Goal: Feedback & Contribution: Contribute content

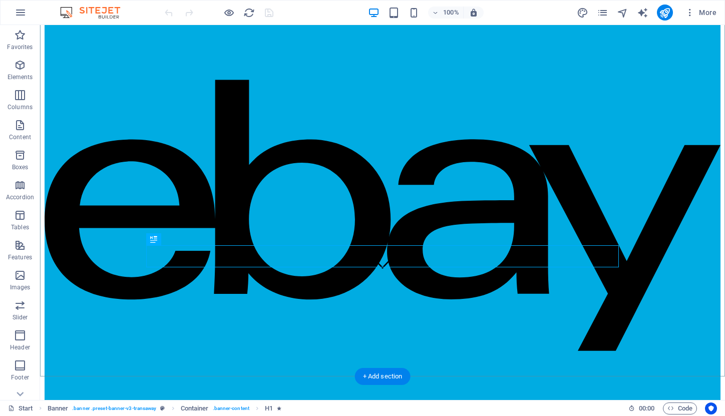
scroll to position [124, 0]
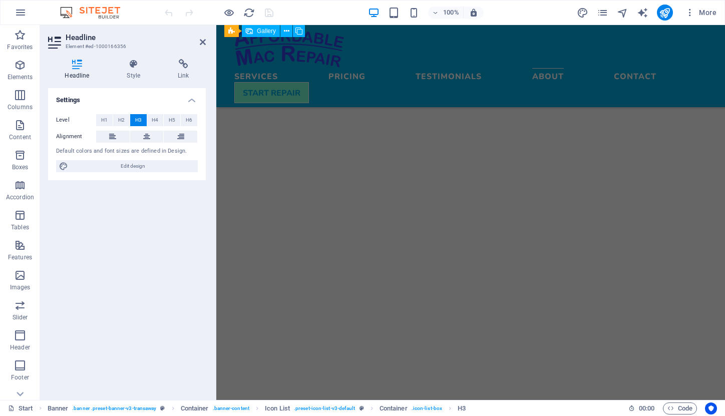
scroll to position [2102, 0]
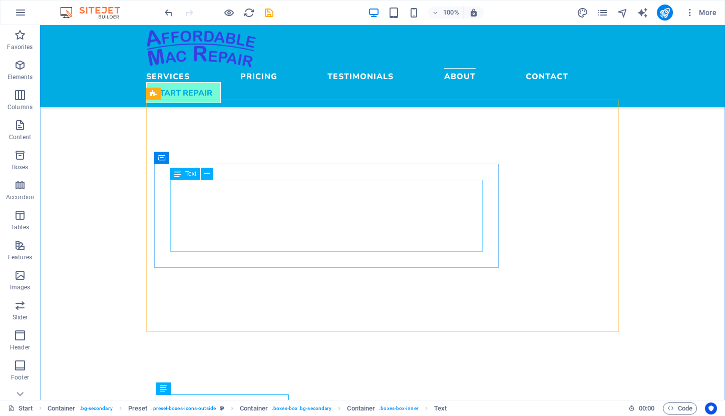
scroll to position [2231, 0]
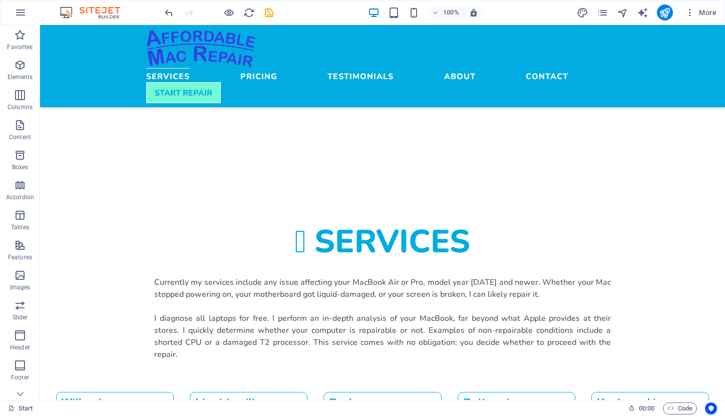
scroll to position [489, 0]
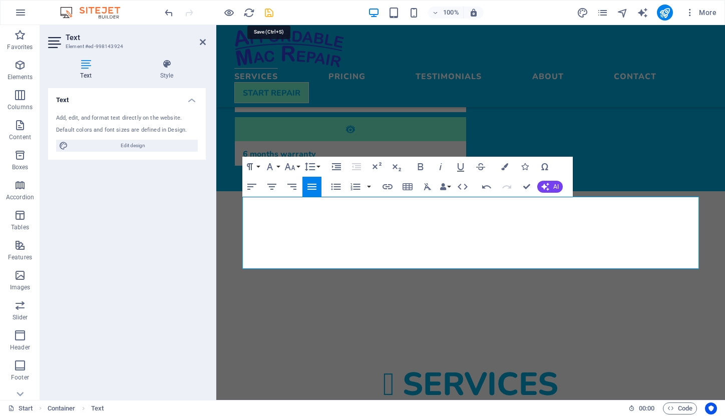
click at [268, 14] on icon "save" at bounding box center [269, 13] width 12 height 12
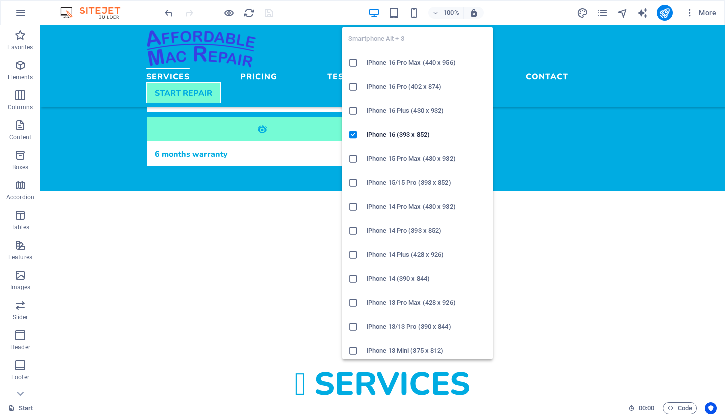
click at [451, 201] on h6 "iPhone 14 Pro Max (430 x 932)" at bounding box center [427, 207] width 120 height 12
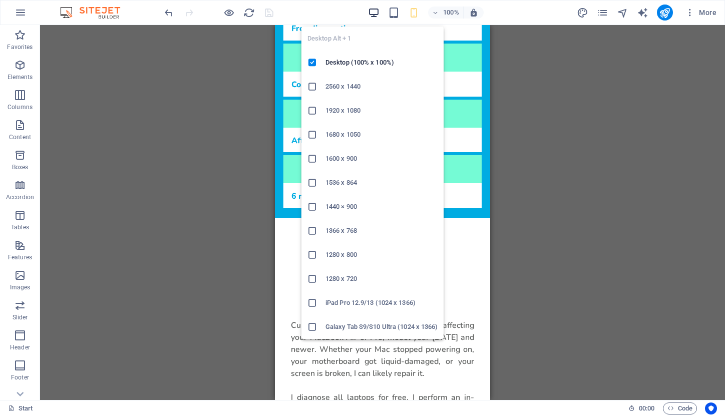
click at [373, 11] on icon "button" at bounding box center [374, 13] width 12 height 12
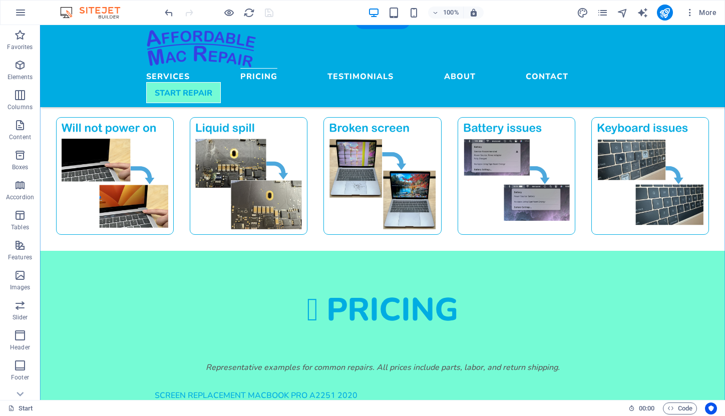
scroll to position [904, 0]
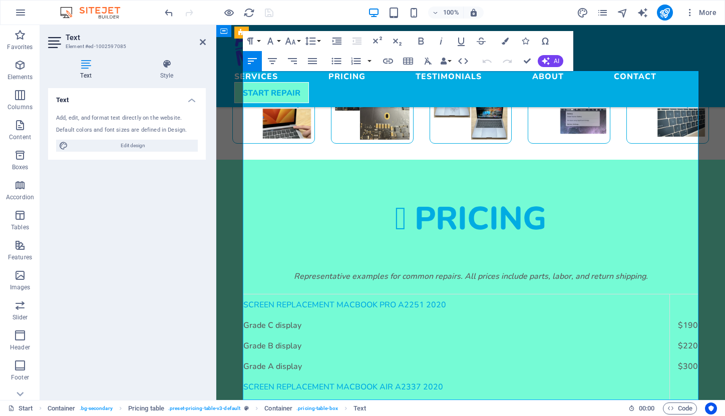
click at [398, 300] on span "SCREEN REPLACEMENT MACBOOK PRO A2251 2020" at bounding box center [344, 305] width 203 height 10
drag, startPoint x: 343, startPoint y: 82, endPoint x: 377, endPoint y: 82, distance: 34.1
click at [377, 300] on span "SCREEN REPLACEMENT MACBOOK PRO Intel A2251 2020" at bounding box center [352, 305] width 219 height 10
drag, startPoint x: 339, startPoint y: 81, endPoint x: 371, endPoint y: 82, distance: 32.1
click at [371, 300] on span "SCREEN REPLACEMENT MacBook Pro Intel A2251 2020" at bounding box center [348, 305] width 210 height 10
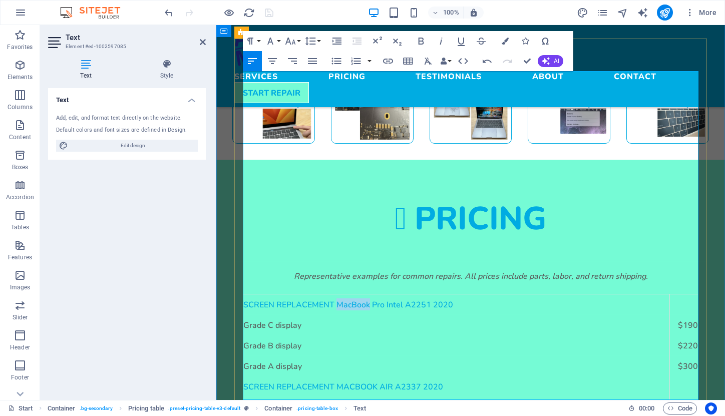
copy span "MacBook"
click at [350, 382] on strong "Screen replacement macbook Air A2337 2020" at bounding box center [343, 387] width 200 height 10
click at [366, 382] on strong "Screen replacement macbook Air A2337 2020" at bounding box center [343, 387] width 200 height 10
click at [357, 382] on strong "Screen replacement macbook Air A2337 2020" at bounding box center [343, 387] width 200 height 10
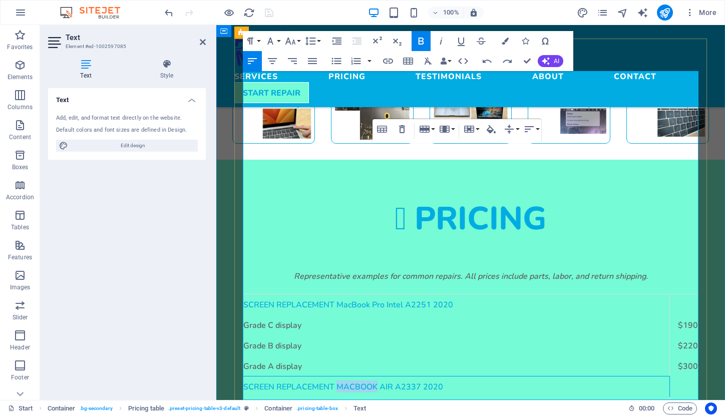
click at [357, 382] on strong "Screen replacement macbook Air A2337 2020" at bounding box center [343, 387] width 200 height 10
click at [367, 382] on strong "Screen replacement MacBook Air A2337 2020" at bounding box center [343, 387] width 200 height 10
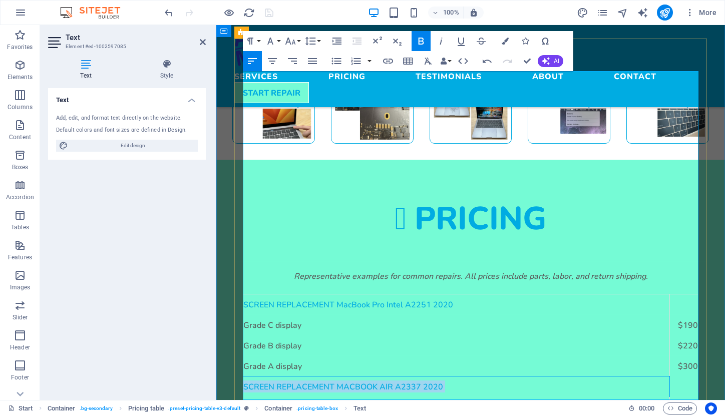
click at [367, 382] on strong "Screen replacement MacBook Air A2337 2020" at bounding box center [343, 387] width 200 height 10
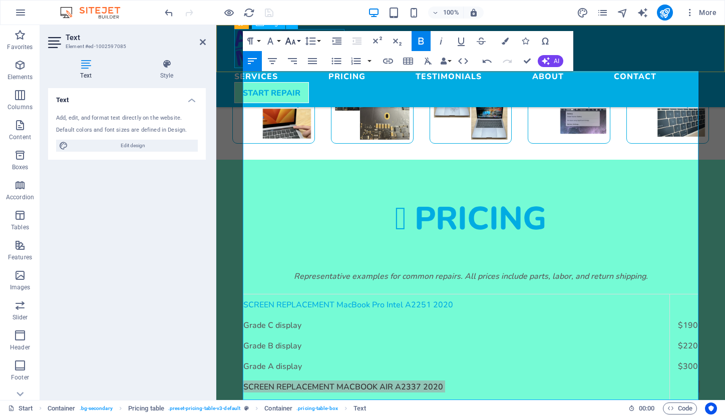
click at [298, 40] on button "Font Size" at bounding box center [292, 41] width 19 height 20
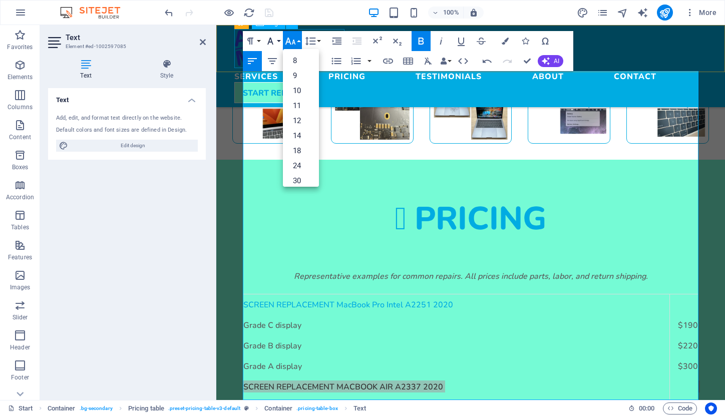
click at [280, 40] on button "Font Family" at bounding box center [272, 41] width 19 height 20
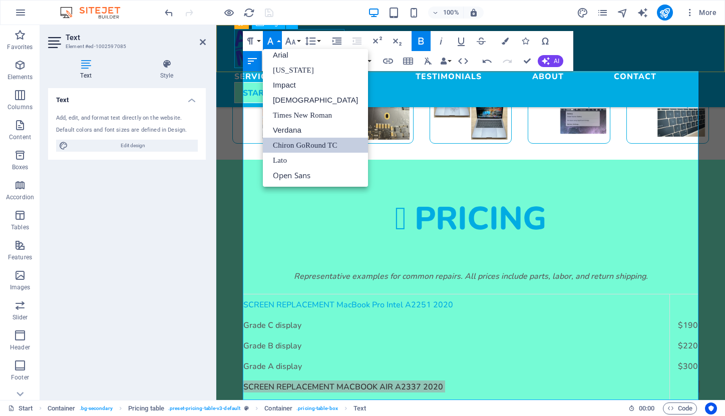
scroll to position [6, 0]
click at [259, 40] on button "Paragraph Format" at bounding box center [252, 41] width 19 height 20
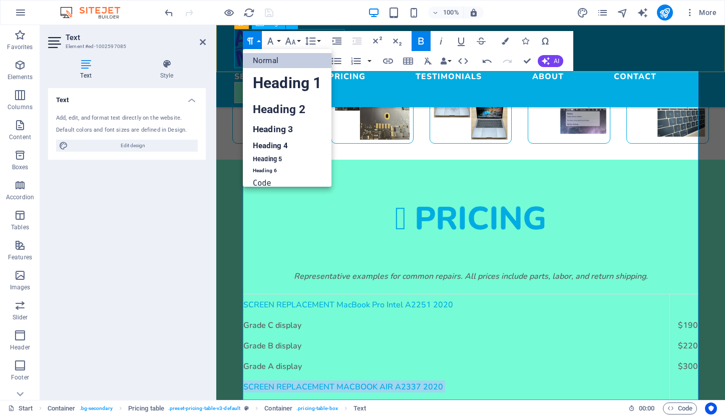
click at [270, 60] on link "Normal" at bounding box center [287, 60] width 89 height 15
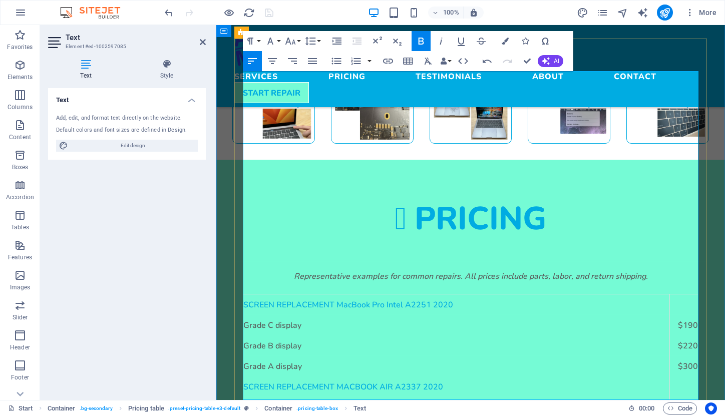
click at [353, 300] on span "SCREEN REPLACEMENT MacBook Pro Intel A2251 2020" at bounding box center [348, 305] width 210 height 10
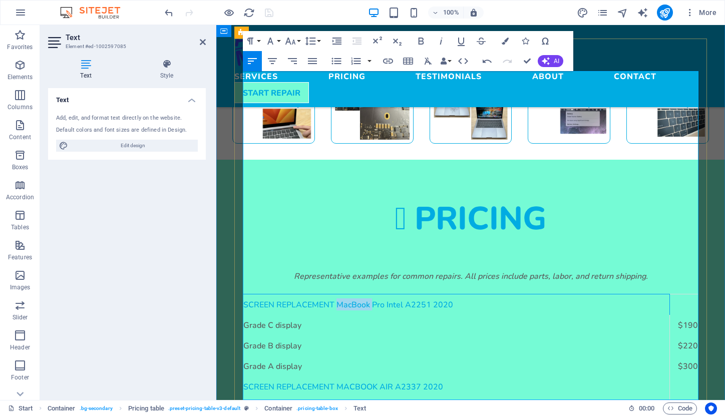
drag, startPoint x: 339, startPoint y: 83, endPoint x: 372, endPoint y: 81, distance: 33.2
click at [372, 300] on span "SCREEN REPLACEMENT MacBook Pro Intel A2251 2020" at bounding box center [348, 305] width 210 height 10
click at [381, 315] on td "Grade C display" at bounding box center [456, 325] width 427 height 21
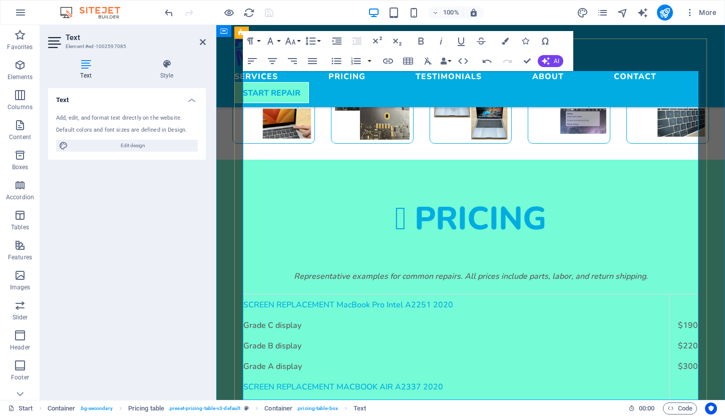
drag, startPoint x: 580, startPoint y: 108, endPoint x: 364, endPoint y: 83, distance: 217.8
click at [364, 300] on span "SCREEN REPLACEMENT MacBook Pro Intel A2251 2020" at bounding box center [348, 305] width 210 height 10
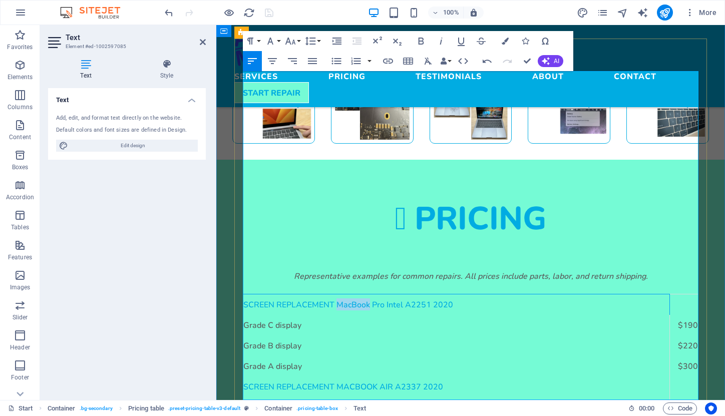
click at [364, 300] on span "SCREEN REPLACEMENT MacBook Pro Intel A2251 2020" at bounding box center [348, 305] width 210 height 10
click at [333, 382] on strong "Screen replacement MacBook Air A2337 2020" at bounding box center [343, 387] width 200 height 10
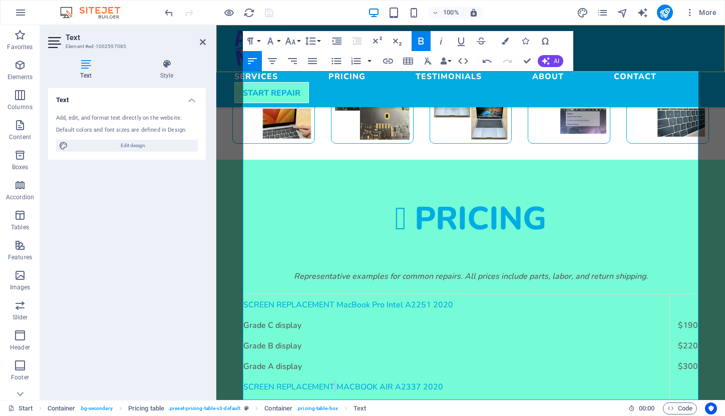
click at [422, 42] on icon "button" at bounding box center [421, 41] width 12 height 12
click at [422, 45] on icon "button" at bounding box center [421, 41] width 12 height 12
click at [420, 36] on icon "button" at bounding box center [421, 41] width 12 height 12
click at [354, 382] on strong "MacBook Air A2337 2020" at bounding box center [390, 387] width 107 height 10
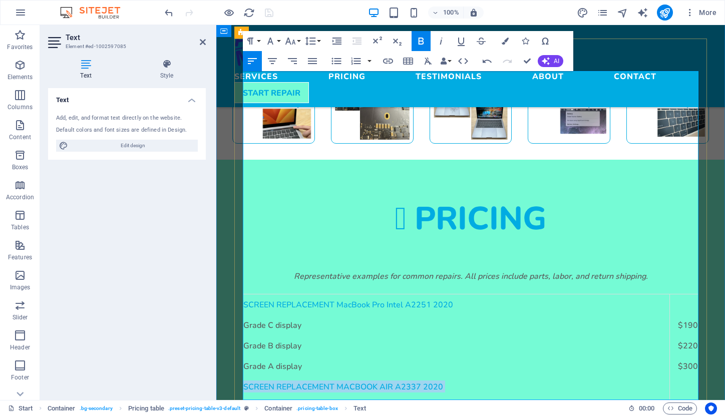
click at [354, 382] on strong "MacBook Air A2337 2020" at bounding box center [390, 387] width 107 height 10
click at [422, 42] on icon "button" at bounding box center [421, 41] width 12 height 12
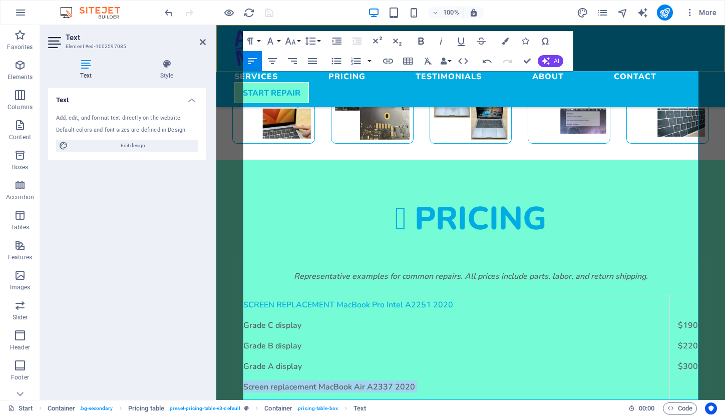
click at [422, 42] on icon "button" at bounding box center [421, 41] width 12 height 12
click at [315, 376] on td "Screen replacement MacBook Air A2337 2020" at bounding box center [456, 386] width 427 height 21
drag, startPoint x: 317, startPoint y: 164, endPoint x: 247, endPoint y: 167, distance: 69.2
click at [247, 376] on td "Screen replacement MacBook Air A2337 2020" at bounding box center [456, 386] width 427 height 21
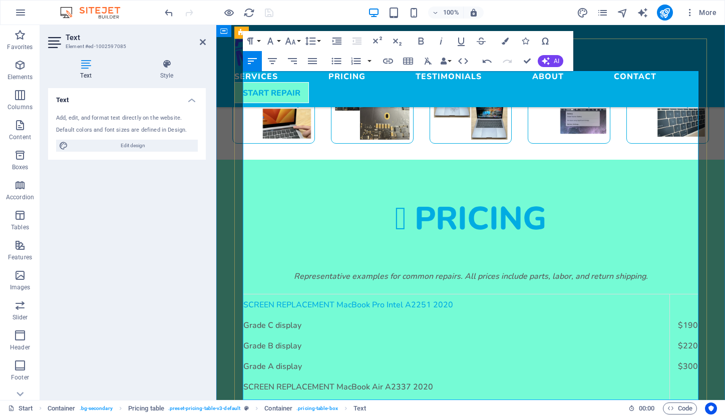
click at [351, 376] on td "SCREEN REPLACEMENT MacBook Air A2337 2020" at bounding box center [456, 386] width 427 height 21
click at [503, 41] on icon "button" at bounding box center [505, 41] width 7 height 7
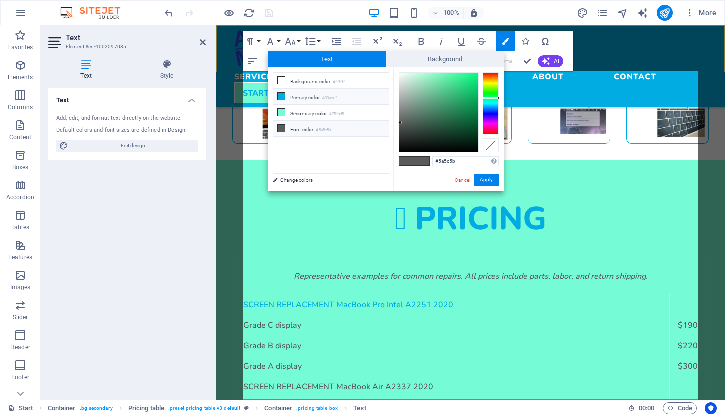
click at [307, 95] on li "Primary color #00ace2" at bounding box center [330, 97] width 115 height 16
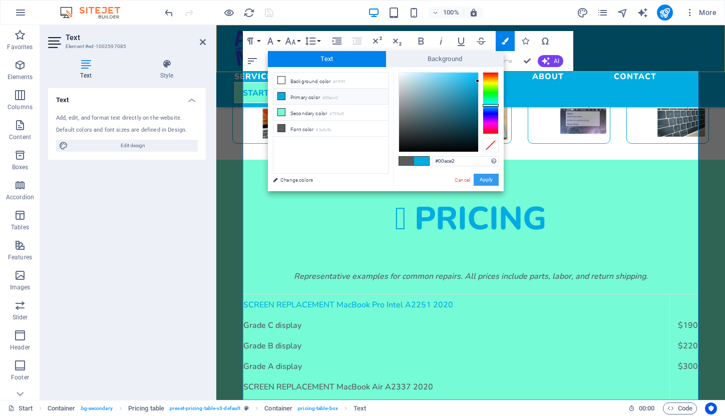
click at [488, 181] on button "Apply" at bounding box center [486, 180] width 25 height 12
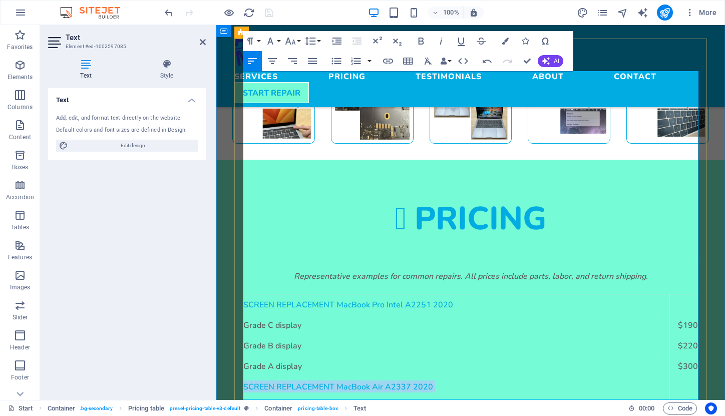
click at [386, 382] on span "SCREEN REPLACEMENT MacBook Air A2337 2020" at bounding box center [338, 387] width 190 height 10
click at [409, 397] on td "Grade C display" at bounding box center [456, 407] width 427 height 21
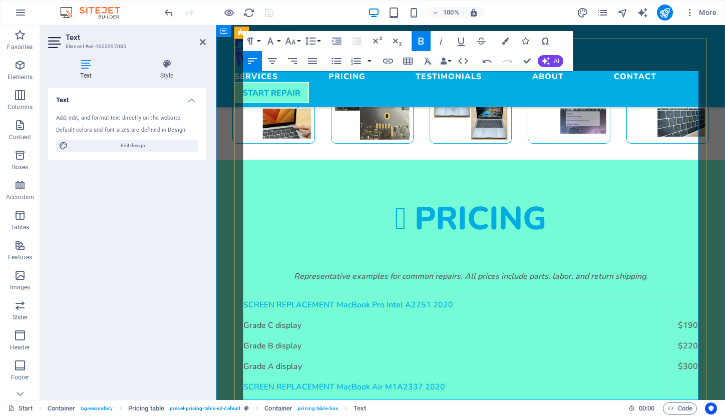
click at [419, 40] on icon "button" at bounding box center [422, 41] width 6 height 7
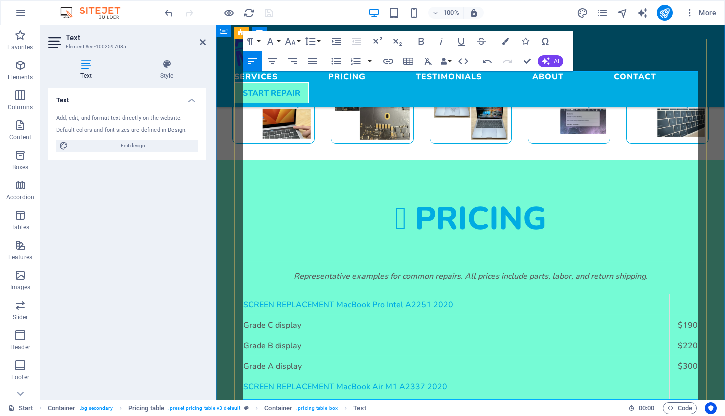
click at [504, 43] on icon "button" at bounding box center [505, 41] width 7 height 7
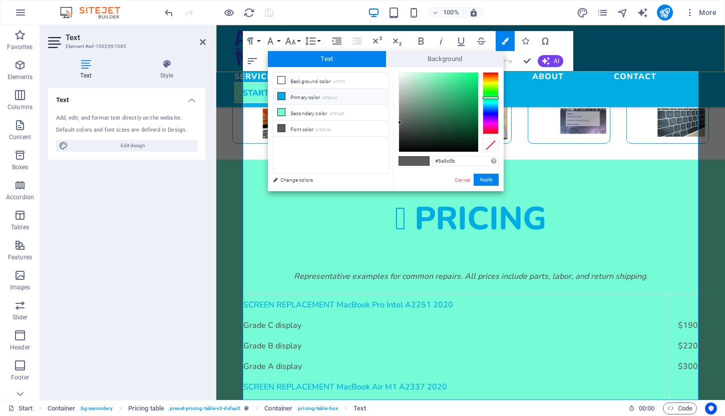
click at [328, 97] on small "#00ace2" at bounding box center [330, 98] width 15 height 7
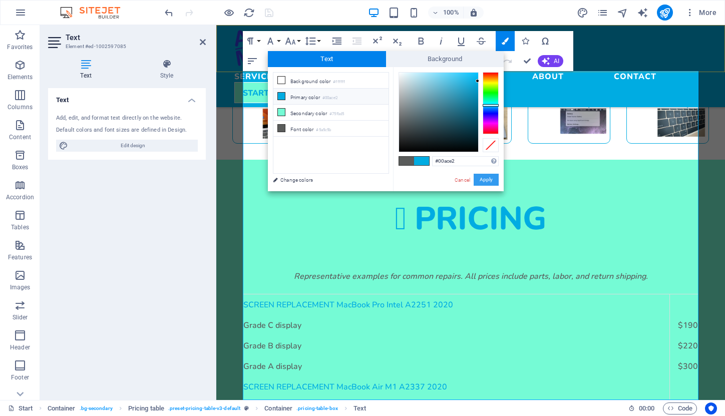
click at [484, 181] on button "Apply" at bounding box center [486, 180] width 25 height 12
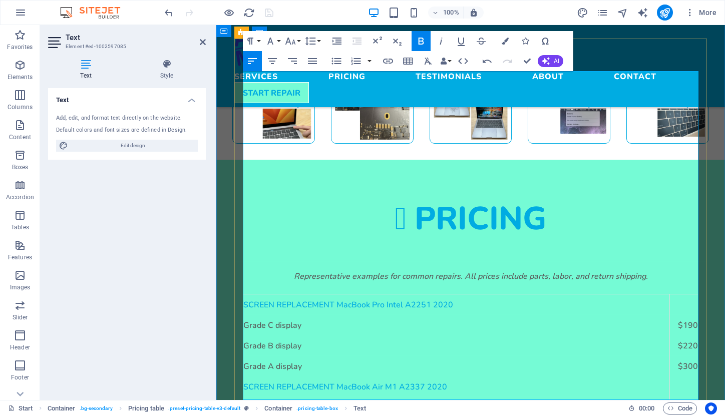
click at [420, 37] on icon "button" at bounding box center [421, 41] width 12 height 12
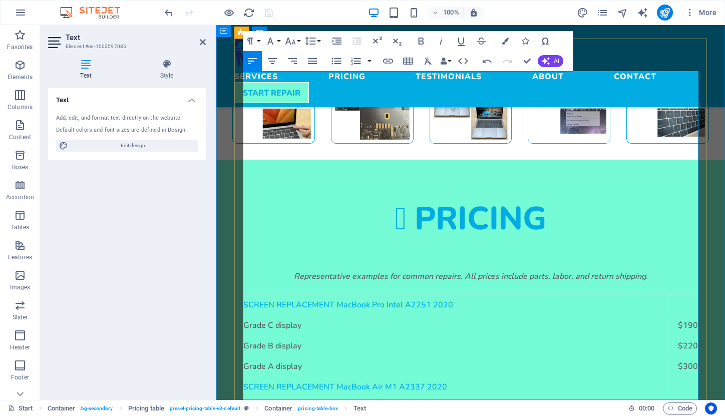
click at [503, 39] on icon "button" at bounding box center [505, 41] width 7 height 7
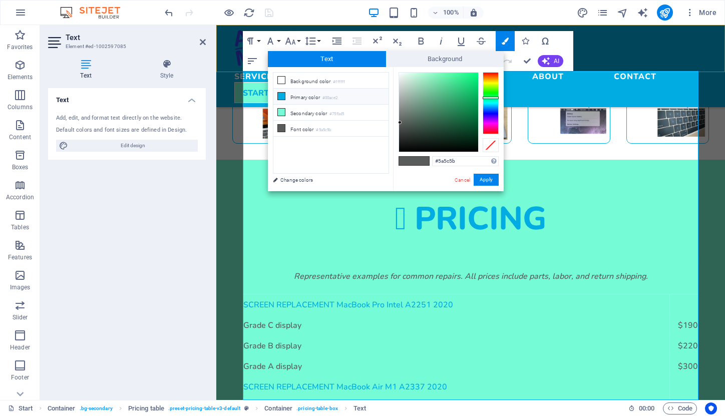
click at [331, 95] on small "#00ace2" at bounding box center [330, 98] width 15 height 7
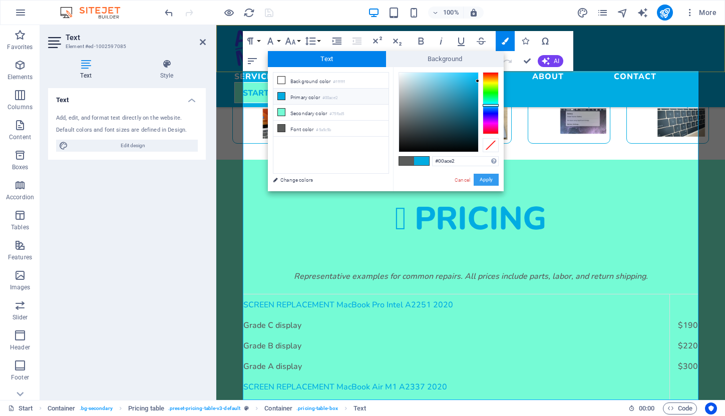
click at [485, 180] on button "Apply" at bounding box center [486, 180] width 25 height 12
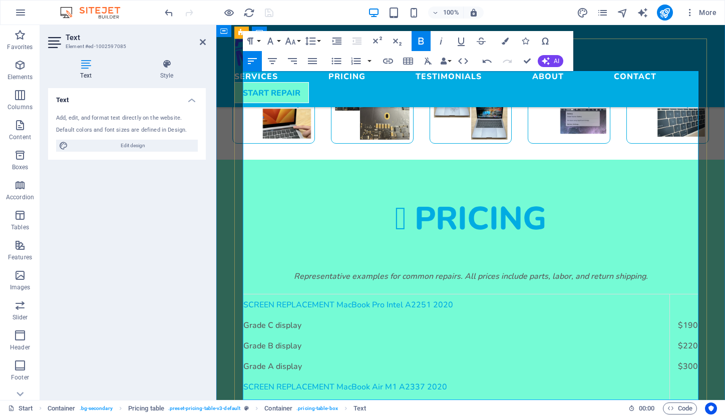
click at [422, 40] on icon "button" at bounding box center [421, 41] width 12 height 12
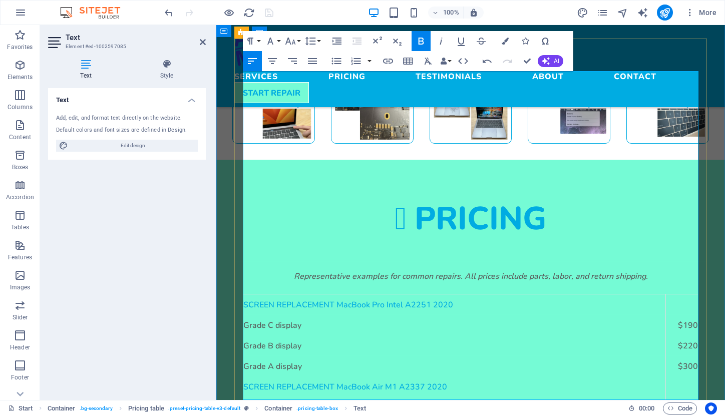
click at [422, 37] on icon "button" at bounding box center [421, 41] width 12 height 12
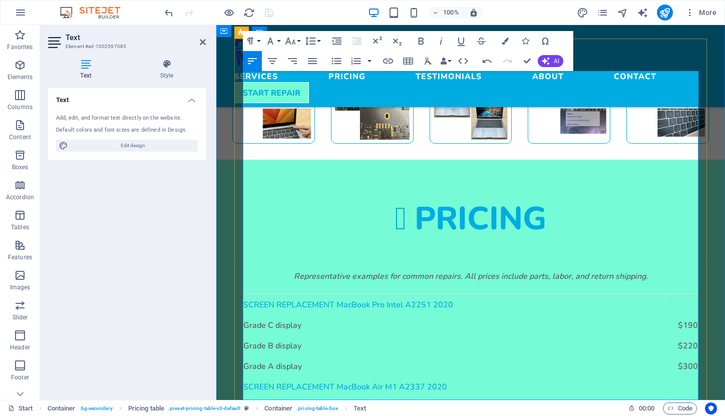
click at [422, 42] on icon "button" at bounding box center [421, 41] width 12 height 12
drag, startPoint x: 348, startPoint y: 350, endPoint x: 280, endPoint y: 348, distance: 67.6
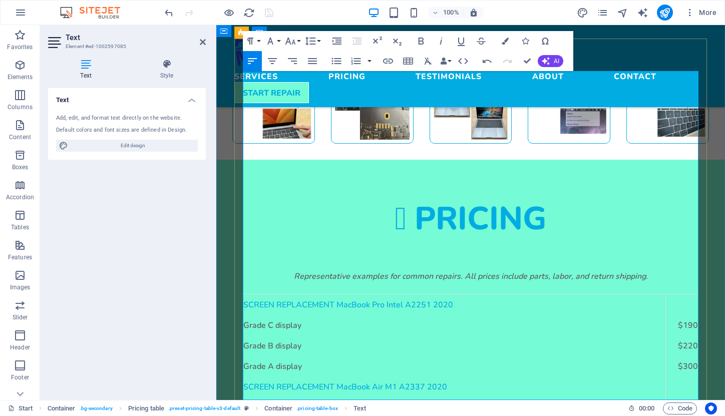
click at [507, 44] on icon "button" at bounding box center [505, 41] width 7 height 7
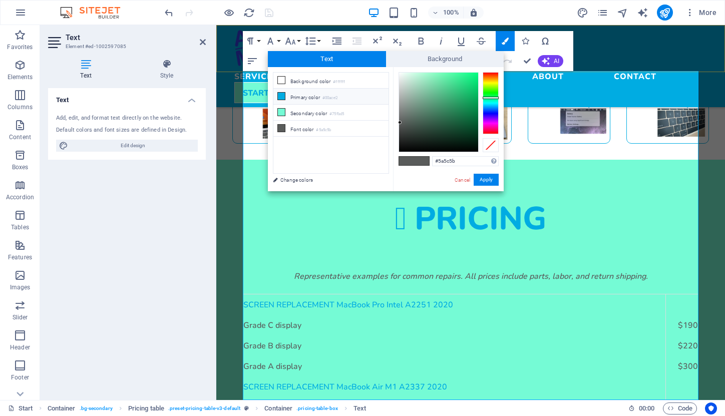
click at [338, 97] on small "#00ace2" at bounding box center [330, 98] width 15 height 7
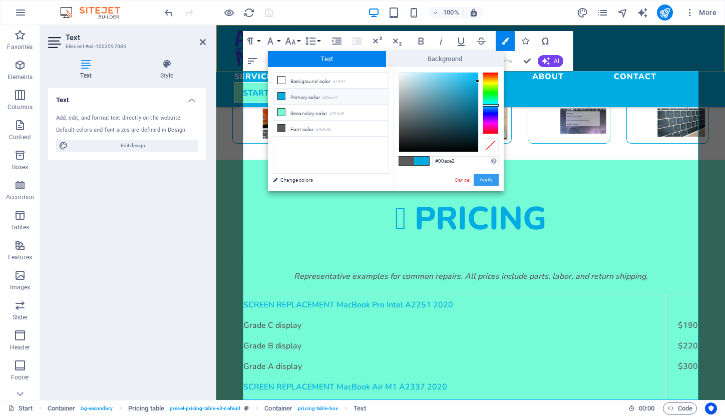
click at [486, 180] on button "Apply" at bounding box center [486, 180] width 25 height 12
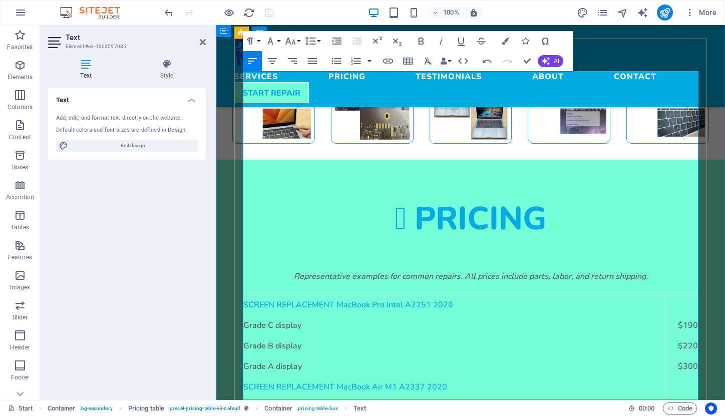
click at [422, 41] on icon "button" at bounding box center [422, 41] width 6 height 7
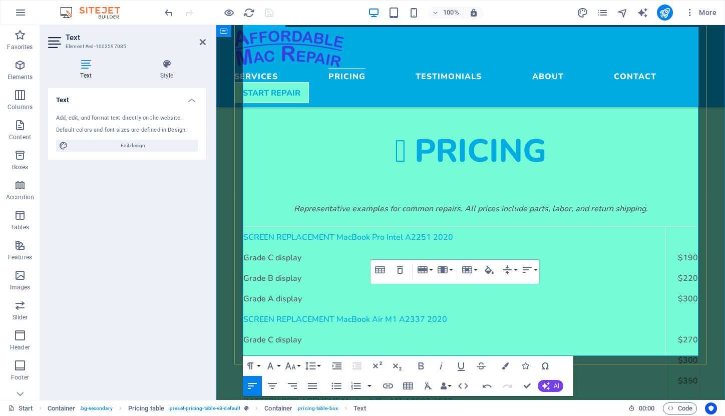
scroll to position [1023, 0]
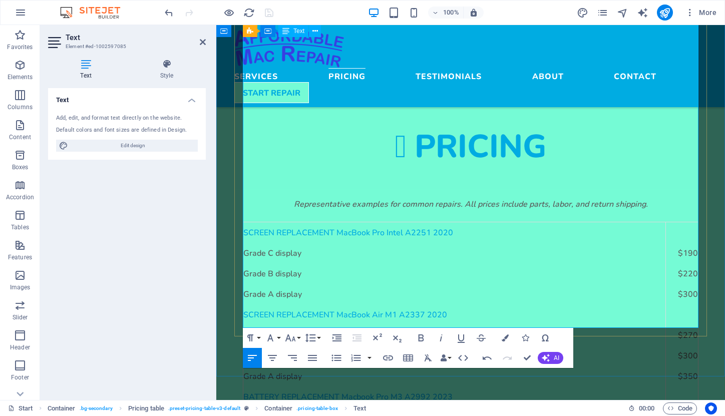
drag, startPoint x: 278, startPoint y: 299, endPoint x: 244, endPoint y: 298, distance: 33.6
drag, startPoint x: 292, startPoint y: 299, endPoint x: 346, endPoint y: 299, distance: 54.1
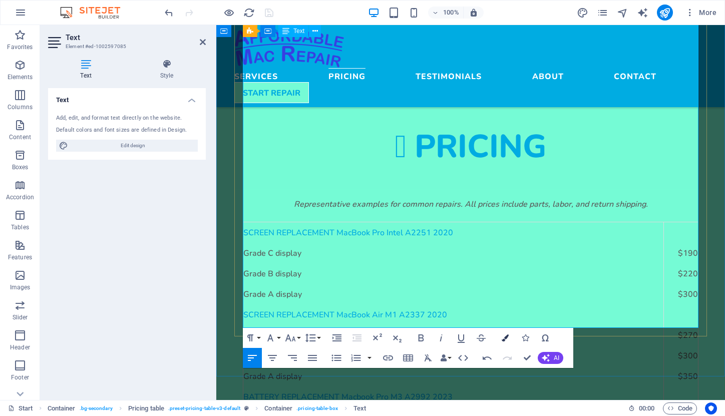
click at [504, 339] on icon "button" at bounding box center [505, 338] width 7 height 7
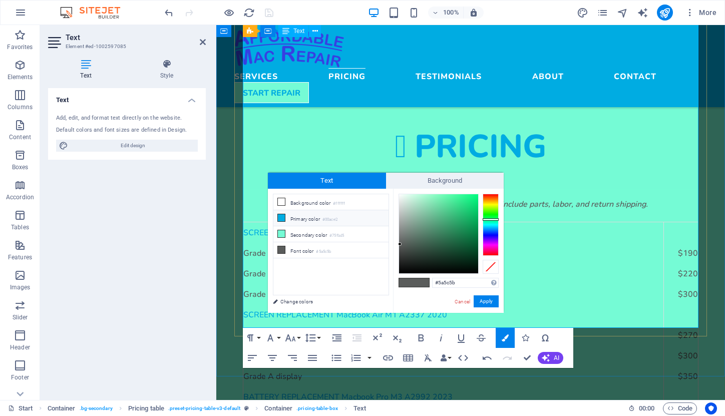
click at [338, 220] on small "#00ace2" at bounding box center [330, 219] width 15 height 7
type input "#00ace2"
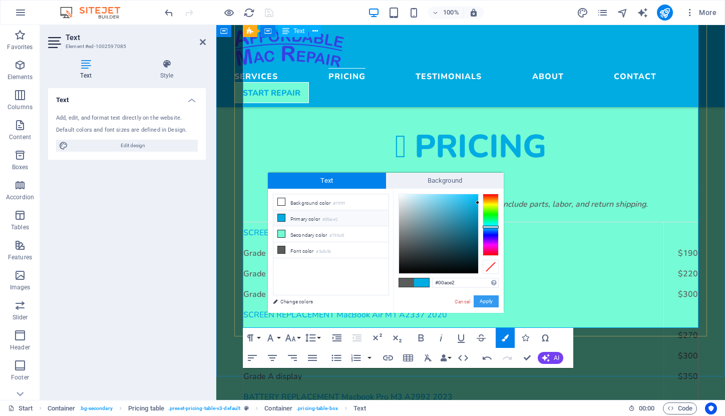
click at [489, 300] on button "Apply" at bounding box center [486, 301] width 25 height 12
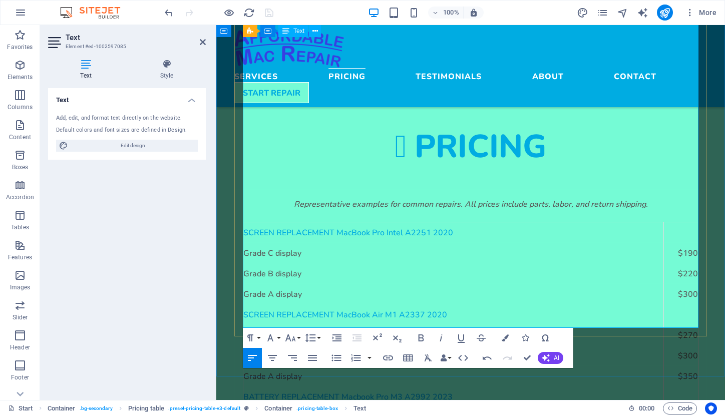
drag, startPoint x: 358, startPoint y: 318, endPoint x: 406, endPoint y: 318, distance: 48.6
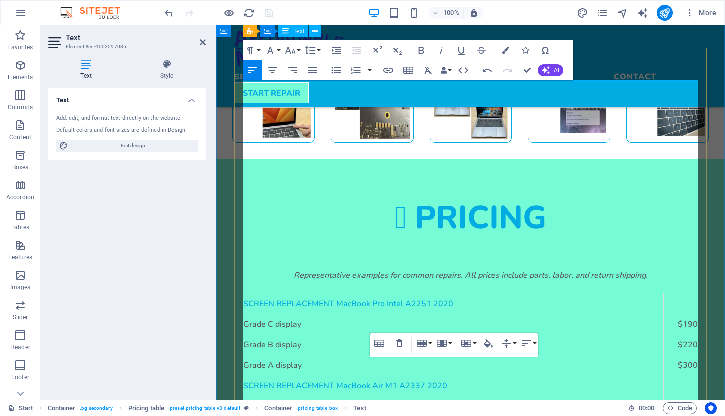
scroll to position [934, 0]
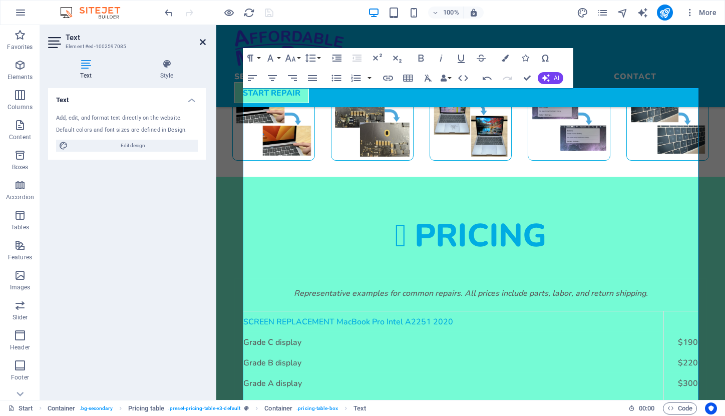
click at [202, 42] on icon at bounding box center [203, 42] width 6 height 8
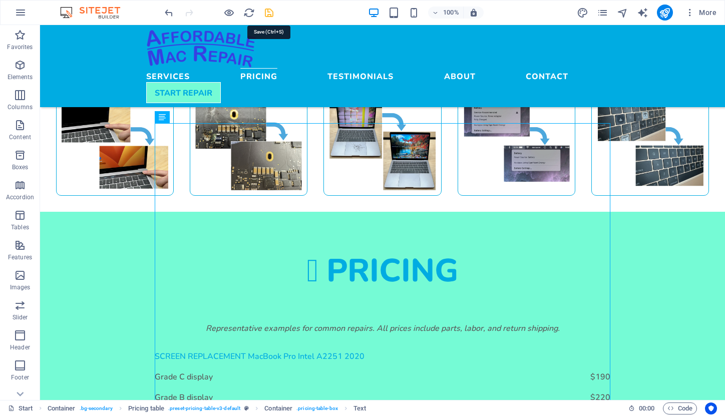
click at [265, 13] on icon "save" at bounding box center [269, 13] width 12 height 12
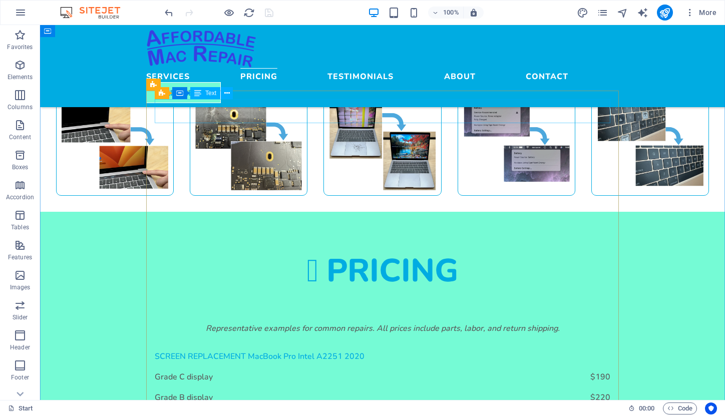
click at [328, 322] on div "Representative examples for common repairs. All prices include parts, labor, an…" at bounding box center [383, 334] width 456 height 24
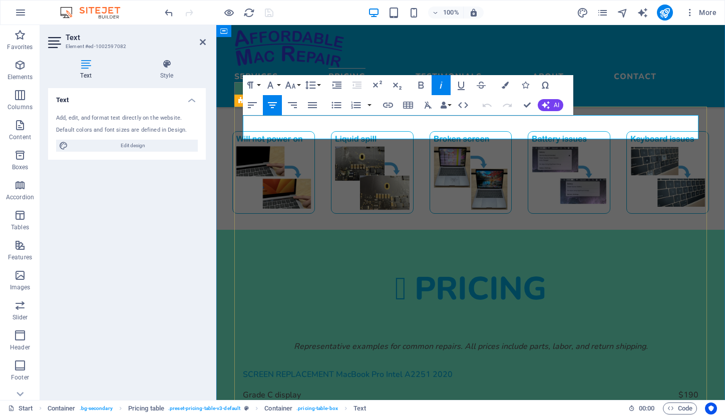
scroll to position [878, 0]
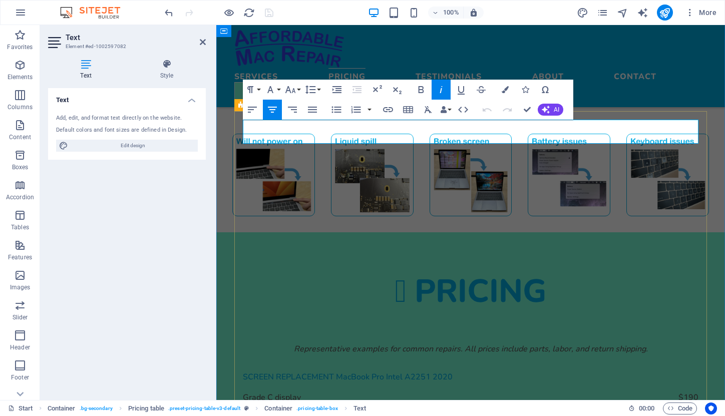
click at [392, 344] on em "Representative examples for common repairs. All prices include parts, labor, an…" at bounding box center [471, 349] width 354 height 10
click at [603, 309] on div at bounding box center [470, 321] width 473 height 25
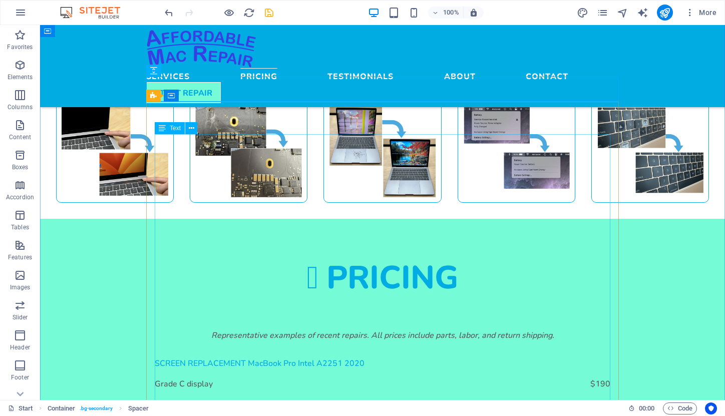
scroll to position [922, 0]
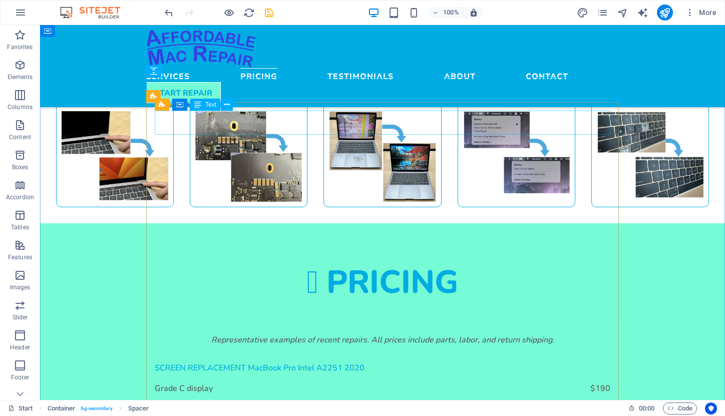
click at [361, 334] on div "Representative examples of recent repairs. All prices include parts, labor, and…" at bounding box center [383, 346] width 456 height 24
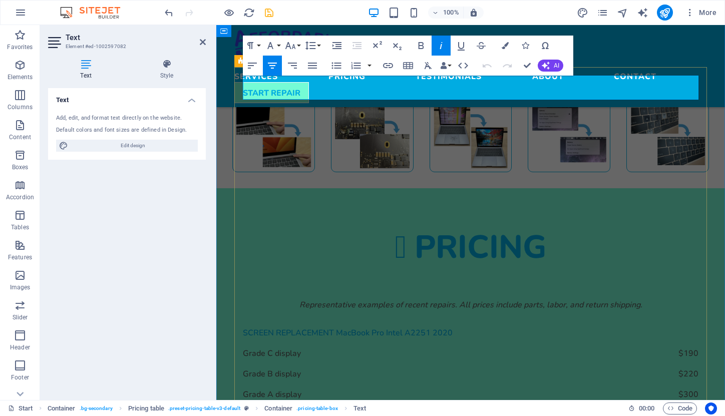
click at [452, 300] on em "Representative examples of recent repairs. All prices include parts, labor, and…" at bounding box center [471, 305] width 343 height 10
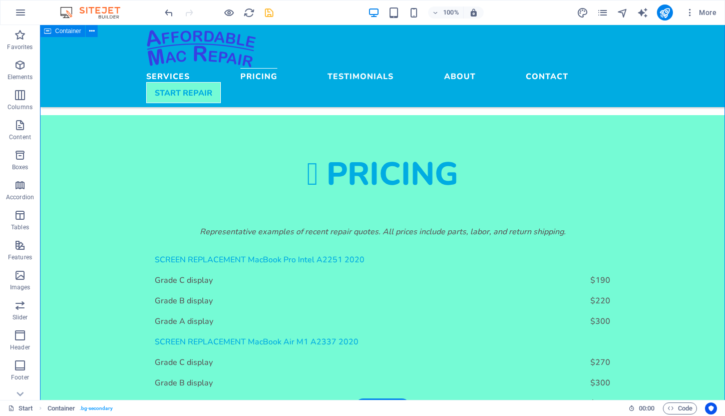
scroll to position [1031, 0]
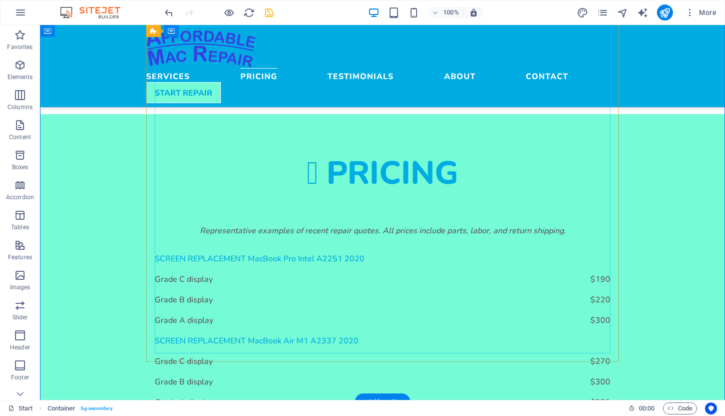
click at [361, 345] on div "SCREEN REPLACEMENT MacBook Pro Intel A2251 2020 Grade C display $190 Grade B di…" at bounding box center [383, 412] width 456 height 328
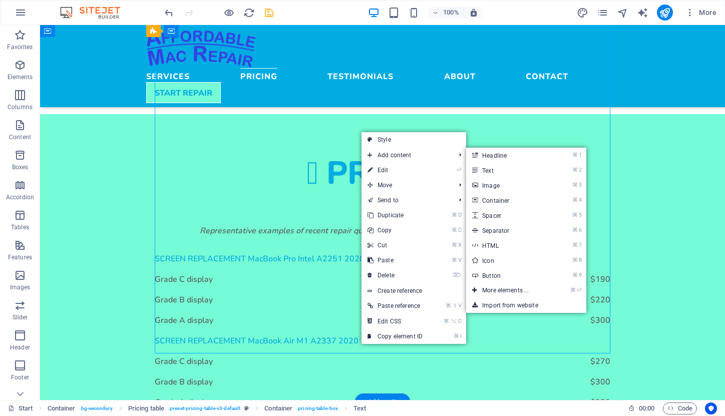
click at [375, 248] on div "SCREEN REPLACEMENT MacBook Pro Intel A2251 2020 Grade C display $190 Grade B di…" at bounding box center [383, 412] width 456 height 328
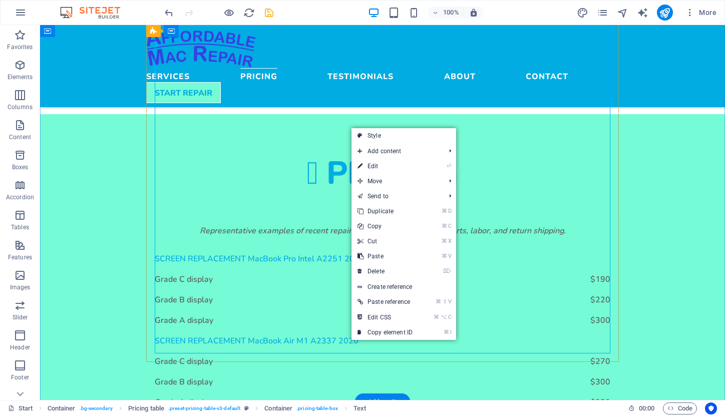
click at [351, 341] on div "SCREEN REPLACEMENT MacBook Pro Intel A2251 2020 Grade C display $190 Grade B di…" at bounding box center [383, 412] width 456 height 328
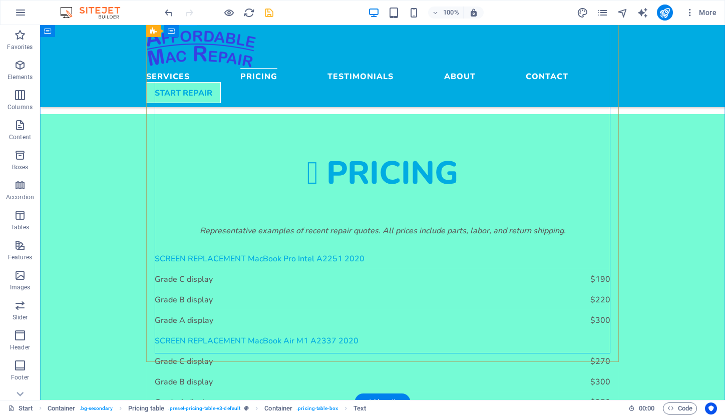
click at [348, 341] on div "SCREEN REPLACEMENT MacBook Pro Intel A2251 2020 Grade C display $190 Grade B di…" at bounding box center [383, 412] width 456 height 328
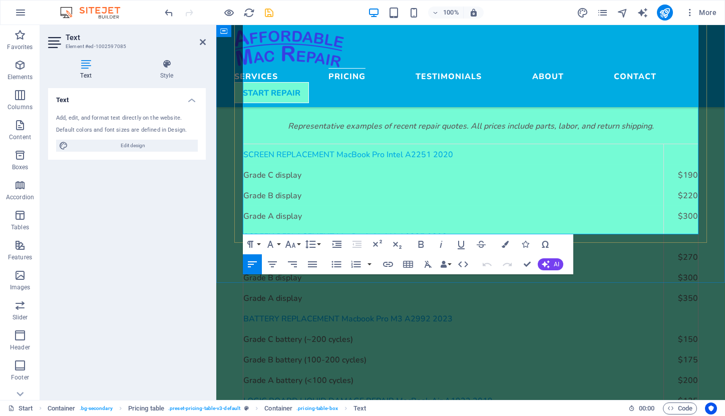
scroll to position [1116, 0]
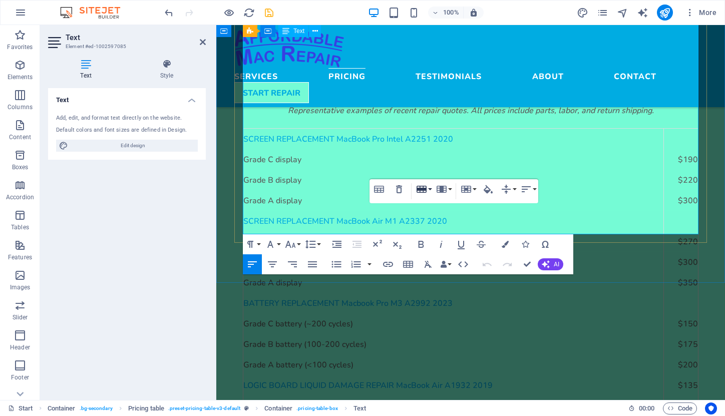
click at [427, 187] on icon "button" at bounding box center [422, 189] width 12 height 12
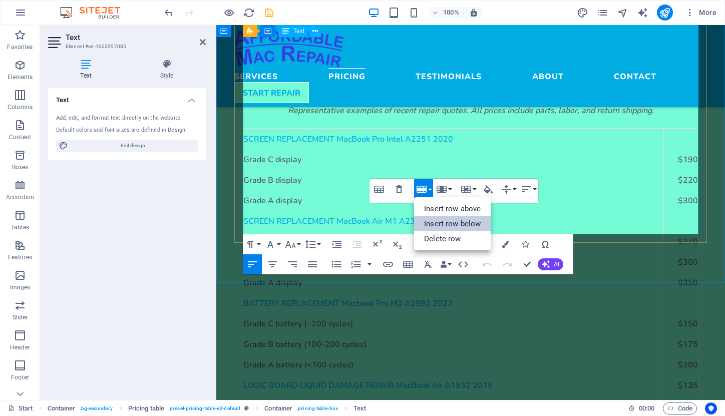
click at [432, 218] on link "Insert row below" at bounding box center [452, 223] width 77 height 15
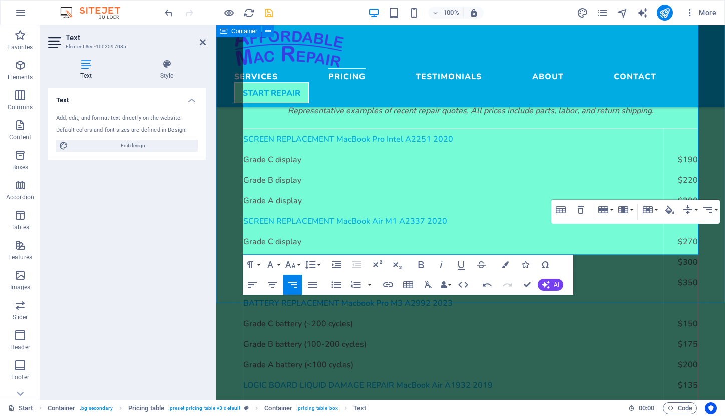
click at [686, 280] on div "Pricing Representative examples of recent repair quotes. All prices include par…" at bounding box center [470, 260] width 509 height 532
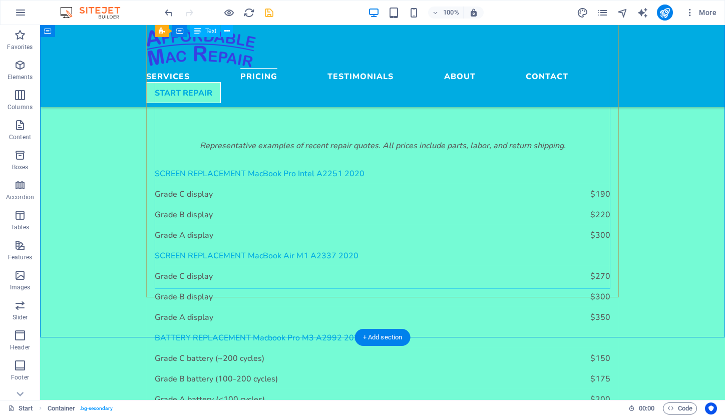
click at [326, 279] on div "SCREEN REPLACEMENT MacBook Pro Intel A2251 2020 Grade C display $190 Grade B di…" at bounding box center [383, 337] width 456 height 349
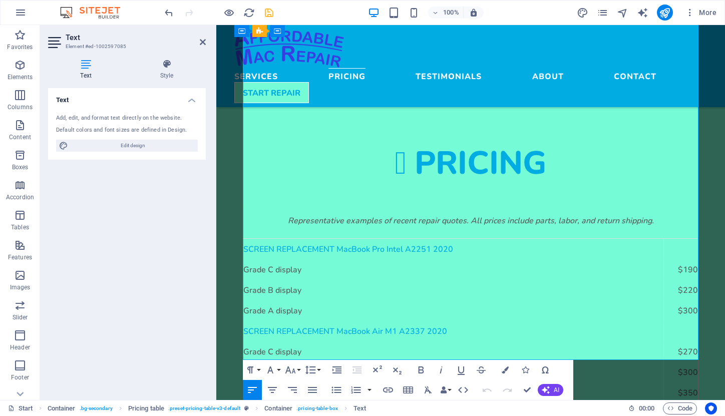
scroll to position [1011, 0]
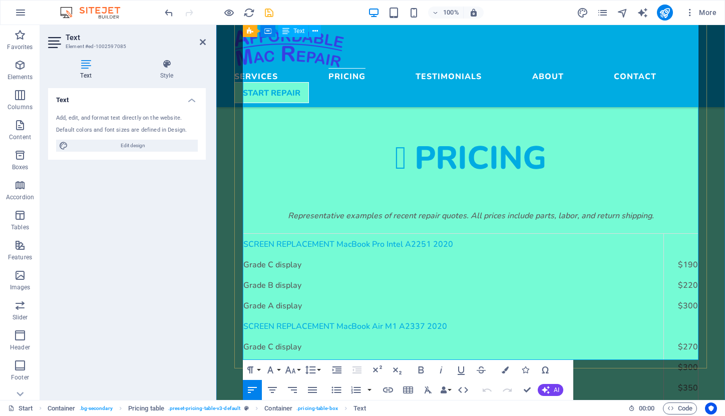
drag, startPoint x: 466, startPoint y: 348, endPoint x: 244, endPoint y: 350, distance: 222.4
click at [504, 368] on icon "button" at bounding box center [505, 370] width 7 height 7
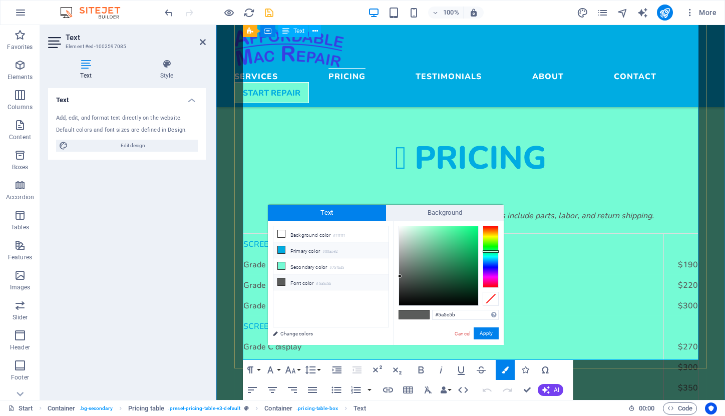
click at [298, 251] on li "Primary color #00ace2" at bounding box center [330, 250] width 115 height 16
type input "#00ace2"
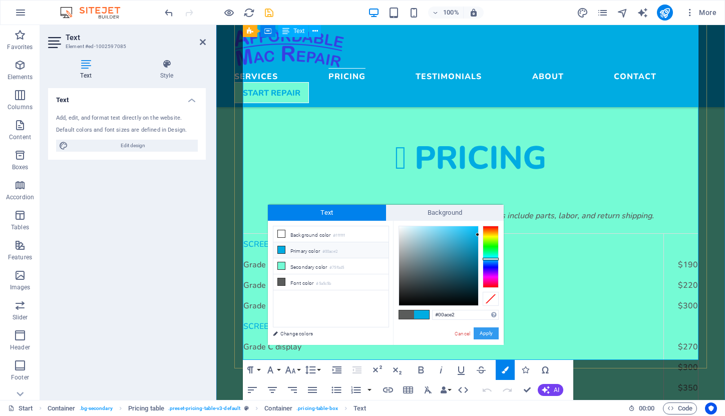
click at [487, 333] on button "Apply" at bounding box center [486, 334] width 25 height 12
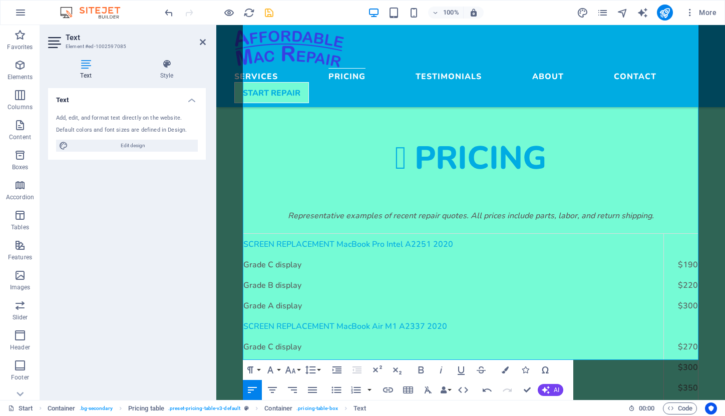
click at [175, 261] on div "Text Add, edit, and format text directly on the website. Default colors and fon…" at bounding box center [127, 240] width 158 height 304
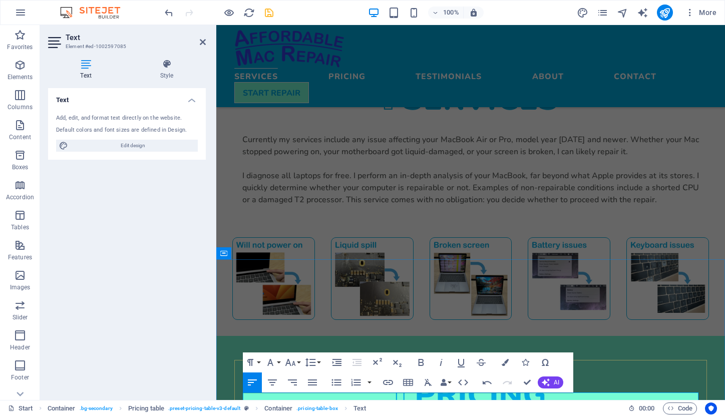
scroll to position [822, 0]
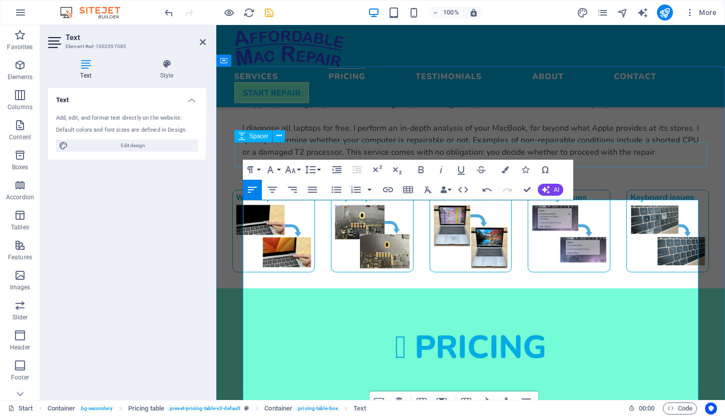
click at [330, 365] on div at bounding box center [470, 377] width 473 height 25
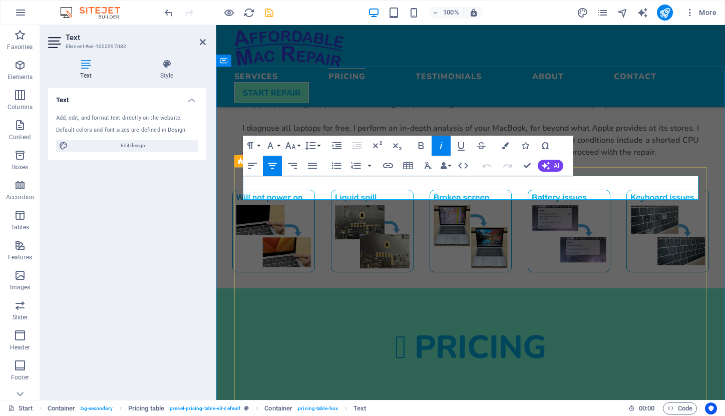
click at [417, 400] on em "Representative examples of recent repair quotes. All prices include parts, labo…" at bounding box center [471, 405] width 366 height 10
click at [486, 400] on em "Representative examples of recently performed repair quotes. All prices include…" at bounding box center [470, 405] width 411 height 10
click at [623, 329] on div "Pricing" at bounding box center [470, 347] width 473 height 37
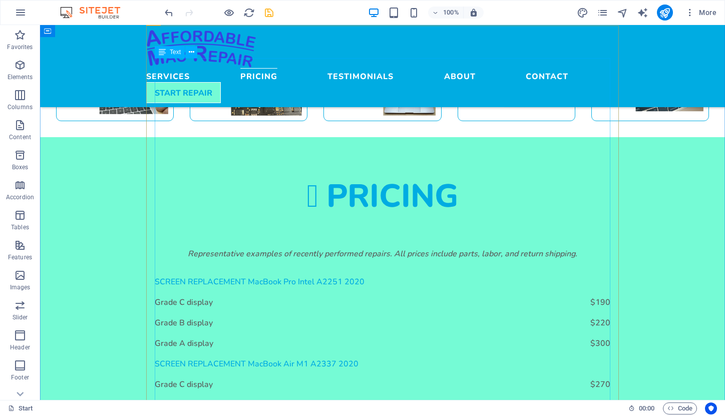
scroll to position [1013, 0]
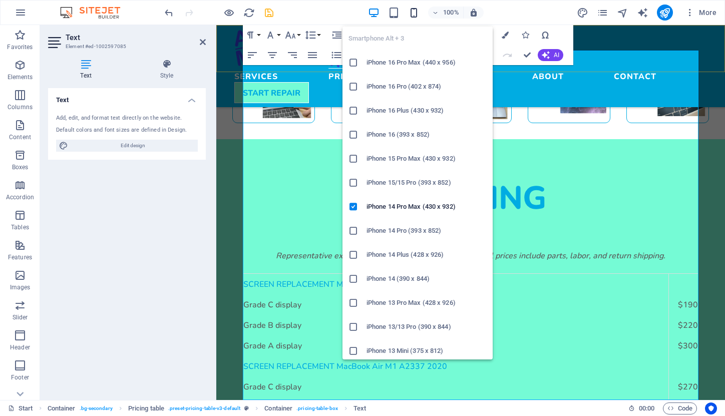
click at [413, 12] on icon "button" at bounding box center [414, 13] width 12 height 12
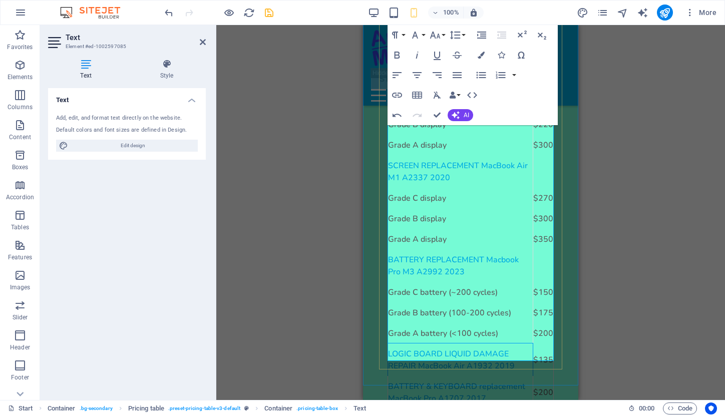
scroll to position [1354, 0]
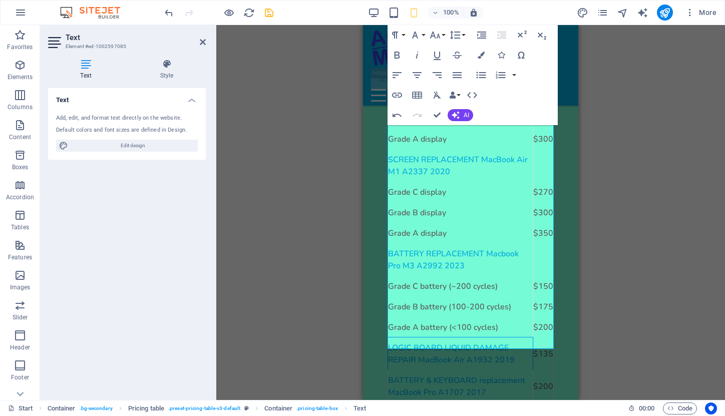
click at [589, 106] on div "Drag here to replace the existing content. Press “Ctrl” if you want to create a…" at bounding box center [470, 212] width 509 height 375
click at [324, 176] on div "Drag here to replace the existing content. Press “Ctrl” if you want to create a…" at bounding box center [470, 212] width 509 height 375
click at [430, 343] on span "LOGIC BOARD LIQUID DAMAGE REPAIR MacBook Air A1932 2019" at bounding box center [451, 354] width 127 height 22
click at [458, 343] on span "LOGIC BOARD LIQUID DAMAGE REPAIR MacBook Air A1932 2019" at bounding box center [451, 354] width 127 height 22
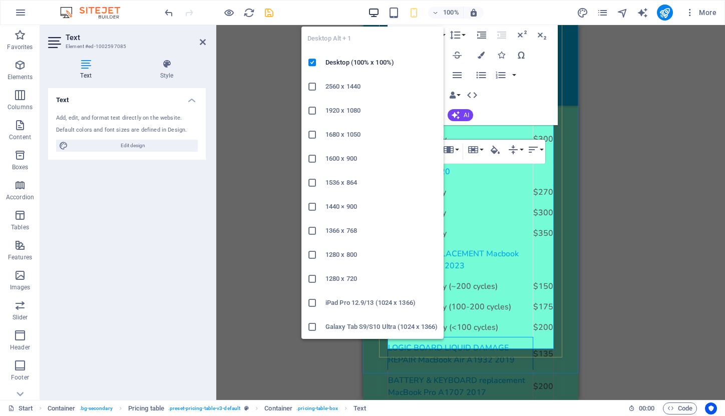
click at [373, 14] on icon "button" at bounding box center [374, 13] width 12 height 12
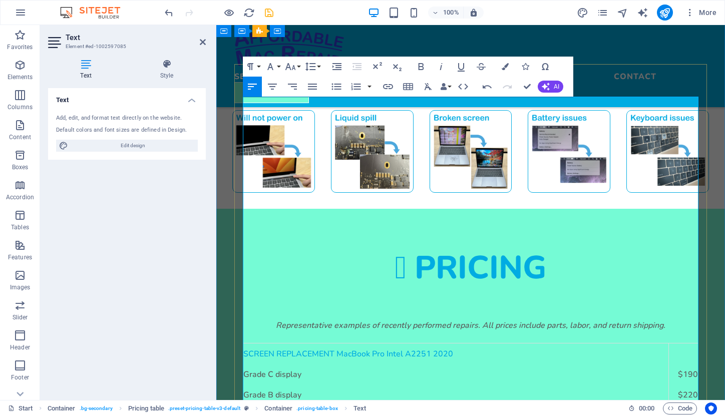
scroll to position [890, 0]
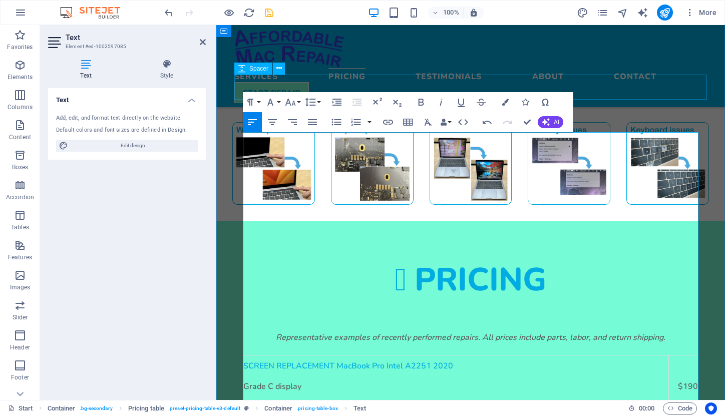
click at [625, 298] on div at bounding box center [470, 310] width 473 height 25
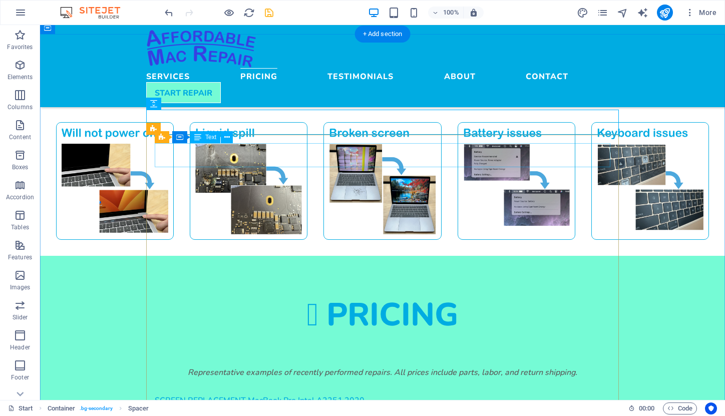
click at [249, 366] on div "Representative examples of recently performed repairs. All prices include parts…" at bounding box center [383, 378] width 456 height 24
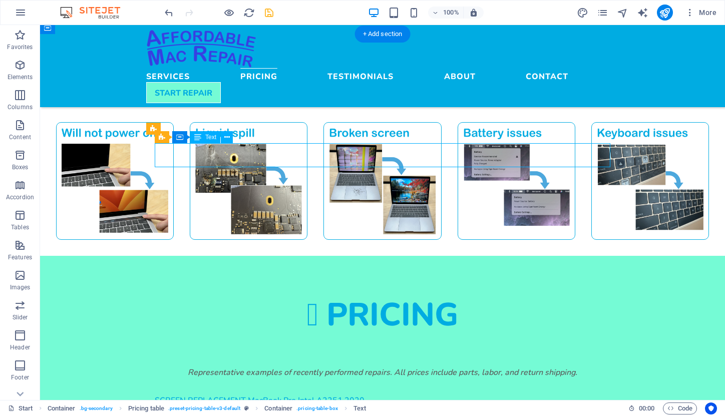
click at [249, 366] on div "Representative examples of recently performed repairs. All prices include parts…" at bounding box center [383, 378] width 456 height 24
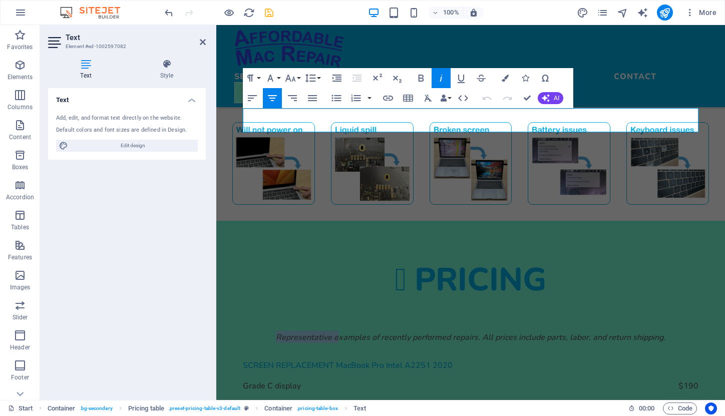
drag, startPoint x: 339, startPoint y: 114, endPoint x: 277, endPoint y: 114, distance: 61.6
click at [277, 332] on em "Representative examples of recently performed repairs. All prices include parts…" at bounding box center [471, 337] width 390 height 10
click at [624, 298] on div at bounding box center [470, 310] width 473 height 25
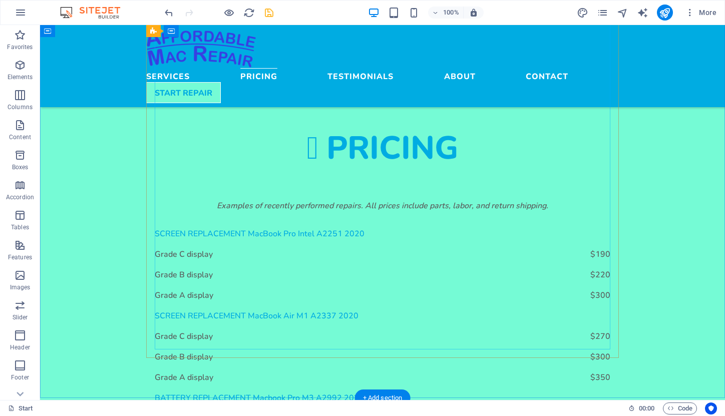
scroll to position [1062, 0]
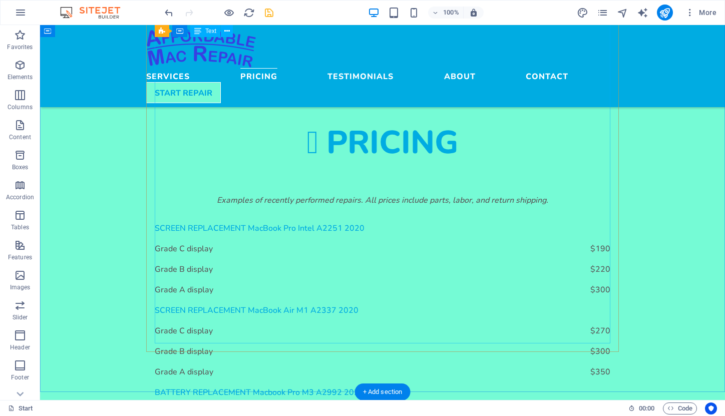
click at [351, 334] on div "SCREEN REPLACEMENT MacBook Pro Intel A2251 2020 Grade C display $190 Grade B di…" at bounding box center [383, 392] width 456 height 349
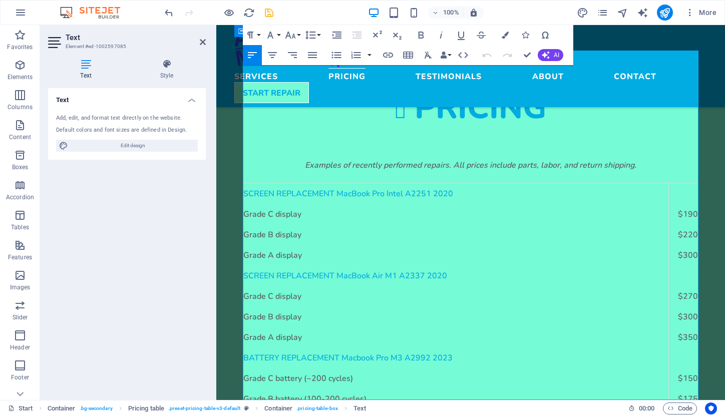
scroll to position [971, 0]
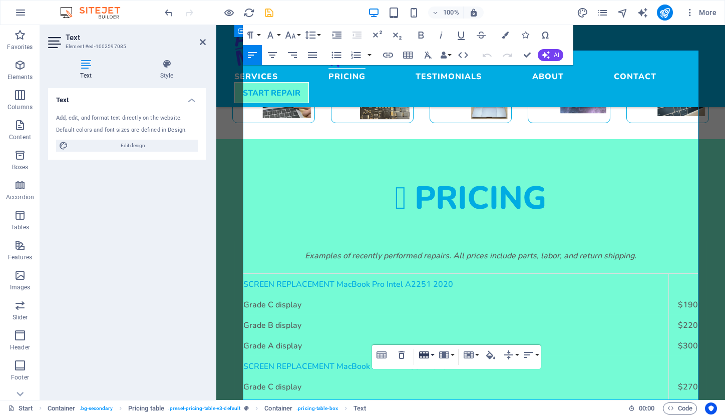
click at [424, 355] on icon "button" at bounding box center [424, 355] width 10 height 7
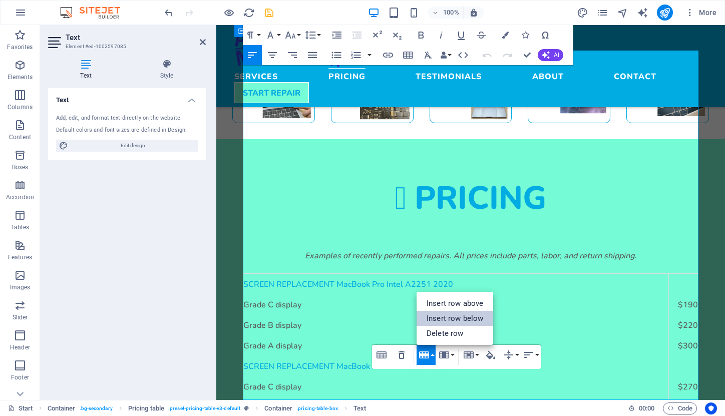
click at [437, 318] on link "Insert row below" at bounding box center [455, 318] width 77 height 15
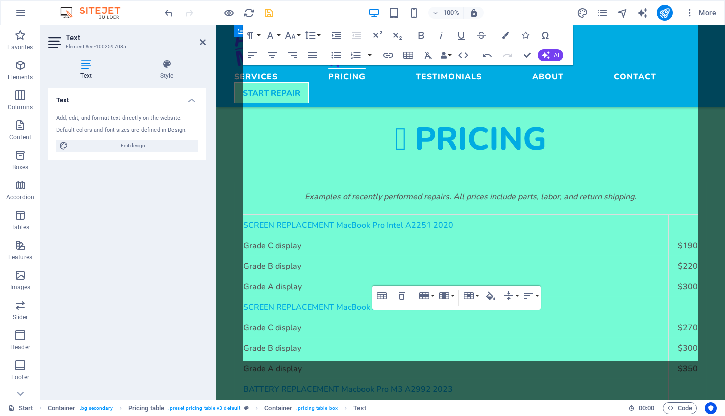
scroll to position [1031, 0]
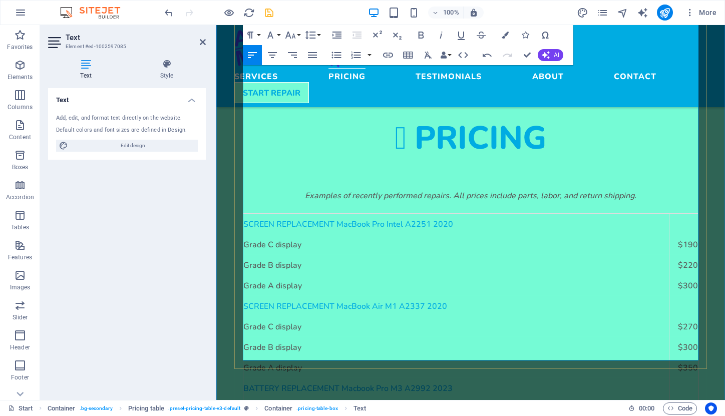
click at [502, 37] on icon "button" at bounding box center [505, 35] width 7 height 7
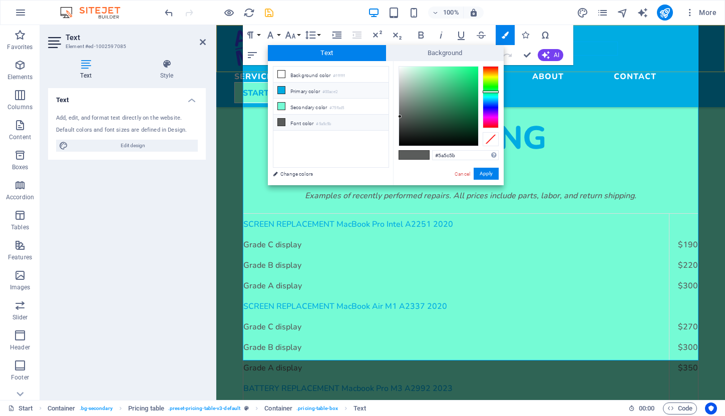
click at [318, 96] on li "Primary color #00ace2" at bounding box center [330, 91] width 115 height 16
type input "#00ace2"
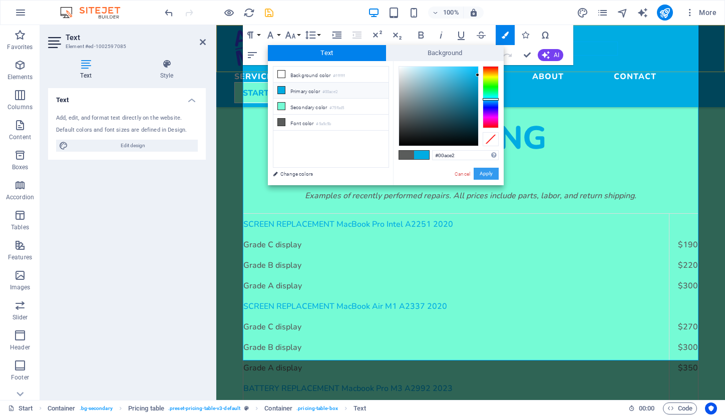
click at [487, 173] on button "Apply" at bounding box center [486, 174] width 25 height 12
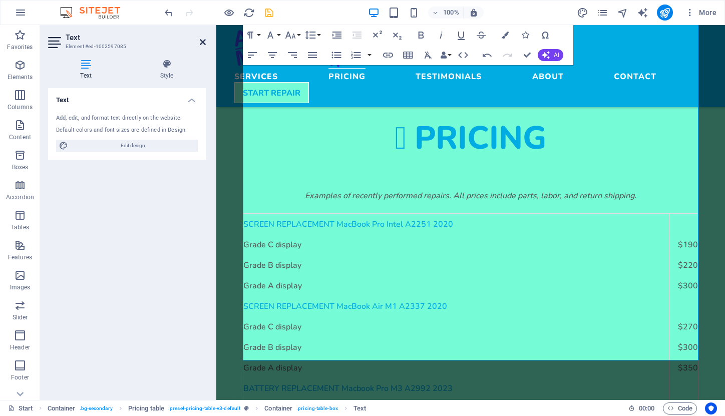
click at [200, 42] on icon at bounding box center [203, 42] width 6 height 8
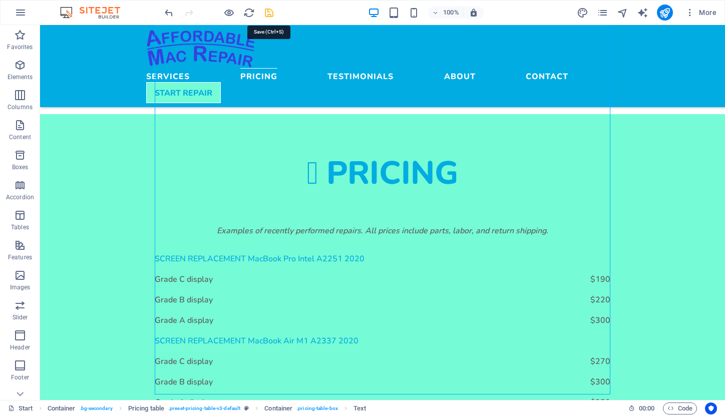
click at [268, 11] on icon "save" at bounding box center [269, 13] width 12 height 12
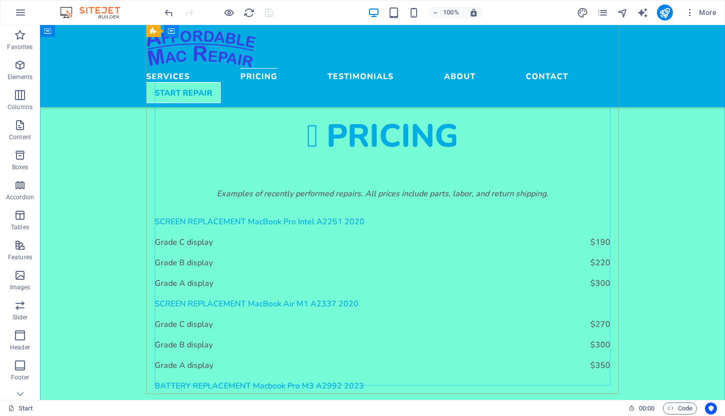
scroll to position [1077, 0]
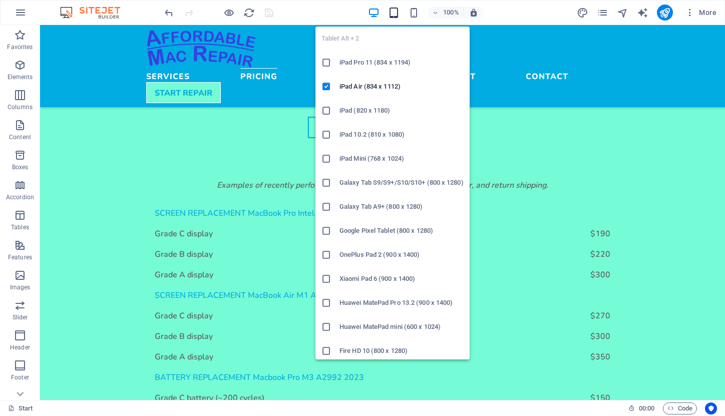
click at [397, 11] on icon "button" at bounding box center [394, 13] width 12 height 12
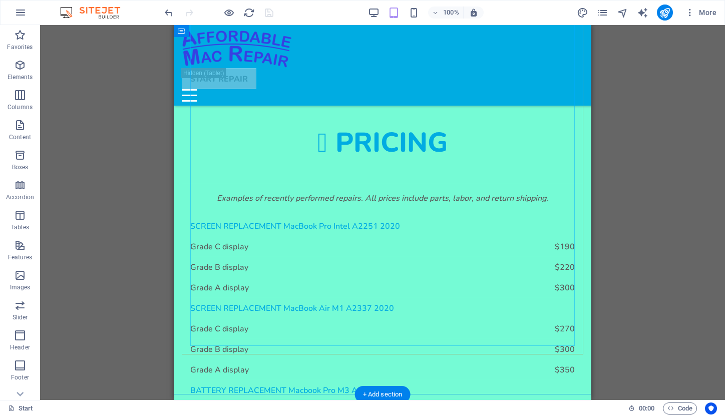
scroll to position [1058, 0]
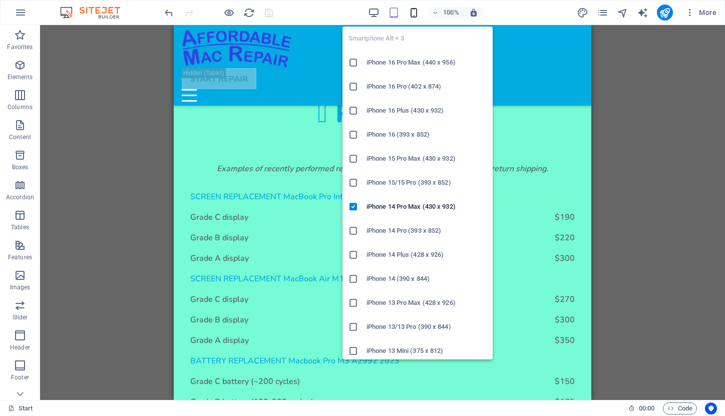
click at [414, 10] on icon "button" at bounding box center [414, 13] width 12 height 12
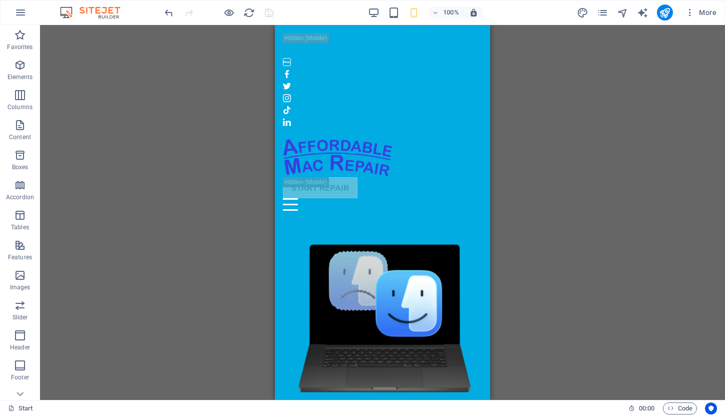
scroll to position [0, 0]
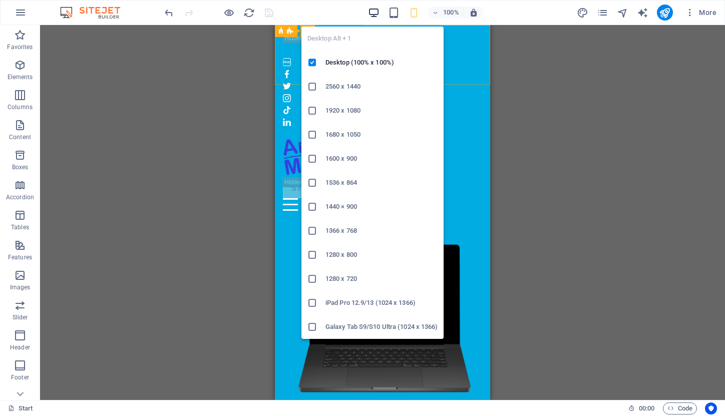
click at [372, 12] on icon "button" at bounding box center [374, 13] width 12 height 12
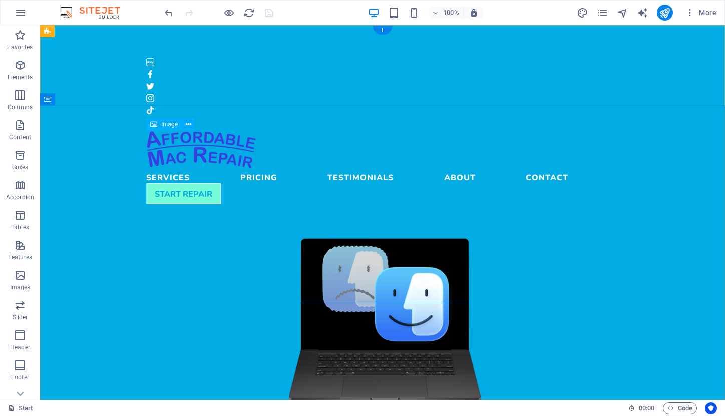
click at [165, 126] on span "Image" at bounding box center [169, 124] width 17 height 6
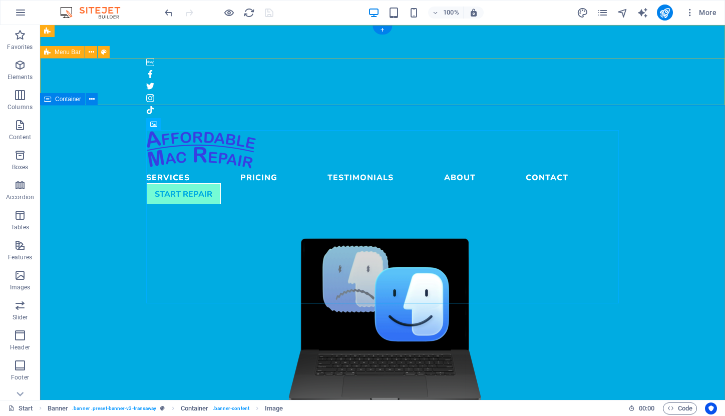
click at [55, 99] on div "Container" at bounding box center [62, 99] width 45 height 12
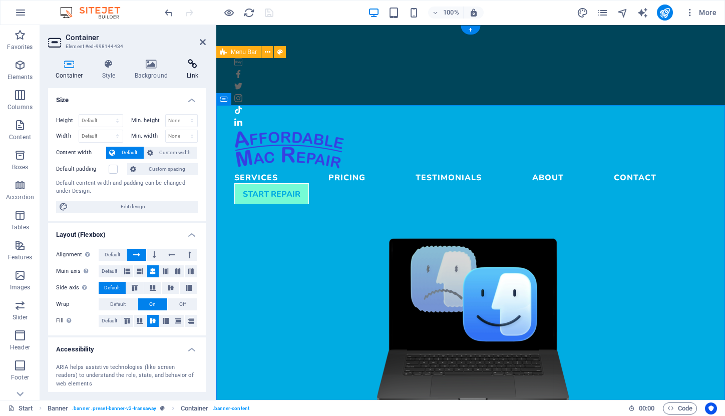
click at [193, 64] on icon at bounding box center [192, 64] width 27 height 10
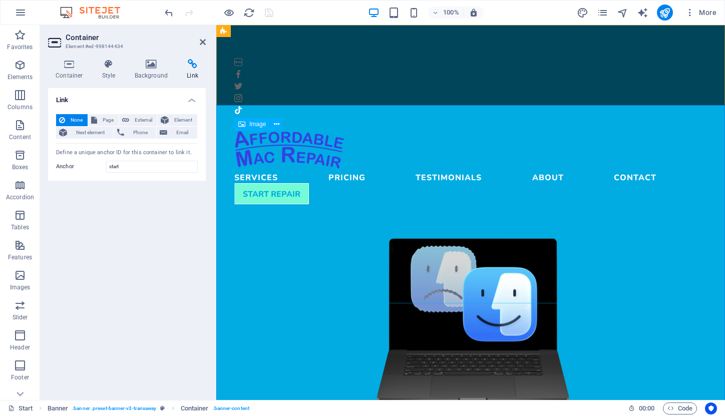
click at [461, 273] on figure at bounding box center [470, 319] width 473 height 173
click at [443, 234] on figure at bounding box center [470, 319] width 473 height 173
drag, startPoint x: 127, startPoint y: 168, endPoint x: 100, endPoint y: 165, distance: 27.3
click at [100, 165] on div "Anchor start" at bounding box center [127, 167] width 142 height 12
click at [454, 240] on figure at bounding box center [470, 319] width 473 height 173
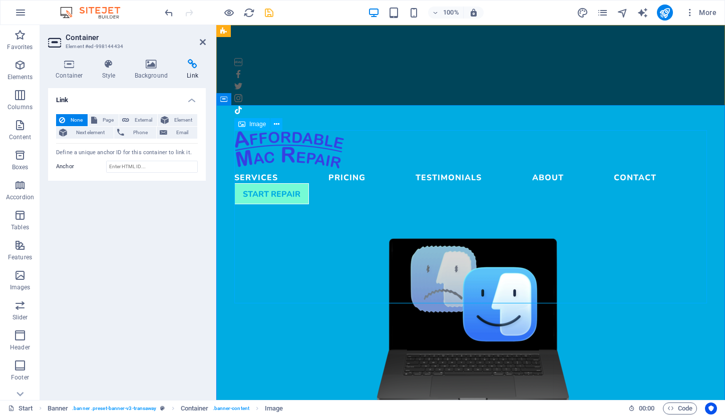
click at [454, 240] on figure at bounding box center [470, 319] width 473 height 173
select select "px"
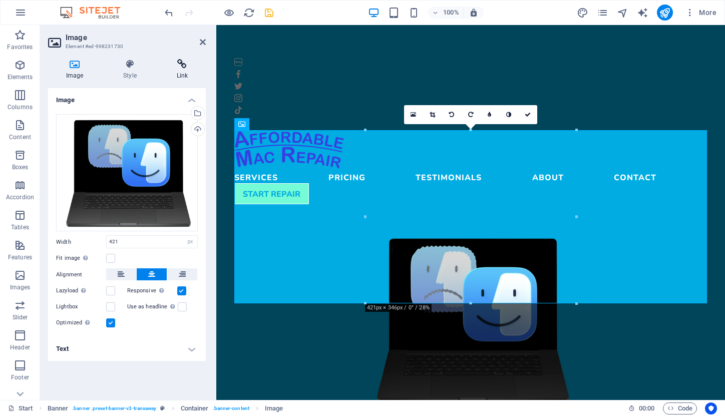
click at [184, 68] on icon at bounding box center [182, 64] width 47 height 10
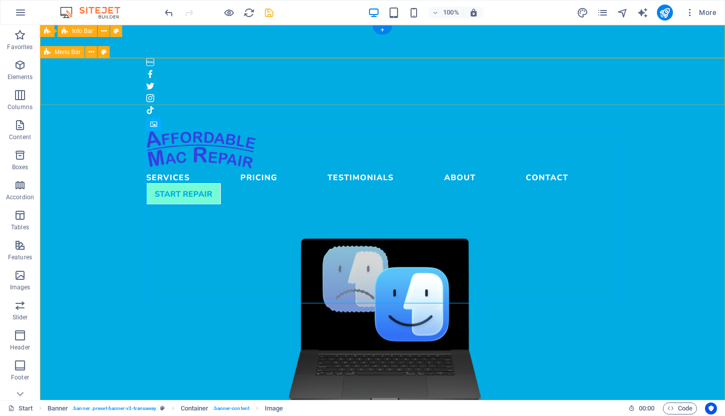
click at [66, 53] on span "Menu Bar" at bounding box center [68, 52] width 26 height 6
click at [77, 32] on span "Info Bar" at bounding box center [82, 31] width 21 height 6
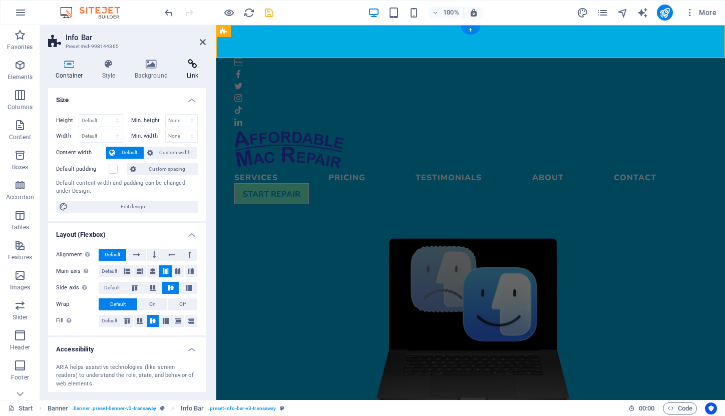
click at [194, 64] on icon at bounding box center [192, 64] width 27 height 10
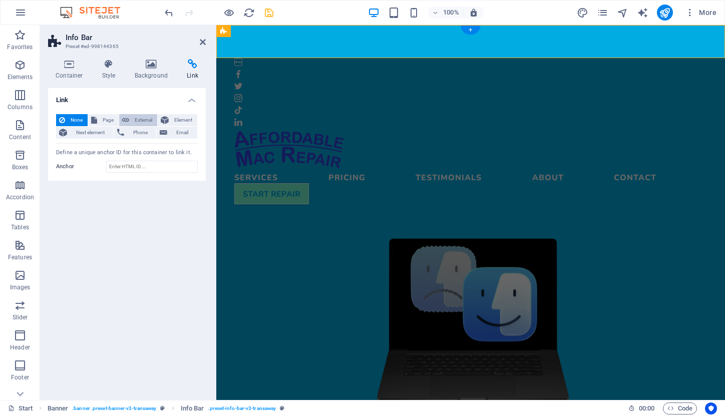
click at [147, 120] on span "External" at bounding box center [143, 120] width 22 height 12
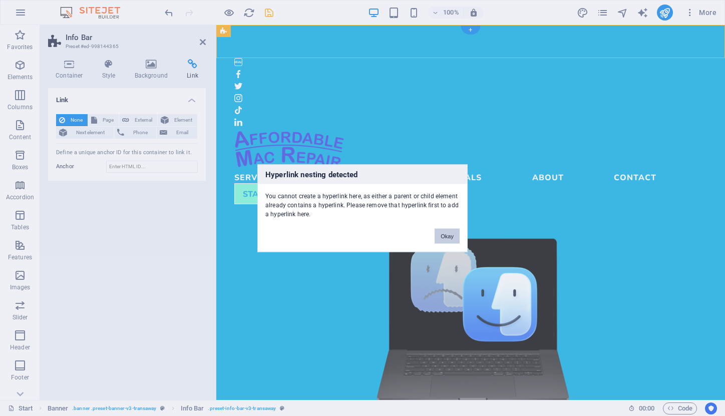
click at [447, 237] on button "Okay" at bounding box center [447, 235] width 25 height 15
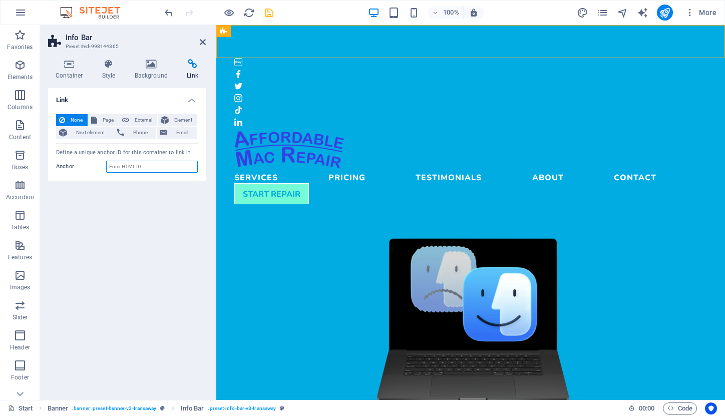
click at [132, 166] on input "Anchor" at bounding box center [152, 167] width 92 height 12
type input "start"
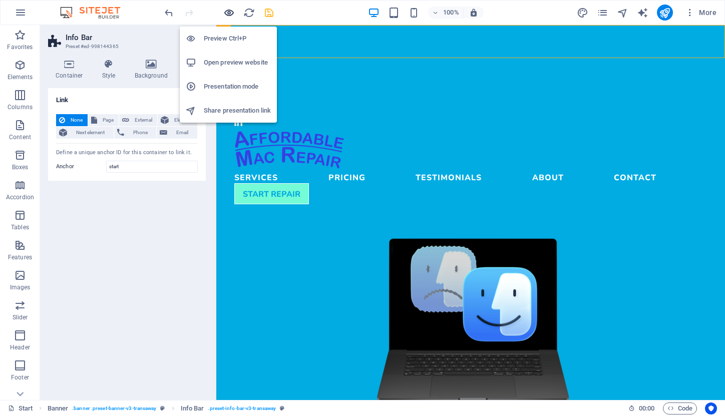
click at [232, 12] on icon "button" at bounding box center [229, 13] width 12 height 12
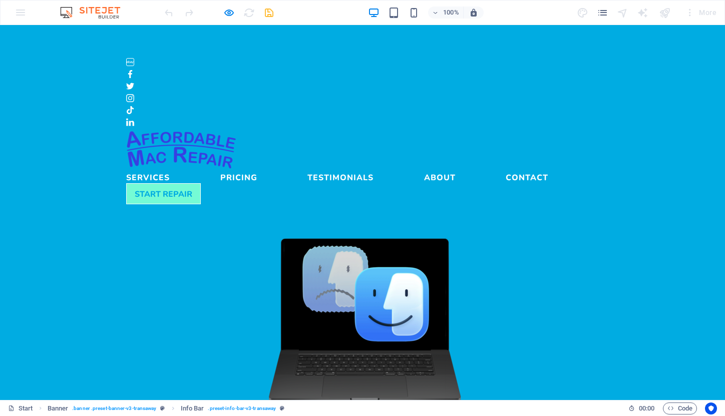
click at [506, 169] on link "Contact" at bounding box center [527, 175] width 43 height 12
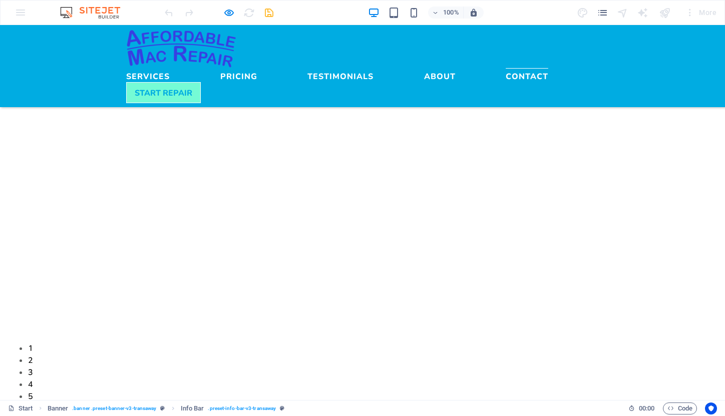
scroll to position [2956, 0]
click at [194, 35] on img at bounding box center [181, 48] width 110 height 39
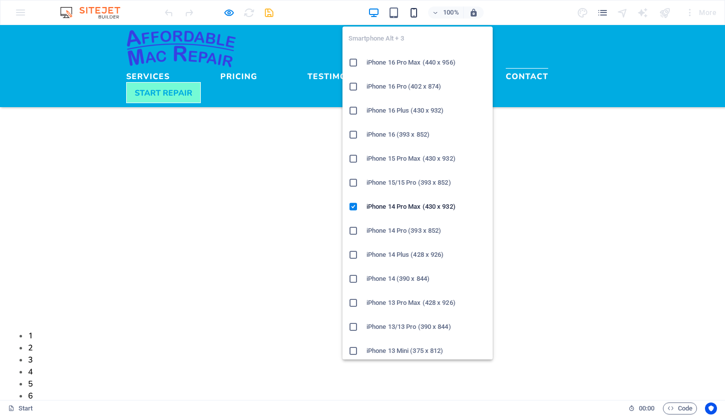
click at [412, 12] on icon "button" at bounding box center [414, 13] width 12 height 12
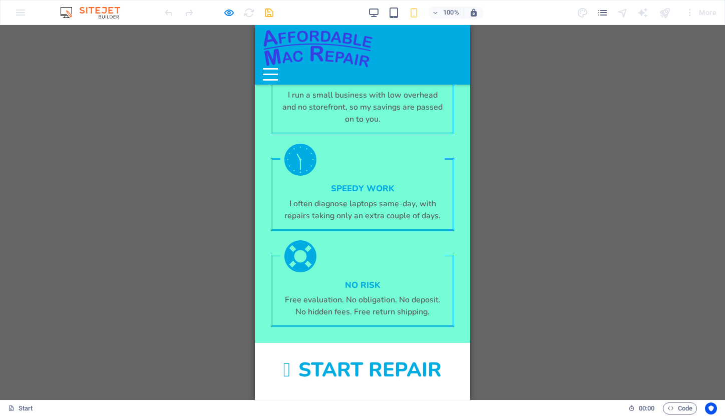
click at [302, 42] on img at bounding box center [318, 48] width 110 height 39
click at [278, 68] on div "Menu" at bounding box center [270, 74] width 15 height 13
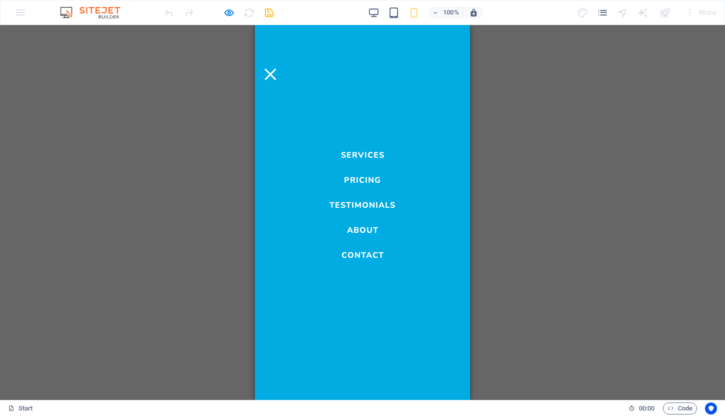
click at [374, 152] on link "Services" at bounding box center [363, 153] width 44 height 12
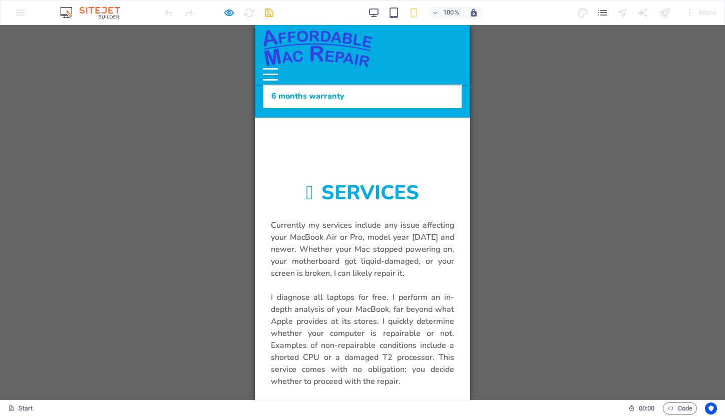
scroll to position [469, 0]
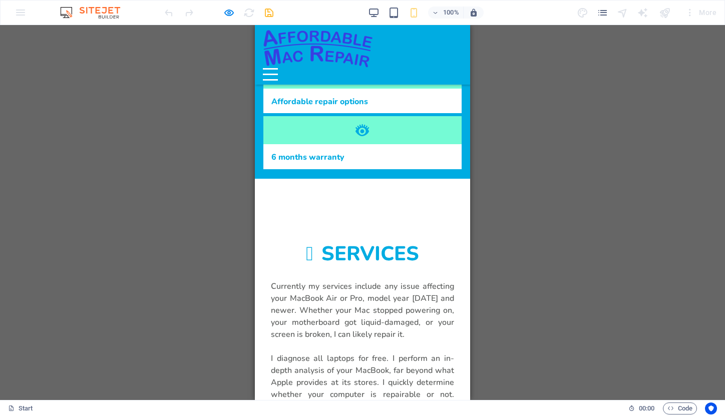
click at [354, 54] on img at bounding box center [318, 48] width 110 height 39
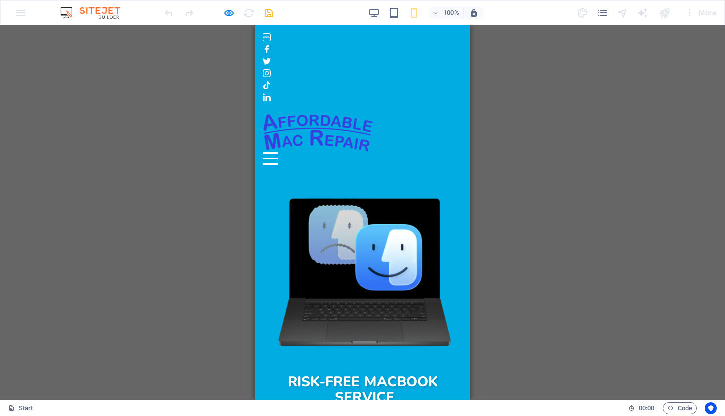
scroll to position [0, 0]
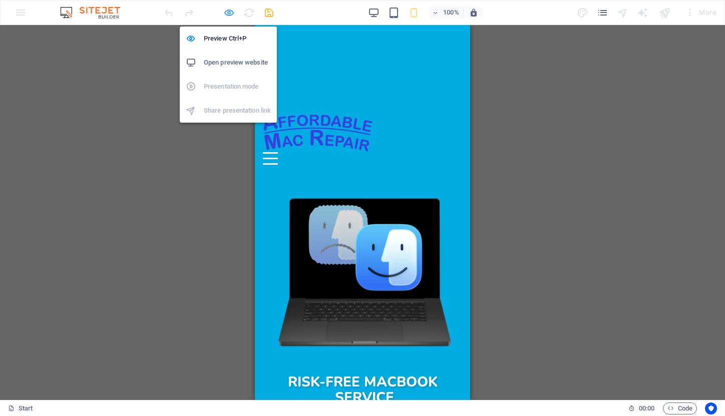
click at [227, 12] on icon "button" at bounding box center [229, 13] width 12 height 12
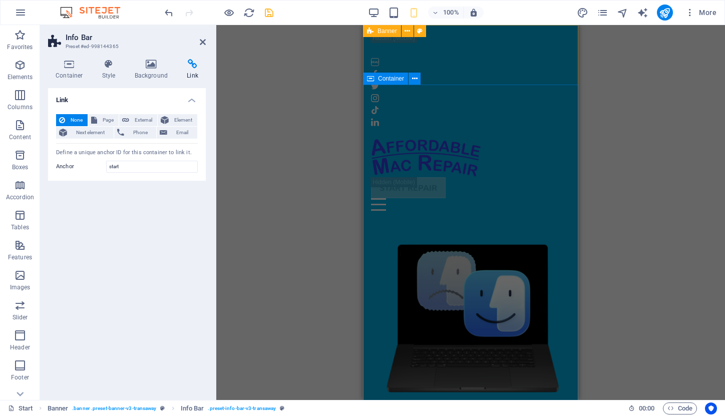
click at [373, 31] on icon at bounding box center [370, 31] width 7 height 12
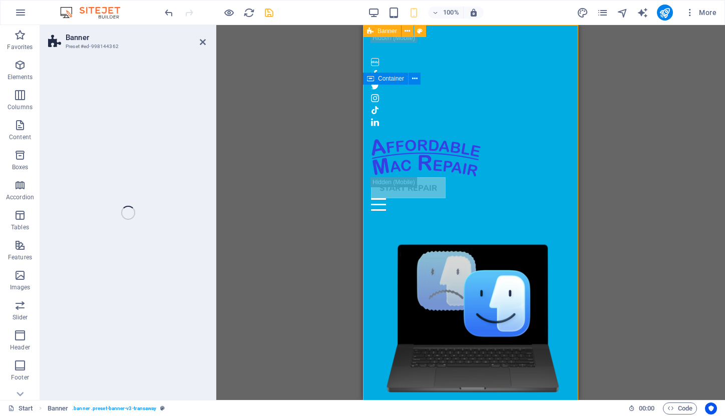
select select "vh"
select select "header"
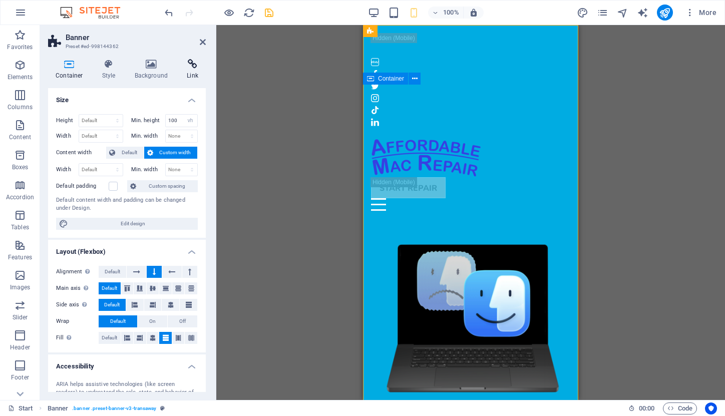
click at [194, 61] on icon at bounding box center [192, 64] width 27 height 10
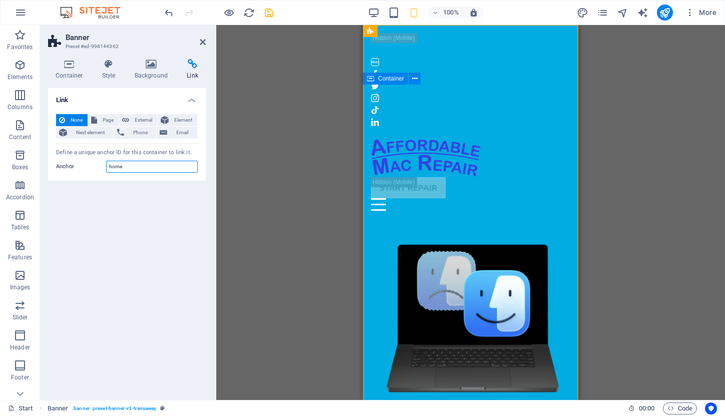
drag, startPoint x: 128, startPoint y: 166, endPoint x: 96, endPoint y: 165, distance: 32.1
click at [96, 165] on div "Anchor home" at bounding box center [127, 167] width 142 height 12
click at [442, 138] on img at bounding box center [426, 157] width 110 height 39
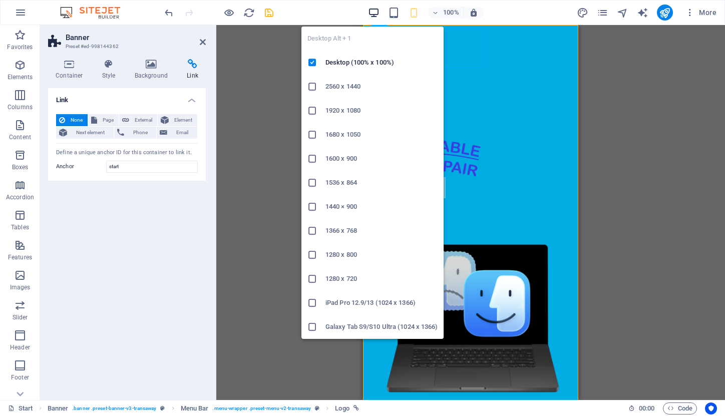
click at [375, 12] on icon "button" at bounding box center [374, 13] width 12 height 12
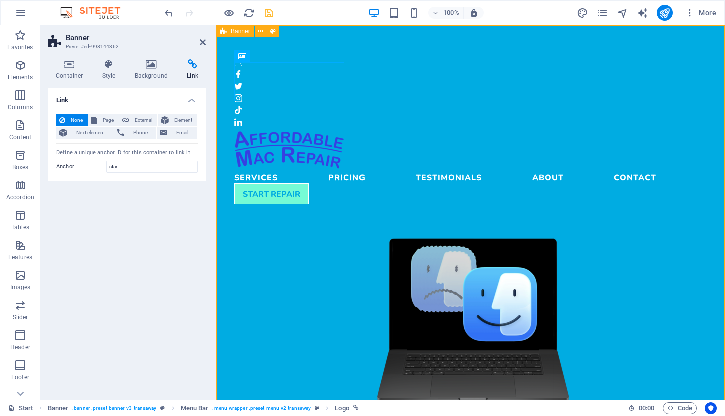
click at [224, 30] on icon at bounding box center [223, 31] width 7 height 12
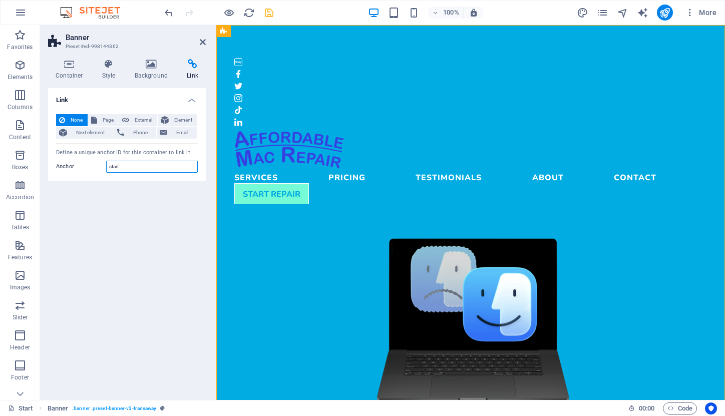
click at [151, 166] on input "start" at bounding box center [152, 167] width 92 height 12
type input "s"
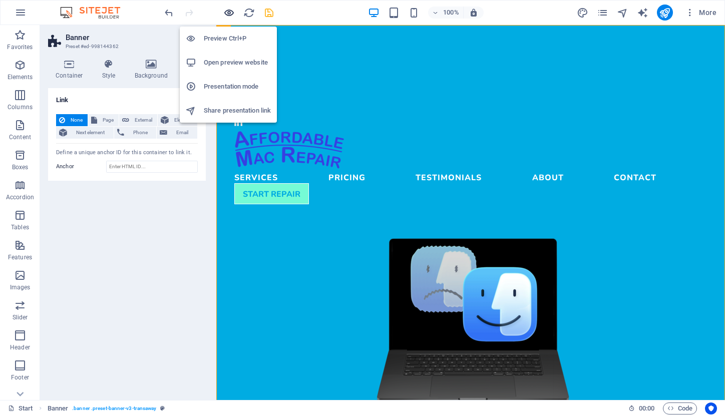
click at [227, 12] on icon "button" at bounding box center [229, 13] width 12 height 12
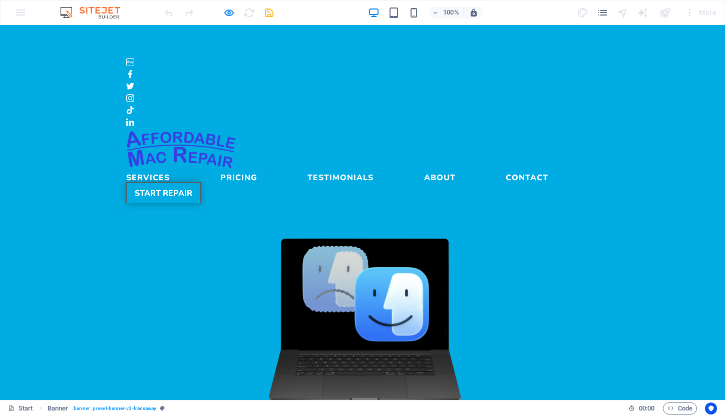
click at [201, 182] on link "START REPAIR" at bounding box center [163, 192] width 75 height 21
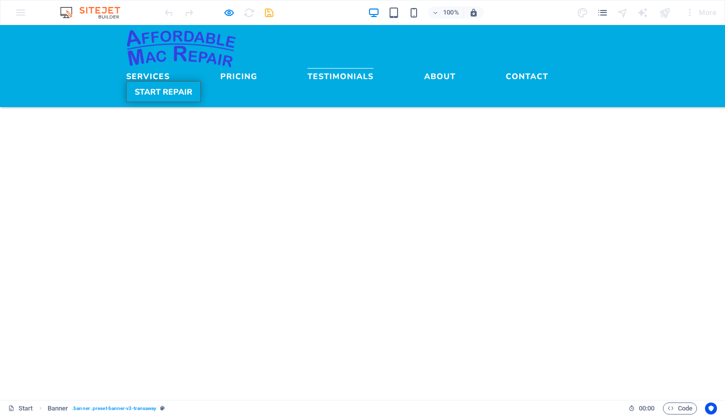
scroll to position [2470, 0]
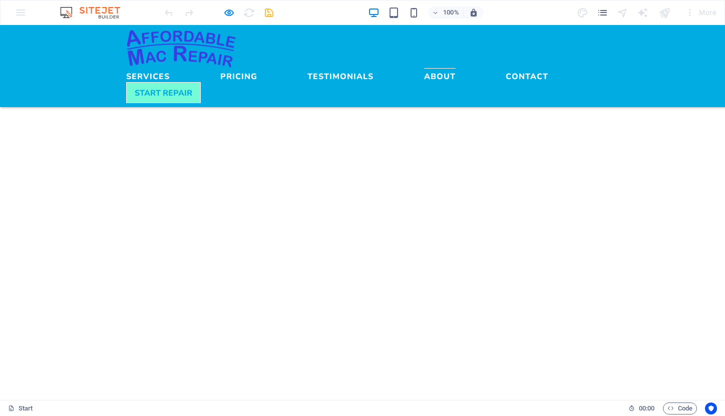
click at [175, 43] on img at bounding box center [181, 48] width 110 height 39
click at [374, 68] on link "Testimonials" at bounding box center [341, 74] width 66 height 12
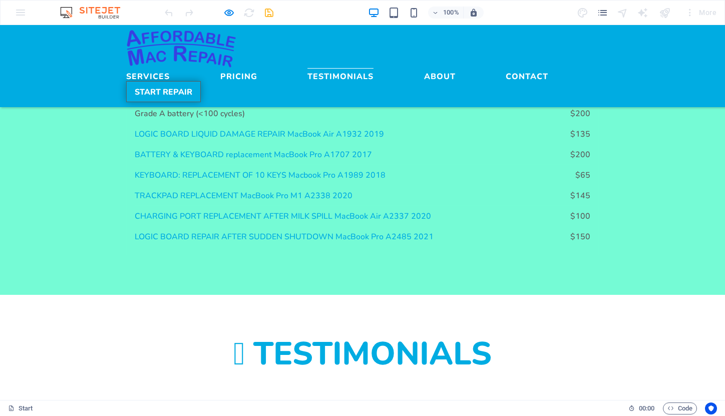
click at [201, 81] on link "START REPAIR" at bounding box center [163, 91] width 75 height 21
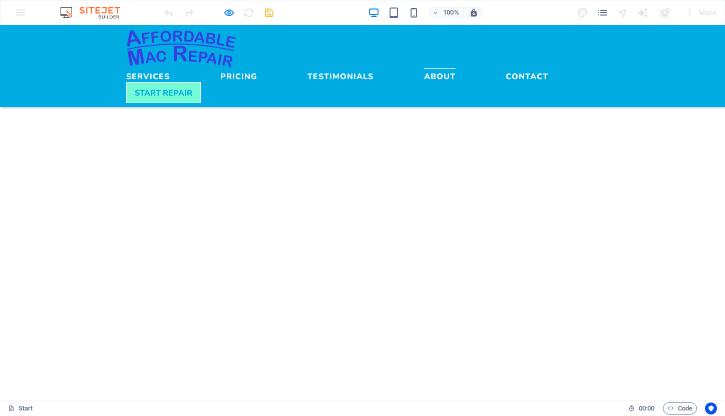
click at [201, 81] on link "START REPAIR" at bounding box center [163, 91] width 75 height 21
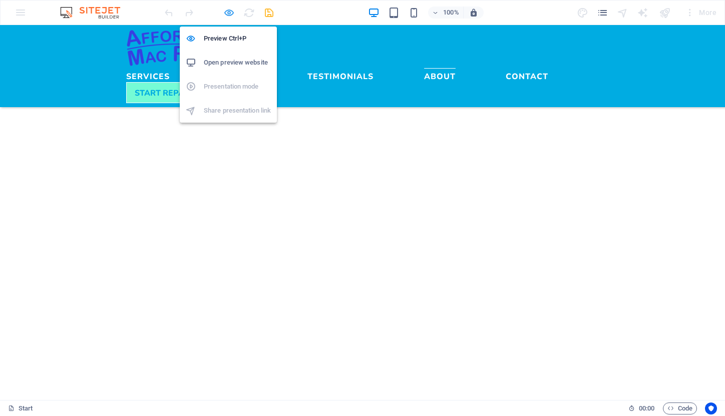
click at [226, 14] on icon "button" at bounding box center [229, 13] width 12 height 12
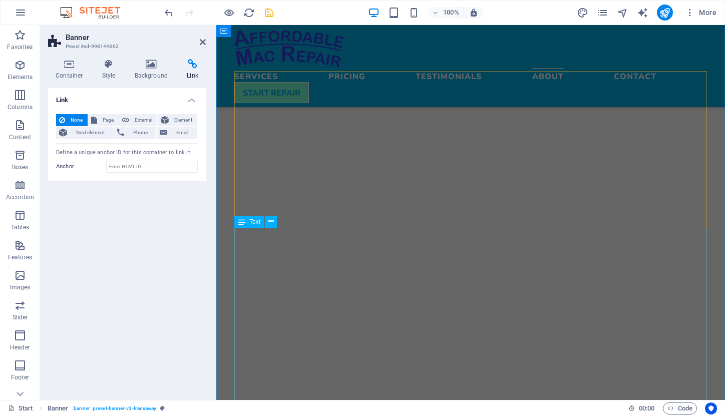
scroll to position [2529, 0]
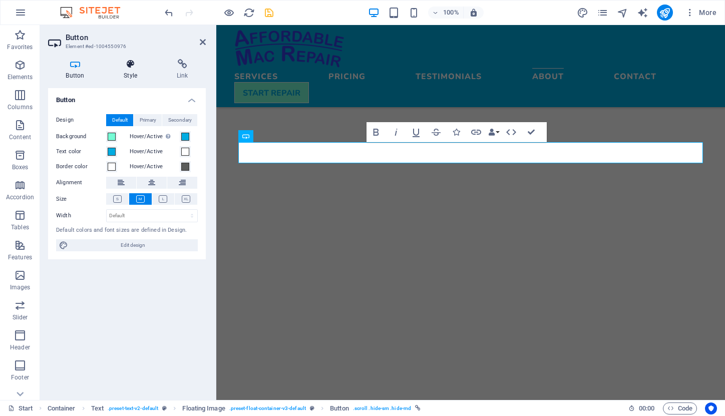
click at [130, 70] on h4 "Style" at bounding box center [132, 69] width 53 height 21
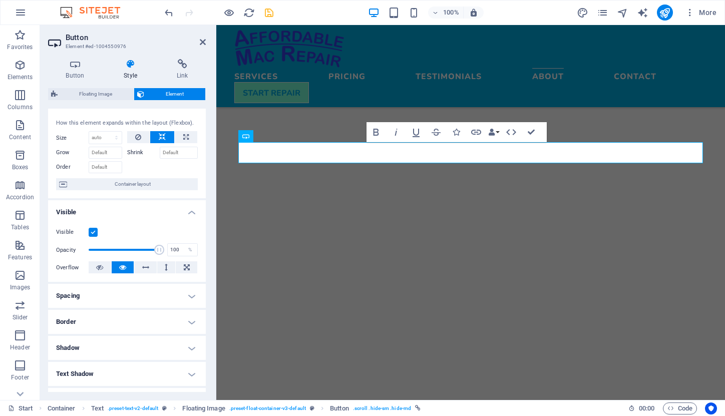
scroll to position [18, 0]
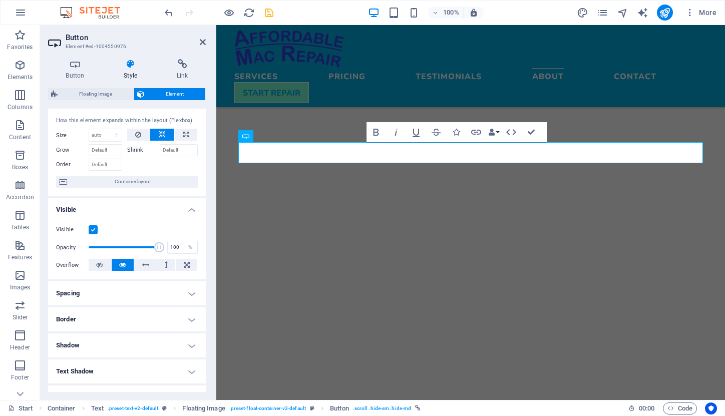
click at [187, 320] on h4 "Border" at bounding box center [127, 320] width 158 height 24
click at [130, 340] on span at bounding box center [131, 340] width 7 height 7
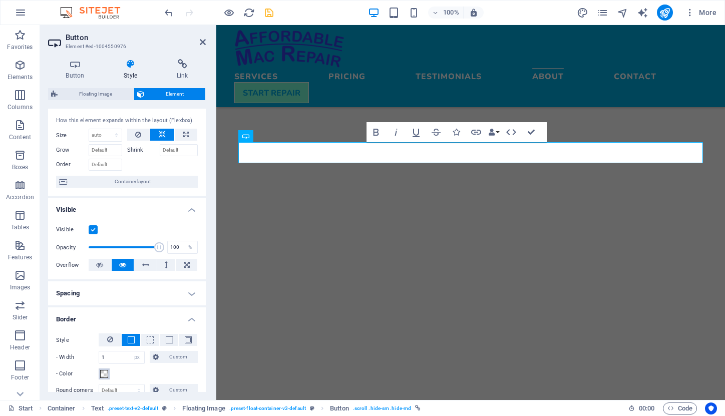
click at [102, 373] on span at bounding box center [104, 374] width 8 height 8
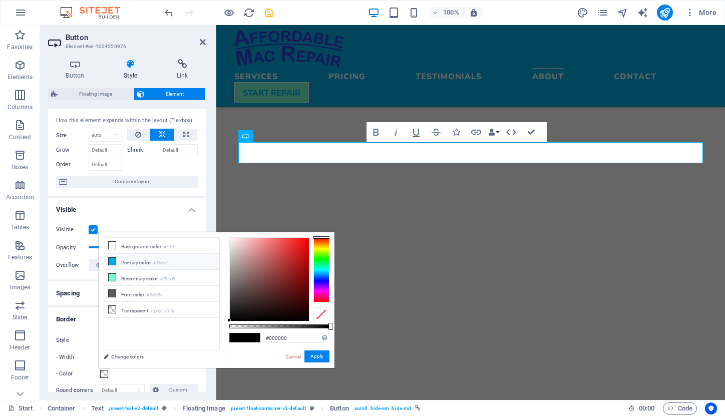
click at [134, 262] on li "Primary color #00ace2" at bounding box center [161, 262] width 115 height 16
type input "#00ace2"
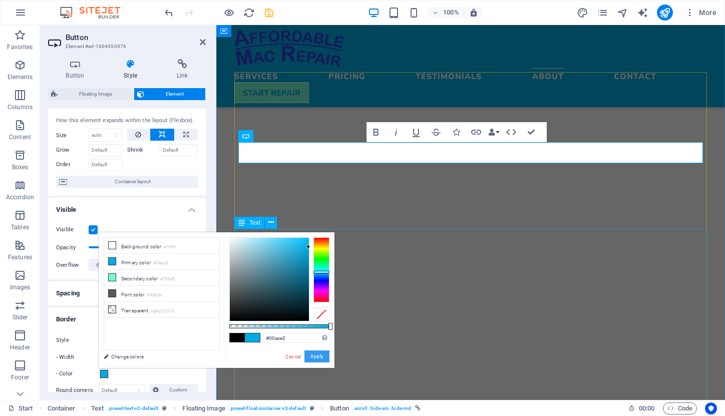
click at [311, 353] on button "Apply" at bounding box center [317, 357] width 25 height 12
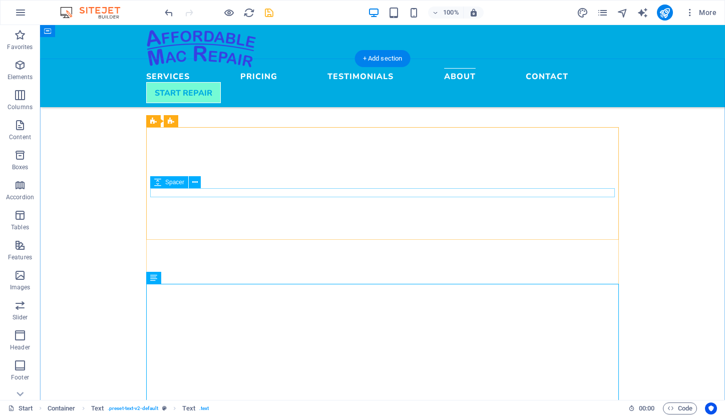
scroll to position [2449, 0]
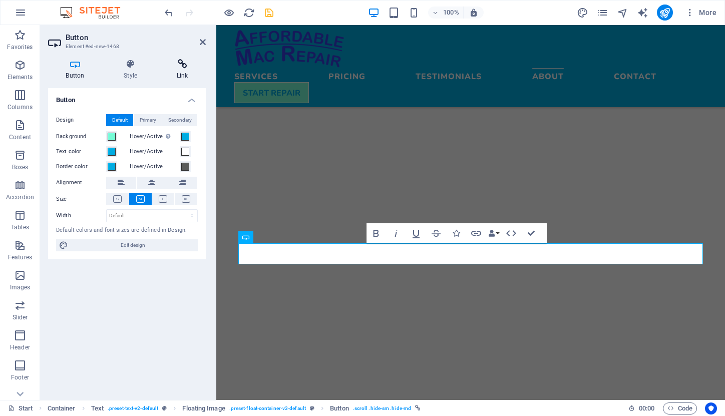
click at [181, 66] on icon at bounding box center [182, 64] width 47 height 10
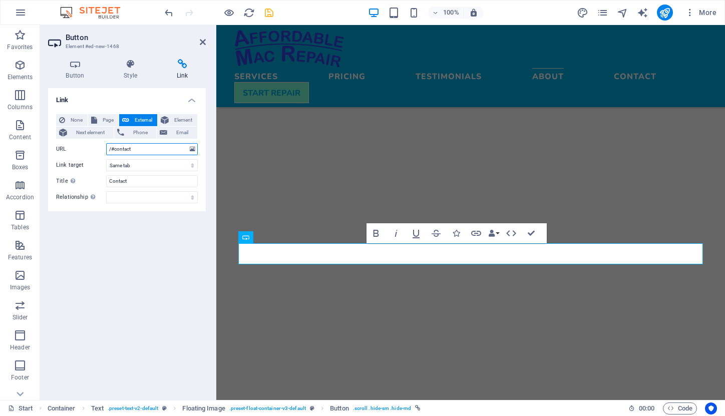
click at [139, 150] on input "/#contact" at bounding box center [152, 149] width 92 height 12
type input "/#start"
click at [161, 250] on div "Link None Page External Element Next element Phone Email Page Start Subpage Leg…" at bounding box center [127, 240] width 158 height 304
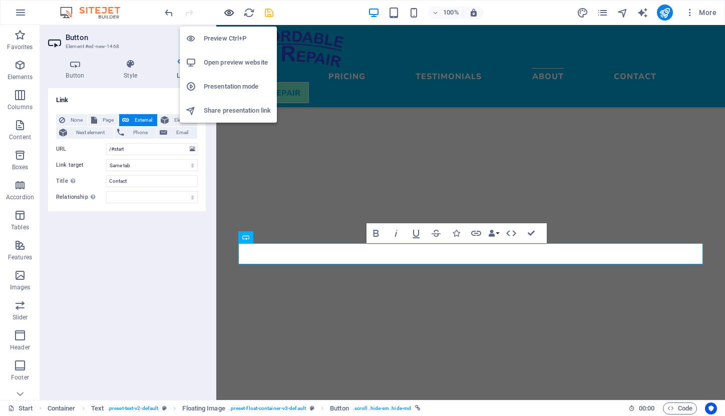
click at [230, 14] on icon "button" at bounding box center [229, 13] width 12 height 12
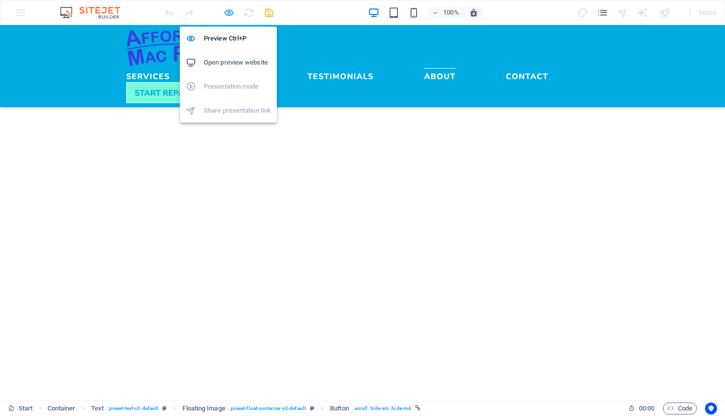
click at [230, 13] on icon "button" at bounding box center [229, 13] width 12 height 12
select select
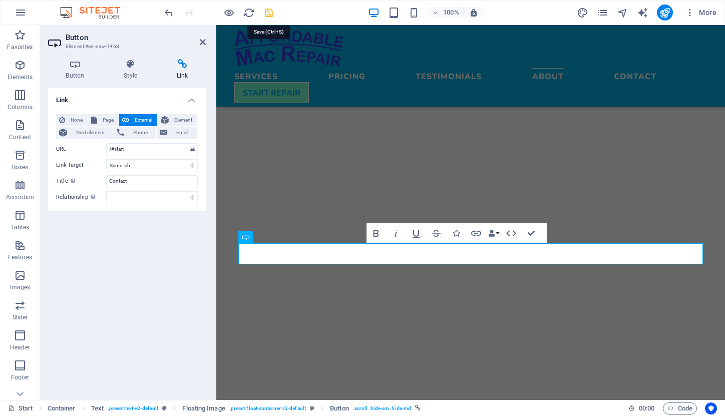
click at [268, 12] on icon "save" at bounding box center [269, 13] width 12 height 12
select select
click at [200, 42] on icon at bounding box center [203, 42] width 6 height 8
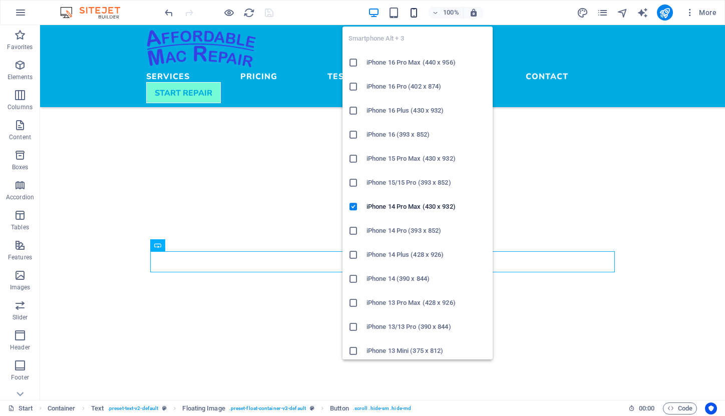
click at [412, 13] on icon "button" at bounding box center [414, 13] width 12 height 12
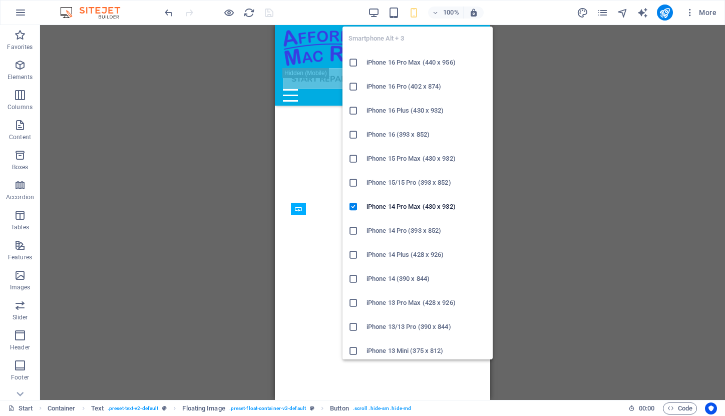
scroll to position [2939, 0]
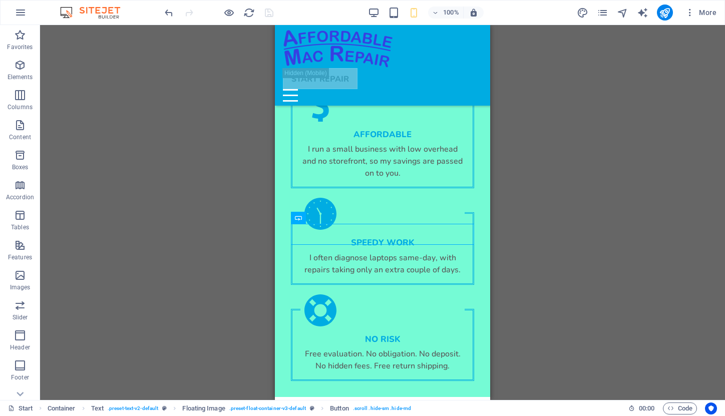
click at [220, 10] on div at bounding box center [219, 13] width 112 height 16
click at [222, 11] on div at bounding box center [219, 13] width 112 height 16
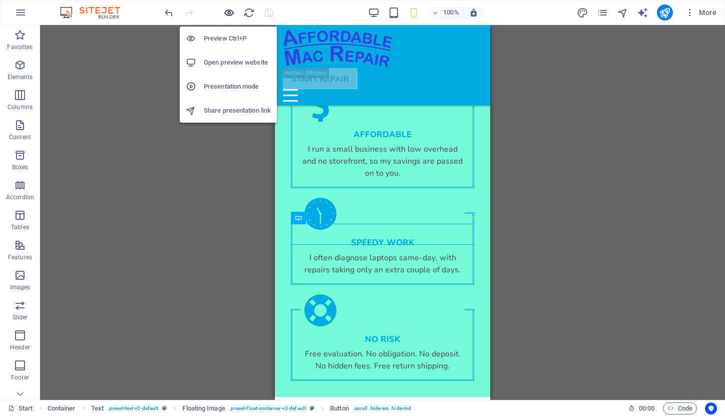
click at [230, 12] on icon "button" at bounding box center [229, 13] width 12 height 12
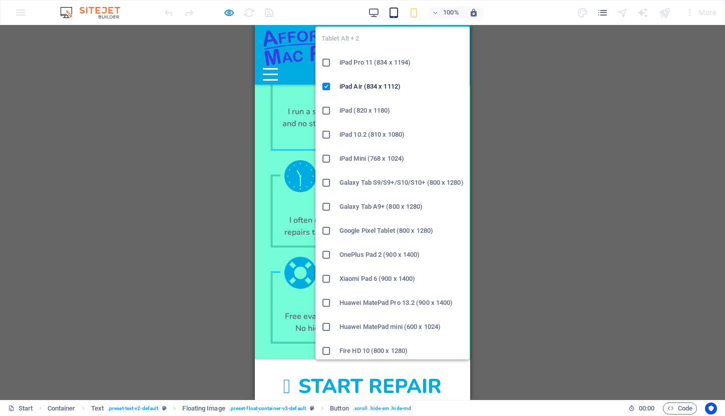
click at [395, 14] on icon "button" at bounding box center [394, 13] width 12 height 12
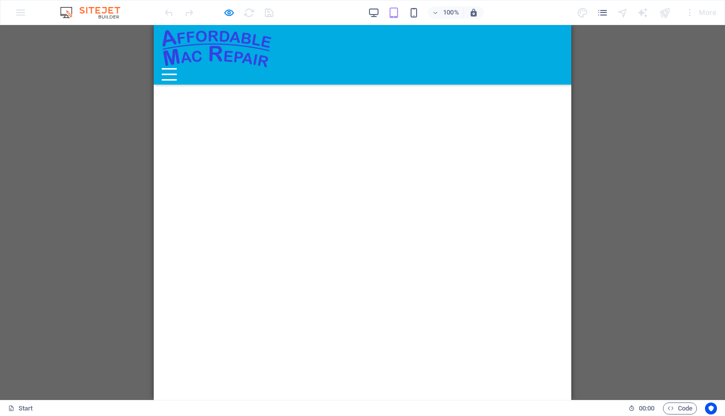
scroll to position [2497, 0]
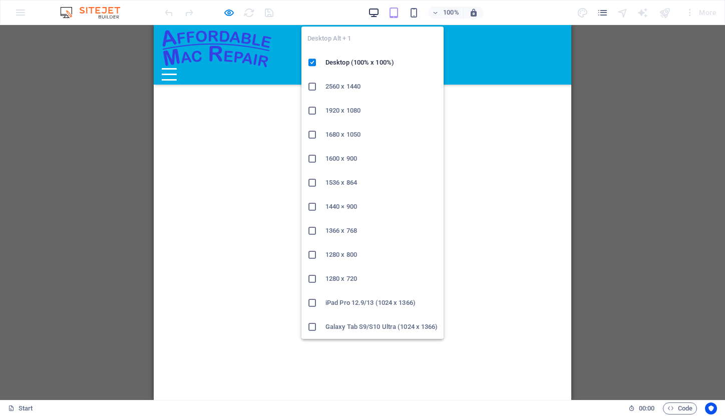
click at [371, 9] on icon "button" at bounding box center [374, 13] width 12 height 12
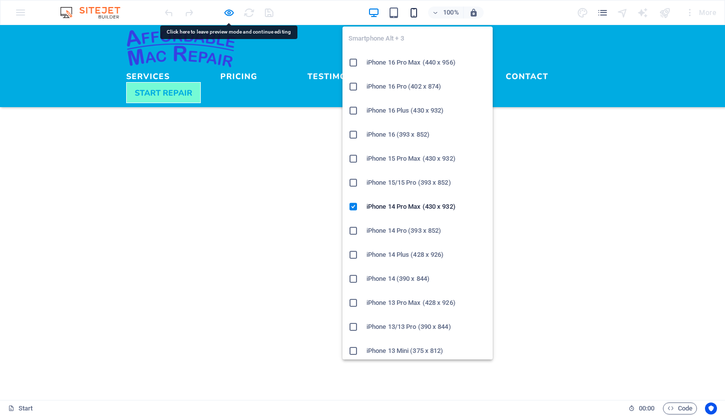
click at [414, 14] on icon "button" at bounding box center [414, 13] width 12 height 12
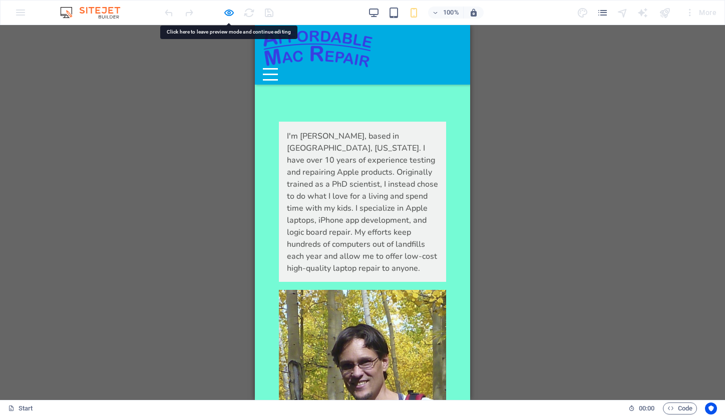
click at [278, 68] on div "Menu" at bounding box center [270, 74] width 15 height 13
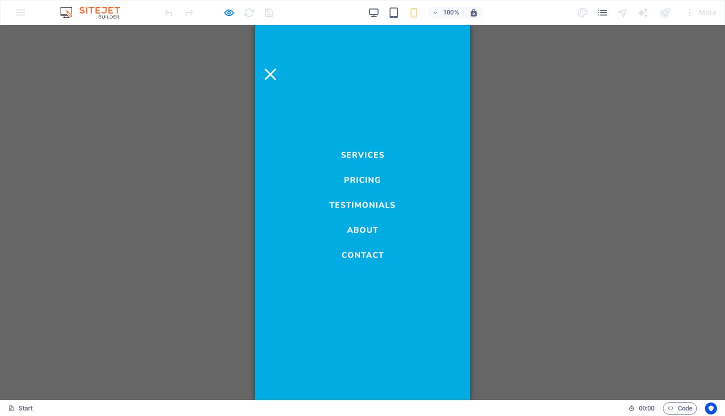
click at [361, 255] on link "Contact" at bounding box center [363, 253] width 43 height 12
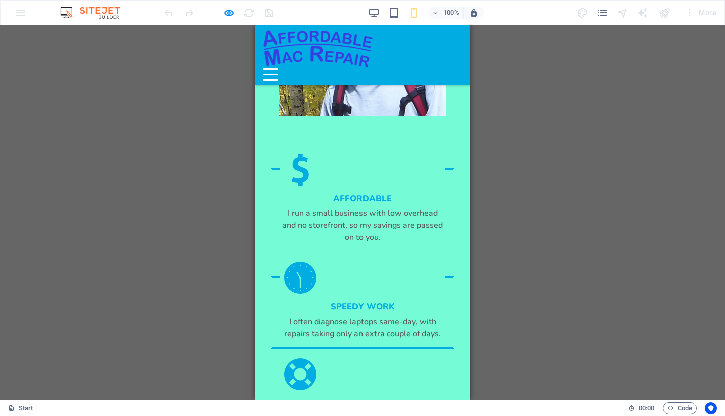
scroll to position [2849, 0]
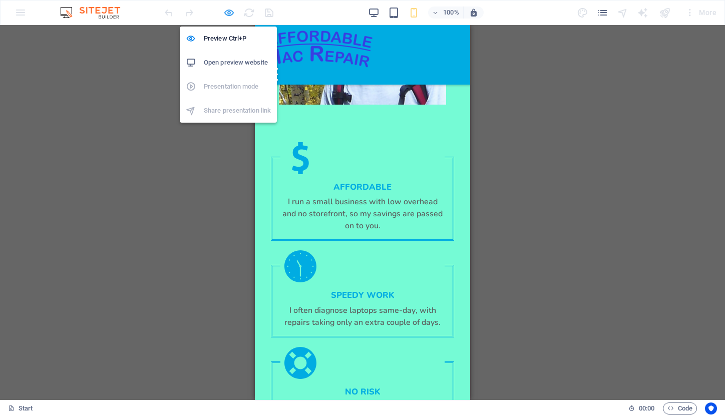
click at [230, 10] on icon "button" at bounding box center [229, 13] width 12 height 12
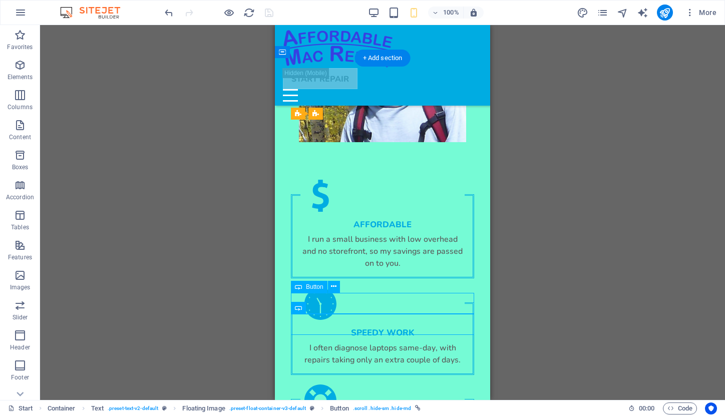
select select "px"
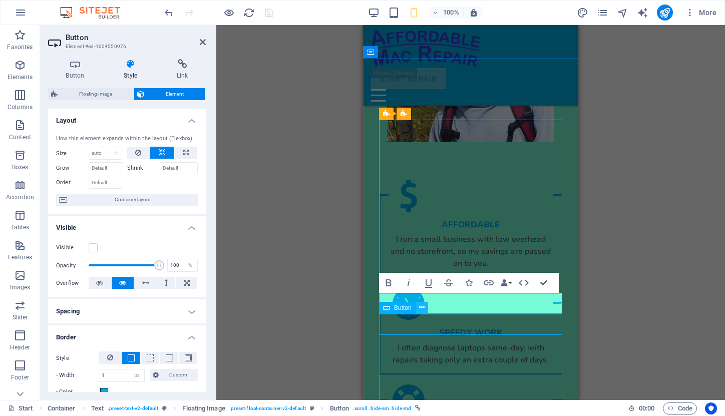
click at [420, 307] on icon at bounding box center [422, 308] width 6 height 11
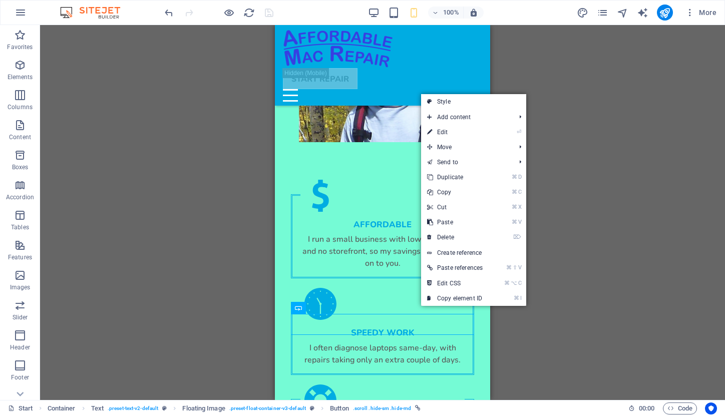
click at [191, 235] on div "H1 Banner Banner Container Menu Bar Spacer H3 Icon List Container H3 Container …" at bounding box center [382, 212] width 685 height 375
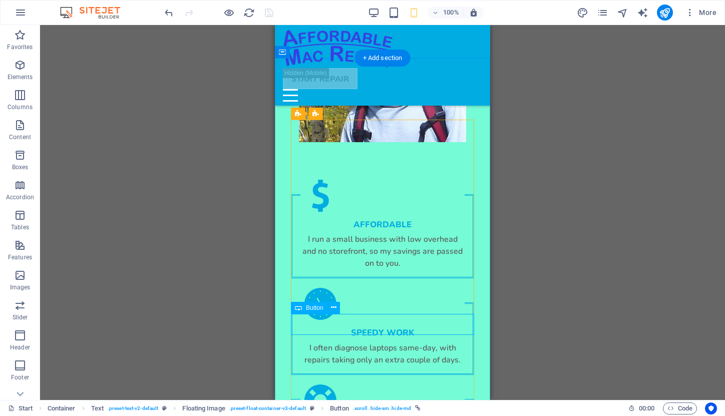
click at [318, 307] on span "Button" at bounding box center [315, 308] width 18 height 6
select select
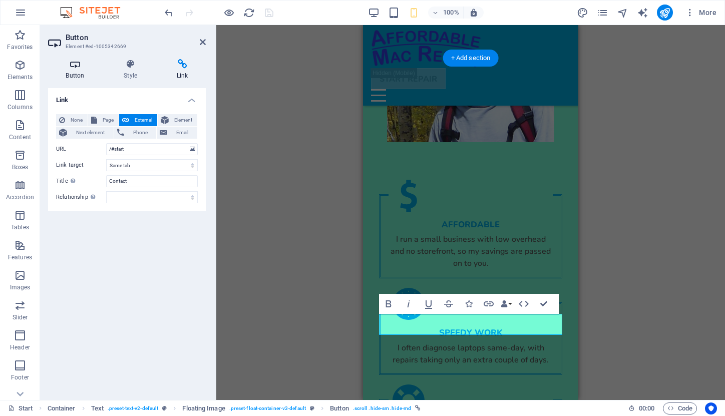
click at [74, 67] on icon at bounding box center [75, 64] width 54 height 10
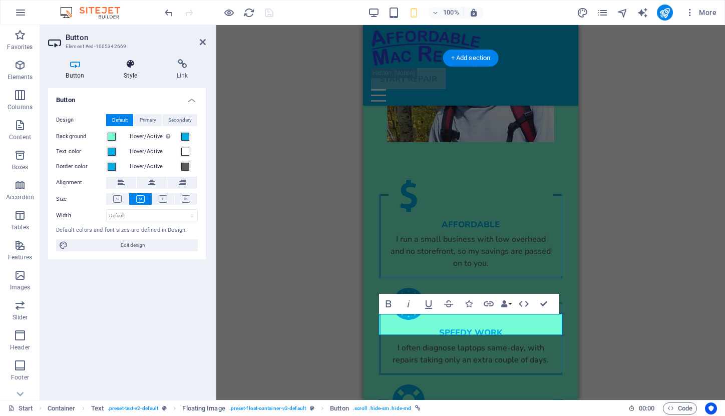
click at [133, 73] on h4 "Style" at bounding box center [132, 69] width 53 height 21
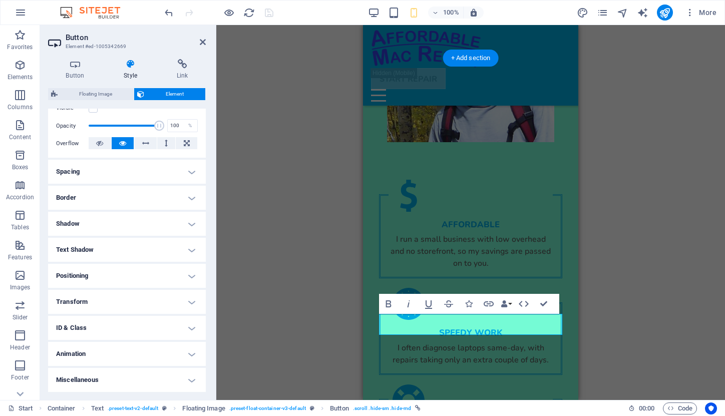
scroll to position [139, 0]
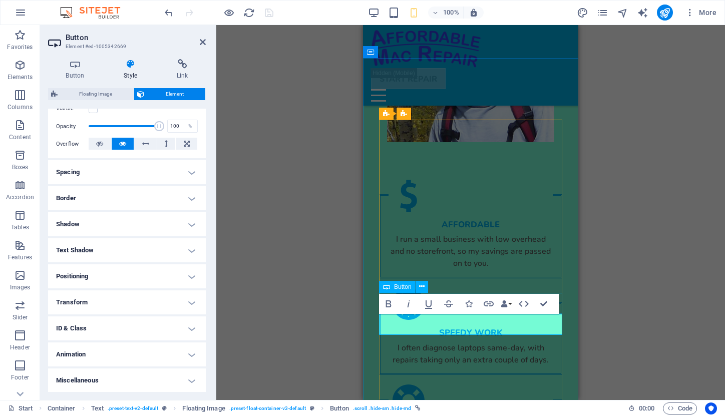
click at [128, 66] on icon at bounding box center [130, 64] width 49 height 10
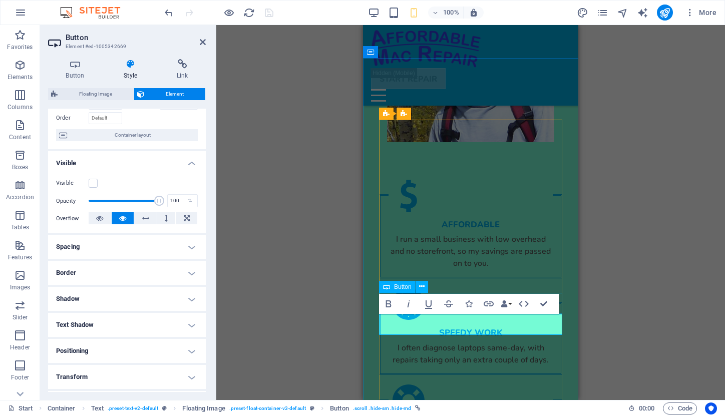
scroll to position [64, 0]
click at [91, 183] on label at bounding box center [93, 183] width 9 height 9
click at [0, 0] on input "Visible" at bounding box center [0, 0] width 0 height 0
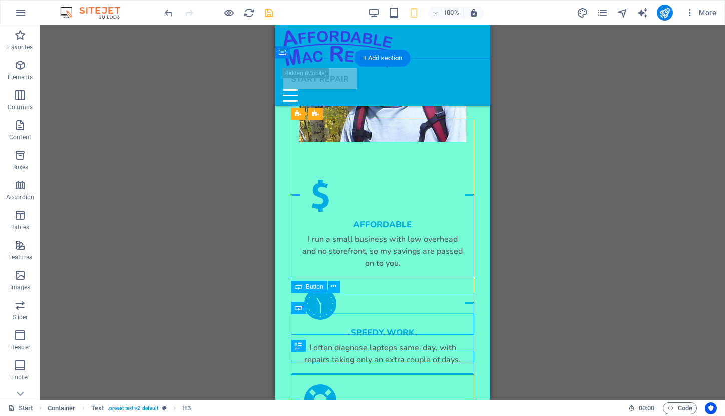
select select "px"
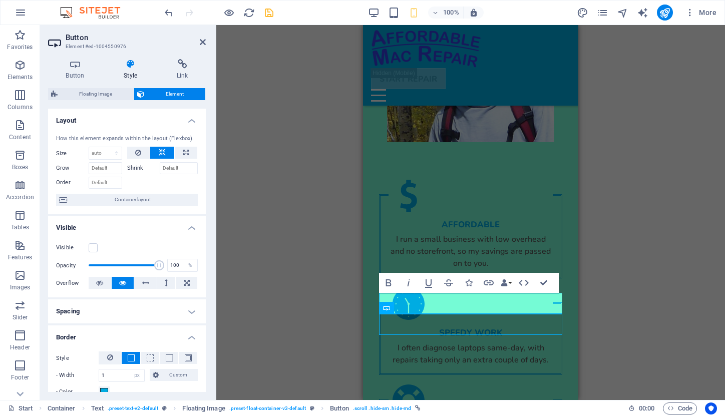
click at [128, 64] on icon at bounding box center [130, 64] width 49 height 10
click at [92, 247] on label at bounding box center [93, 247] width 9 height 9
click at [0, 0] on input "Visible" at bounding box center [0, 0] width 0 height 0
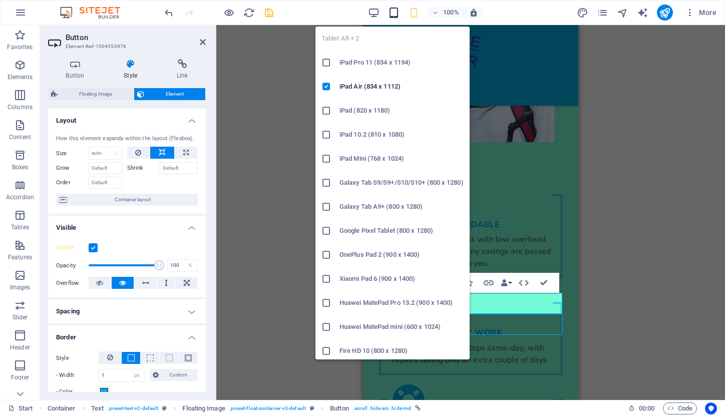
click at [394, 15] on icon "button" at bounding box center [394, 13] width 12 height 12
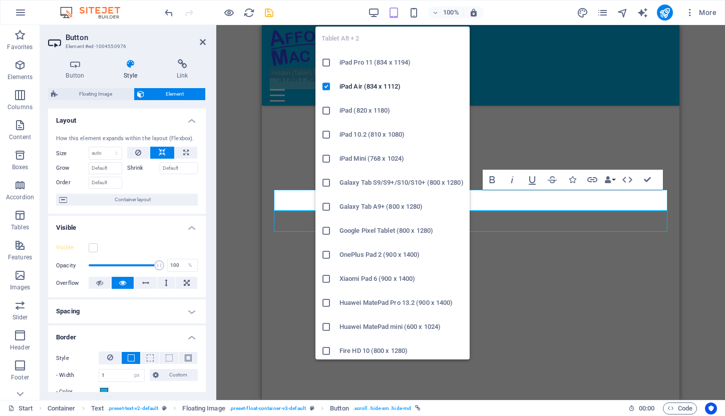
scroll to position [2473, 0]
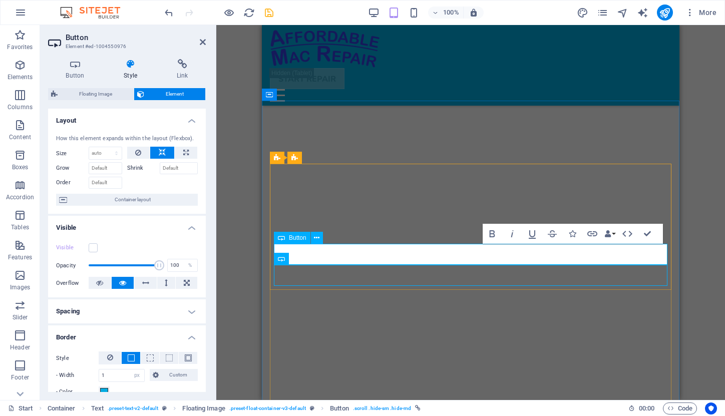
click at [93, 246] on label at bounding box center [93, 247] width 9 height 9
click at [0, 0] on input "Visible" at bounding box center [0, 0] width 0 height 0
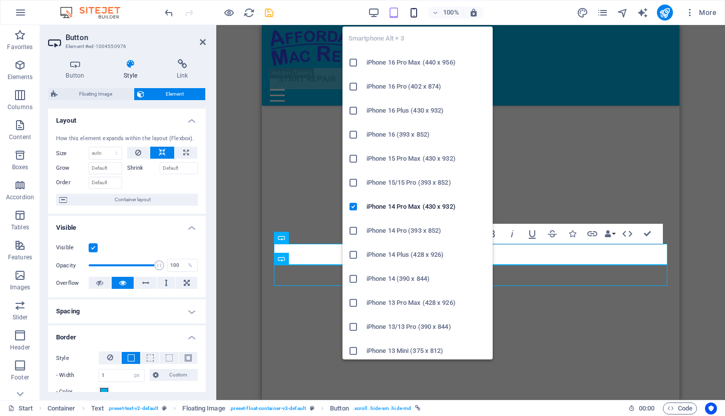
click at [415, 12] on icon "button" at bounding box center [414, 13] width 12 height 12
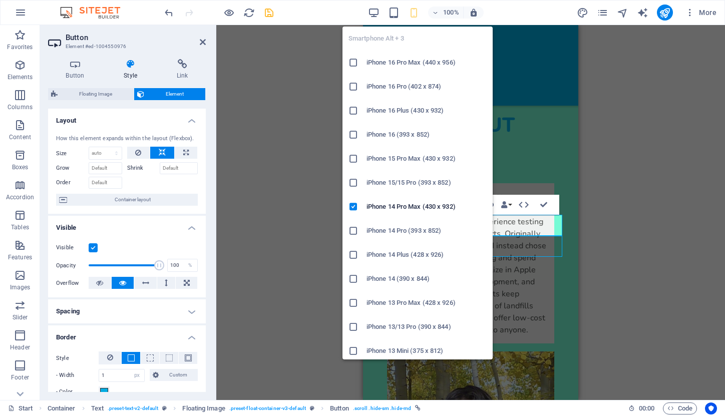
scroll to position [2982, 0]
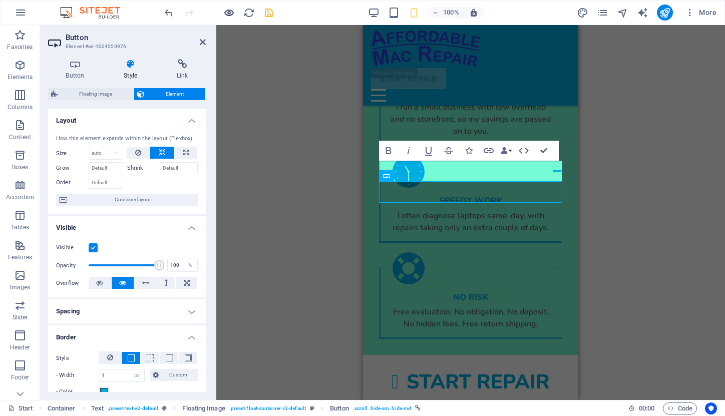
click at [227, 14] on icon "button" at bounding box center [229, 13] width 12 height 12
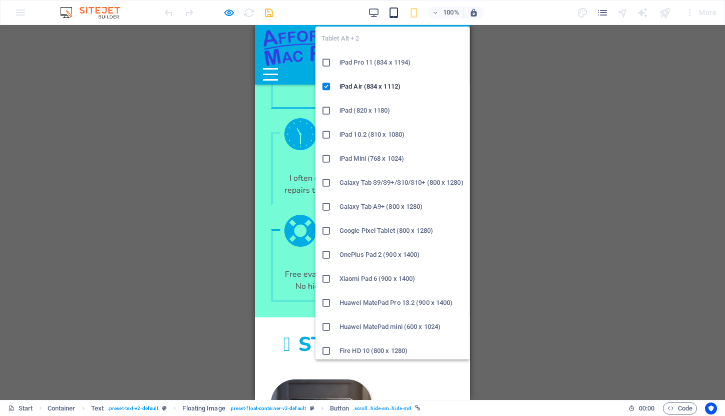
click at [393, 11] on icon "button" at bounding box center [394, 13] width 12 height 12
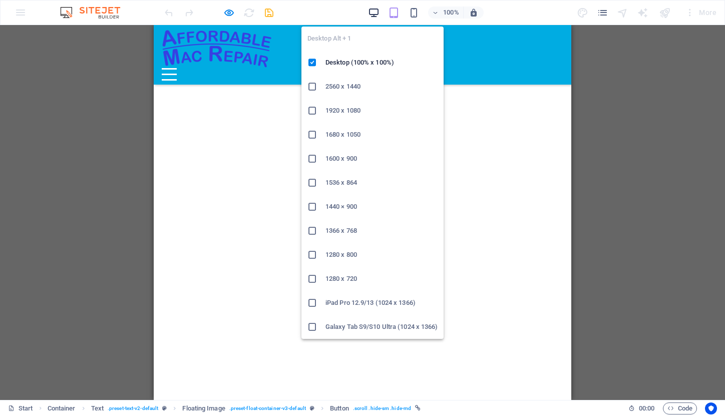
click at [373, 13] on icon "button" at bounding box center [374, 13] width 12 height 12
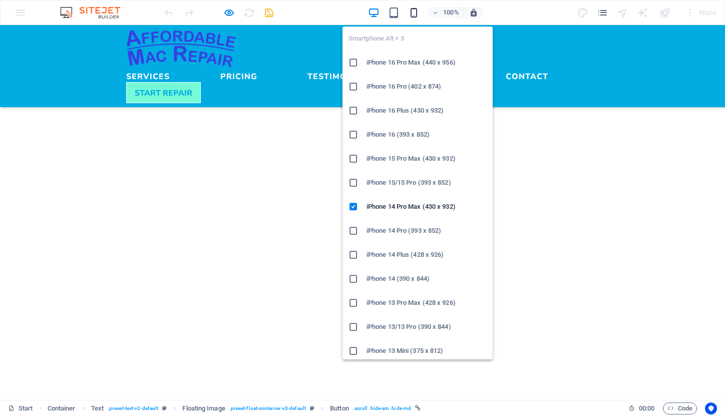
click at [414, 12] on icon "button" at bounding box center [414, 13] width 12 height 12
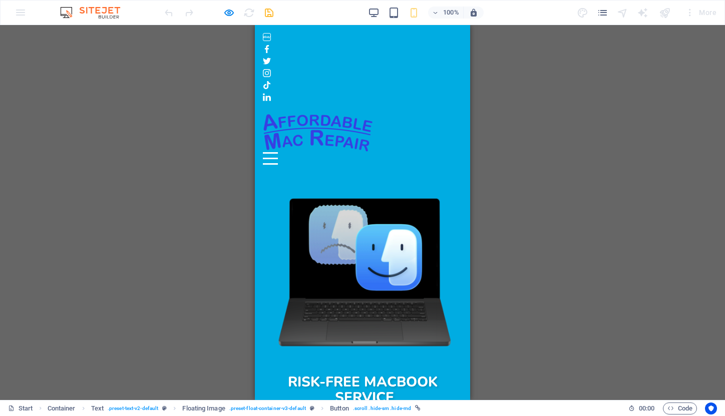
scroll to position [0, 0]
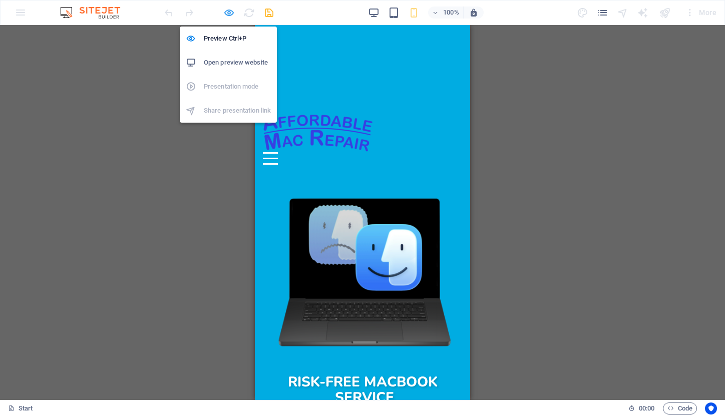
click at [226, 11] on icon "button" at bounding box center [229, 13] width 12 height 12
select select "px"
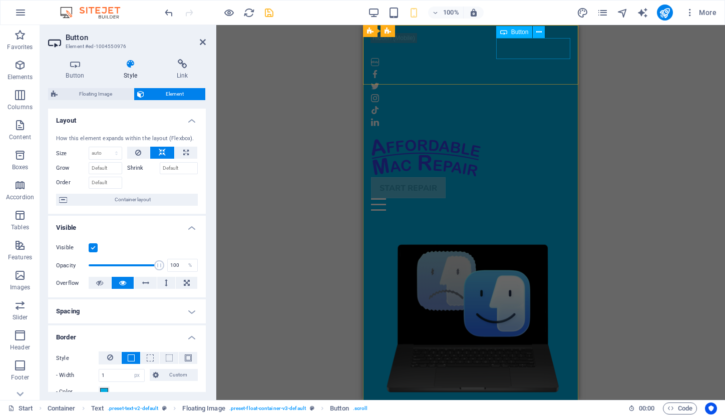
click at [540, 177] on div "START REPAIR" at bounding box center [470, 187] width 199 height 21
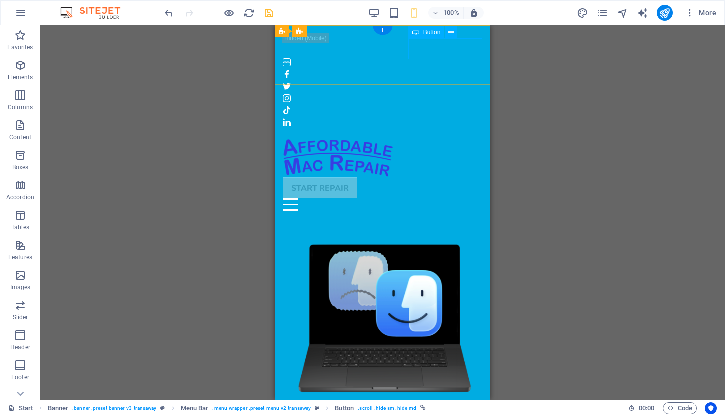
click at [469, 177] on div "START REPAIR" at bounding box center [382, 187] width 199 height 21
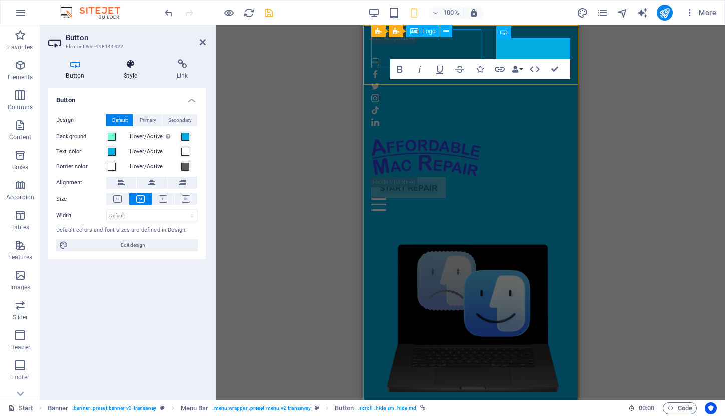
click at [128, 68] on icon at bounding box center [130, 64] width 49 height 10
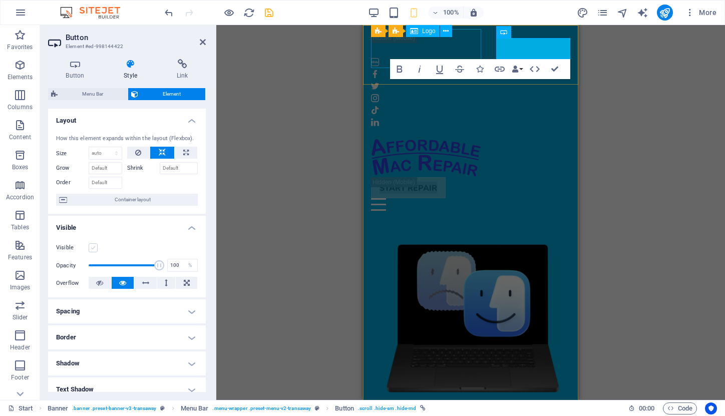
click at [92, 249] on label at bounding box center [93, 247] width 9 height 9
click at [0, 0] on input "Visible" at bounding box center [0, 0] width 0 height 0
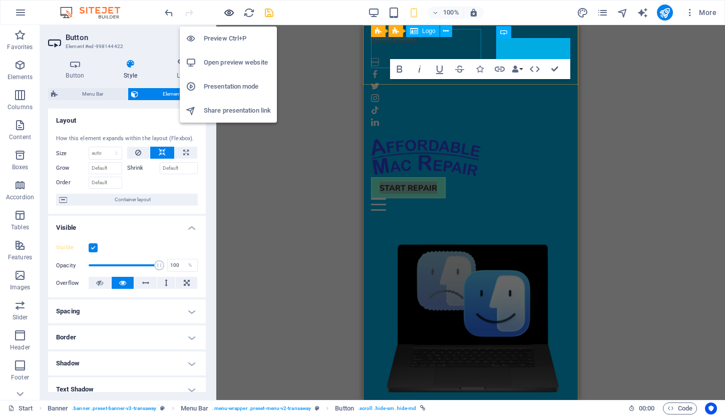
click at [229, 15] on icon "button" at bounding box center [229, 13] width 12 height 12
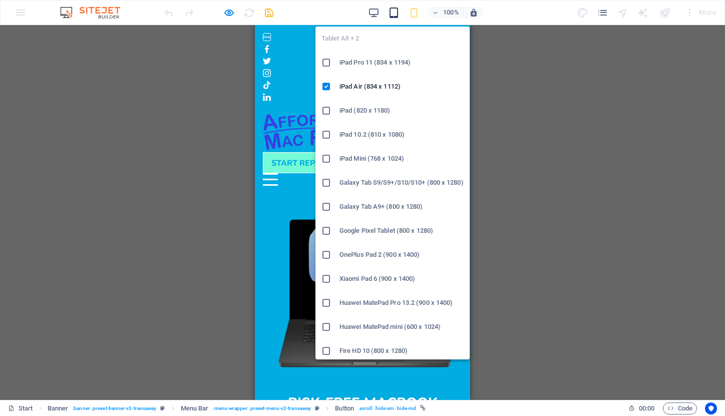
click at [396, 17] on icon "button" at bounding box center [394, 13] width 12 height 12
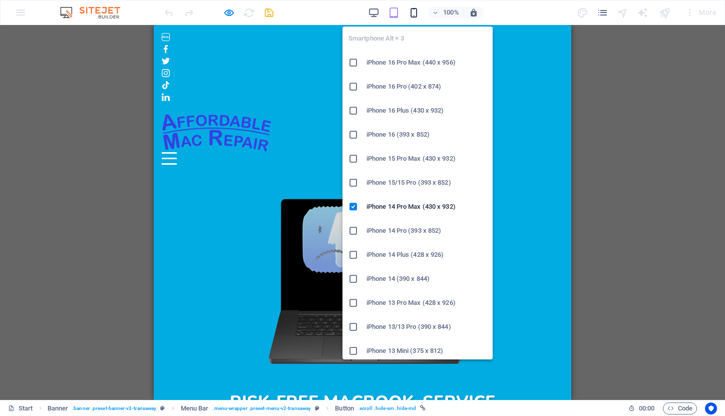
click at [415, 15] on icon "button" at bounding box center [414, 13] width 12 height 12
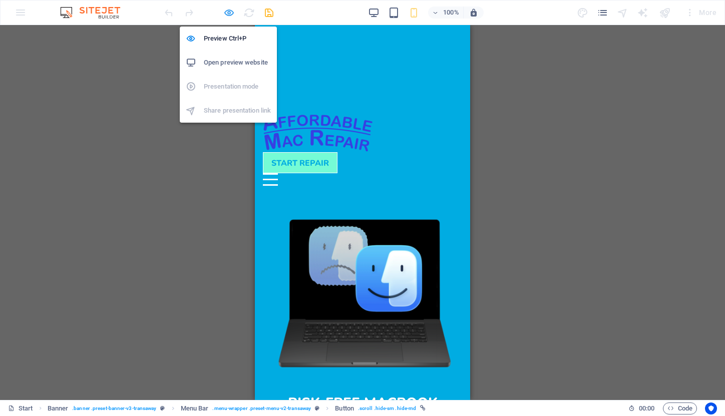
click at [228, 11] on icon "button" at bounding box center [229, 13] width 12 height 12
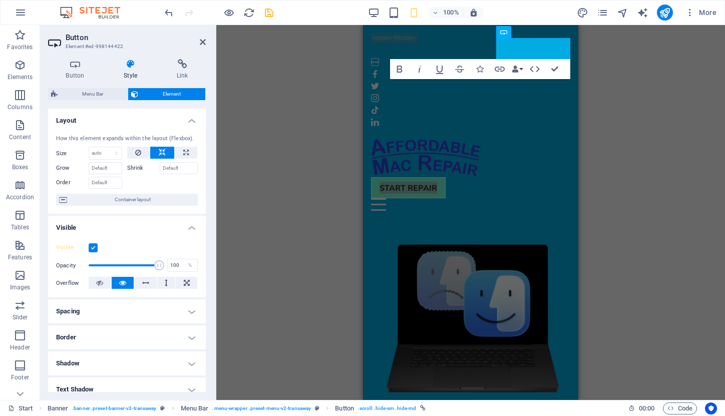
click at [93, 247] on label at bounding box center [93, 247] width 9 height 9
click at [0, 0] on input "Visible" at bounding box center [0, 0] width 0 height 0
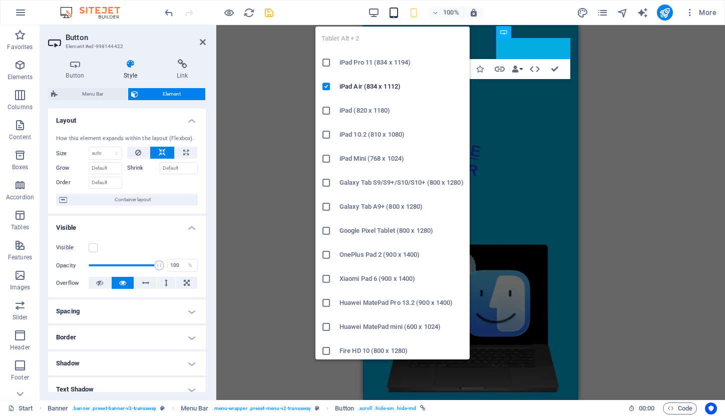
click at [392, 14] on icon "button" at bounding box center [394, 13] width 12 height 12
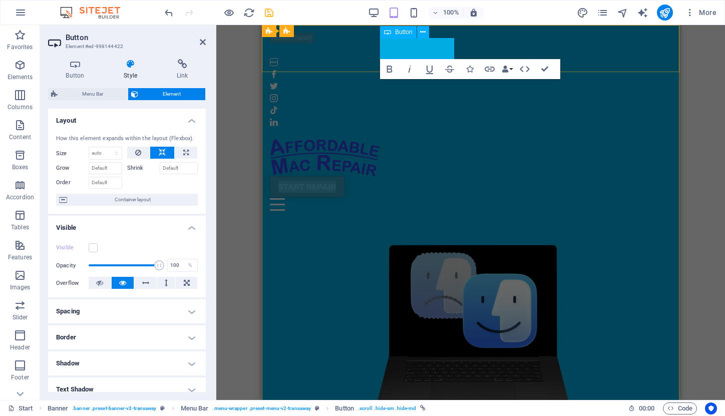
click at [345, 176] on link "START REPAIR" at bounding box center [307, 186] width 75 height 21
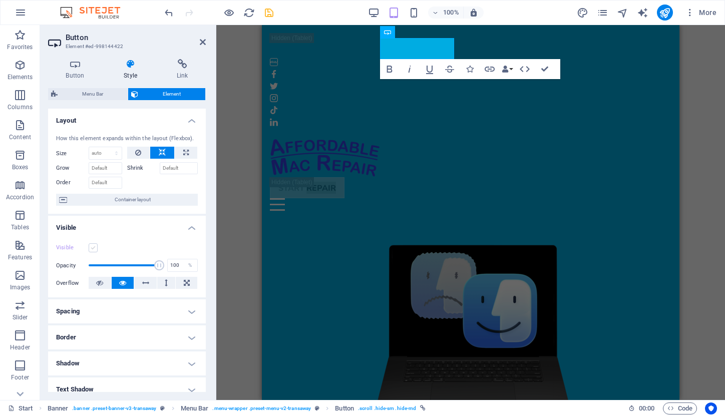
click at [91, 248] on label at bounding box center [93, 247] width 9 height 9
click at [0, 0] on input "Visible" at bounding box center [0, 0] width 0 height 0
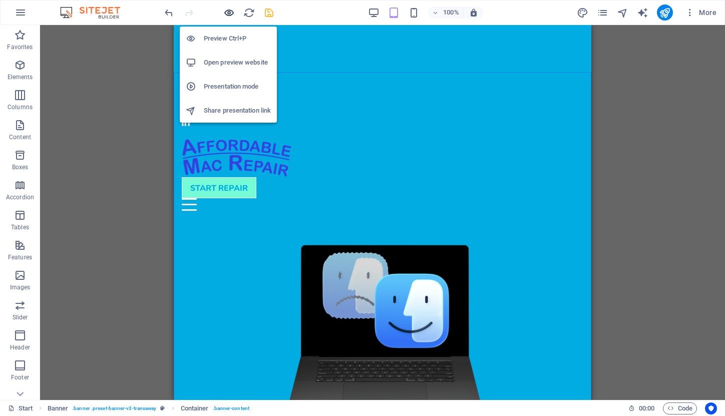
click at [227, 12] on icon "button" at bounding box center [229, 13] width 12 height 12
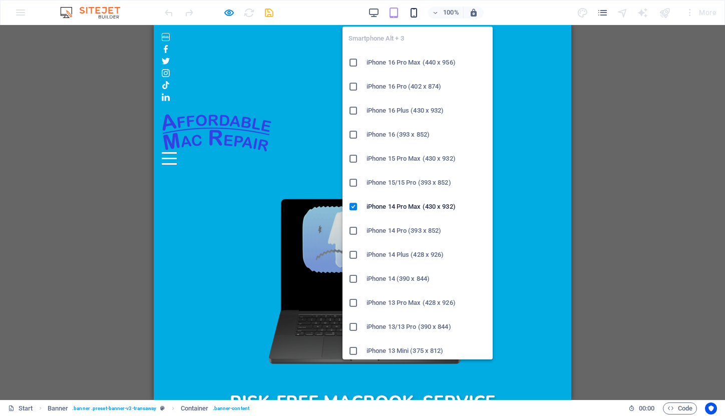
click at [411, 14] on icon "button" at bounding box center [414, 13] width 12 height 12
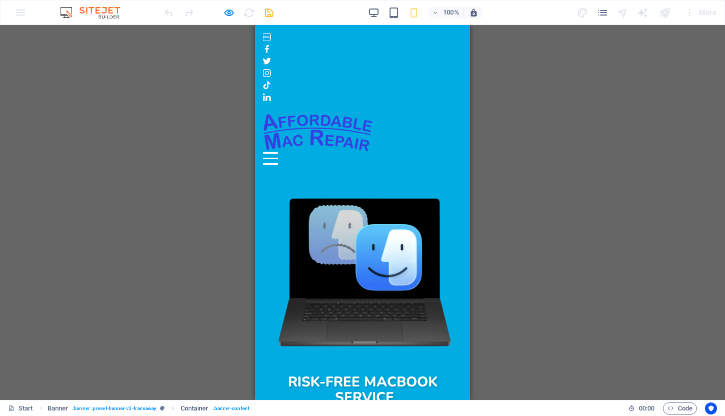
click at [278, 152] on div "Menu" at bounding box center [270, 158] width 15 height 13
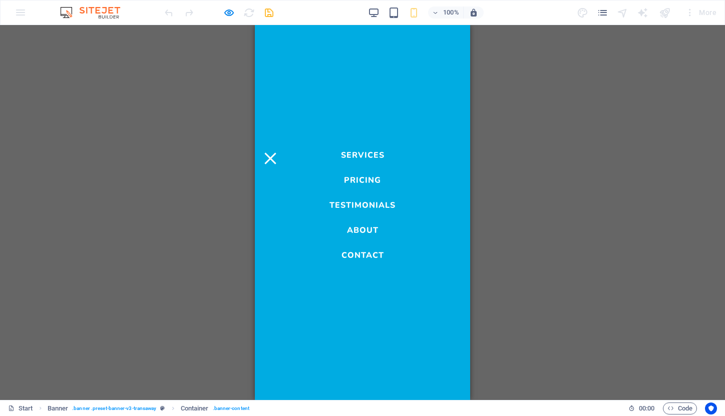
click at [278, 152] on div "Menu" at bounding box center [270, 158] width 15 height 13
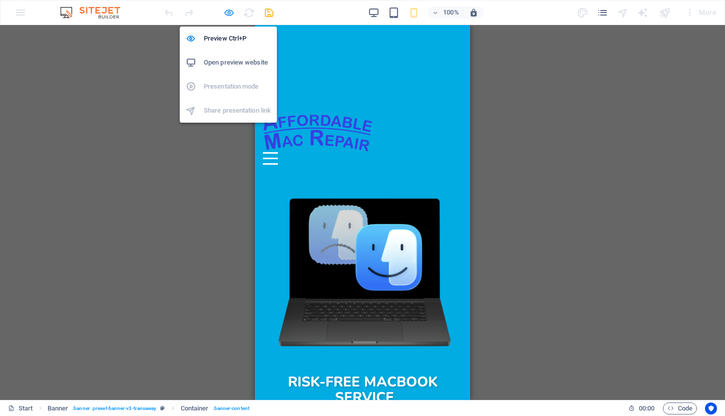
click at [229, 9] on icon "button" at bounding box center [229, 13] width 12 height 12
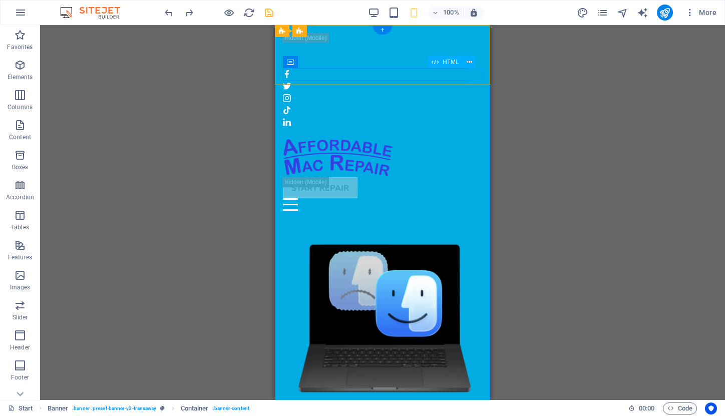
click at [475, 198] on div "Menu" at bounding box center [382, 204] width 199 height 13
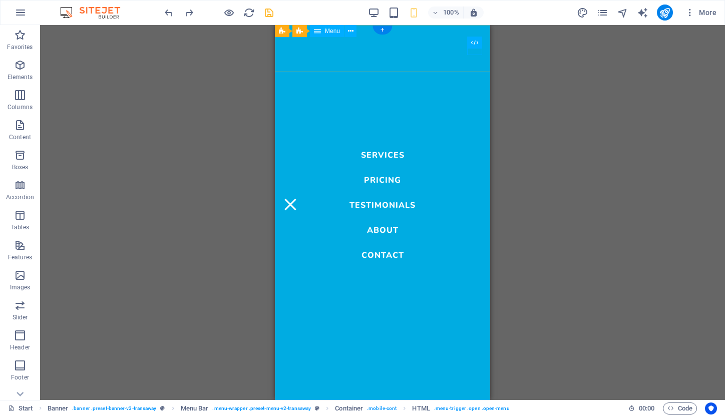
click at [390, 154] on nav "Services Pricing Testimonials About Contact" at bounding box center [382, 212] width 215 height 375
select select
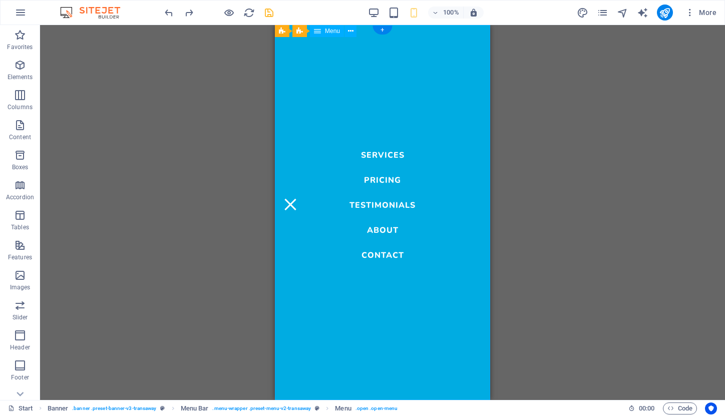
select select
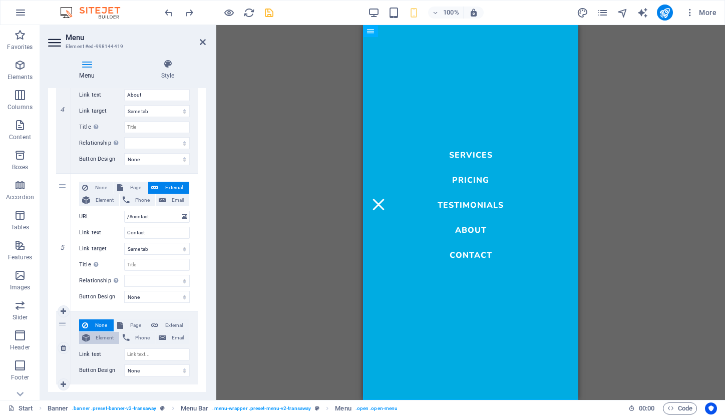
scroll to position [560, 0]
click at [63, 310] on icon at bounding box center [64, 312] width 6 height 7
select select
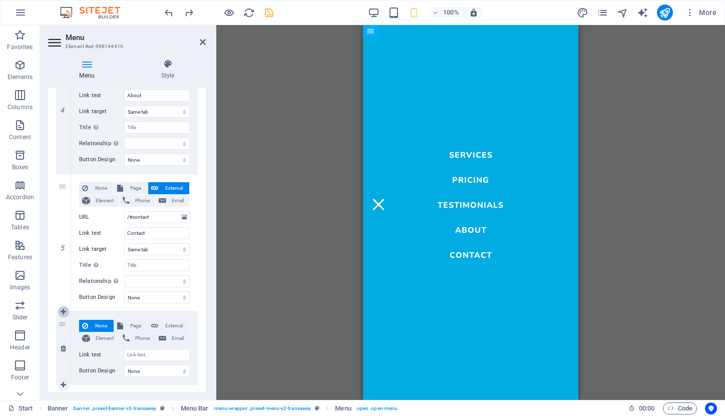
select select
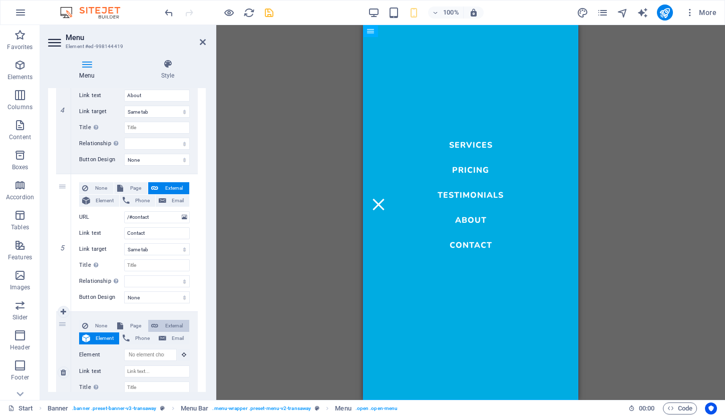
click at [164, 320] on span "External" at bounding box center [173, 326] width 25 height 12
select select
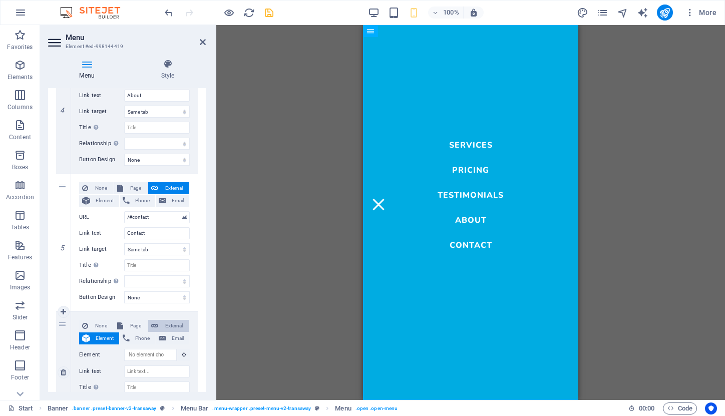
select select
select select "blank"
select select
type input "/"
select select
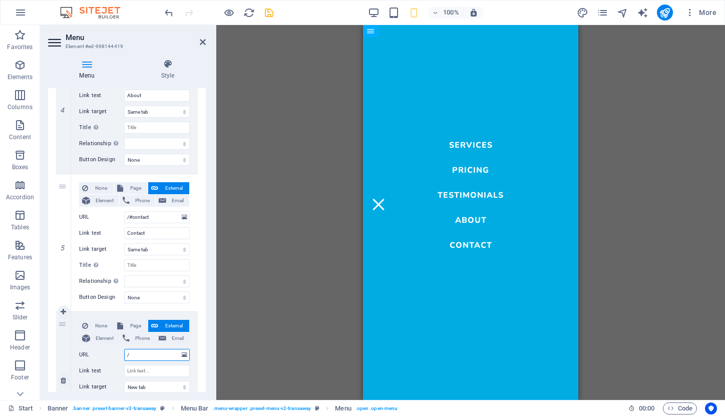
select select
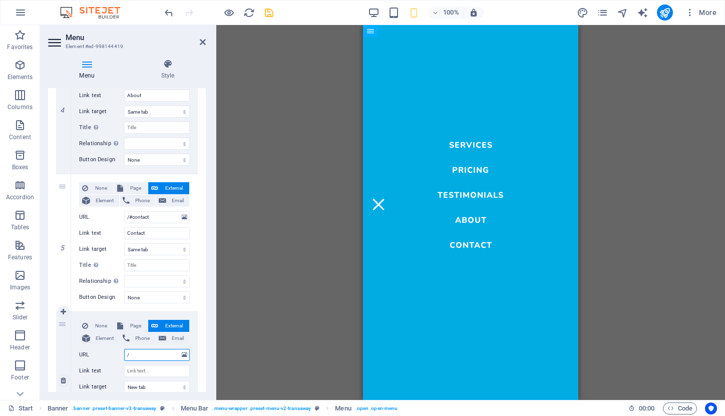
type input "/#"
select select
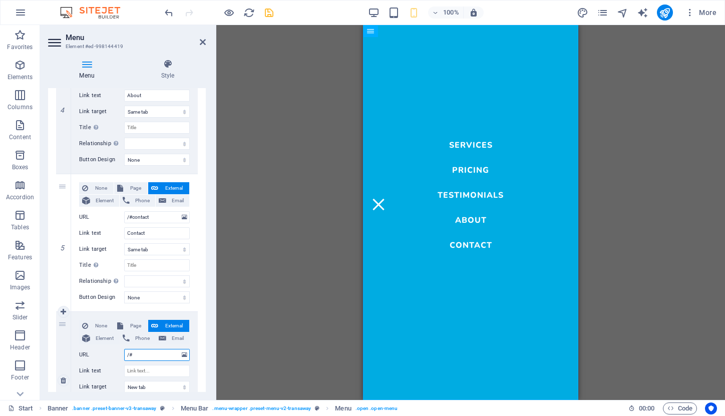
select select
type input "/#start"
select select
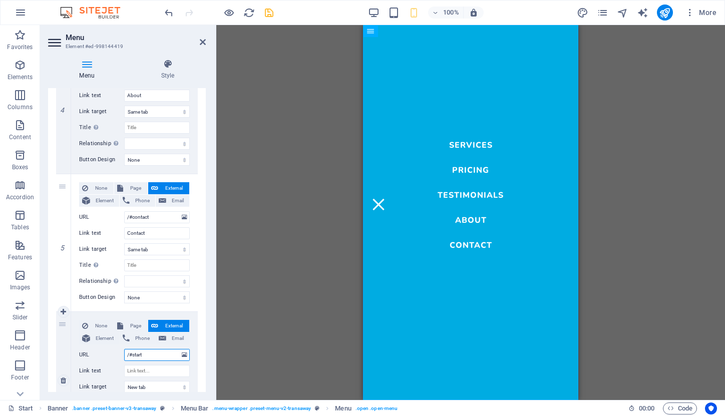
select select
type input "/#startrep"
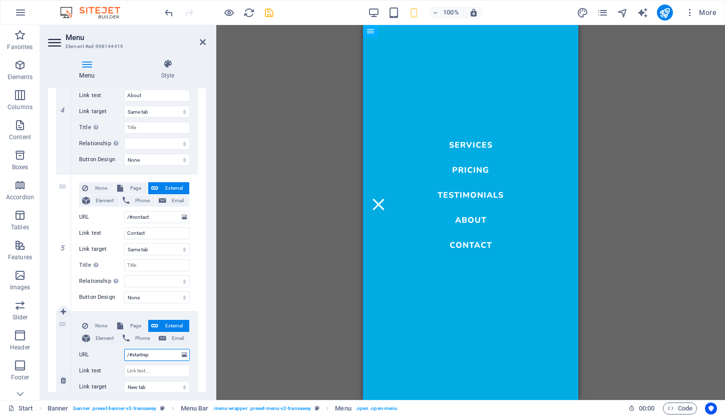
select select
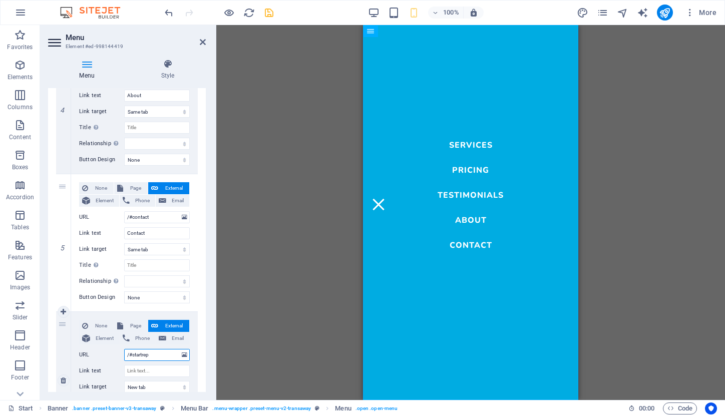
select select
type input "/#startrepair"
select select
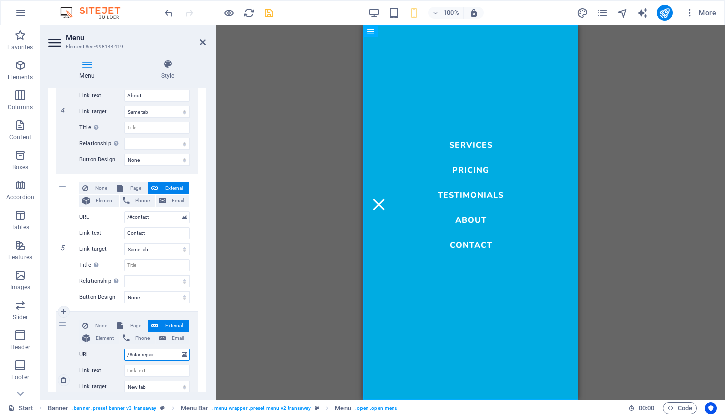
select select
type input "/#startrepair"
click at [143, 368] on input "Link text" at bounding box center [157, 371] width 66 height 12
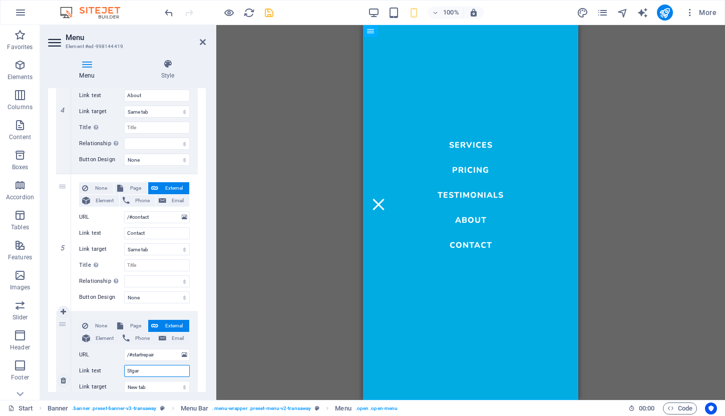
type input "Stgart"
select select
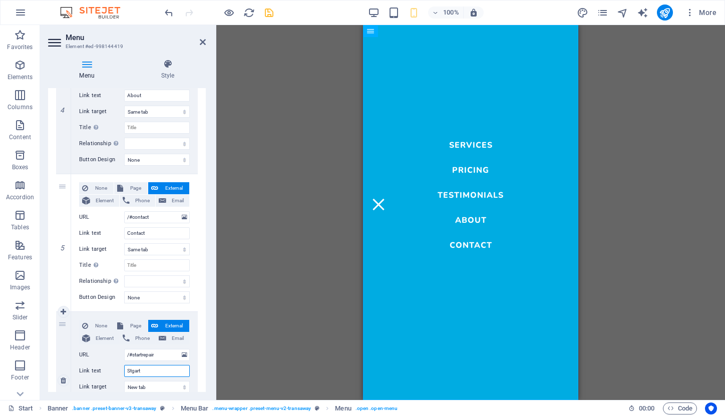
select select
type input "Stgar"
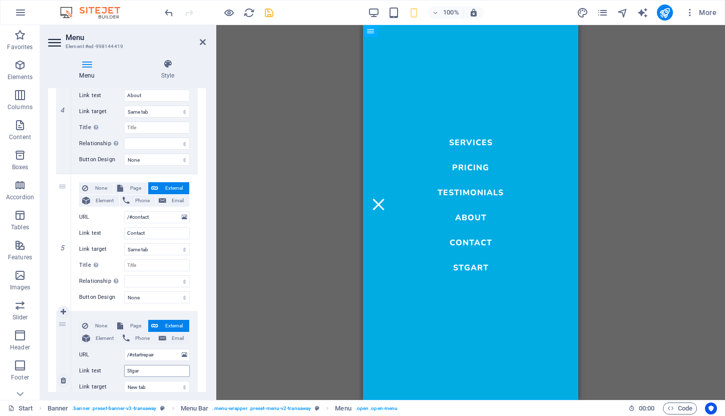
select select
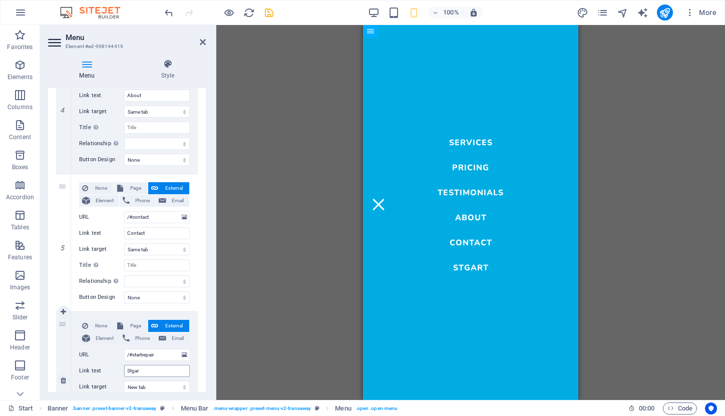
select select
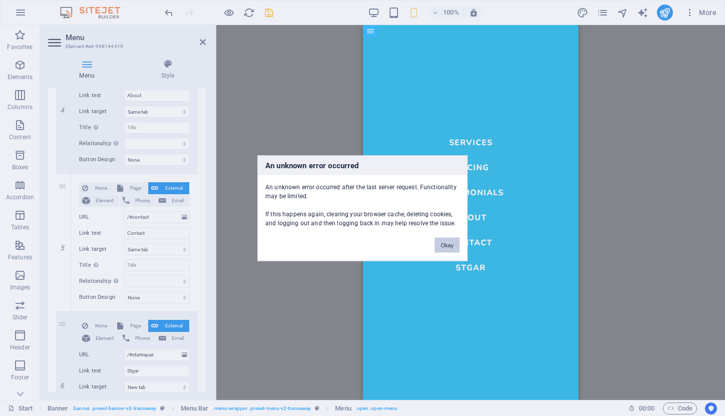
click at [454, 244] on button "Okay" at bounding box center [447, 244] width 25 height 15
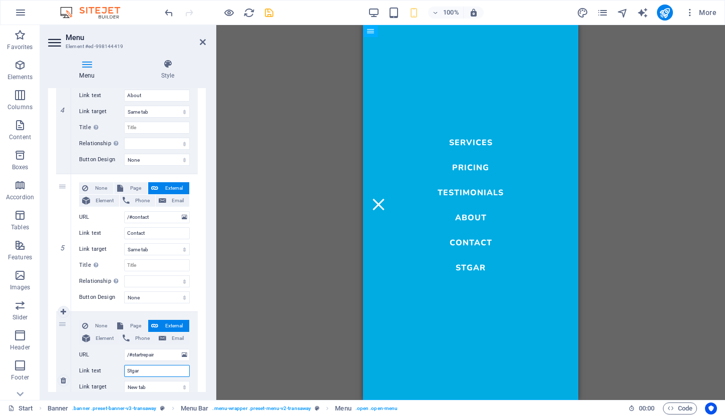
click at [159, 375] on input "Stgar" at bounding box center [157, 371] width 66 height 12
type input "St"
select select
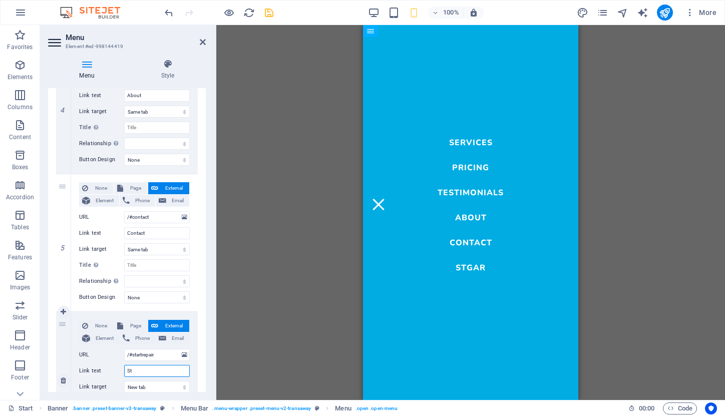
select select
type input "Start"
select select
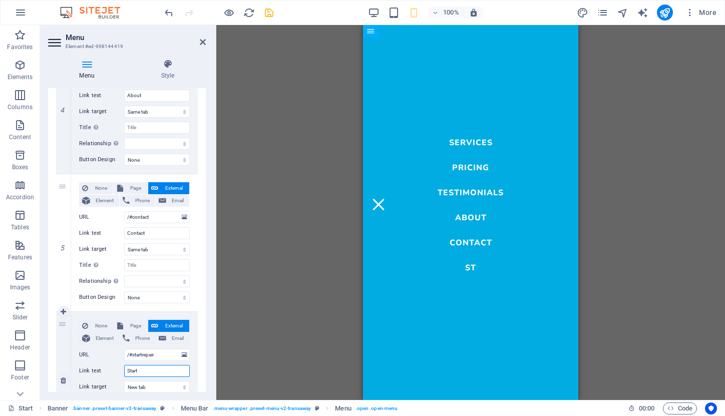
select select
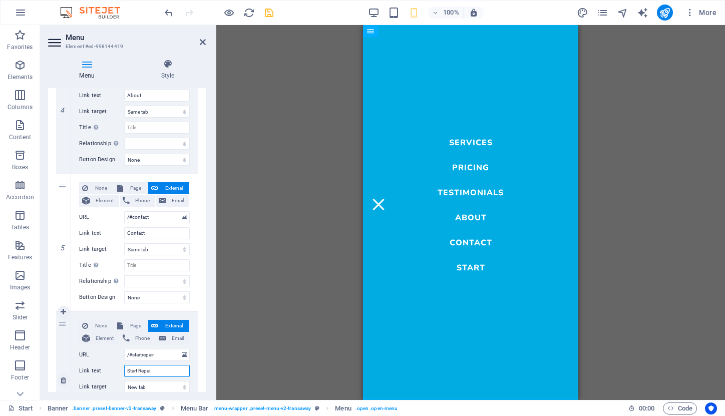
type input "Start Repair"
select select
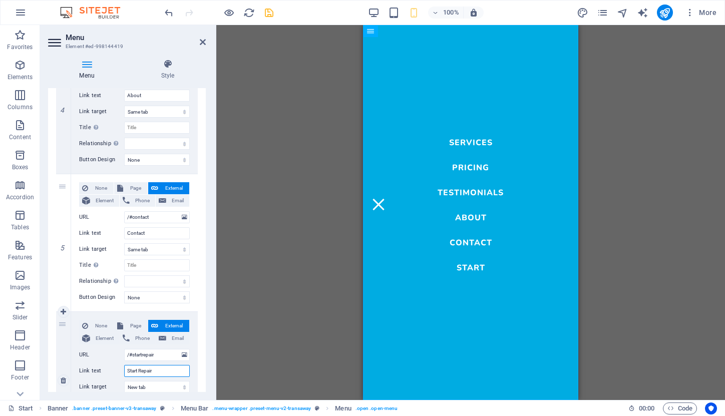
select select
type input "Start Repair"
select select
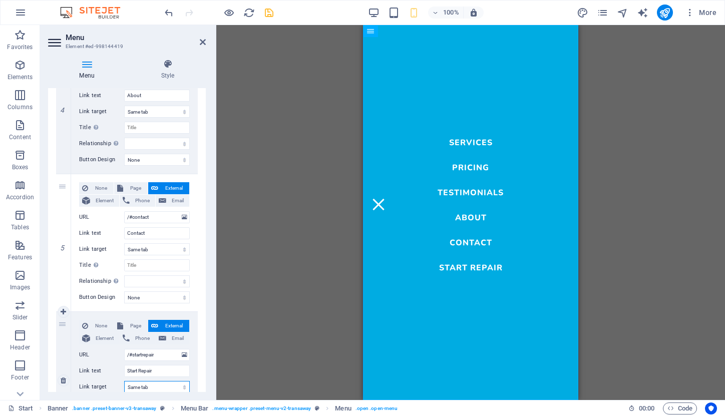
select select
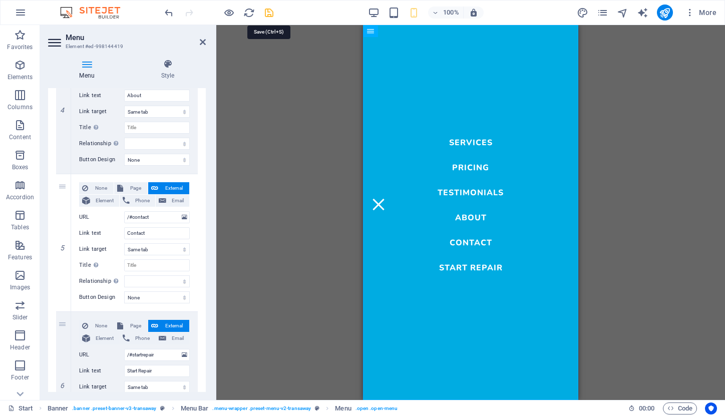
click at [268, 15] on icon "save" at bounding box center [269, 13] width 12 height 12
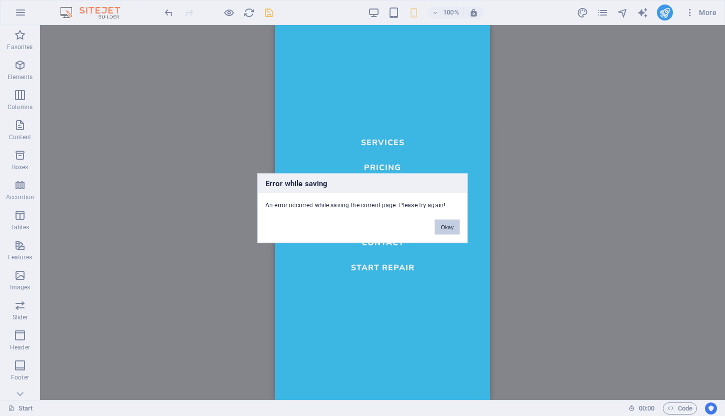
click at [445, 227] on button "Okay" at bounding box center [447, 226] width 25 height 15
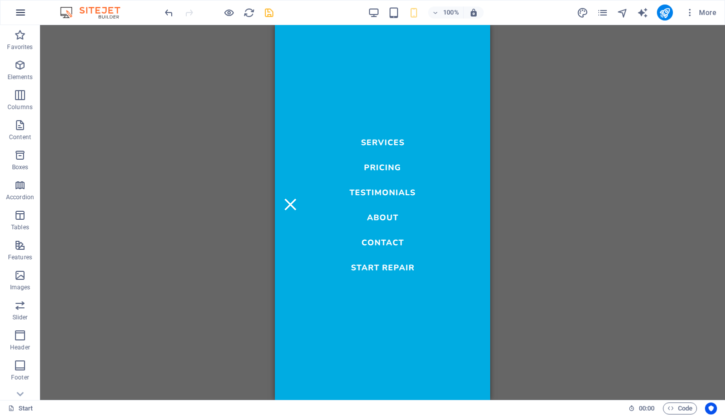
click at [20, 13] on icon "button" at bounding box center [21, 13] width 12 height 12
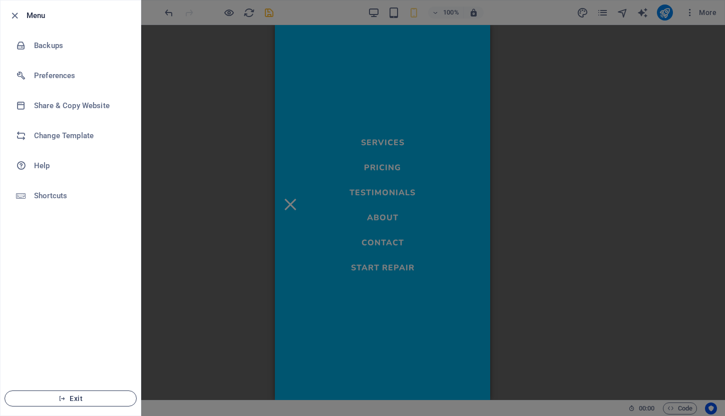
click at [74, 400] on span "Exit" at bounding box center [70, 399] width 115 height 8
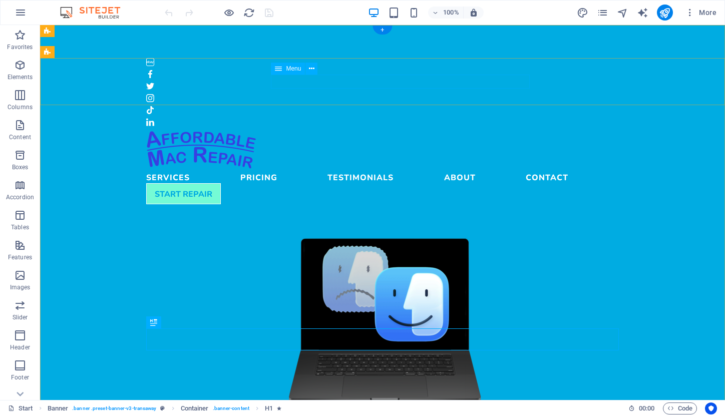
click at [428, 169] on nav "Services Pricing Testimonials About Contact" at bounding box center [382, 176] width 473 height 14
click at [287, 71] on span "Menu" at bounding box center [293, 69] width 15 height 6
click at [288, 67] on span "Menu" at bounding box center [293, 69] width 15 height 6
select select
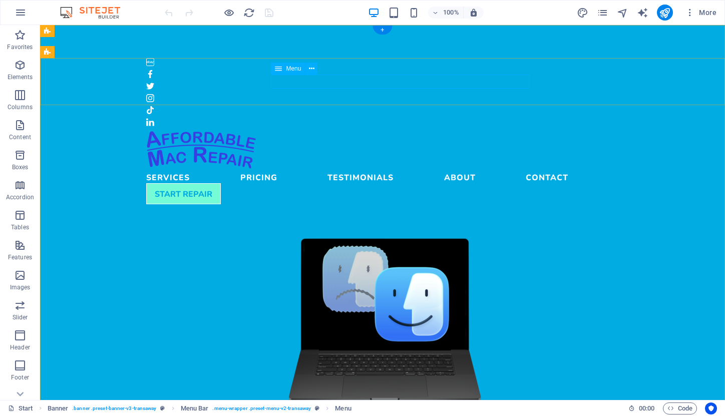
select select
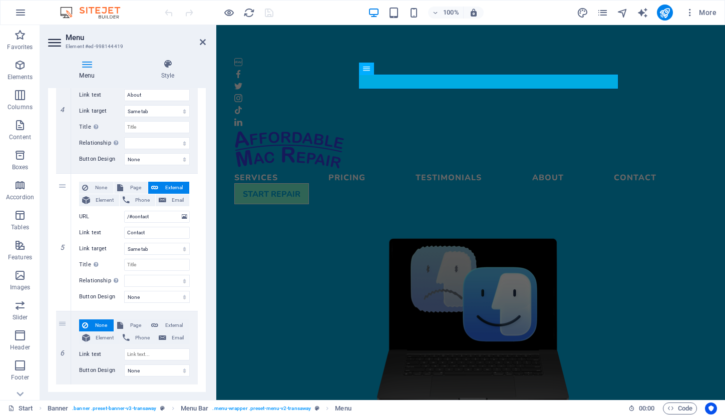
scroll to position [560, 0]
click at [62, 311] on icon at bounding box center [64, 312] width 6 height 7
select select
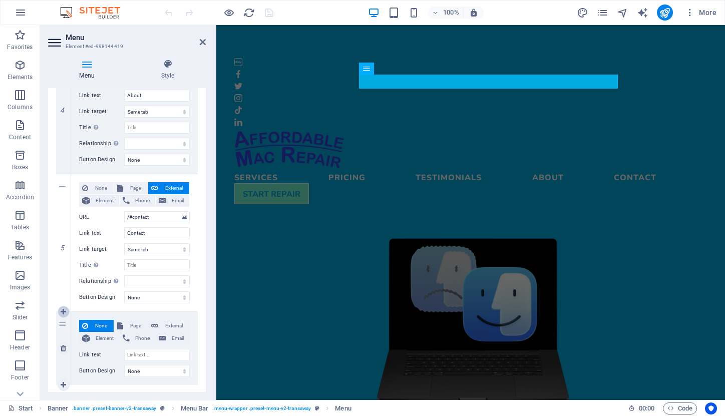
select select
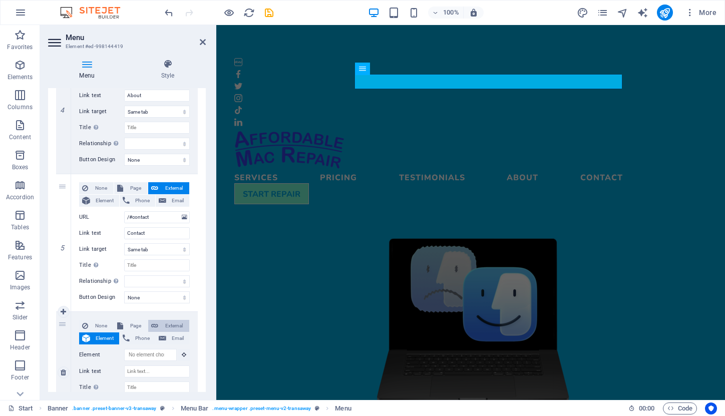
click at [169, 324] on span "External" at bounding box center [173, 326] width 25 height 12
select select
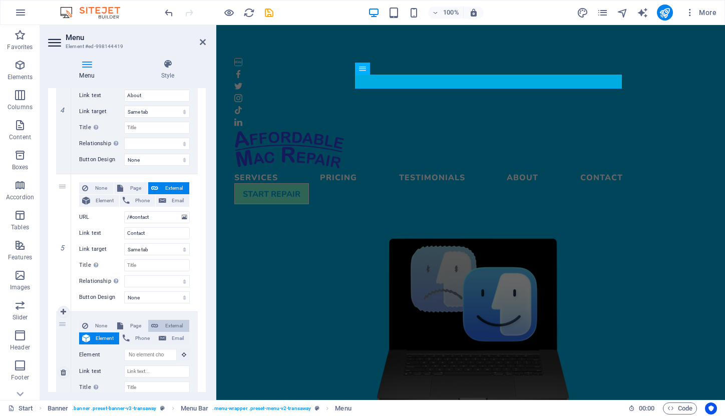
select select
select select "blank"
select select
type input "/"
select select
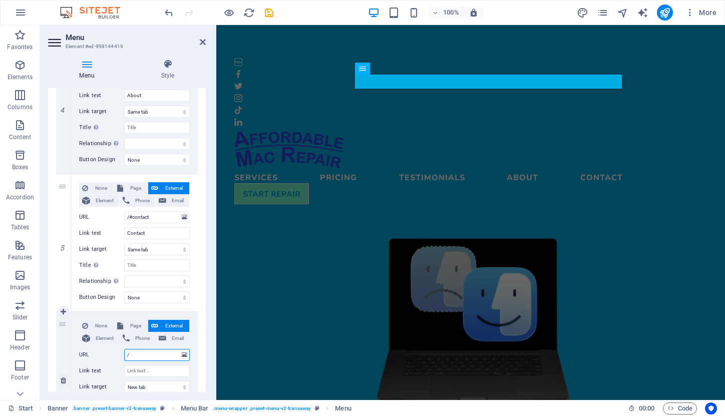
select select
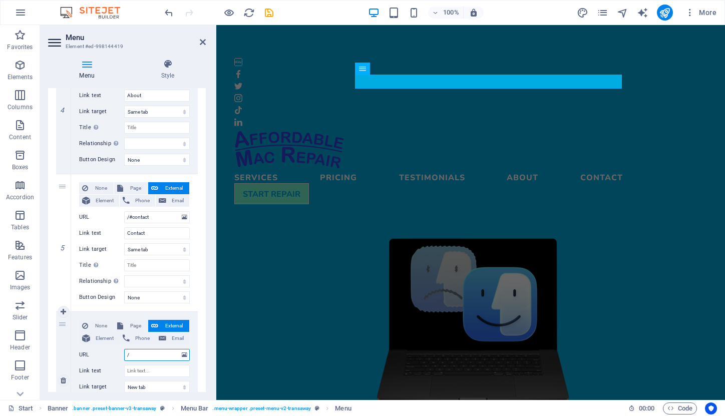
type input "/#"
select select
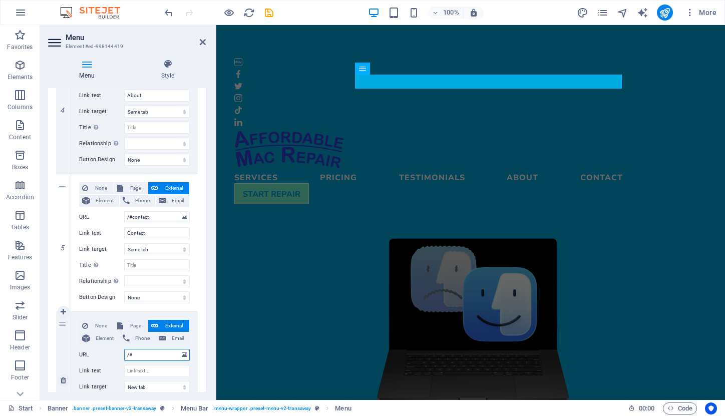
select select
type input "/#start"
select select
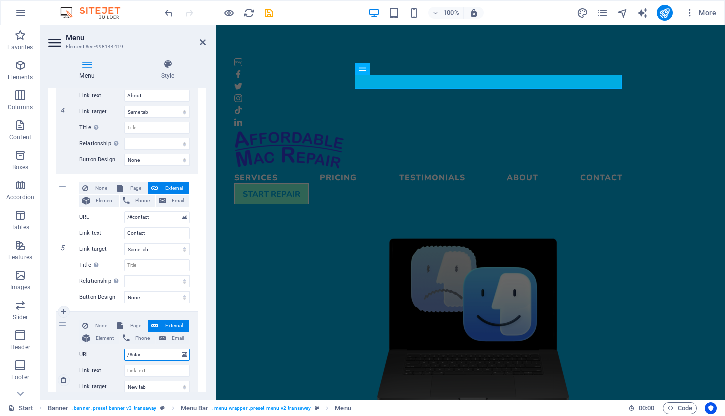
select select
type input "/#startrep"
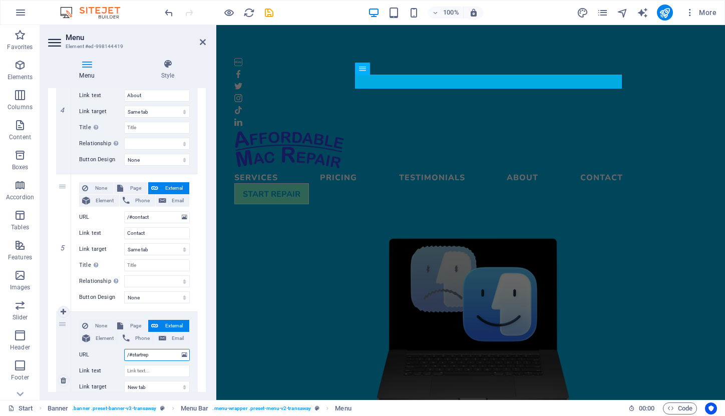
select select
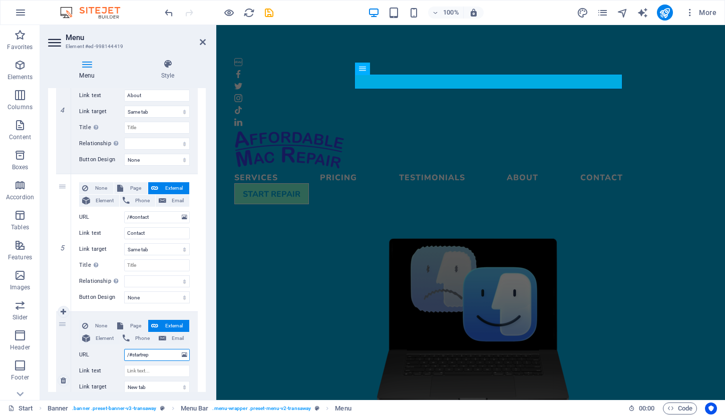
select select
type input "/#startrepair"
select select
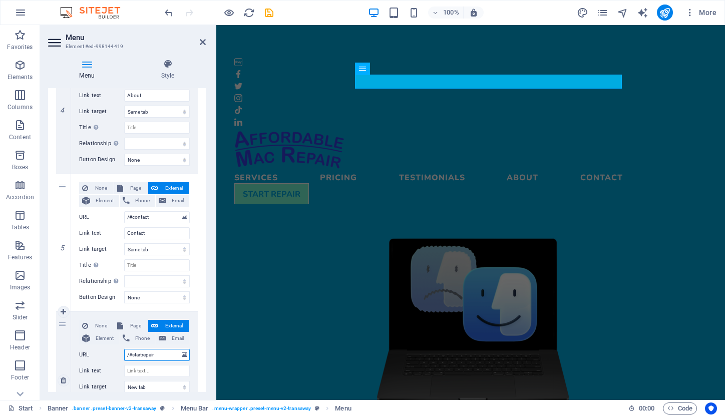
select select
type input "/#startrepair"
click at [154, 368] on input "Link text" at bounding box center [157, 371] width 66 height 12
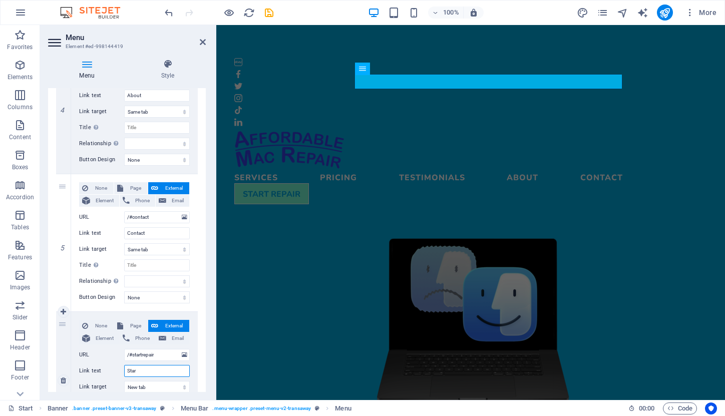
type input "Start"
select select
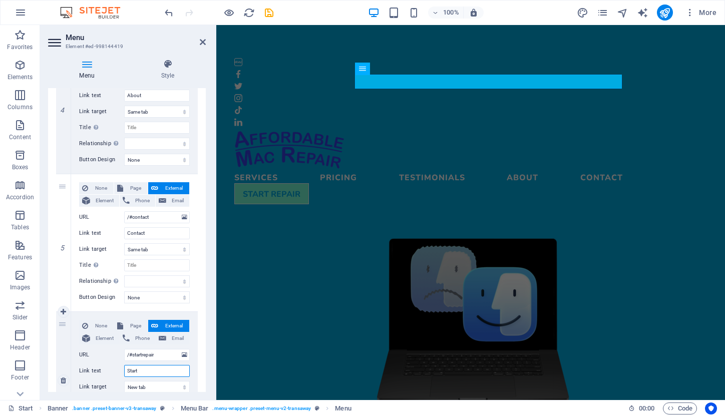
select select
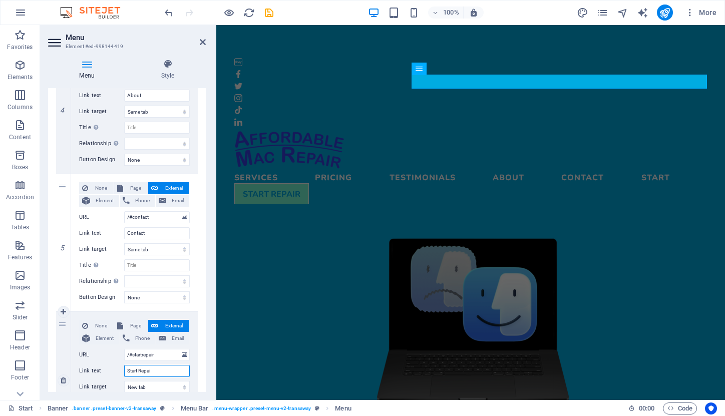
type input "Start Repair"
select select
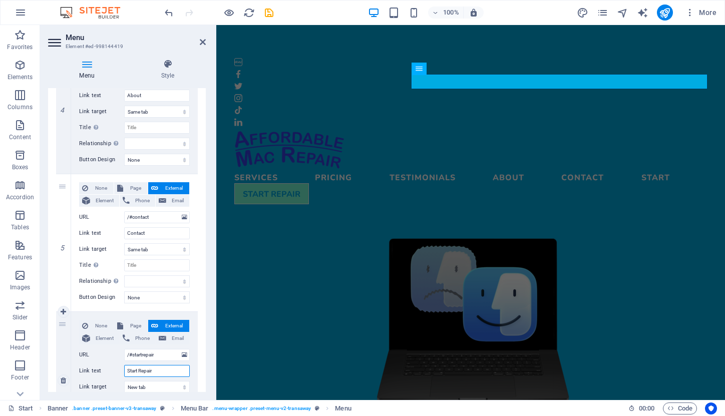
select select
type input "Start Repair"
select select
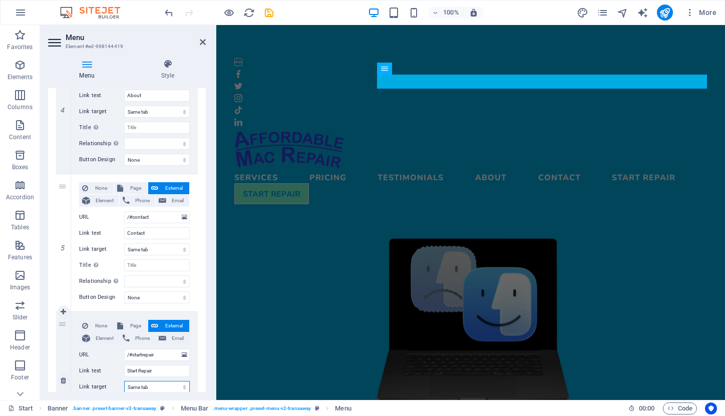
select select
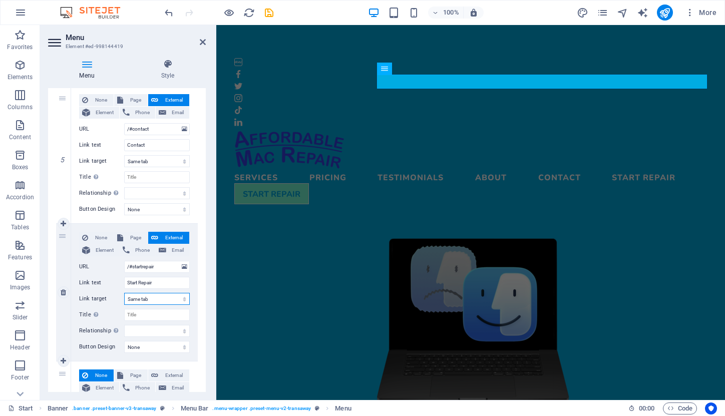
scroll to position [656, 0]
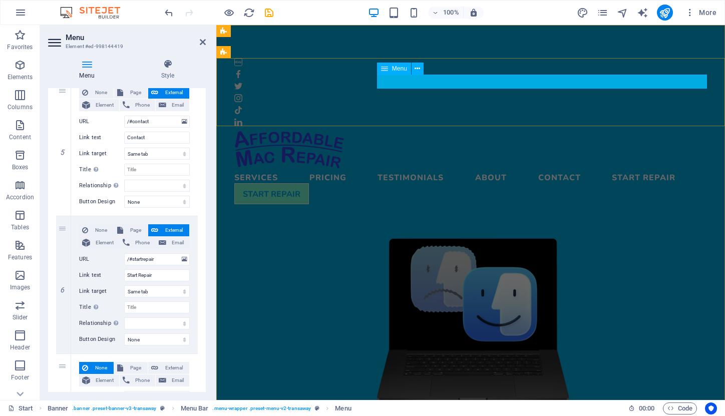
click at [660, 169] on nav "Services Pricing Testimonials About Contact Start Repair" at bounding box center [470, 176] width 473 height 14
click at [164, 60] on icon at bounding box center [168, 64] width 76 height 10
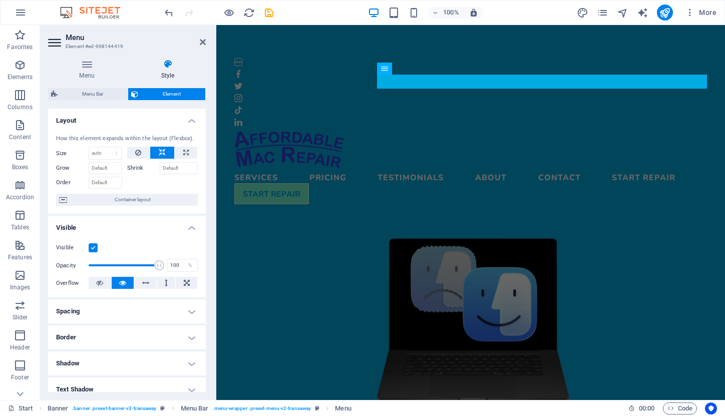
click at [92, 246] on label at bounding box center [93, 247] width 9 height 9
click at [0, 0] on input "Visible" at bounding box center [0, 0] width 0 height 0
click at [92, 246] on label at bounding box center [93, 247] width 9 height 9
click at [0, 0] on input "Visible" at bounding box center [0, 0] width 0 height 0
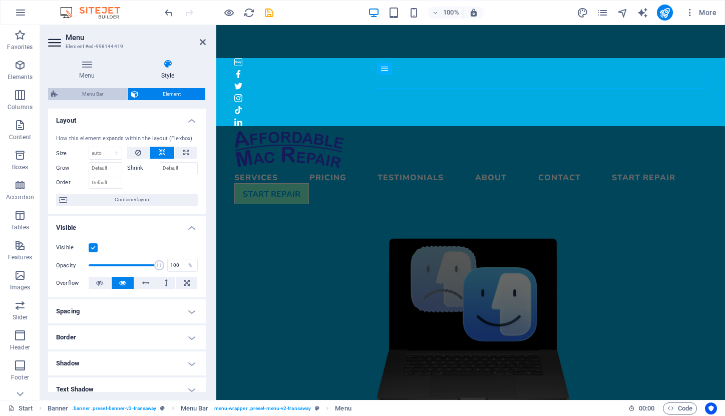
click at [102, 95] on span "Menu Bar" at bounding box center [93, 94] width 64 height 12
select select "rem"
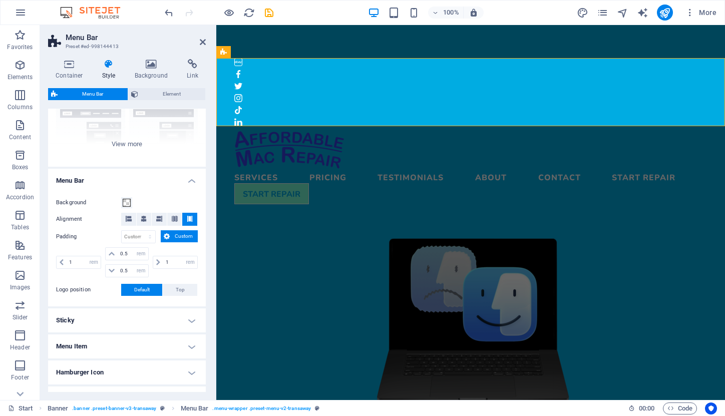
scroll to position [116, 0]
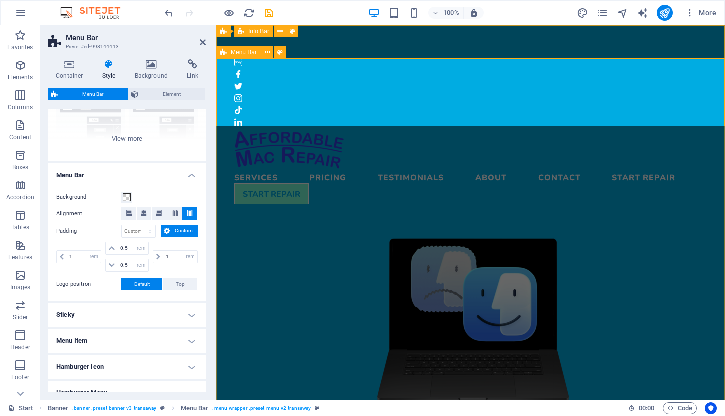
click at [240, 53] on span "Menu Bar" at bounding box center [244, 52] width 26 height 6
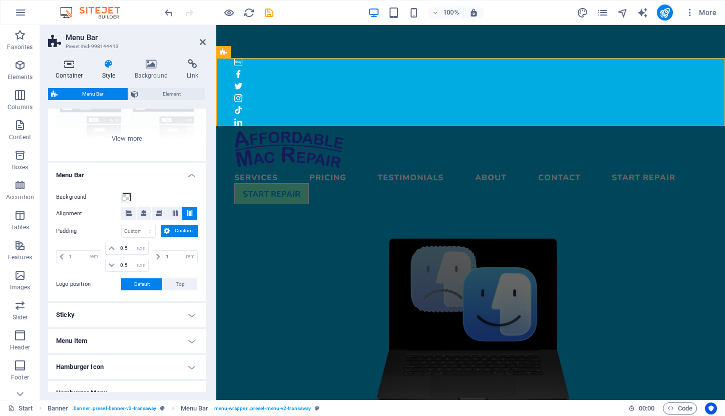
click at [73, 67] on icon at bounding box center [69, 64] width 43 height 10
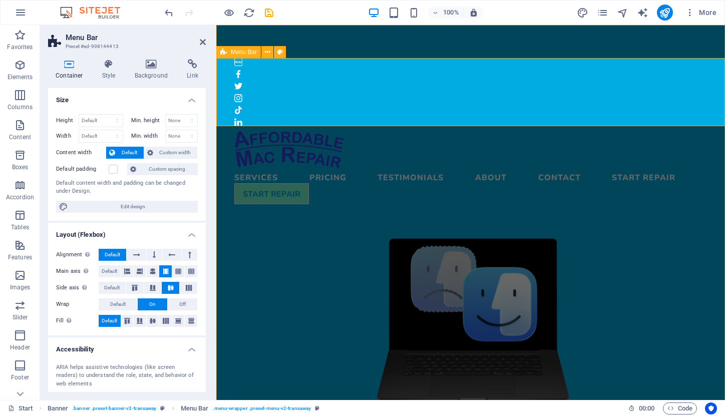
scroll to position [0, 0]
click at [506, 169] on nav "Services Pricing Testimonials About Contact Start Repair" at bounding box center [470, 176] width 473 height 14
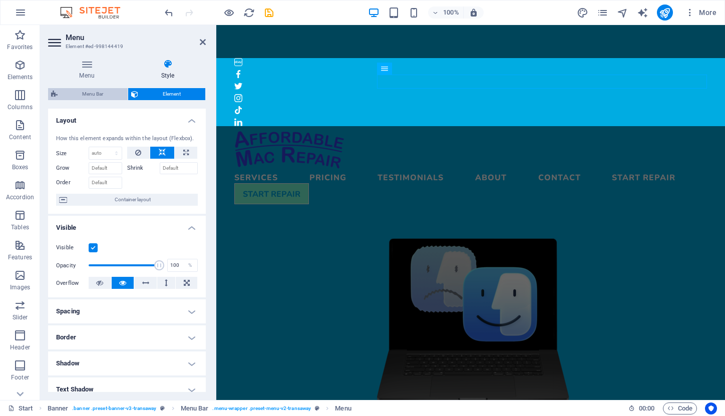
click at [102, 89] on span "Menu Bar" at bounding box center [93, 94] width 64 height 12
select select "rem"
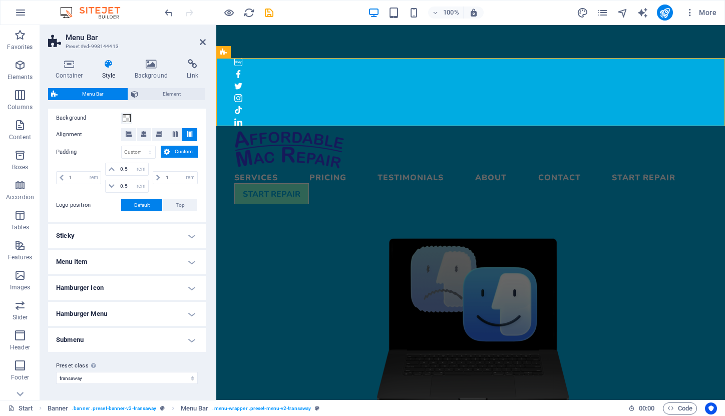
scroll to position [194, 0]
click at [190, 260] on h4 "Menu Item" at bounding box center [127, 262] width 158 height 24
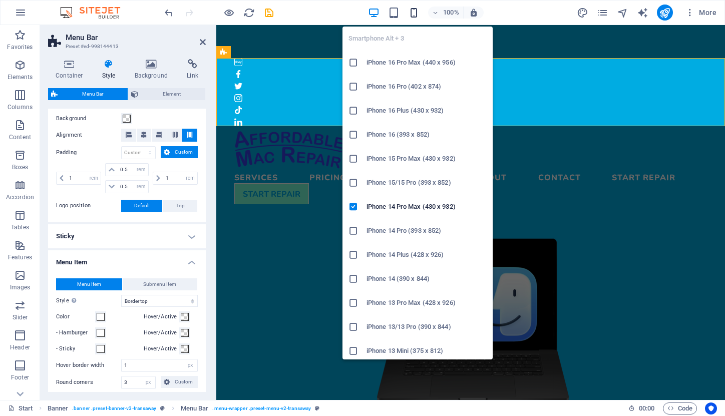
click at [412, 13] on icon "button" at bounding box center [414, 13] width 12 height 12
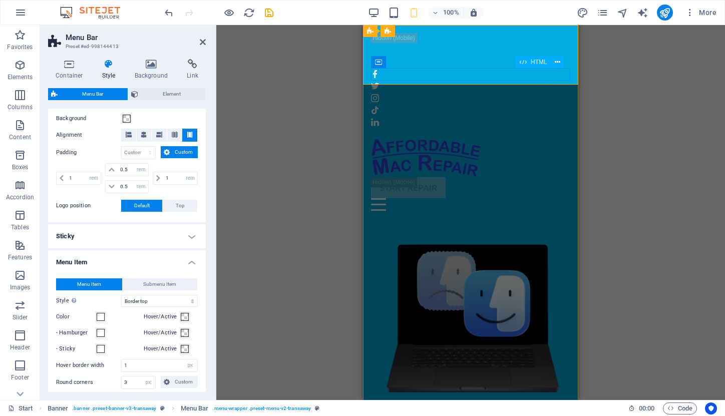
click at [563, 198] on div "Menu" at bounding box center [470, 204] width 199 height 13
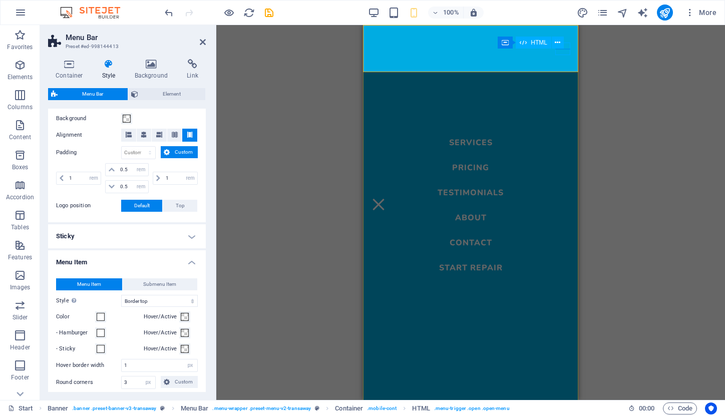
click at [386, 198] on div "Menu" at bounding box center [378, 204] width 15 height 13
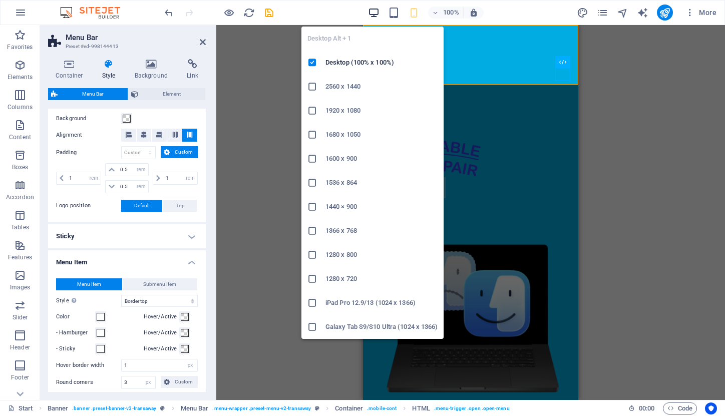
click at [377, 14] on icon "button" at bounding box center [374, 13] width 12 height 12
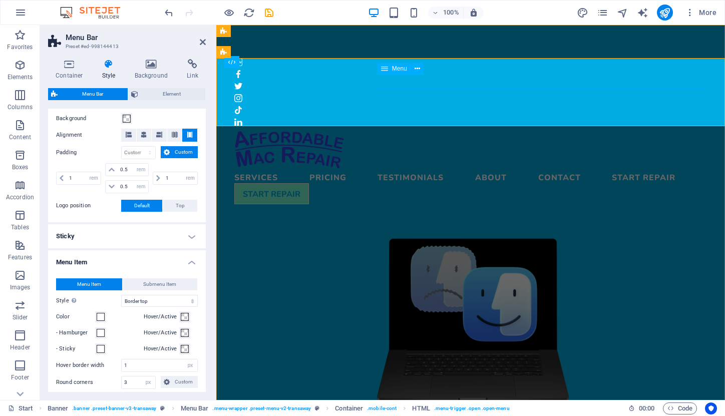
click at [658, 169] on nav "Services Pricing Testimonials About Contact Start Repair" at bounding box center [470, 176] width 473 height 14
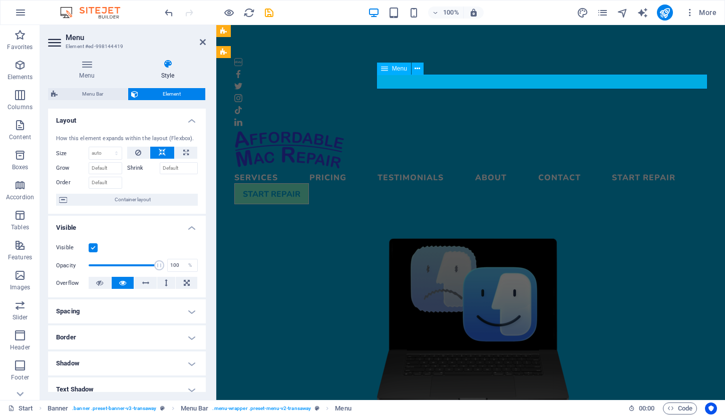
click at [658, 169] on nav "Services Pricing Testimonials About Contact Start Repair" at bounding box center [470, 176] width 473 height 14
click at [655, 169] on nav "Services Pricing Testimonials About Contact Start Repair" at bounding box center [470, 176] width 473 height 14
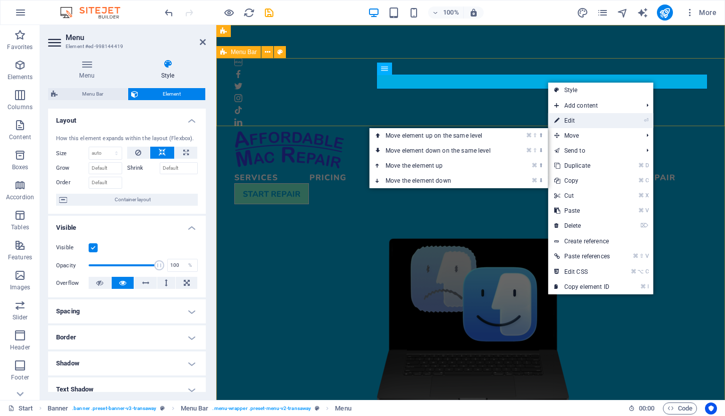
click at [621, 124] on li "⏎ Edit" at bounding box center [600, 120] width 105 height 15
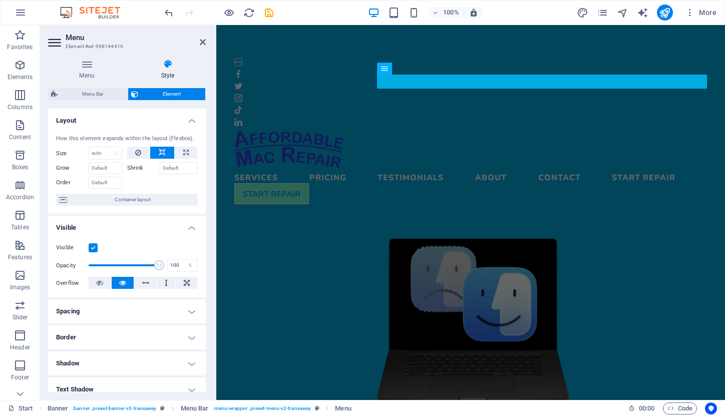
click at [93, 249] on label at bounding box center [93, 247] width 9 height 9
click at [0, 0] on input "Visible" at bounding box center [0, 0] width 0 height 0
click at [93, 249] on label at bounding box center [93, 247] width 9 height 9
click at [0, 0] on input "Visible" at bounding box center [0, 0] width 0 height 0
click at [664, 169] on nav "Services Pricing Testimonials About Contact Start Repair" at bounding box center [470, 176] width 473 height 14
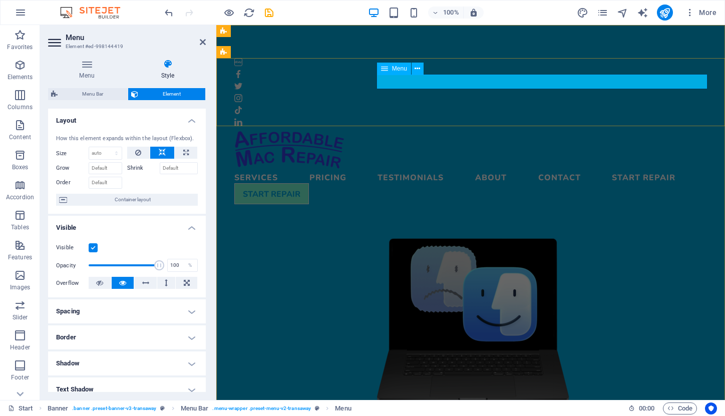
click at [664, 169] on nav "Services Pricing Testimonials About Contact Start Repair" at bounding box center [470, 176] width 473 height 14
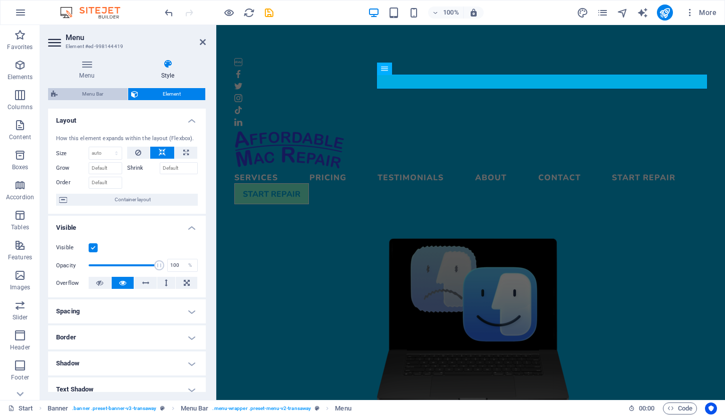
scroll to position [0, 0]
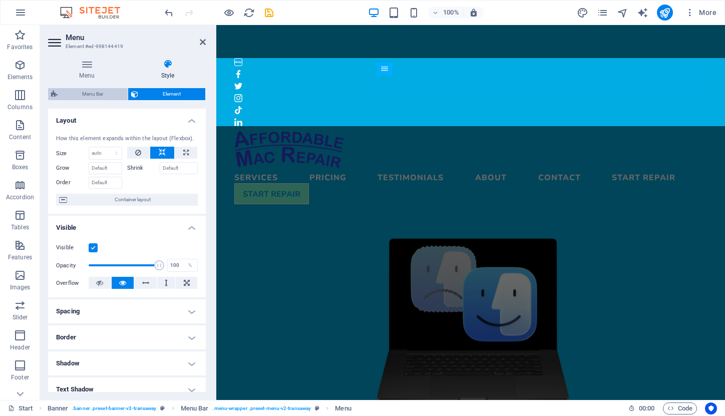
click at [100, 94] on span "Menu Bar" at bounding box center [93, 94] width 64 height 12
select select "rem"
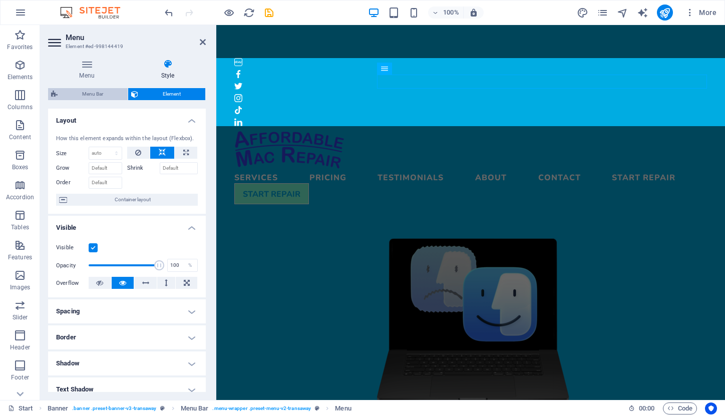
select select "hover_border_top"
select select "px"
select select "rem"
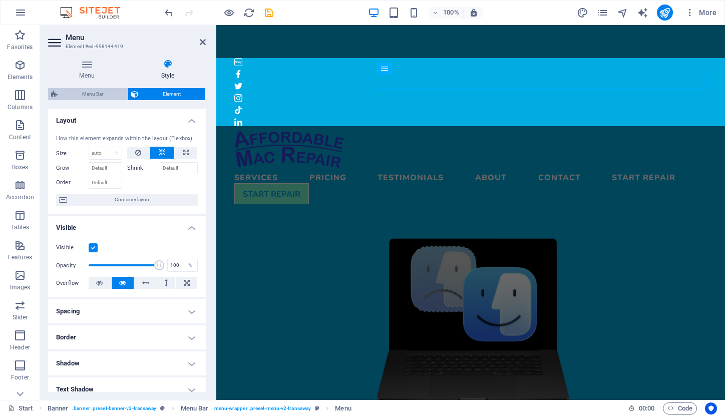
select select "rem"
select select "700"
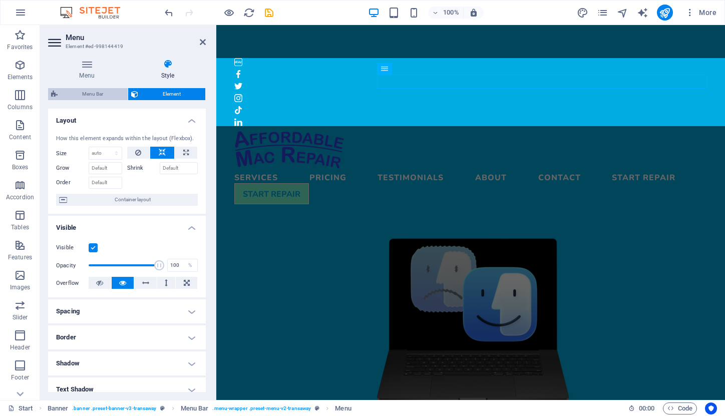
select select "px"
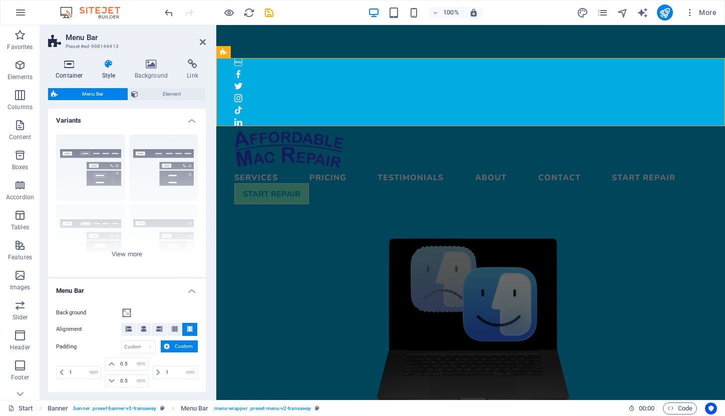
click at [69, 68] on icon at bounding box center [69, 64] width 43 height 10
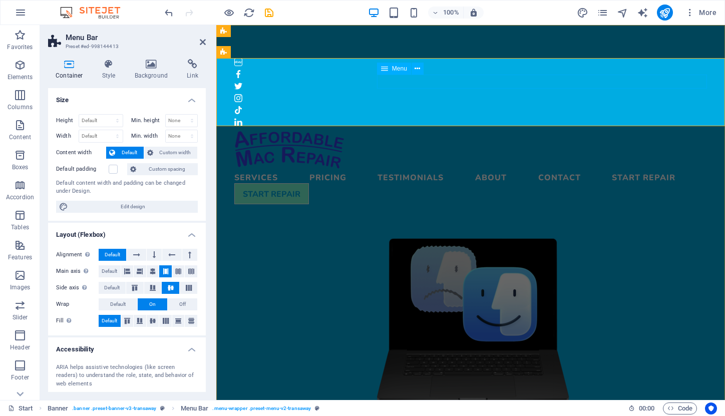
click at [523, 169] on nav "Services Pricing Testimonials About Contact Start Repair" at bounding box center [470, 176] width 473 height 14
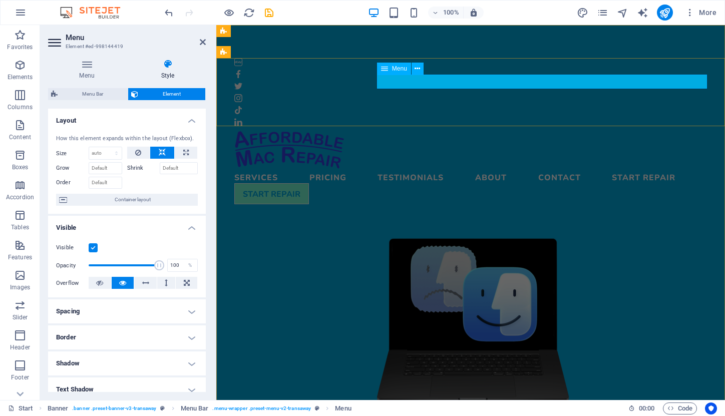
click at [397, 69] on span "Menu" at bounding box center [399, 69] width 15 height 6
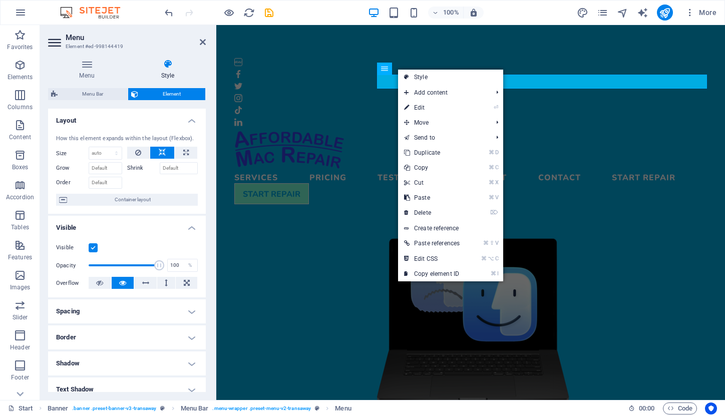
click at [443, 126] on div "​ ​ Services Pricing Testimonials About Contact Start Repair START REPAIR Menu" at bounding box center [470, 167] width 509 height 82
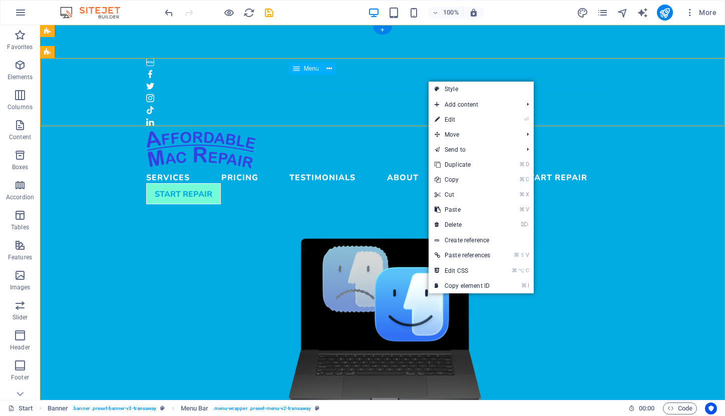
click at [312, 69] on span "Menu" at bounding box center [311, 69] width 15 height 6
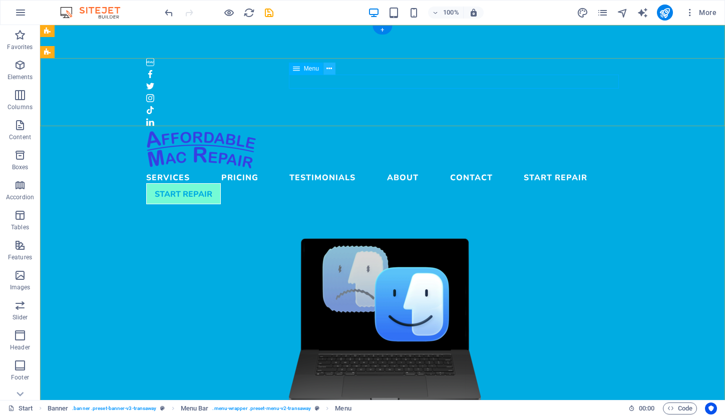
click at [328, 70] on icon at bounding box center [330, 69] width 6 height 11
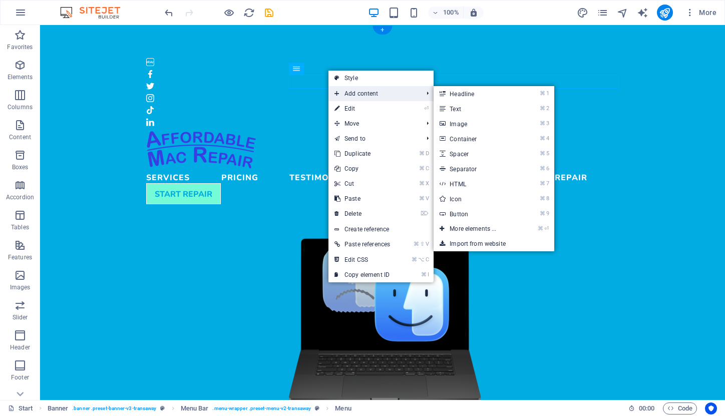
click at [348, 95] on span "Add content" at bounding box center [374, 93] width 90 height 15
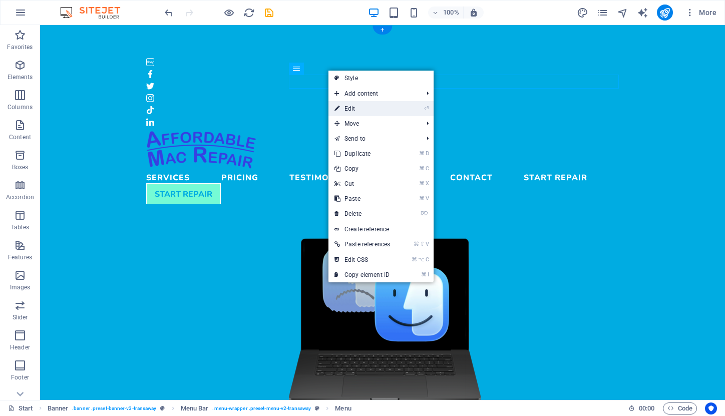
click at [350, 108] on link "⏎ Edit" at bounding box center [363, 108] width 68 height 15
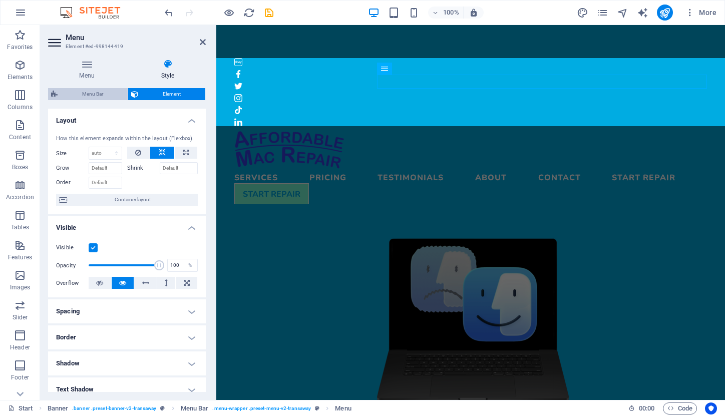
click at [96, 94] on span "Menu Bar" at bounding box center [93, 94] width 64 height 12
select select "rem"
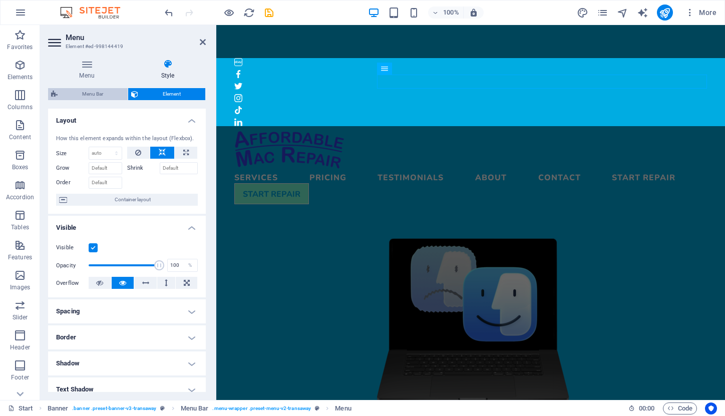
select select "hover_border_top"
select select "px"
select select "rem"
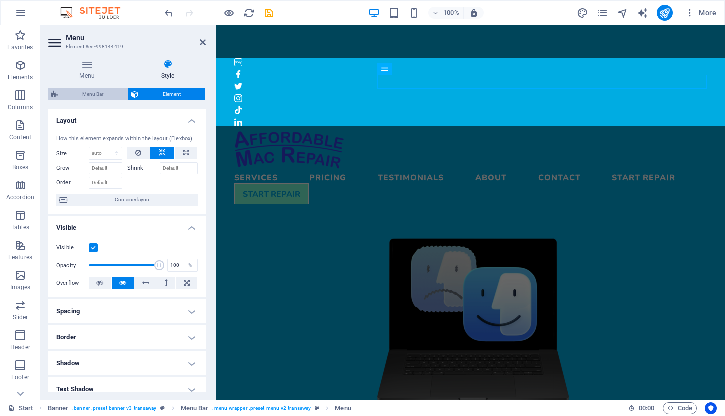
select select "rem"
select select "700"
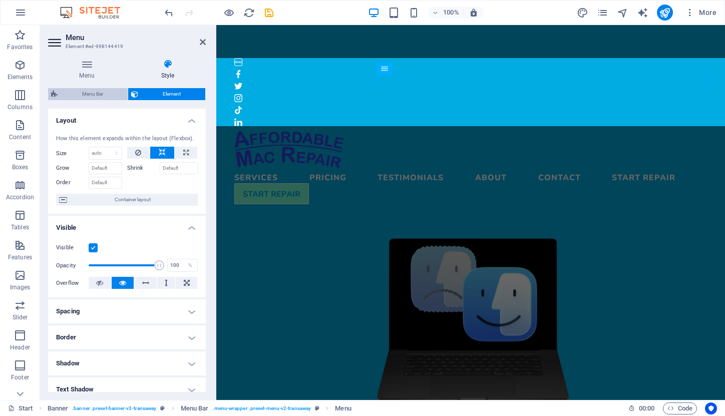
select select "px"
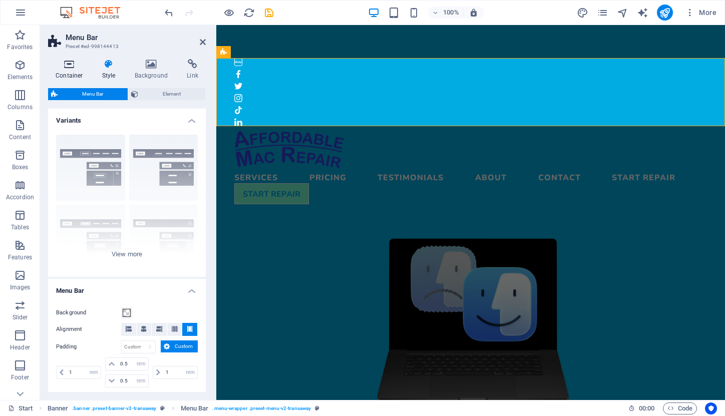
click at [69, 70] on h4 "Container" at bounding box center [71, 69] width 47 height 21
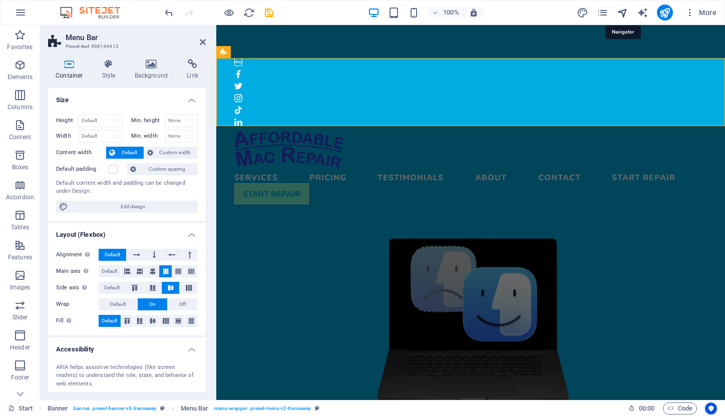
click at [622, 13] on icon "navigator" at bounding box center [623, 13] width 12 height 12
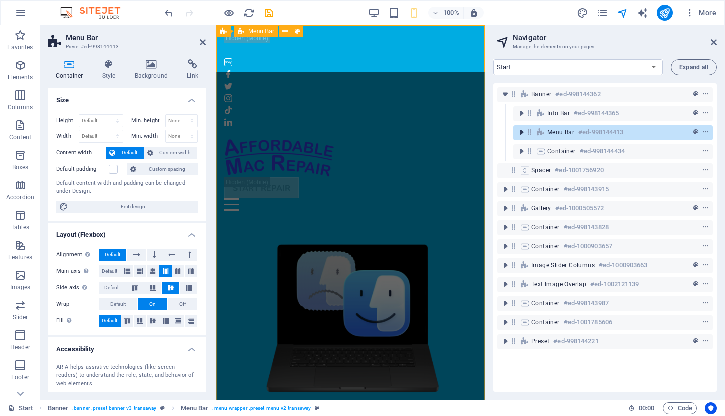
click at [521, 131] on icon "toggle-expand" at bounding box center [521, 132] width 10 height 10
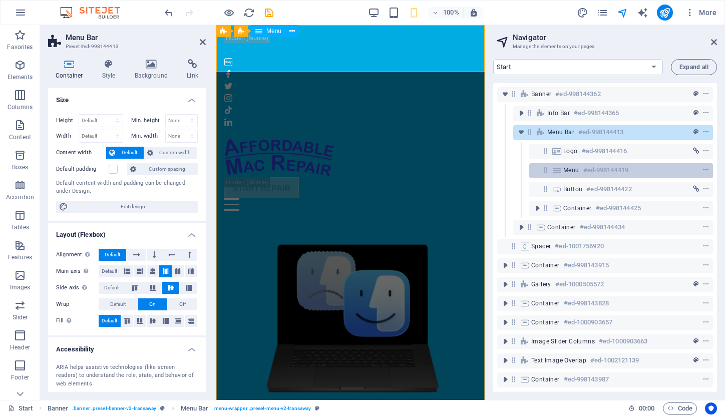
click at [553, 170] on icon at bounding box center [556, 170] width 11 height 8
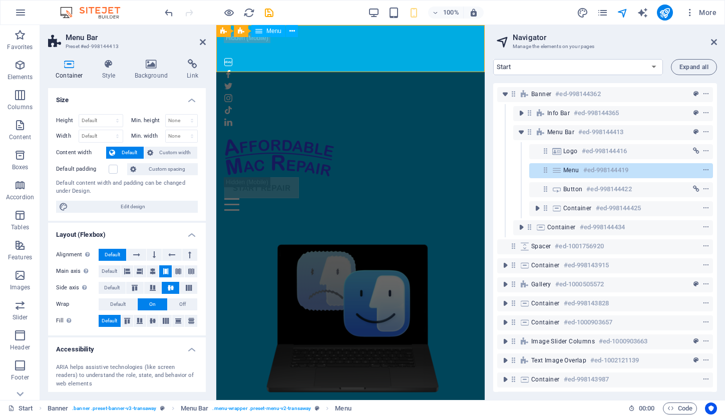
click at [553, 170] on icon at bounding box center [556, 170] width 11 height 8
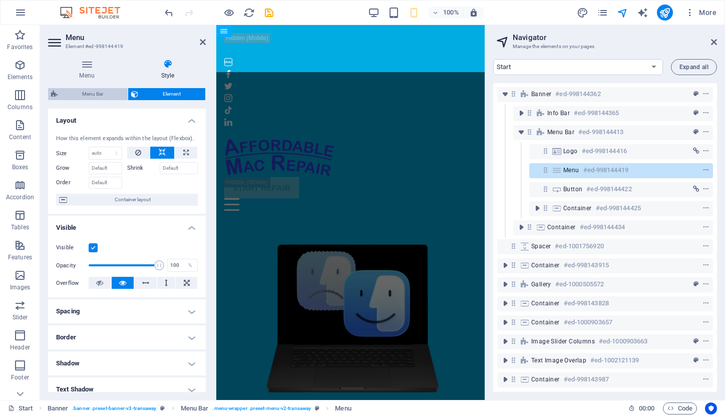
click at [93, 93] on span "Menu Bar" at bounding box center [93, 94] width 64 height 12
select select "rem"
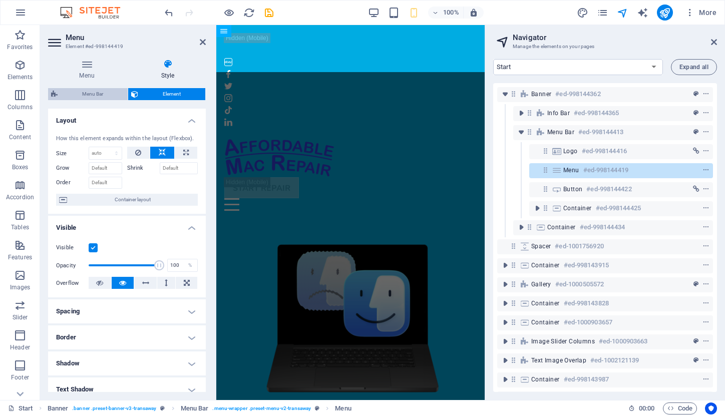
select select "hover_border_top"
select select "px"
select select "rem"
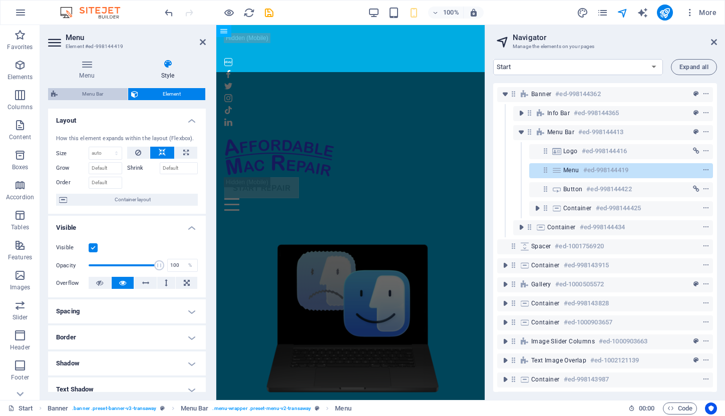
select select "rem"
select select "700"
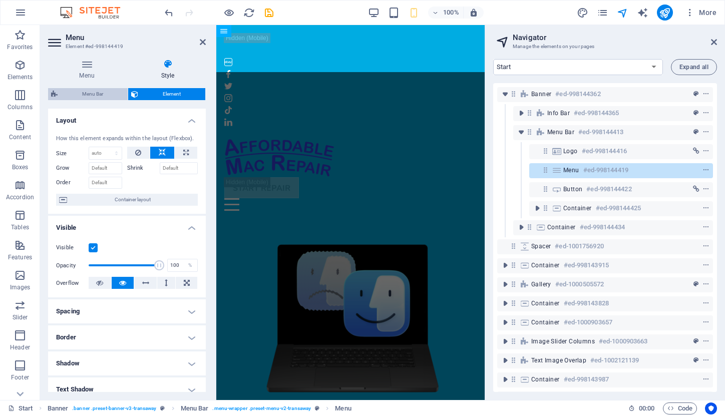
select select "px"
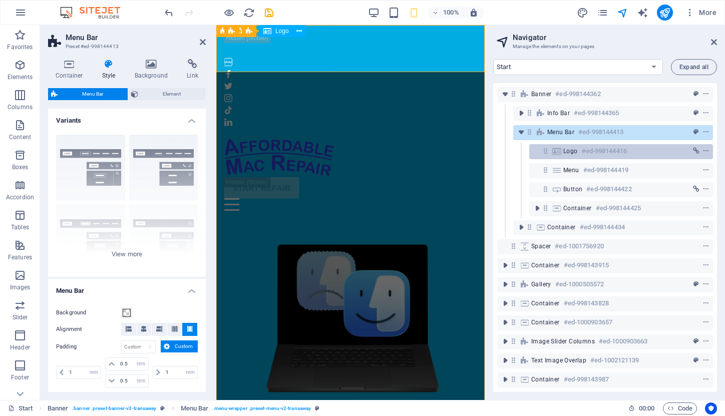
click at [555, 152] on icon at bounding box center [556, 151] width 11 height 8
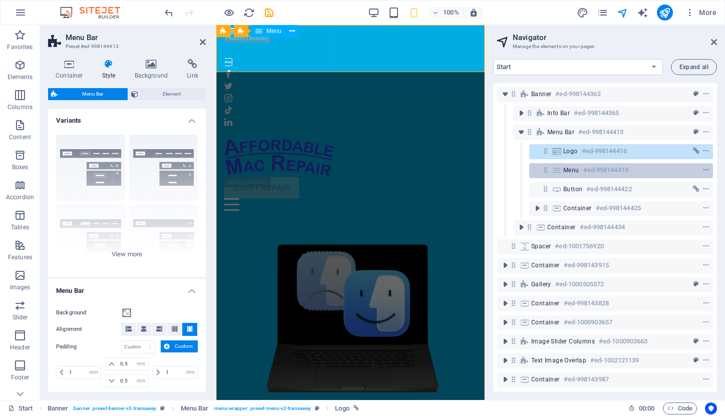
click at [557, 171] on icon at bounding box center [556, 170] width 11 height 8
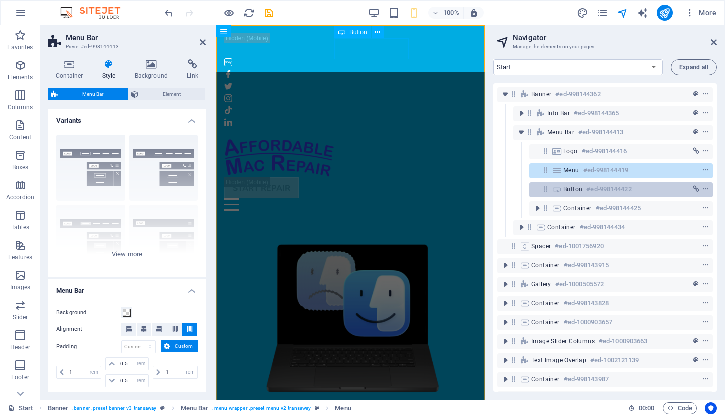
click at [559, 189] on icon at bounding box center [556, 189] width 11 height 8
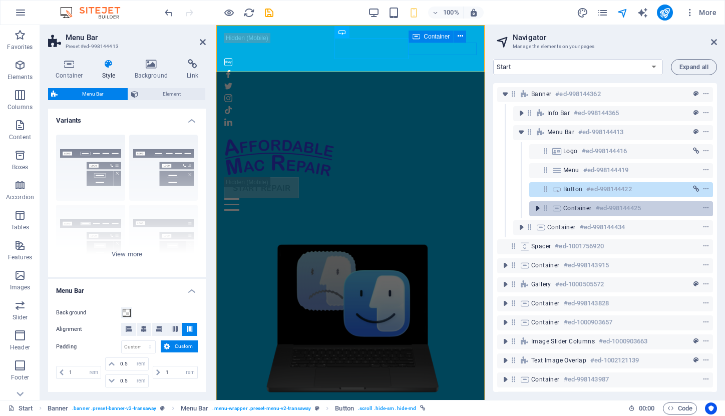
click at [538, 207] on icon "toggle-expand" at bounding box center [537, 208] width 10 height 10
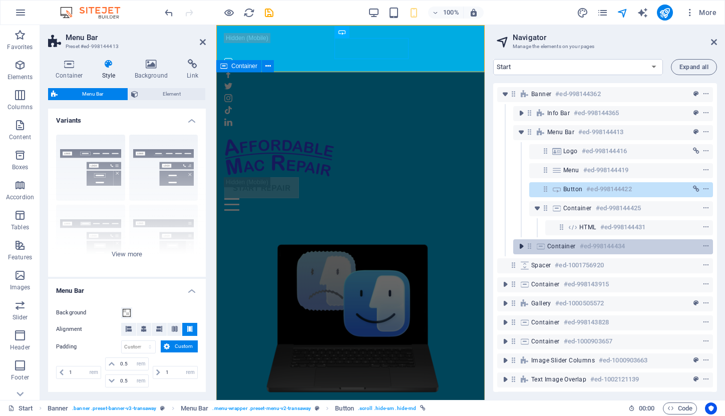
click at [521, 246] on icon "toggle-expand" at bounding box center [521, 246] width 10 height 10
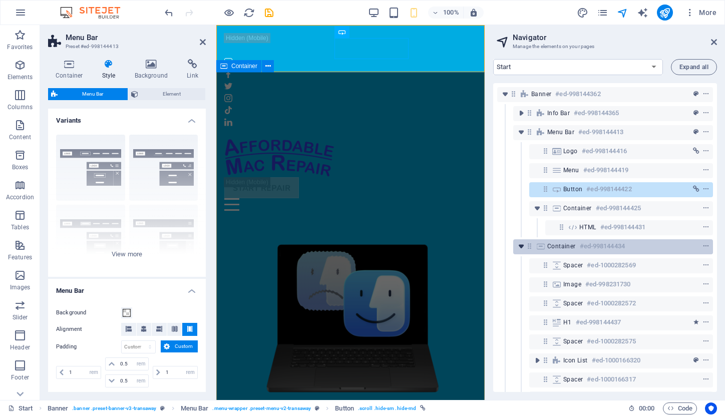
click at [521, 246] on icon "toggle-expand" at bounding box center [521, 246] width 10 height 10
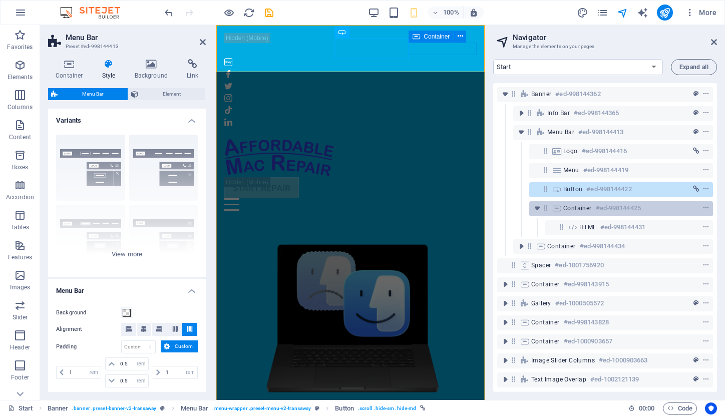
click at [576, 211] on span "Container" at bounding box center [577, 208] width 29 height 8
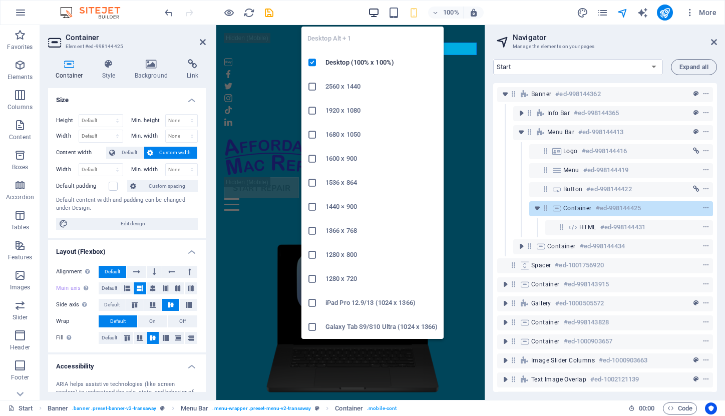
click at [374, 12] on icon "button" at bounding box center [374, 13] width 12 height 12
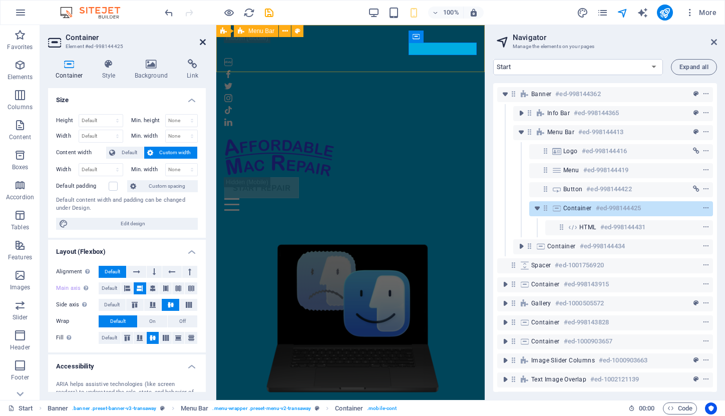
click at [200, 41] on icon at bounding box center [203, 42] width 6 height 8
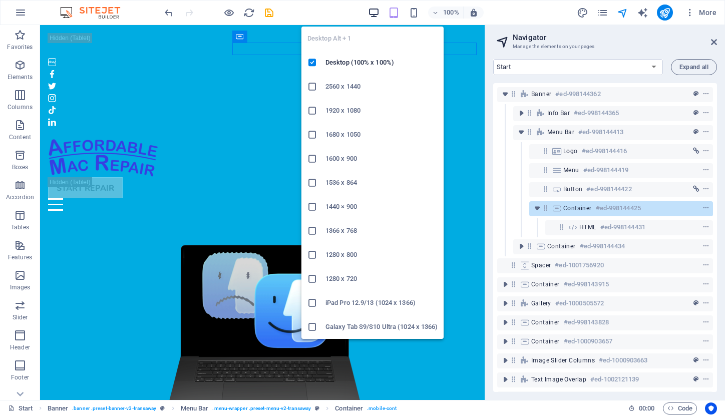
click at [374, 12] on icon "button" at bounding box center [374, 13] width 12 height 12
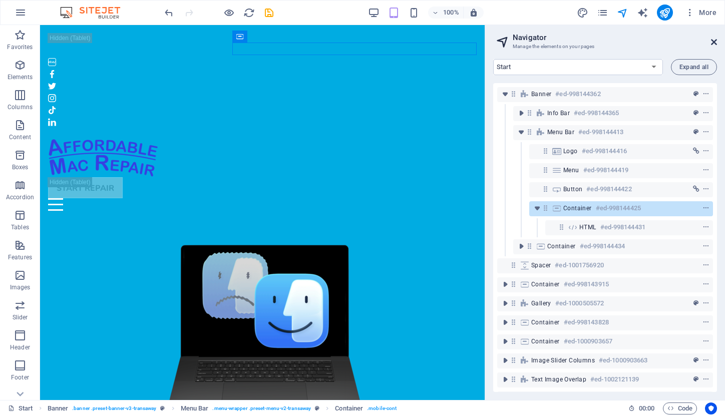
click at [717, 39] on icon at bounding box center [714, 42] width 6 height 8
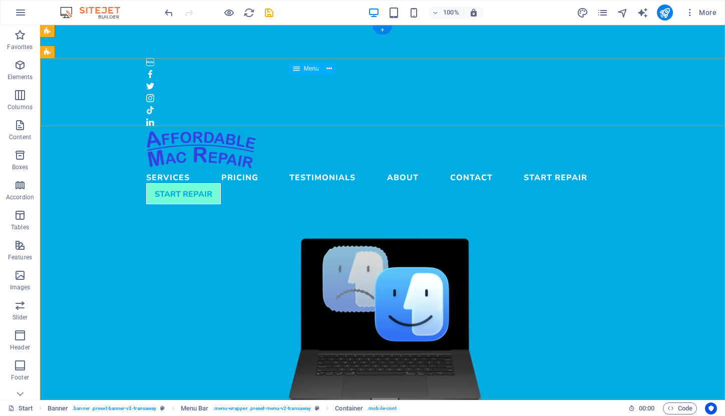
click at [568, 169] on nav "Services Pricing Testimonials About Contact Start Repair" at bounding box center [382, 176] width 473 height 14
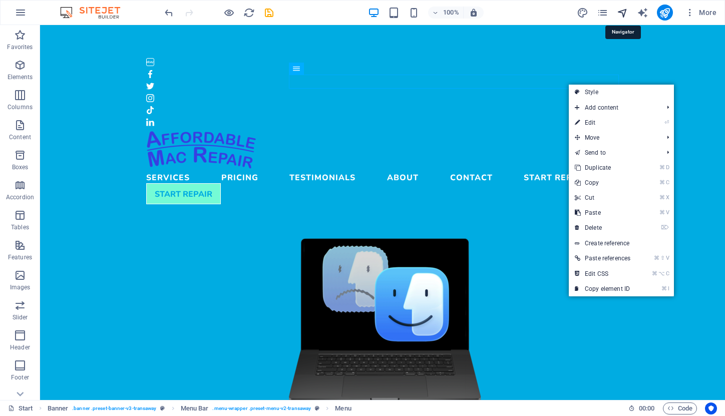
click at [621, 13] on icon "navigator" at bounding box center [623, 13] width 12 height 12
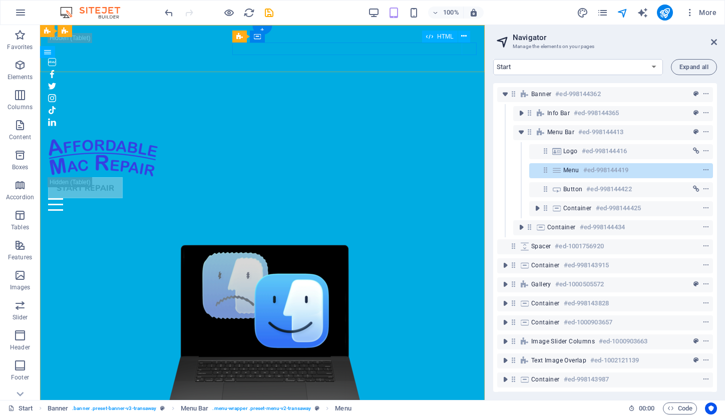
click at [468, 198] on div "Menu" at bounding box center [262, 204] width 429 height 13
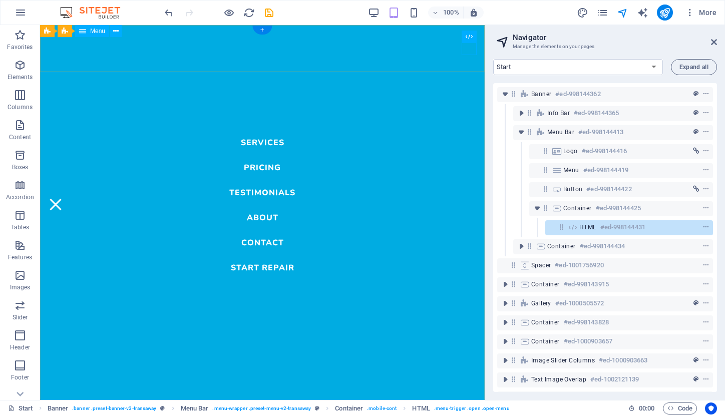
click at [272, 269] on nav "Services Pricing Testimonials About Contact Start Repair" at bounding box center [262, 212] width 445 height 375
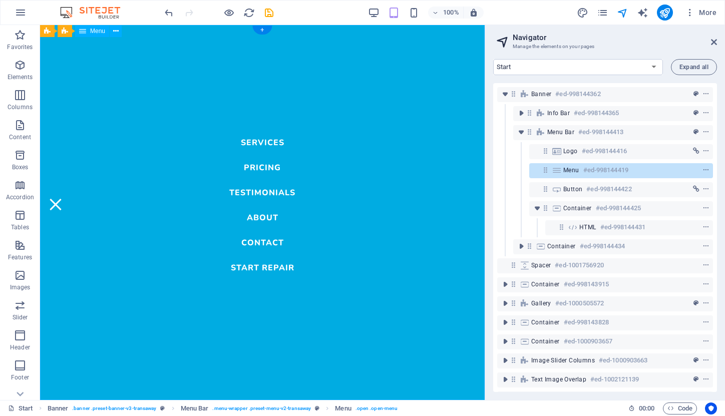
click at [272, 267] on nav "Services Pricing Testimonials About Contact Start Repair" at bounding box center [262, 212] width 445 height 375
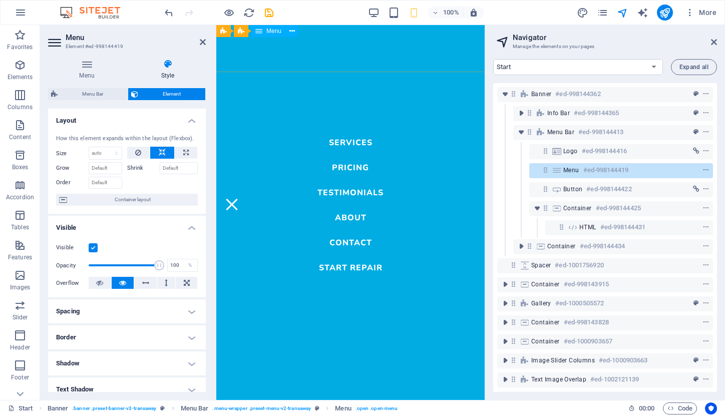
click at [560, 170] on icon at bounding box center [556, 170] width 11 height 8
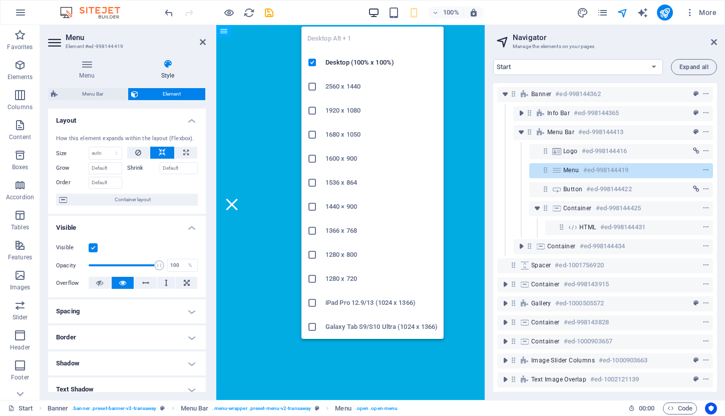
click at [375, 8] on icon "button" at bounding box center [374, 13] width 12 height 12
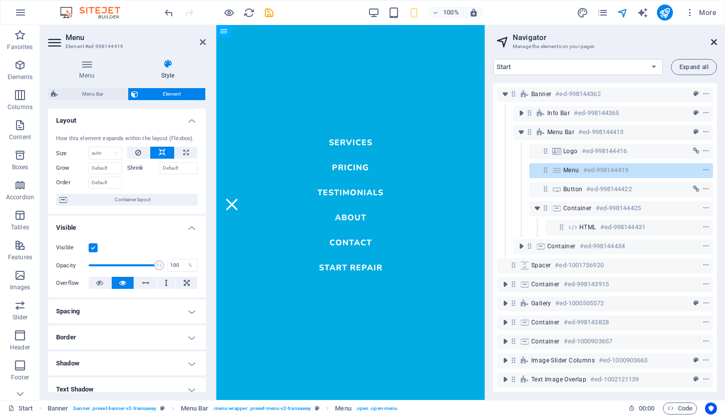
click at [711, 40] on icon at bounding box center [714, 42] width 6 height 8
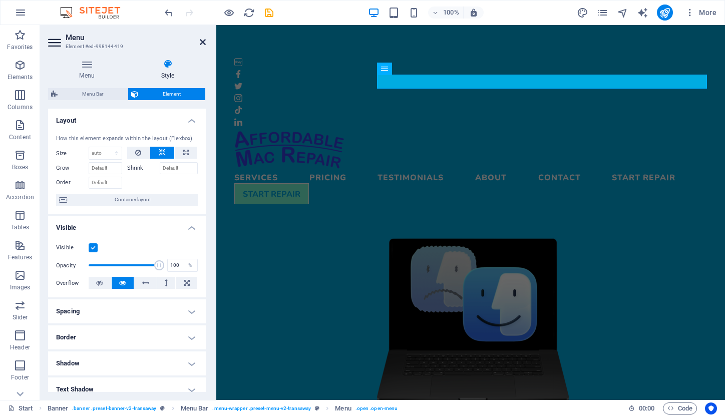
click at [200, 41] on icon at bounding box center [203, 42] width 6 height 8
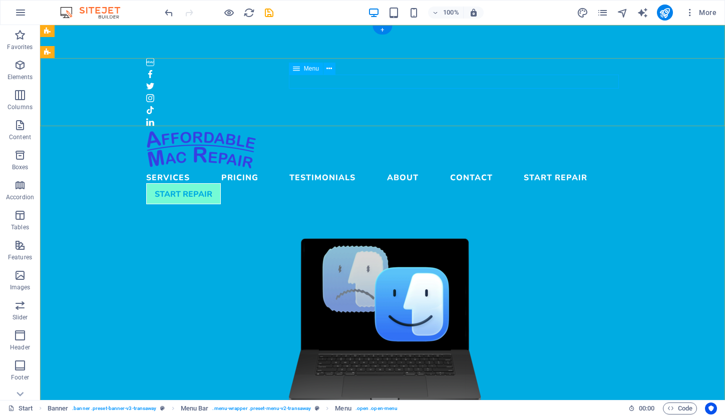
click at [310, 69] on span "Menu" at bounding box center [311, 69] width 15 height 6
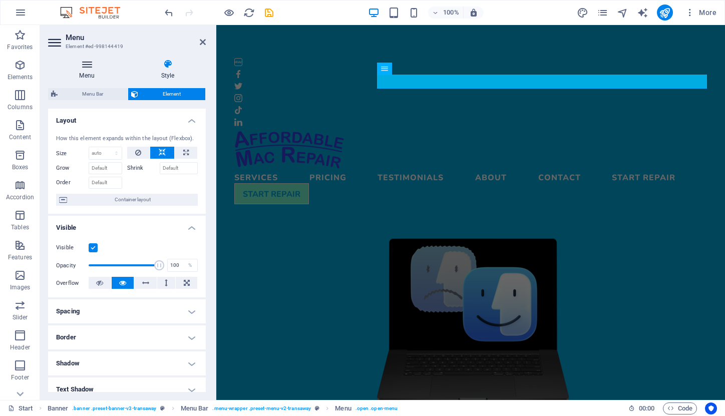
click at [89, 72] on h4 "Menu" at bounding box center [89, 69] width 82 height 21
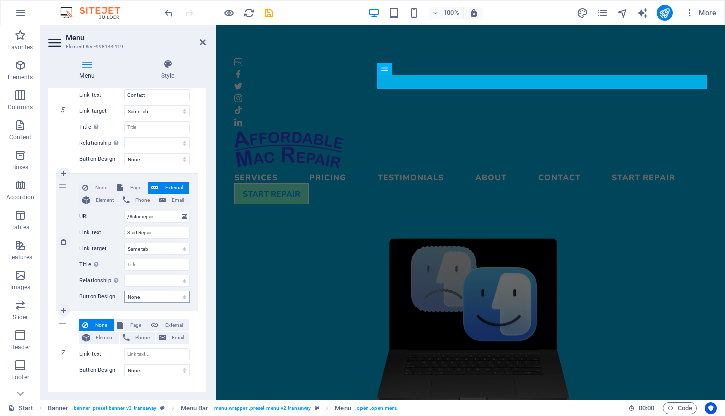
scroll to position [698, 0]
click at [104, 221] on label "URL" at bounding box center [101, 217] width 45 height 12
click at [124, 221] on input "/#startrepair" at bounding box center [157, 217] width 66 height 12
click at [171, 64] on icon at bounding box center [168, 64] width 76 height 10
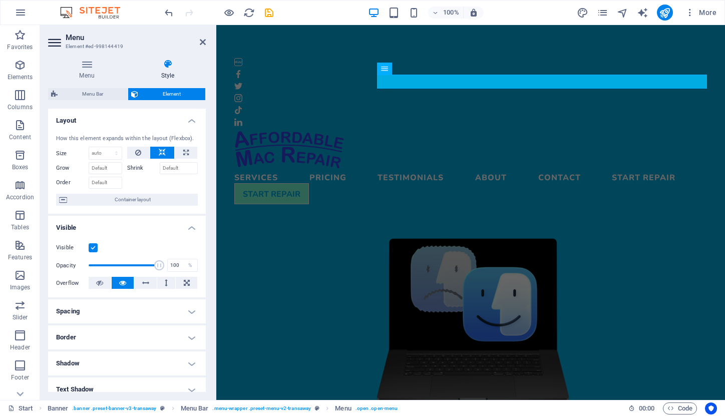
click at [92, 247] on label at bounding box center [93, 247] width 9 height 9
click at [0, 0] on input "Visible" at bounding box center [0, 0] width 0 height 0
click at [92, 247] on label at bounding box center [93, 247] width 9 height 9
click at [0, 0] on input "Visible" at bounding box center [0, 0] width 0 height 0
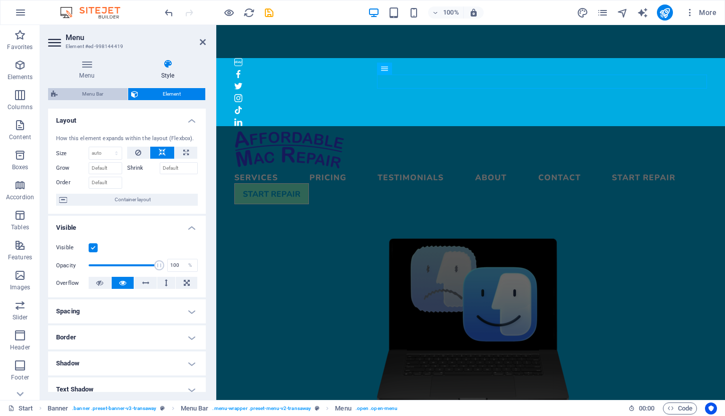
click at [99, 96] on span "Menu Bar" at bounding box center [93, 94] width 64 height 12
select select "rem"
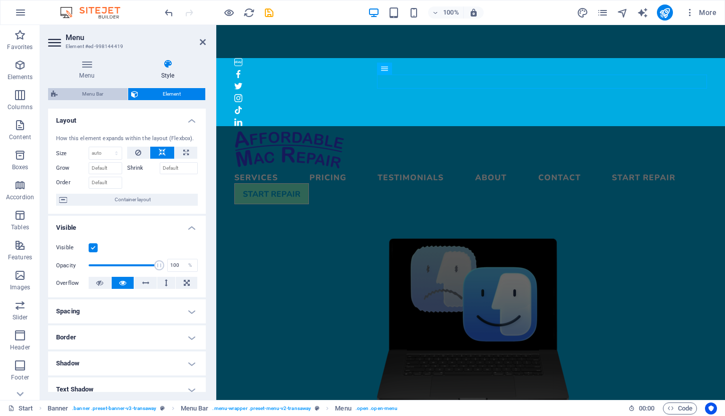
select select "hover_border_top"
select select "px"
select select "rem"
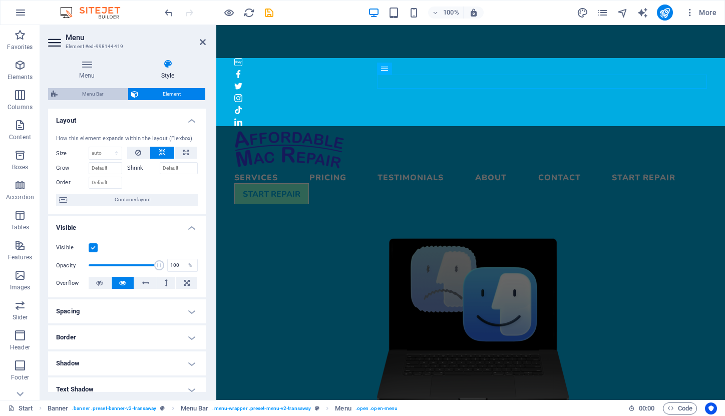
select select "rem"
select select "700"
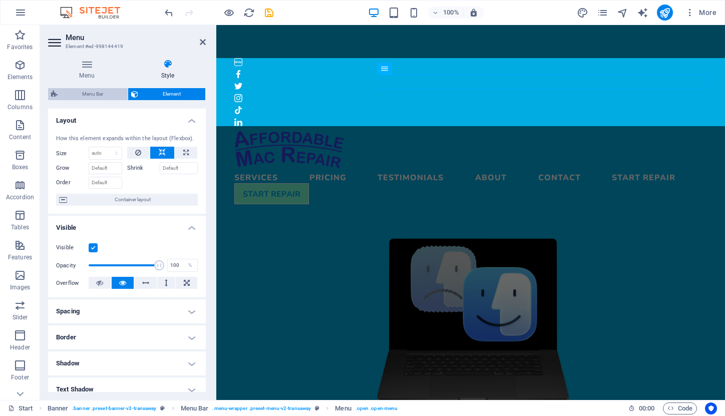
select select "px"
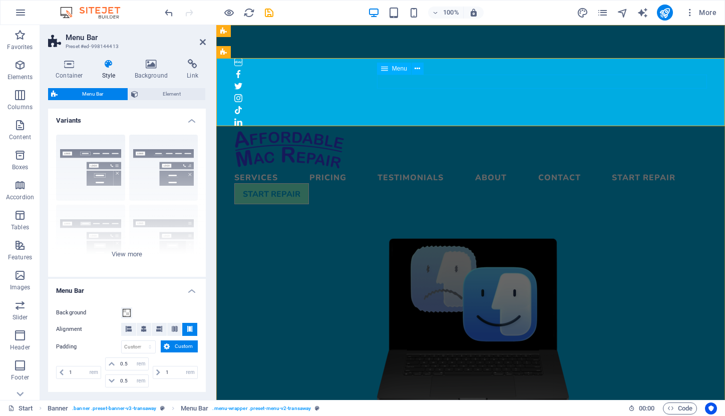
click at [574, 169] on nav "Services Pricing Testimonials About Contact Start Repair" at bounding box center [470, 176] width 473 height 14
click at [398, 71] on span "Menu" at bounding box center [399, 69] width 15 height 6
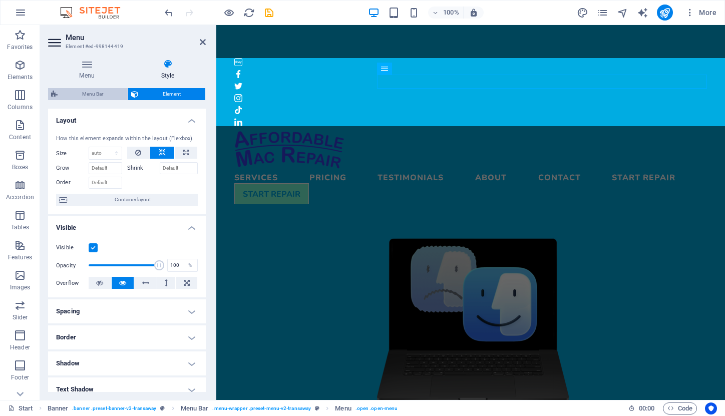
click at [97, 91] on span "Menu Bar" at bounding box center [93, 94] width 64 height 12
select select "rem"
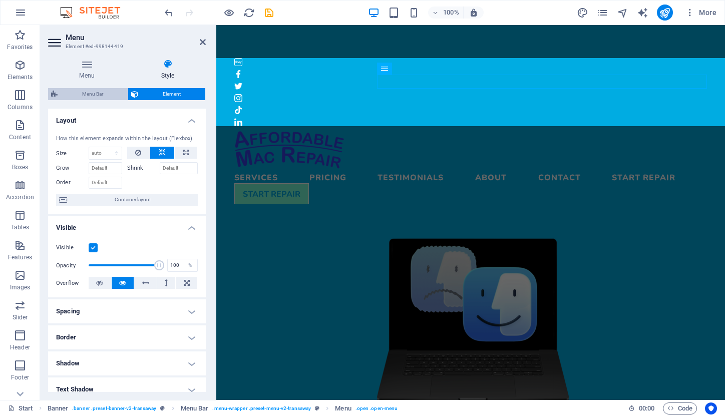
select select "hover_border_top"
select select "px"
select select "rem"
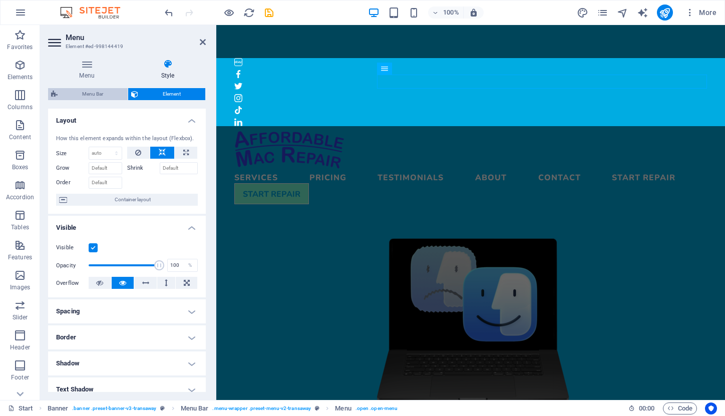
select select "rem"
select select "700"
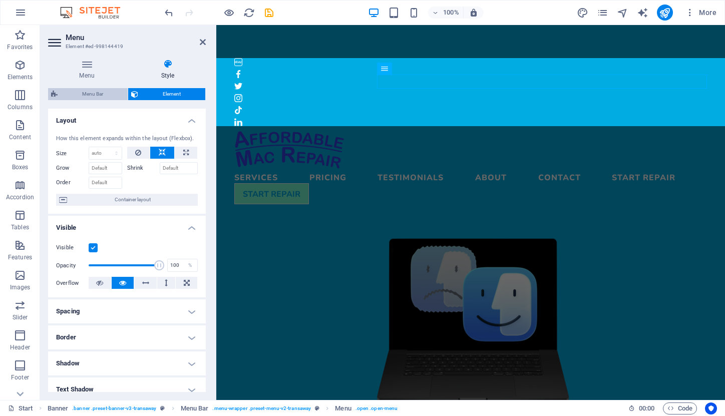
select select "px"
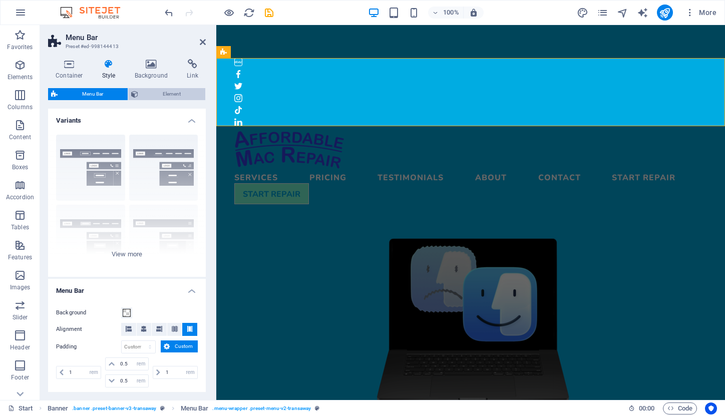
click at [164, 92] on span "Element" at bounding box center [171, 94] width 61 height 12
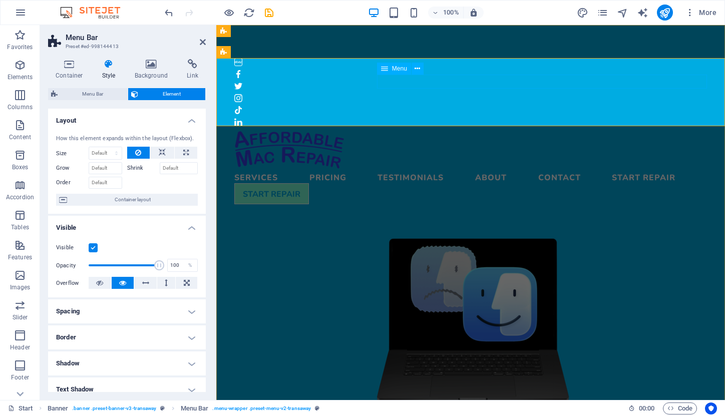
click at [523, 169] on nav "Services Pricing Testimonials About Contact Start Repair" at bounding box center [470, 176] width 473 height 14
select select
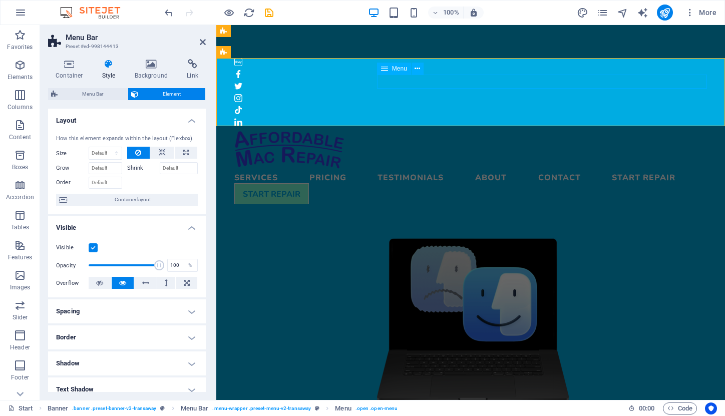
select select
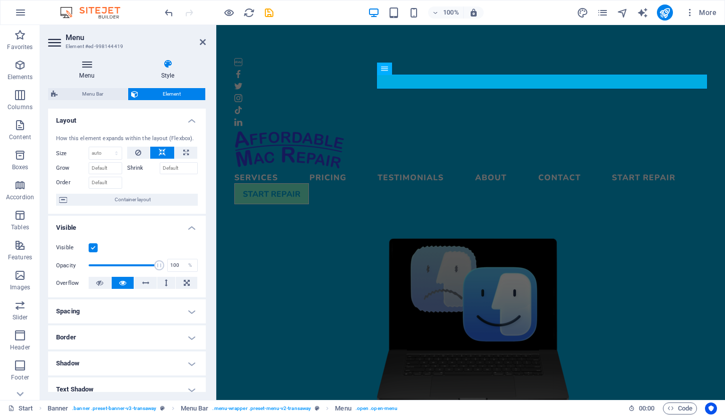
click at [88, 67] on icon at bounding box center [87, 64] width 78 height 10
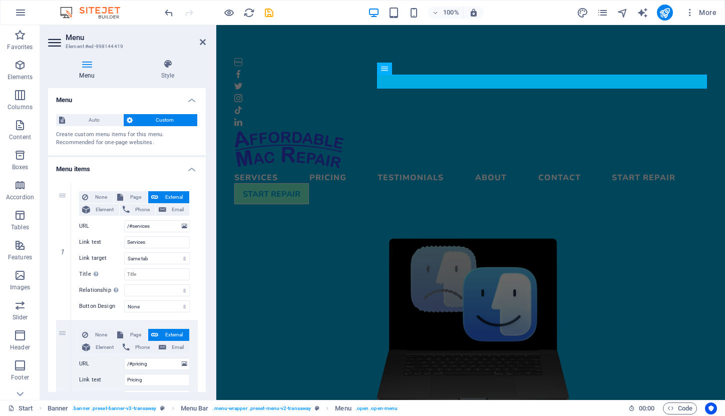
click at [188, 168] on h4 "Menu items" at bounding box center [127, 166] width 158 height 18
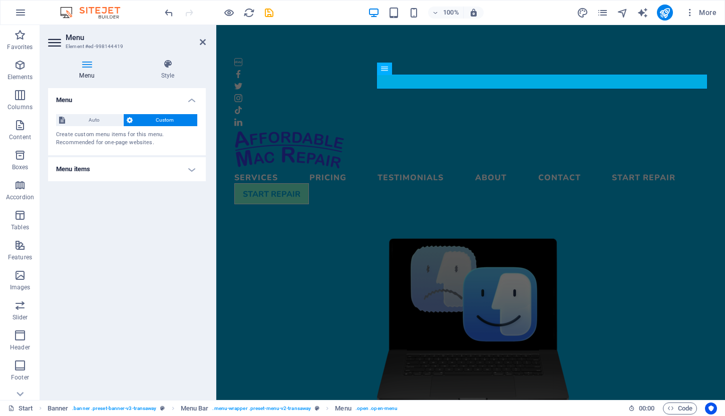
click at [188, 168] on h4 "Menu items" at bounding box center [127, 169] width 158 height 24
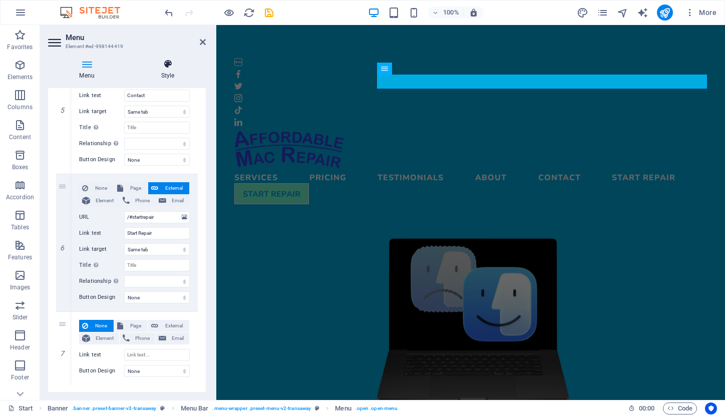
click at [166, 64] on icon at bounding box center [168, 64] width 76 height 10
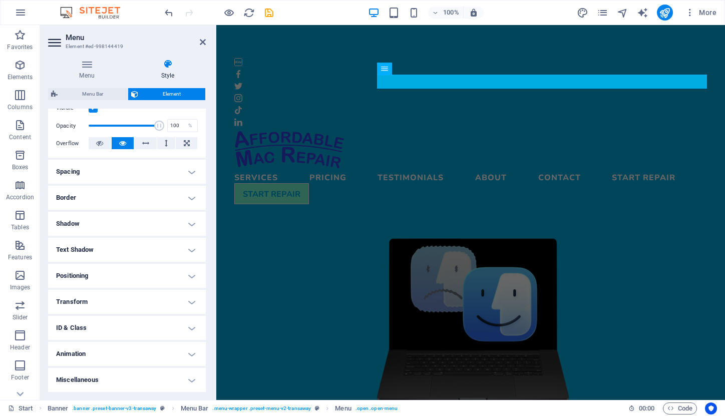
scroll to position [139, 0]
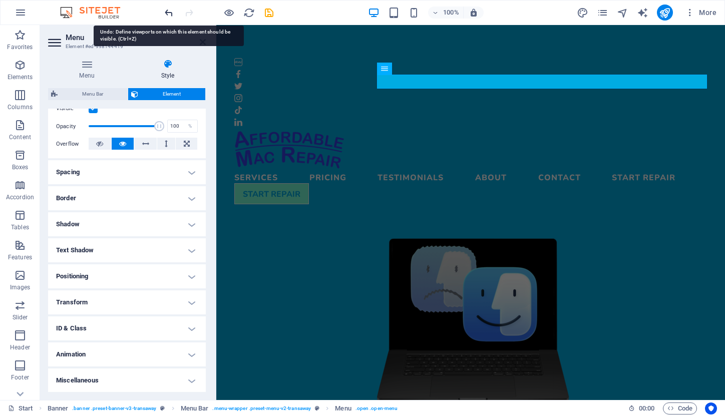
click at [170, 12] on icon "undo" at bounding box center [169, 13] width 12 height 12
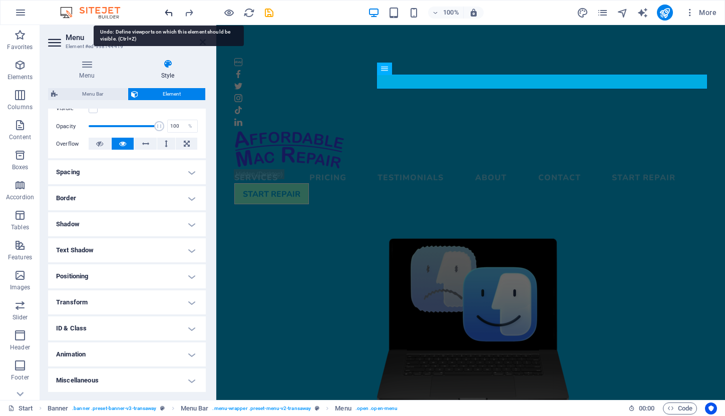
click at [170, 12] on icon "undo" at bounding box center [169, 13] width 12 height 12
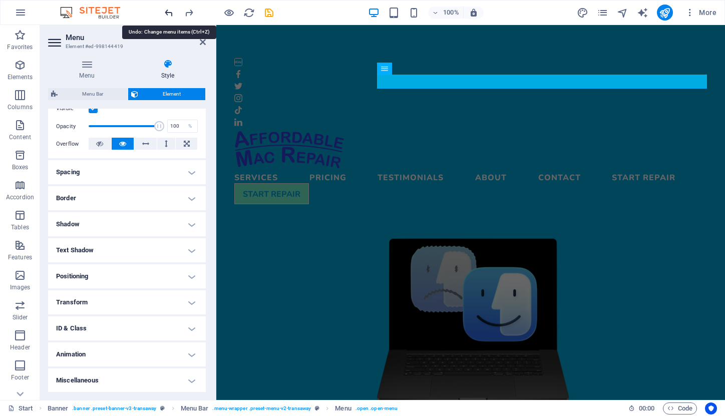
click at [170, 12] on icon "undo" at bounding box center [169, 13] width 12 height 12
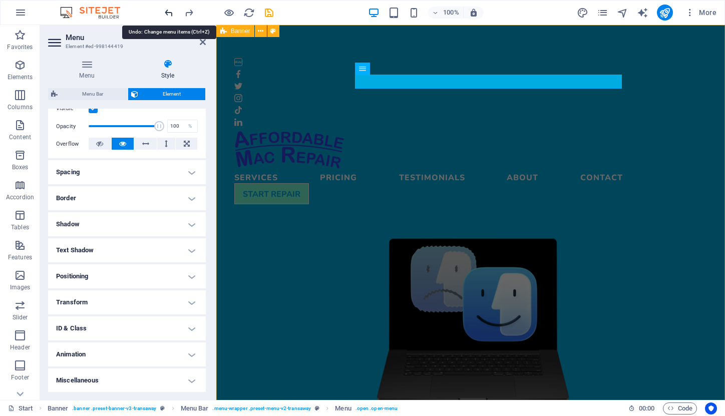
click at [170, 12] on icon "undo" at bounding box center [169, 13] width 12 height 12
click at [168, 12] on icon "undo" at bounding box center [169, 13] width 12 height 12
click at [168, 11] on icon "undo" at bounding box center [169, 13] width 12 height 12
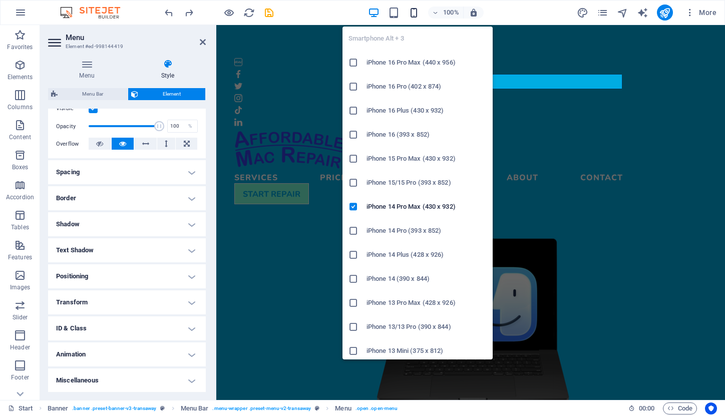
click at [415, 10] on icon "button" at bounding box center [414, 13] width 12 height 12
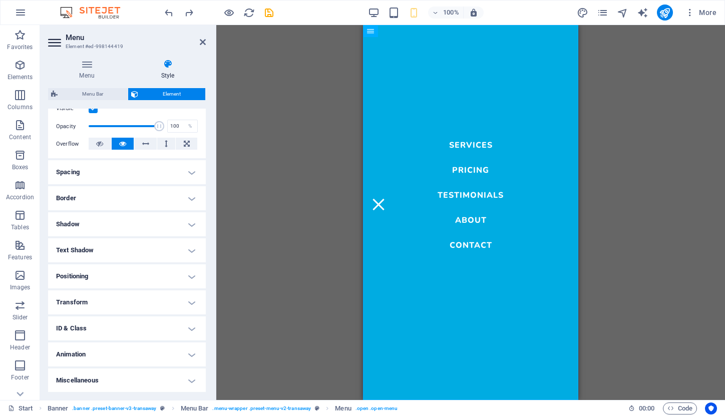
click at [386, 198] on div "Menu" at bounding box center [378, 204] width 15 height 13
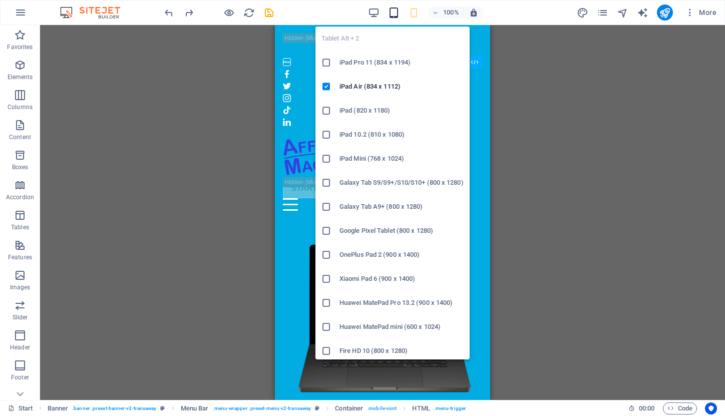
click at [395, 11] on icon "button" at bounding box center [394, 13] width 12 height 12
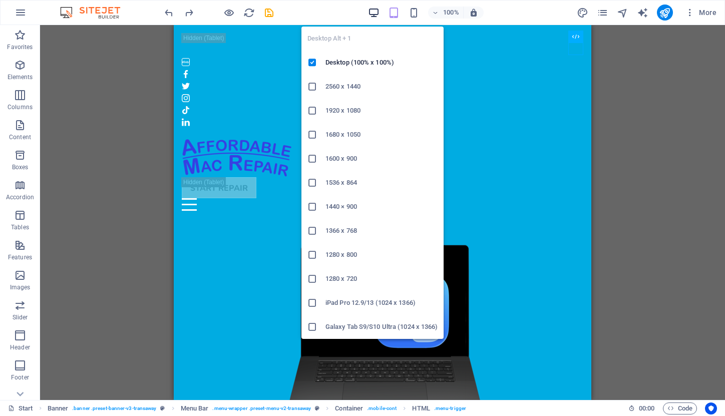
click at [373, 11] on icon "button" at bounding box center [374, 13] width 12 height 12
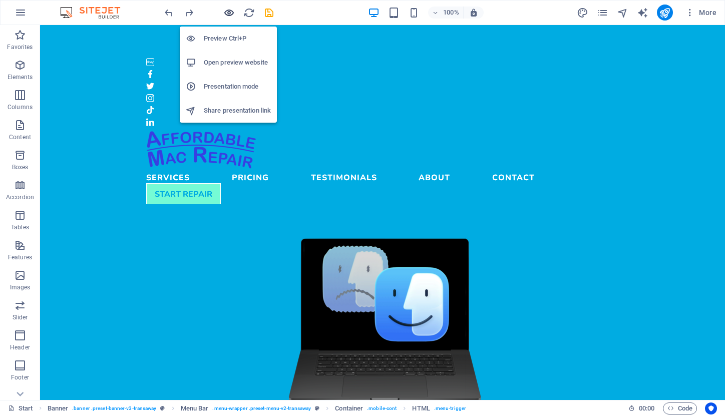
click at [227, 16] on icon "button" at bounding box center [229, 13] width 12 height 12
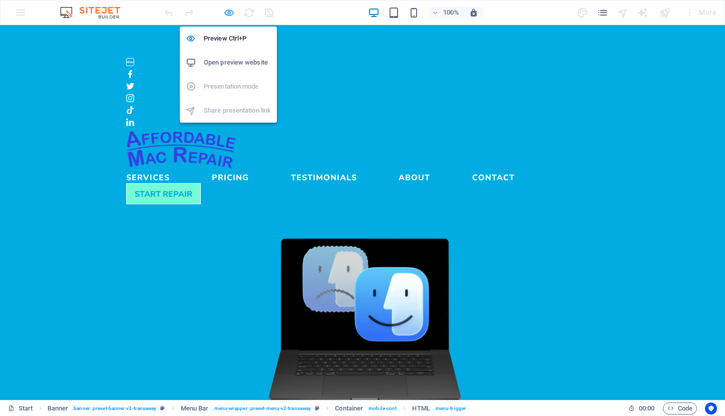
click at [227, 13] on icon "button" at bounding box center [229, 13] width 12 height 12
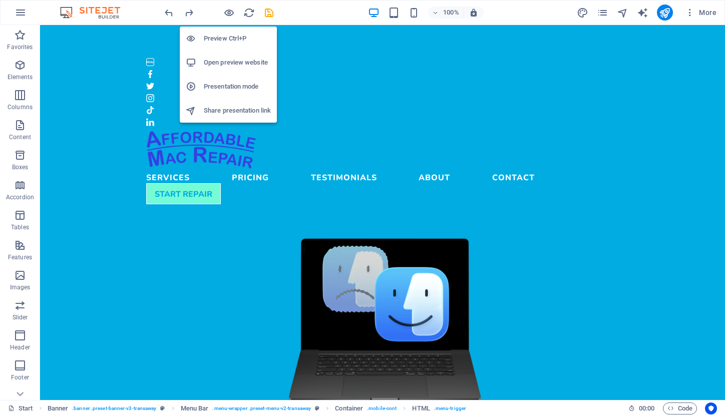
click at [224, 39] on h6 "Preview Ctrl+P" at bounding box center [237, 39] width 67 height 12
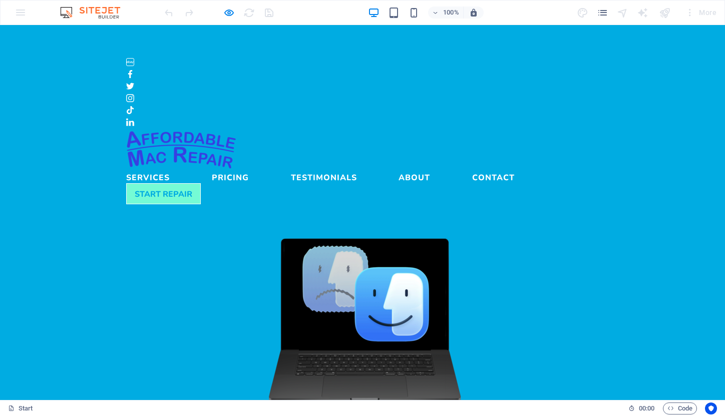
scroll to position [0, 0]
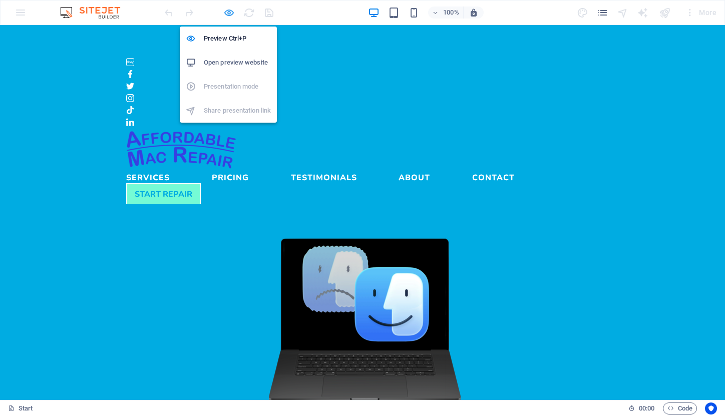
click at [225, 12] on icon "button" at bounding box center [229, 13] width 12 height 12
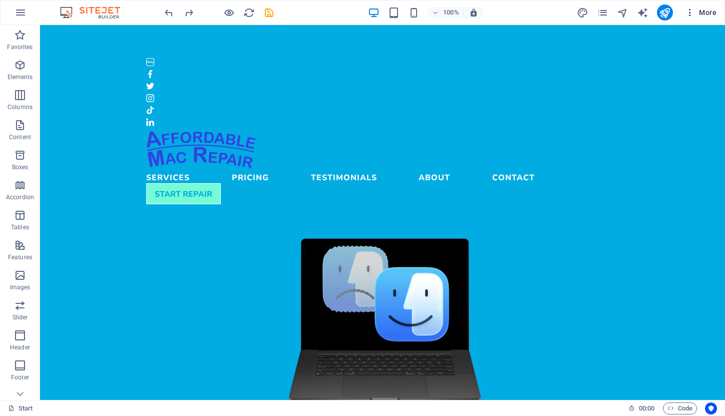
click at [701, 15] on span "More" at bounding box center [701, 13] width 32 height 10
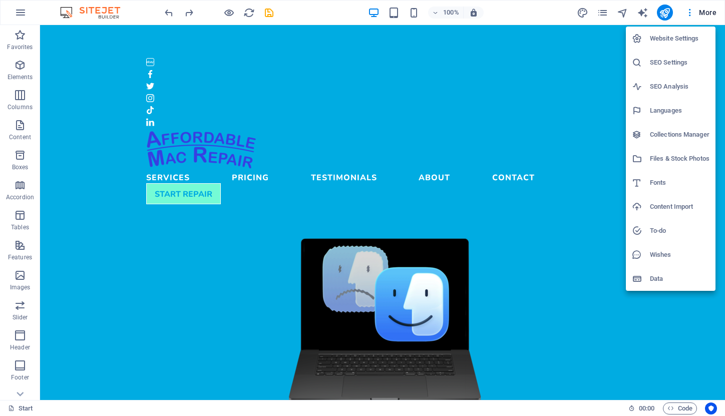
click at [692, 278] on h6 "Data" at bounding box center [680, 279] width 60 height 12
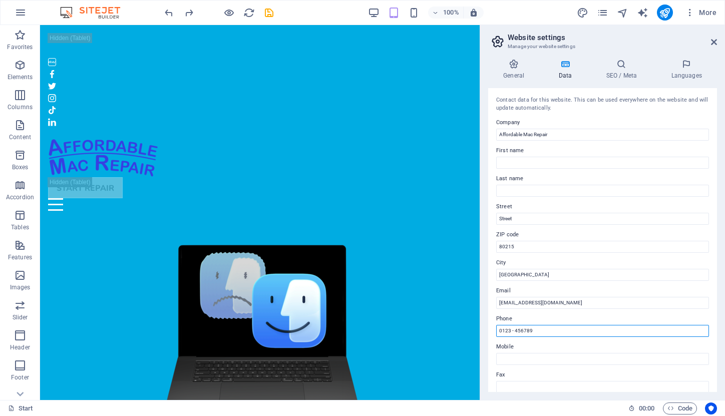
click at [552, 332] on input "0123 - 456789" at bounding box center [602, 331] width 213 height 12
type input "0"
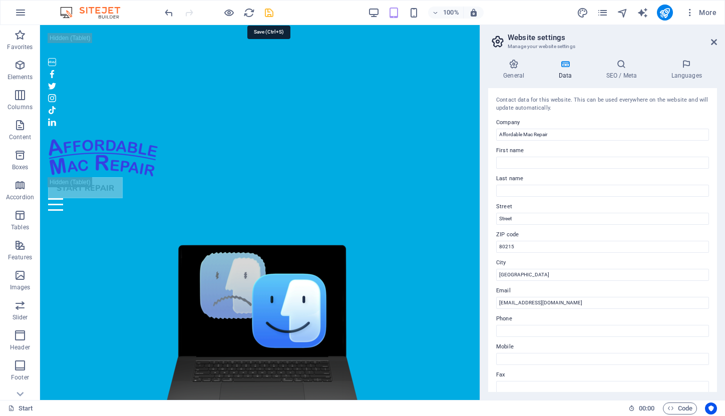
click at [270, 14] on icon "save" at bounding box center [269, 13] width 12 height 12
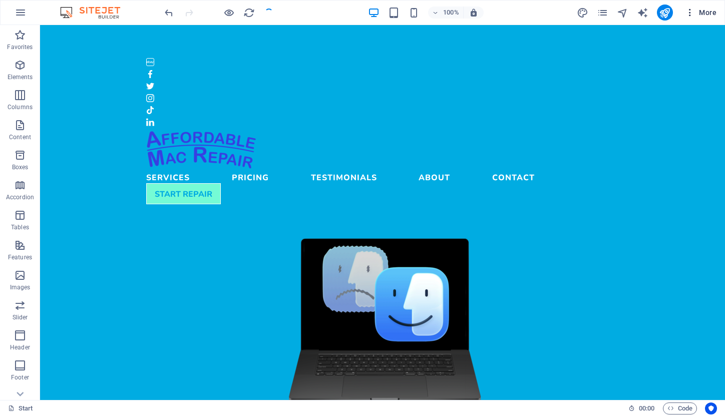
click at [703, 6] on button "More" at bounding box center [701, 13] width 40 height 16
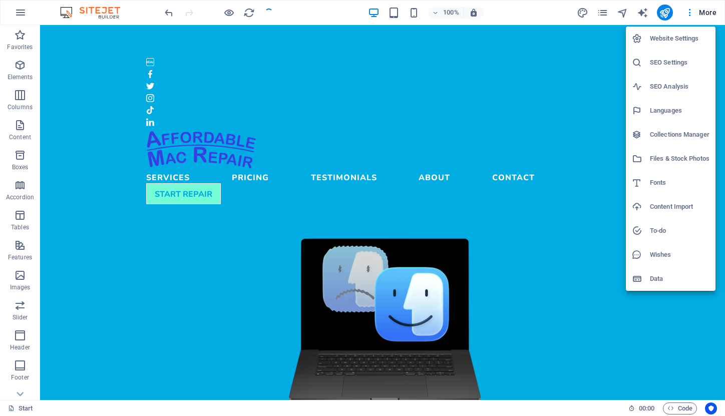
click at [660, 277] on h6 "Data" at bounding box center [680, 279] width 60 height 12
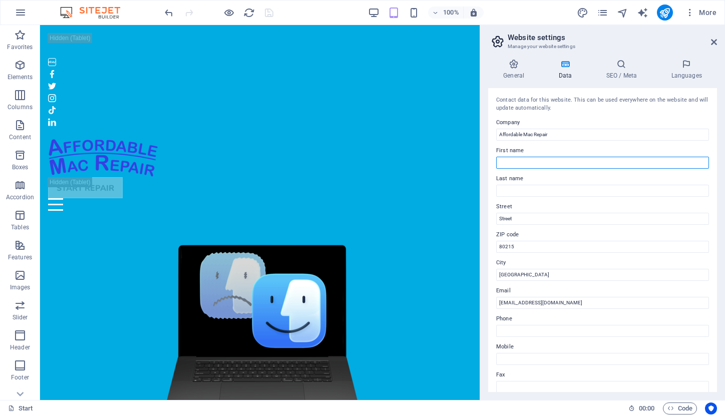
click at [596, 163] on input "First name" at bounding box center [602, 163] width 213 height 12
type input "[PERSON_NAME]"
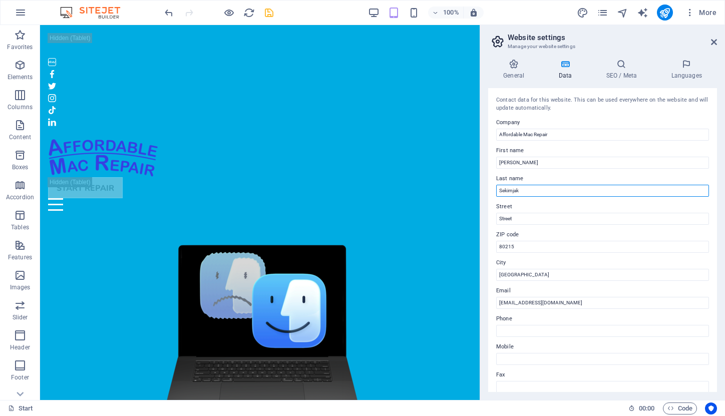
type input "Sekirnjak"
click at [648, 261] on label "City" at bounding box center [602, 263] width 213 height 12
click at [648, 269] on input "[GEOGRAPHIC_DATA]" at bounding box center [602, 275] width 213 height 12
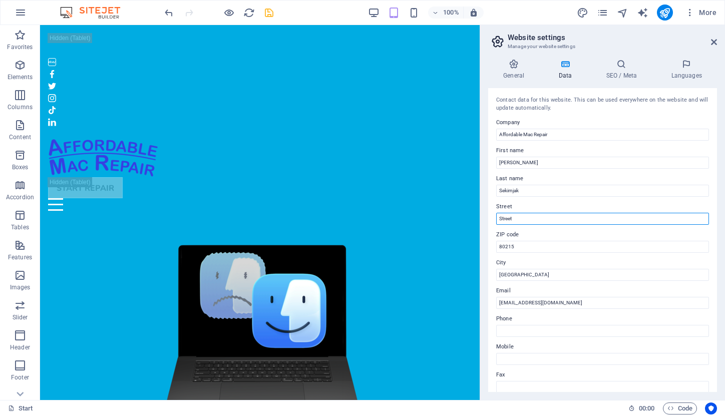
drag, startPoint x: 521, startPoint y: 221, endPoint x: 482, endPoint y: 214, distance: 39.7
click at [482, 214] on div "General Data SEO / Meta Languages Website name [DOMAIN_NAME] Logo Drag files he…" at bounding box center [602, 225] width 245 height 349
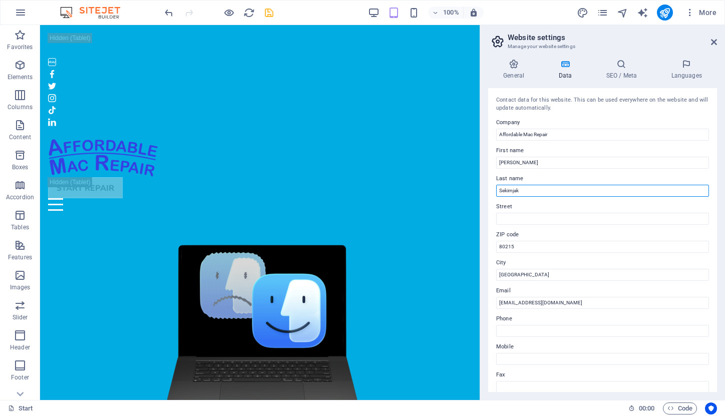
click at [546, 195] on input "Sekirnjak" at bounding box center [602, 191] width 213 height 12
click at [581, 348] on label "Mobile" at bounding box center [602, 347] width 213 height 12
click at [581, 353] on input "Mobile" at bounding box center [602, 359] width 213 height 12
click at [713, 39] on icon at bounding box center [714, 42] width 6 height 8
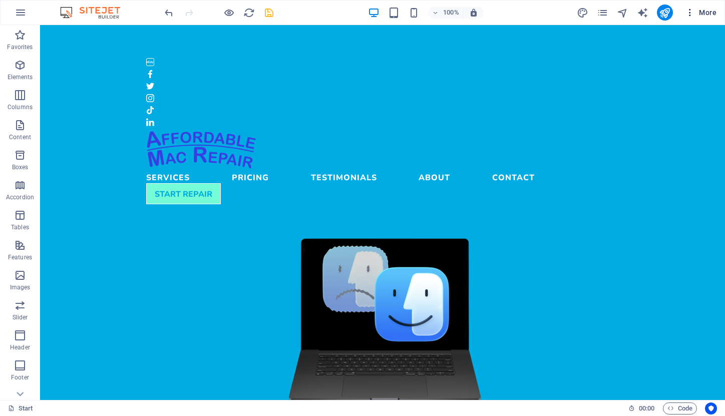
click at [708, 14] on span "More" at bounding box center [701, 13] width 32 height 10
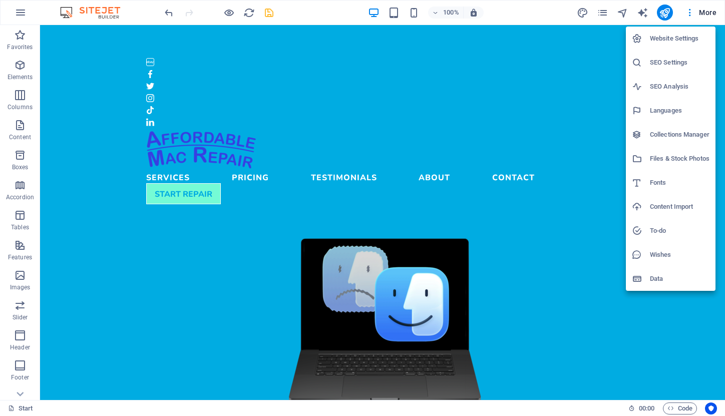
click at [666, 44] on h6 "Website Settings" at bounding box center [680, 39] width 60 height 12
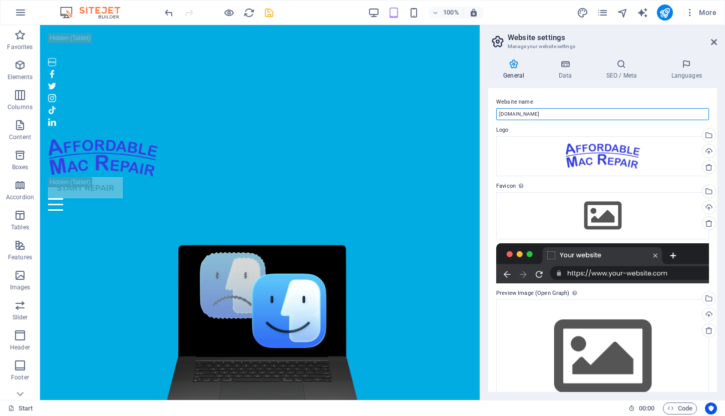
click at [571, 116] on input "[DOMAIN_NAME]" at bounding box center [602, 114] width 213 height 12
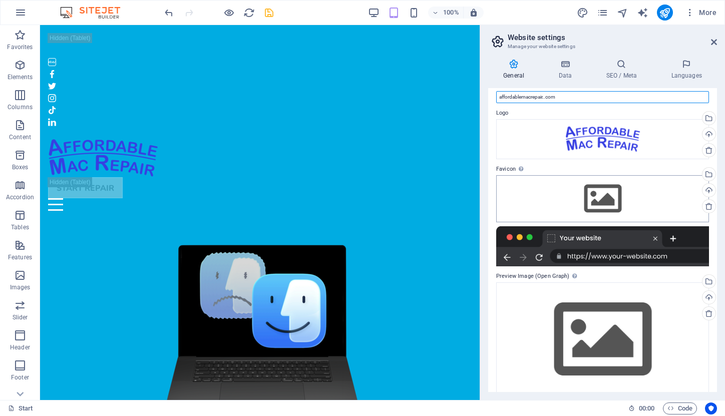
scroll to position [26, 0]
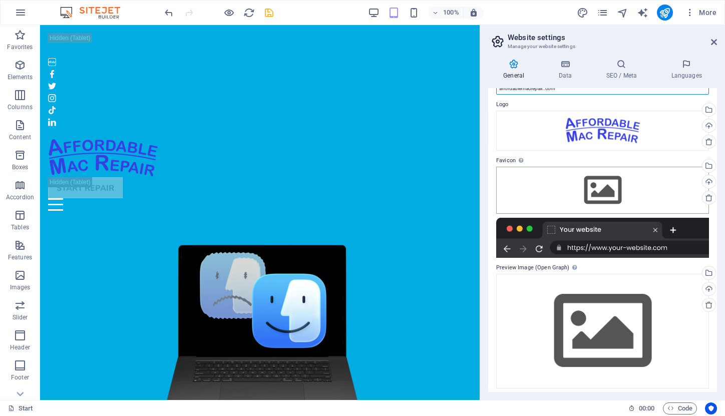
type input "affordablemacrepair..com"
click at [590, 185] on div "Drag files here, click to choose files or select files from Files or our free s…" at bounding box center [602, 190] width 213 height 47
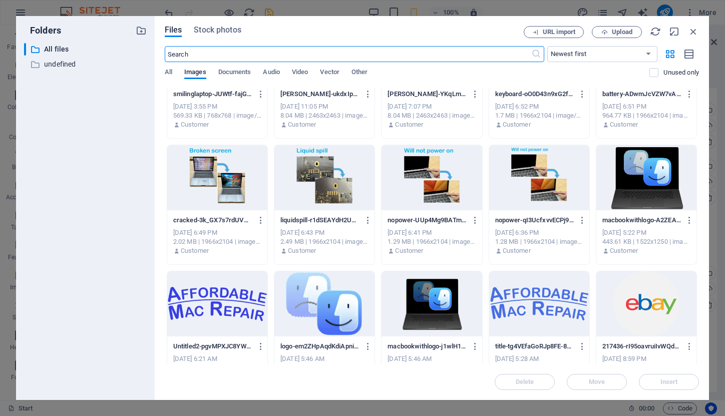
scroll to position [72, 0]
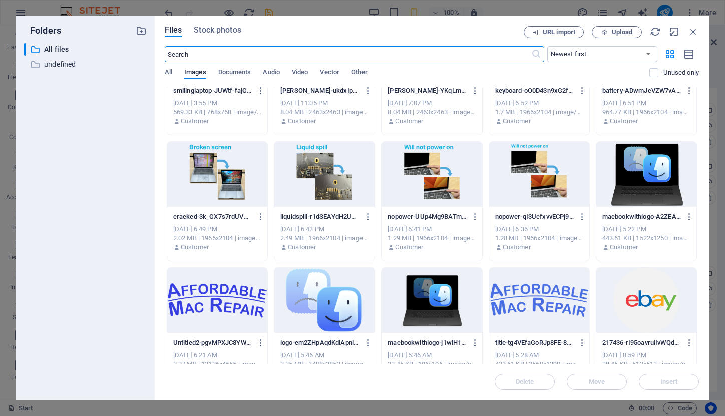
click at [327, 291] on div at bounding box center [324, 300] width 100 height 65
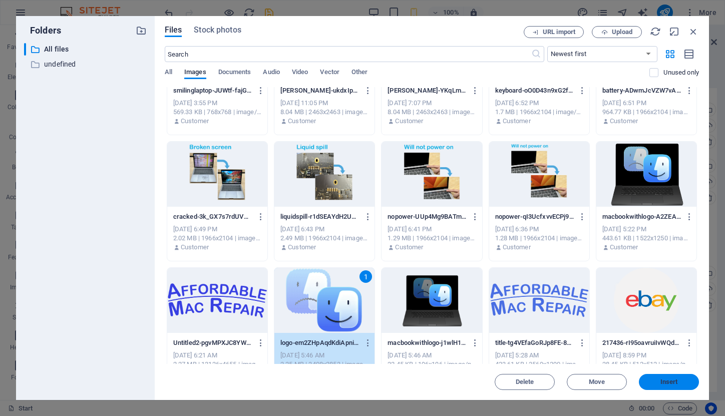
click at [649, 385] on button "Insert" at bounding box center [669, 382] width 60 height 16
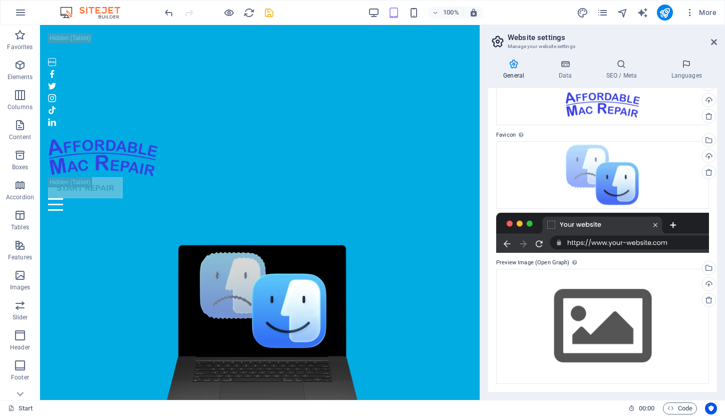
scroll to position [51, 0]
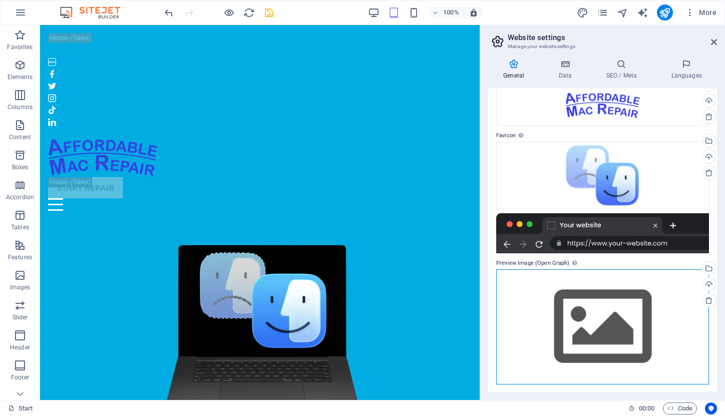
click at [630, 321] on div "Drag files here, click to choose files or select files from Files or our free s…" at bounding box center [602, 326] width 213 height 115
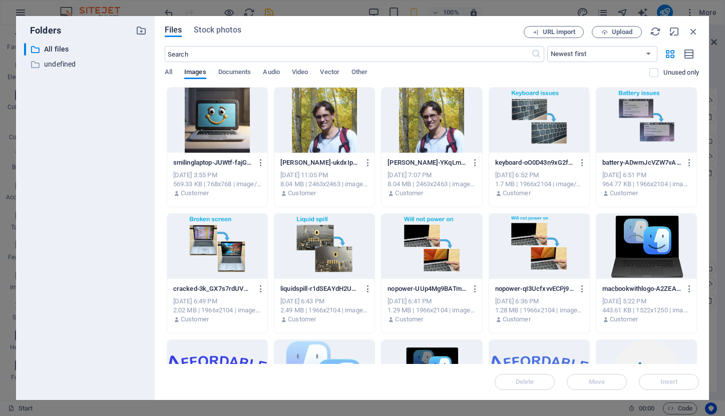
click at [640, 257] on div at bounding box center [647, 246] width 100 height 65
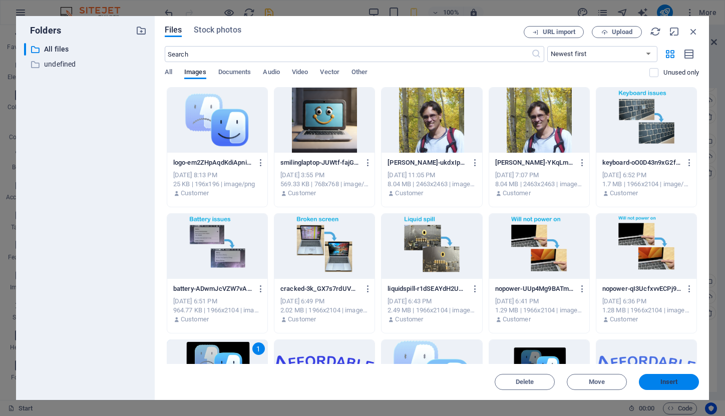
click at [681, 380] on span "Insert" at bounding box center [669, 382] width 52 height 6
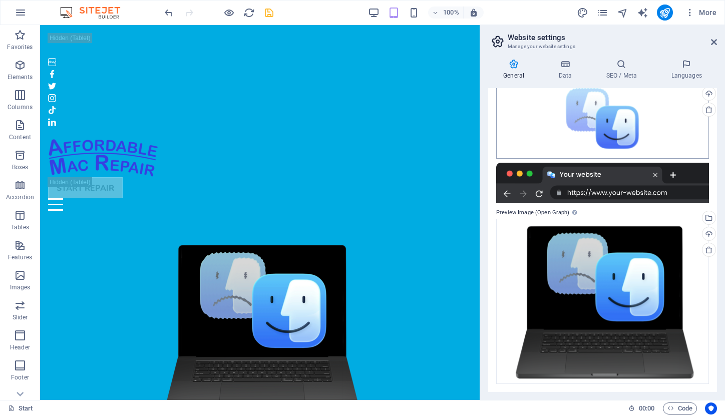
scroll to position [46, 0]
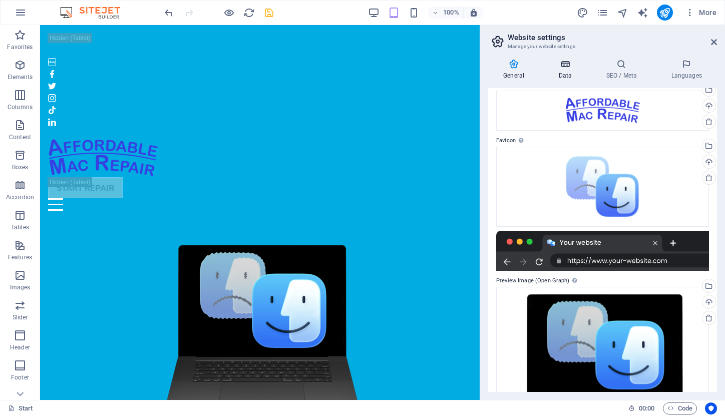
click at [564, 63] on icon at bounding box center [565, 64] width 44 height 10
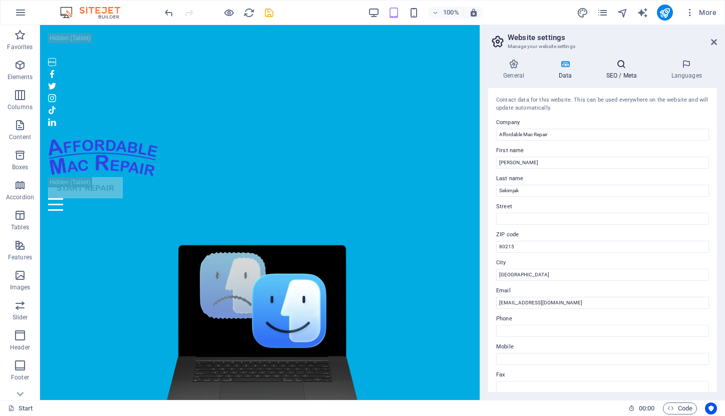
scroll to position [0, 0]
click at [622, 68] on icon at bounding box center [621, 64] width 61 height 10
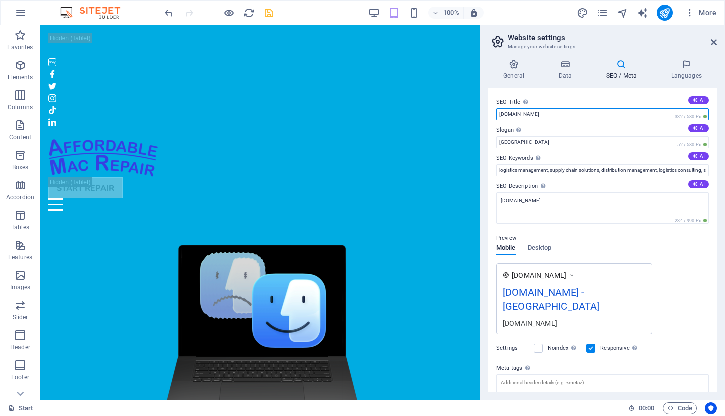
click at [573, 115] on input "[DOMAIN_NAME]" at bounding box center [602, 114] width 213 height 12
type input "[DOMAIN_NAME]"
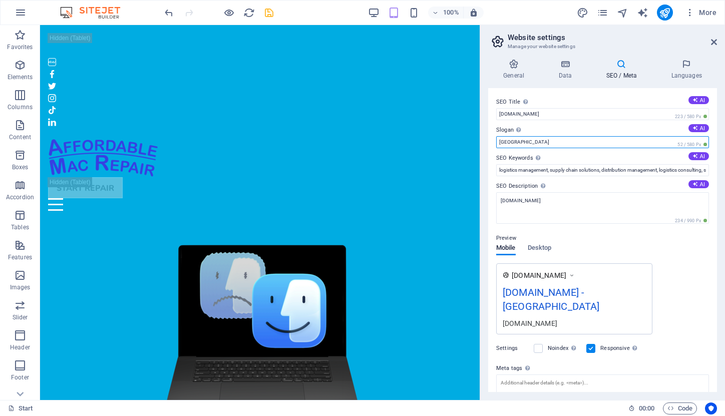
drag, startPoint x: 514, startPoint y: 142, endPoint x: 487, endPoint y: 140, distance: 27.2
click at [487, 140] on div "General Data SEO / Meta Languages Website name affordablemacrepair..com Logo Dr…" at bounding box center [602, 225] width 245 height 349
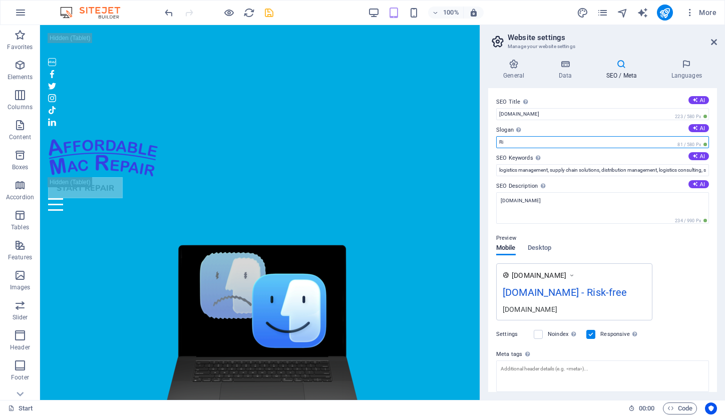
type input "R"
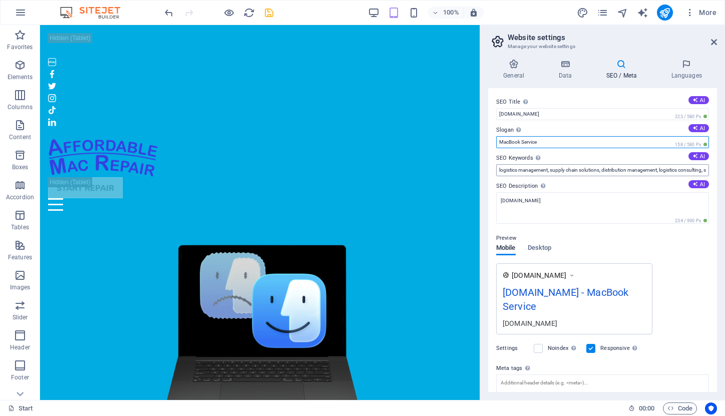
type input "MacBook Service"
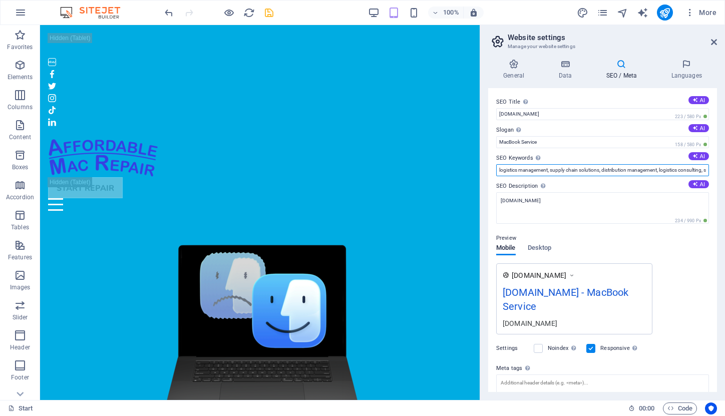
click at [549, 168] on input "logistics management, supply chain solutions, distribution management, logistic…" at bounding box center [602, 170] width 213 height 12
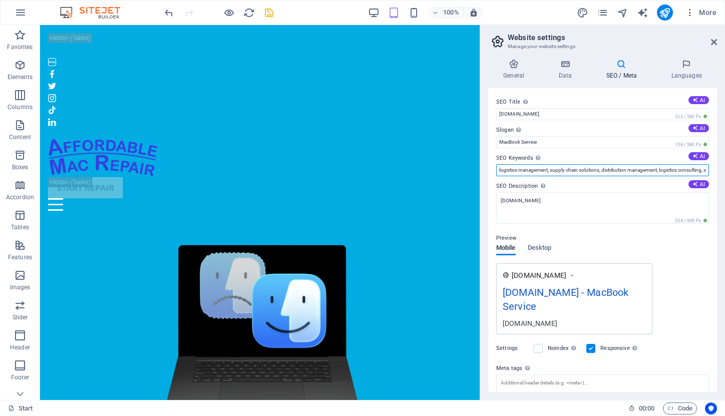
click at [549, 168] on input "logistics management, supply chain solutions, distribution management, logistic…" at bounding box center [602, 170] width 213 height 12
type input "repair, laptop,computer,macbook,cheap,budget,mail"
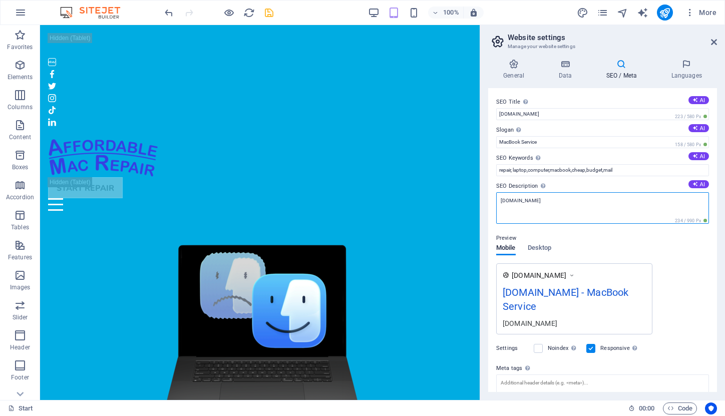
click at [574, 200] on textarea "[DOMAIN_NAME]" at bounding box center [602, 208] width 213 height 32
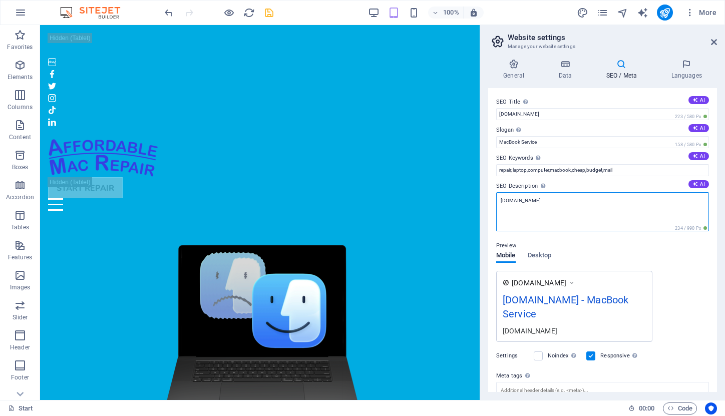
drag, startPoint x: 586, startPoint y: 201, endPoint x: 494, endPoint y: 196, distance: 91.8
click at [494, 196] on div "SEO Title The title of your website - make it something that stands out in sear…" at bounding box center [602, 240] width 229 height 304
drag, startPoint x: 603, startPoint y: 203, endPoint x: 484, endPoint y: 196, distance: 119.4
click at [484, 196] on div "General Data SEO / Meta Languages Website name affordablemacrepair..com Logo Dr…" at bounding box center [602, 225] width 245 height 349
paste textarea "At Affordable Mac Repair, we specialize in repairing broken MacBooks and other …"
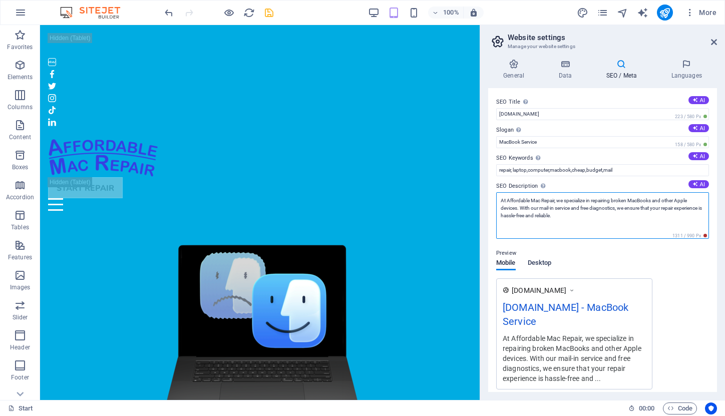
type textarea "At Affordable Mac Repair, we specialize in repairing broken MacBooks and other …"
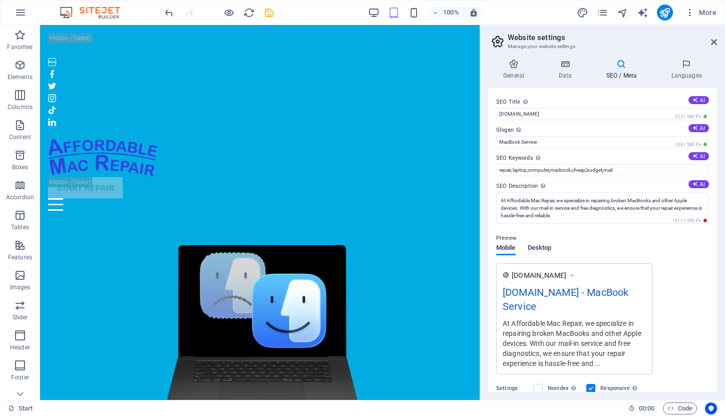
click at [545, 261] on div "Mobile Desktop" at bounding box center [523, 253] width 55 height 19
click at [541, 246] on span "Desktop" at bounding box center [540, 249] width 24 height 14
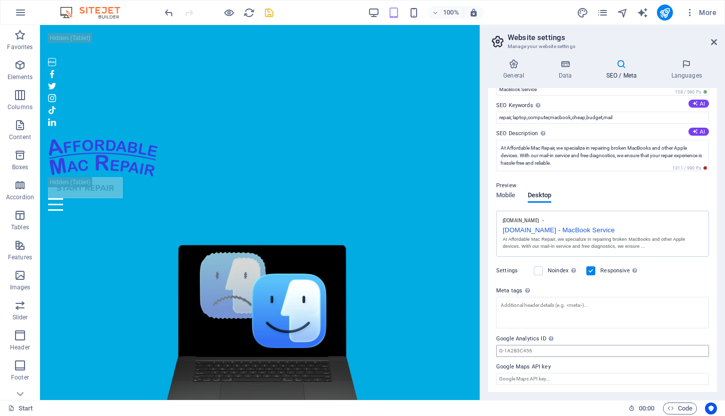
scroll to position [52, 0]
click at [686, 69] on h4 "Languages" at bounding box center [686, 69] width 61 height 21
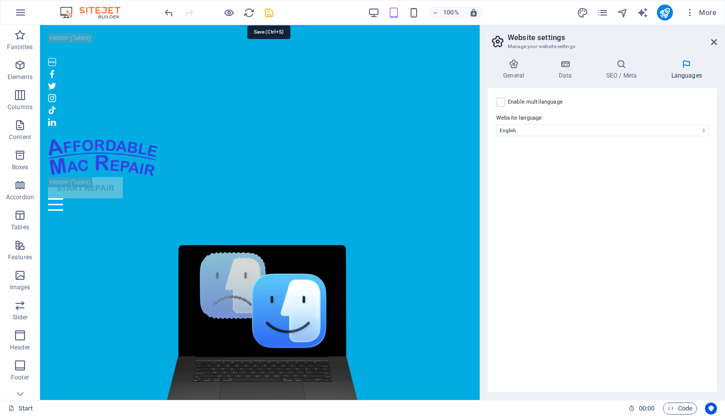
click at [268, 11] on icon "save" at bounding box center [269, 13] width 12 height 12
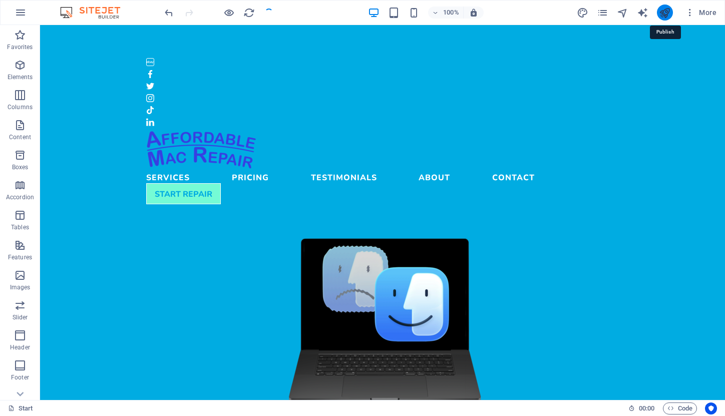
click at [668, 12] on icon "publish" at bounding box center [665, 13] width 12 height 12
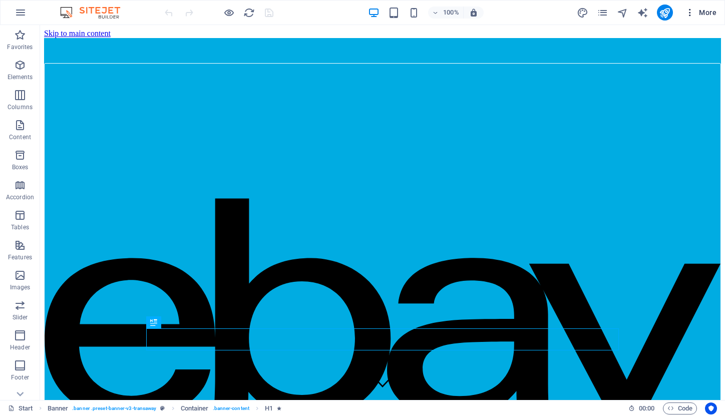
click at [704, 16] on span "More" at bounding box center [701, 13] width 32 height 10
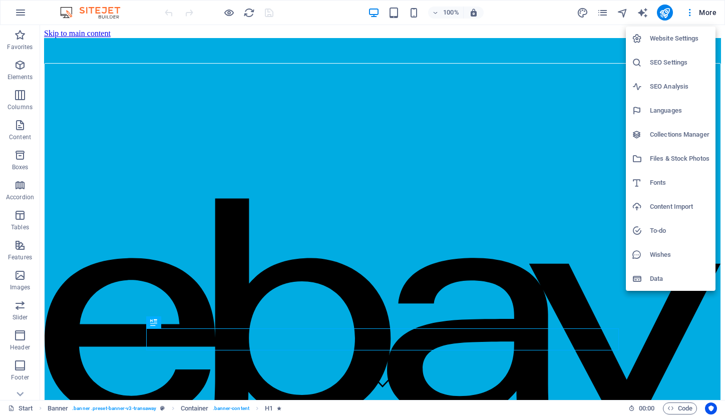
click at [686, 36] on h6 "Website Settings" at bounding box center [680, 39] width 60 height 12
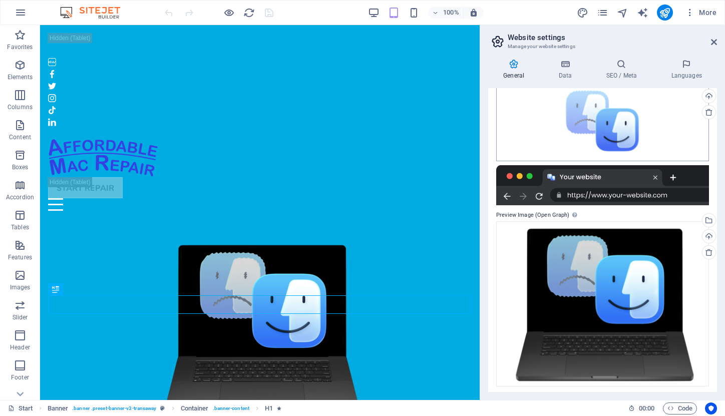
scroll to position [114, 0]
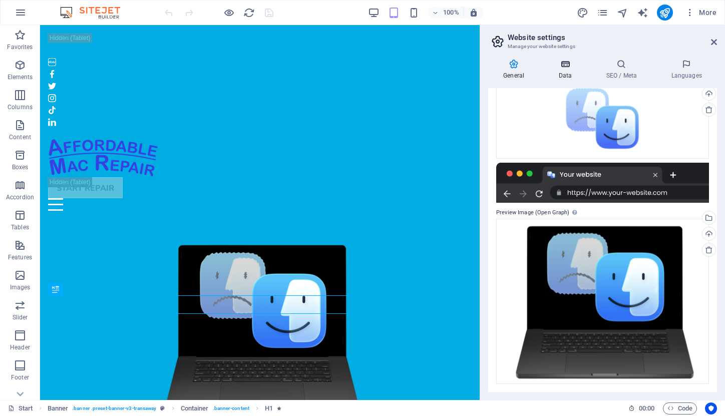
click at [565, 68] on icon at bounding box center [565, 64] width 44 height 10
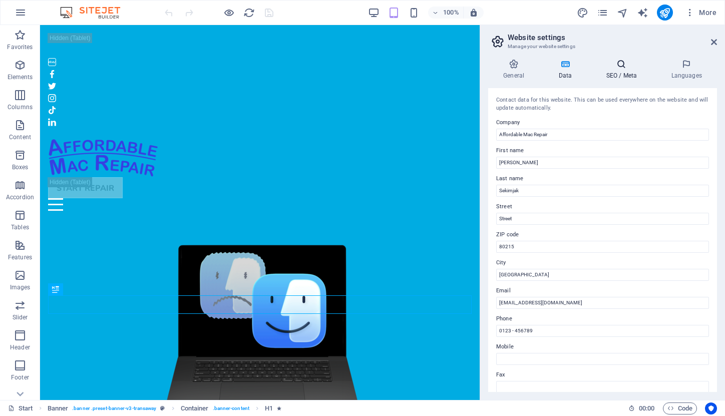
click at [620, 68] on icon at bounding box center [621, 64] width 61 height 10
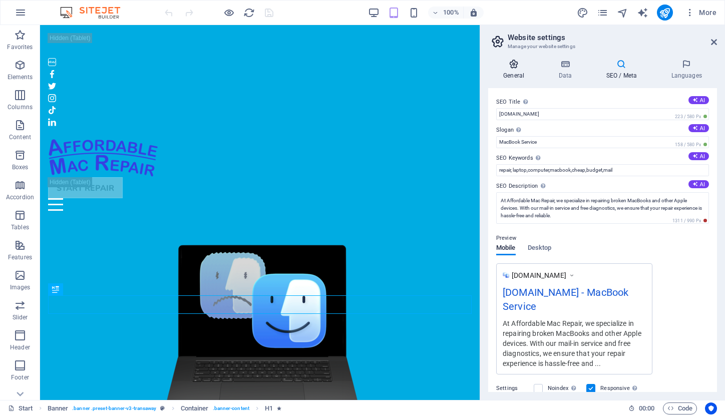
click at [515, 69] on h4 "General" at bounding box center [515, 69] width 55 height 21
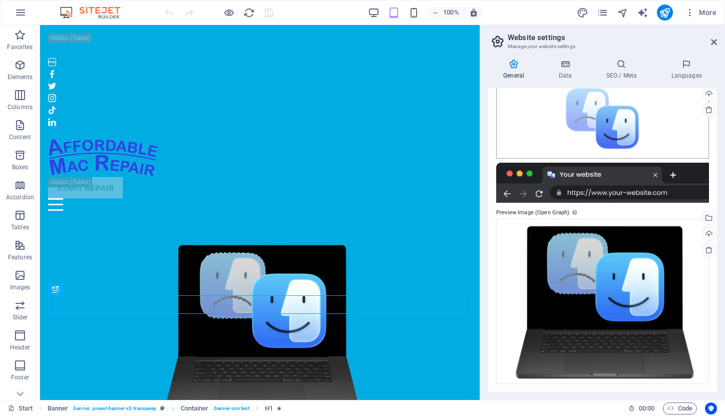
scroll to position [0, 0]
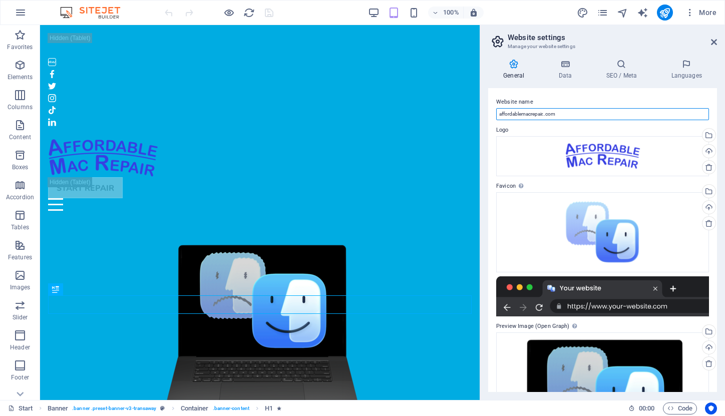
click at [547, 115] on input "affordablemacrepair..com" at bounding box center [602, 114] width 213 height 12
type input "[DOMAIN_NAME]"
click at [617, 92] on div "Website name affordablemacrepair.chrisdebbie.com Logo Drag files here, click to…" at bounding box center [602, 240] width 229 height 304
click at [268, 15] on icon "save" at bounding box center [269, 13] width 12 height 12
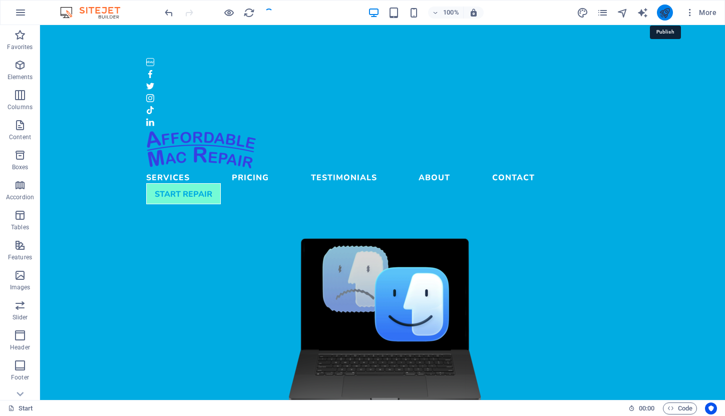
click at [666, 12] on icon "publish" at bounding box center [665, 13] width 12 height 12
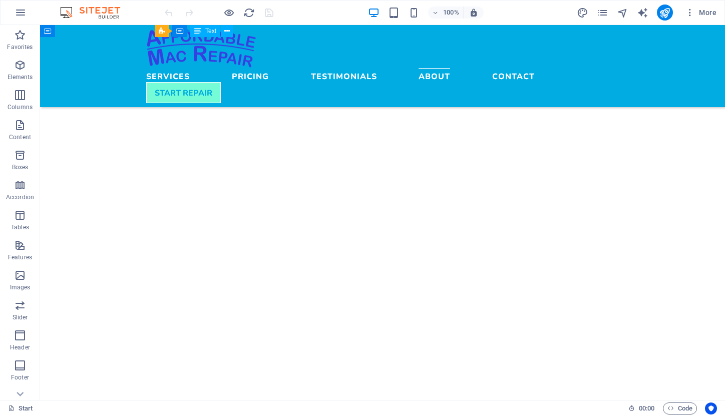
scroll to position [2363, 0]
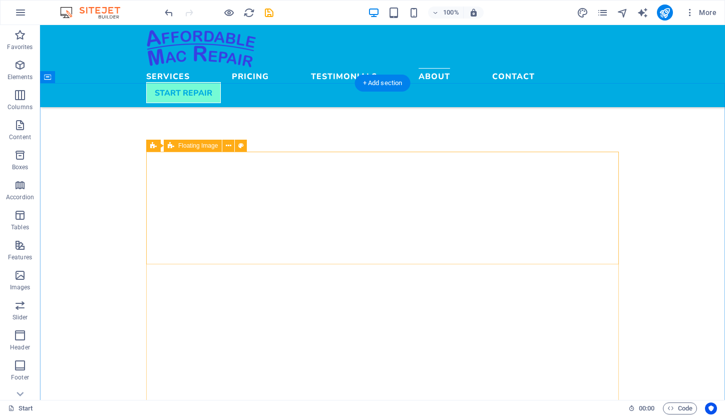
scroll to position [2462, 0]
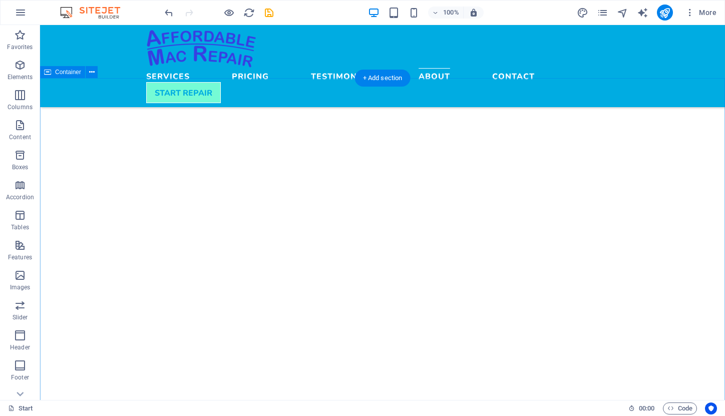
click at [408, 12] on div "100%" at bounding box center [426, 13] width 116 height 16
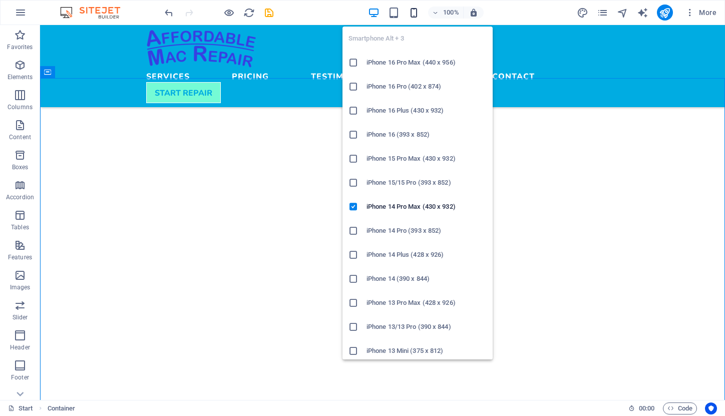
click at [415, 14] on icon "button" at bounding box center [414, 13] width 12 height 12
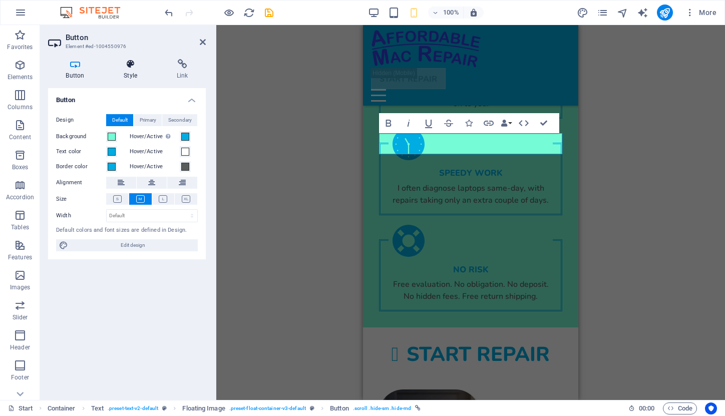
click at [132, 66] on icon at bounding box center [130, 64] width 49 height 10
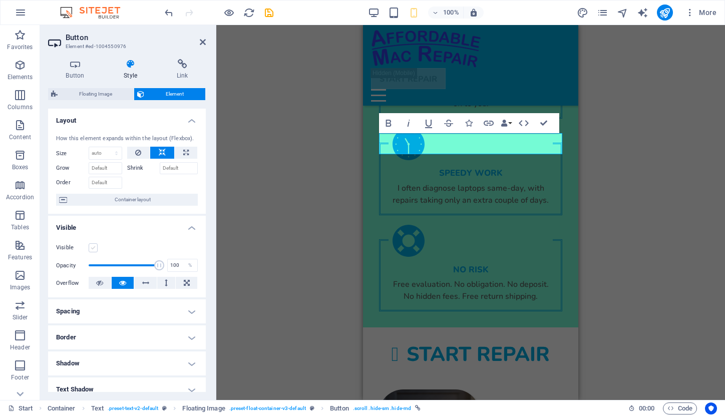
click at [91, 247] on label at bounding box center [93, 247] width 9 height 9
click at [0, 0] on input "Visible" at bounding box center [0, 0] width 0 height 0
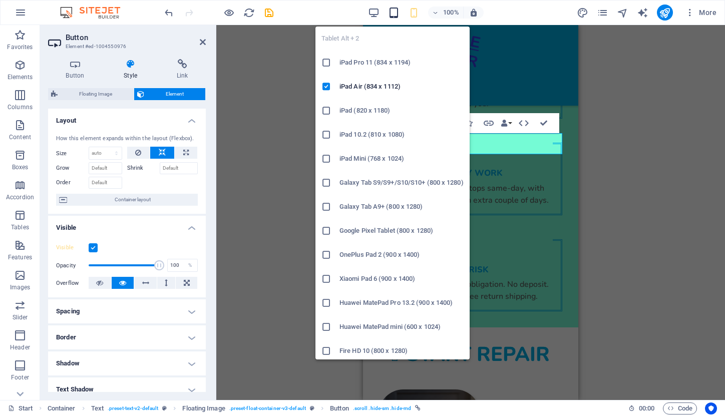
click at [393, 12] on icon "button" at bounding box center [394, 13] width 12 height 12
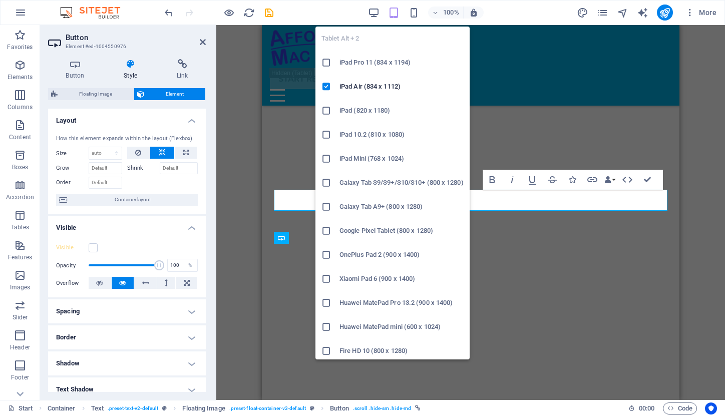
scroll to position [2473, 0]
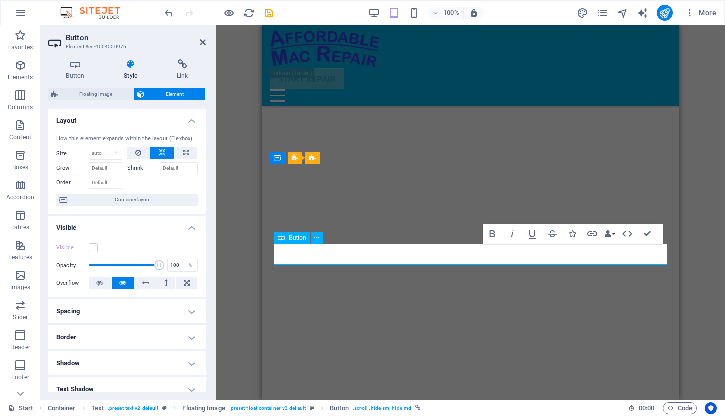
click at [93, 247] on label at bounding box center [93, 247] width 9 height 9
click at [0, 0] on input "Visible" at bounding box center [0, 0] width 0 height 0
click at [268, 13] on icon "save" at bounding box center [269, 13] width 12 height 12
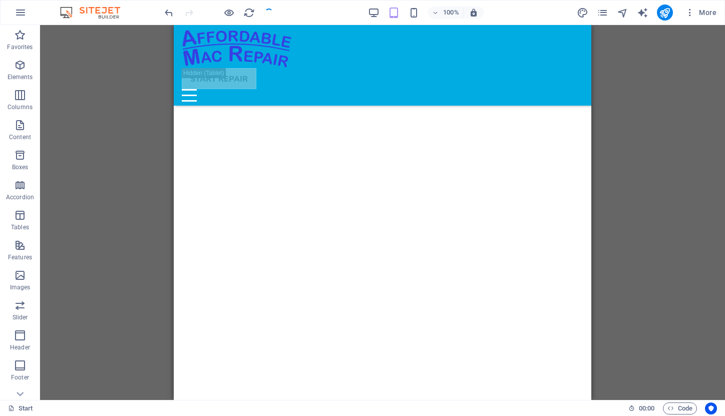
click at [630, 181] on div "H1 Banner Container Gallery Gallery Gallery Pricing table Container Text Contai…" at bounding box center [382, 212] width 685 height 375
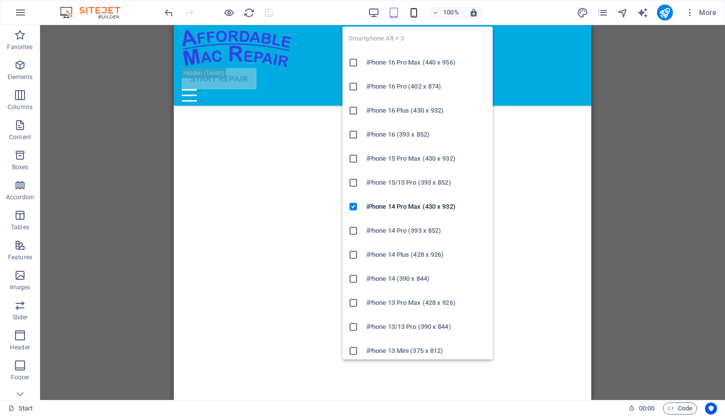
click at [414, 13] on icon "button" at bounding box center [414, 13] width 12 height 12
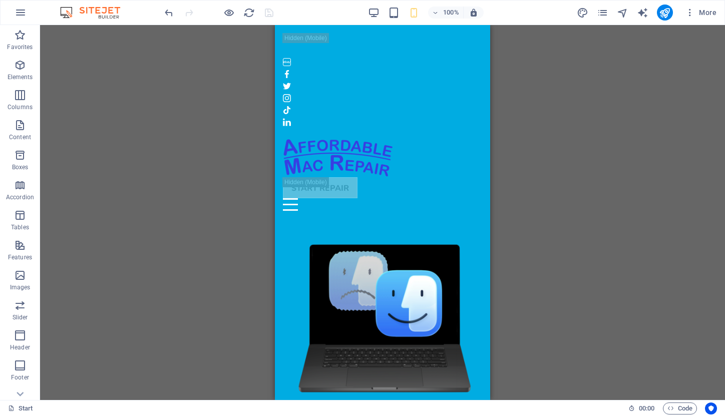
scroll to position [0, 0]
click at [557, 160] on div "H1 Banner Container Gallery Gallery Gallery Pricing table Container Text Contai…" at bounding box center [382, 212] width 685 height 375
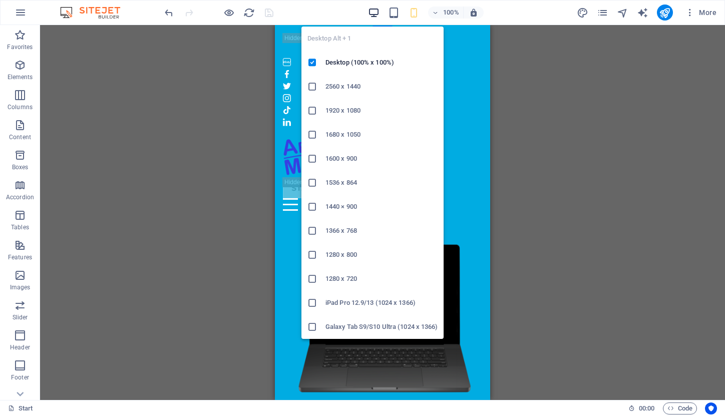
click at [373, 15] on icon "button" at bounding box center [374, 13] width 12 height 12
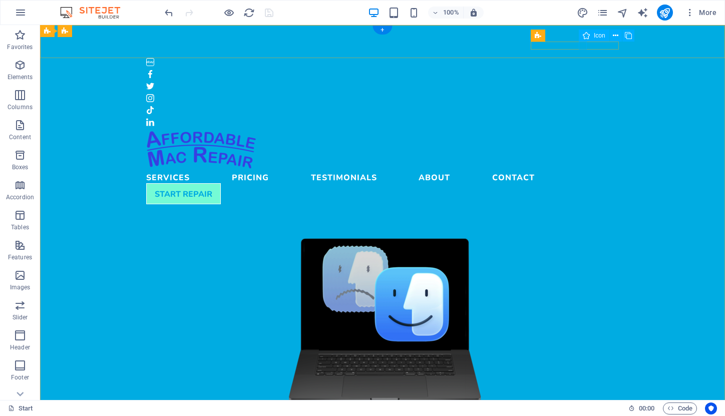
click at [582, 94] on figure at bounding box center [382, 98] width 473 height 8
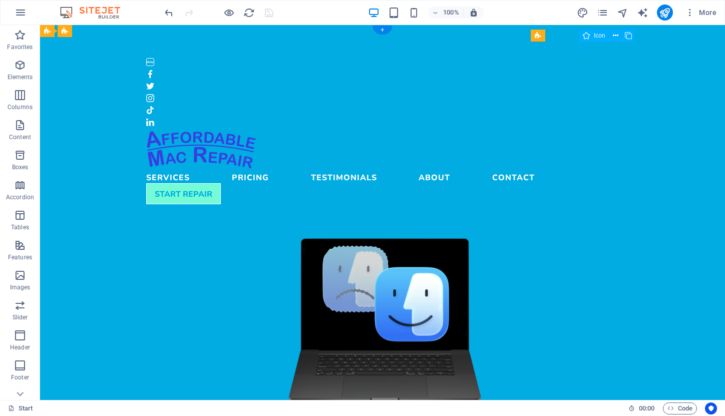
click at [582, 94] on figure at bounding box center [382, 98] width 473 height 8
select select "xMidYMid"
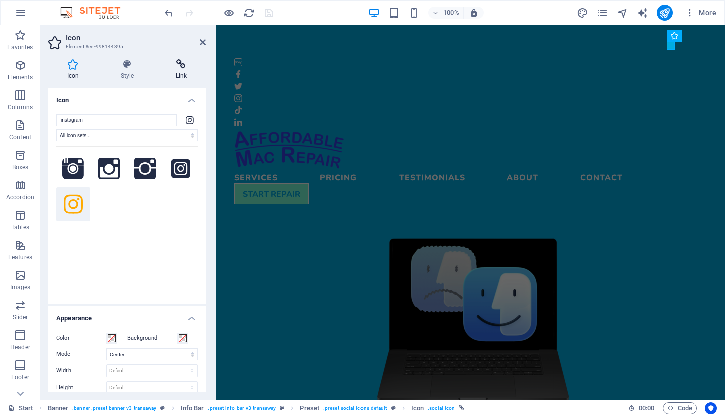
click at [183, 68] on icon at bounding box center [181, 64] width 49 height 10
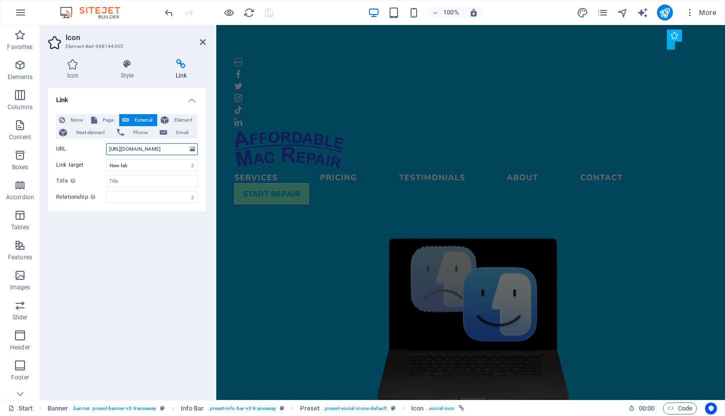
click at [158, 147] on input "https://www.instagram.com/" at bounding box center [152, 149] width 92 height 12
paste input "affordablemacrepair"
type input "https://www.instagram.com/affordablemacrepair"
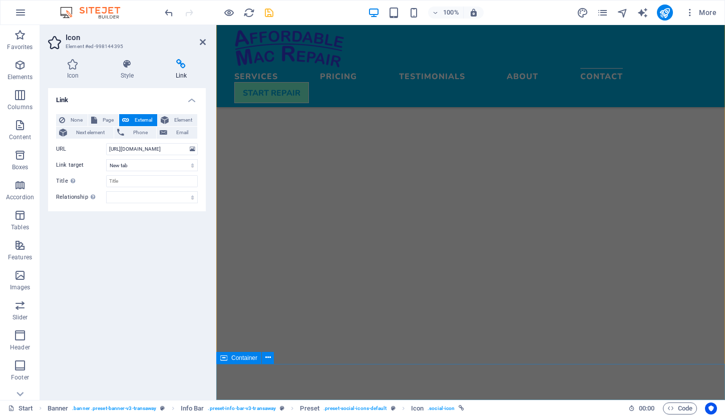
scroll to position [3090, 0]
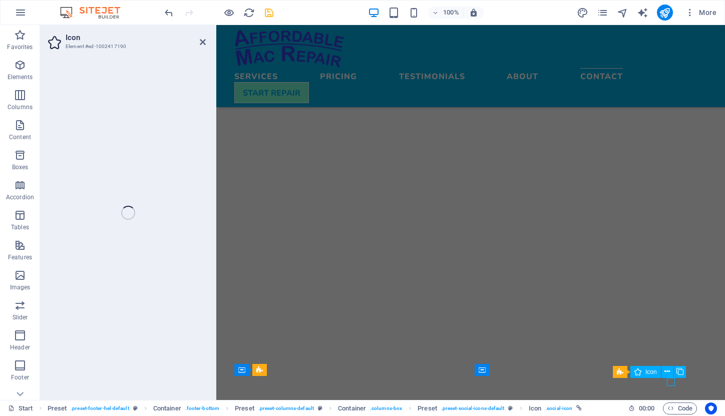
select select "xMidYMid"
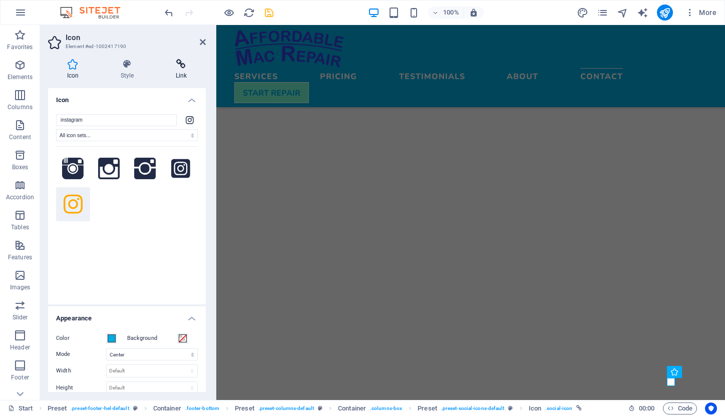
click at [182, 66] on icon at bounding box center [181, 64] width 49 height 10
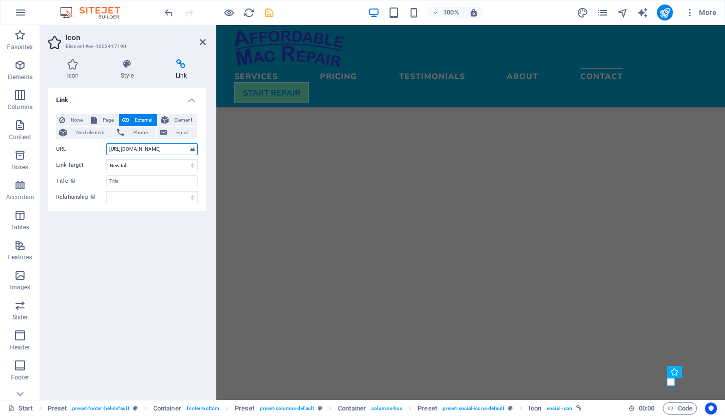
click at [159, 150] on input "https://www.instagram.com/" at bounding box center [152, 149] width 92 height 12
paste input "affordablemacrepair"
type input "https://www.instagram.com/affordablemacrepair"
click at [271, 13] on icon "save" at bounding box center [269, 13] width 12 height 12
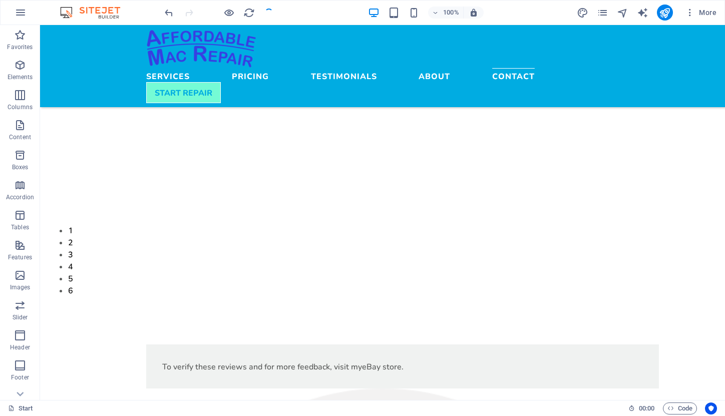
scroll to position [3098, 0]
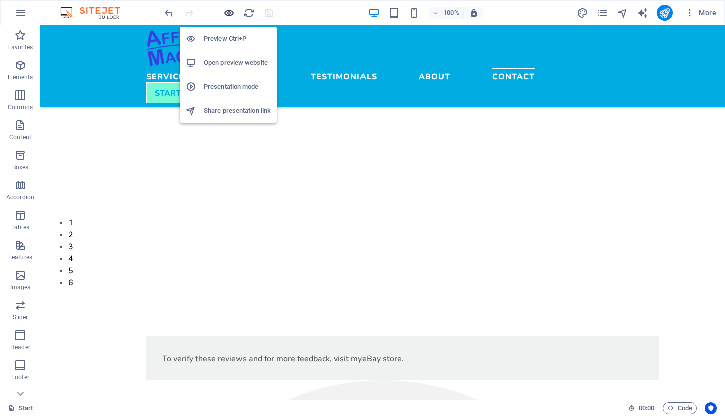
click at [229, 14] on icon "button" at bounding box center [229, 13] width 12 height 12
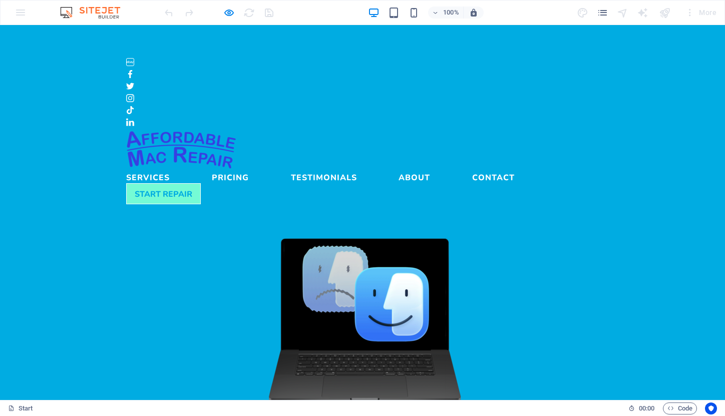
scroll to position [0, 0]
click at [134, 94] on icon at bounding box center [130, 98] width 8 height 8
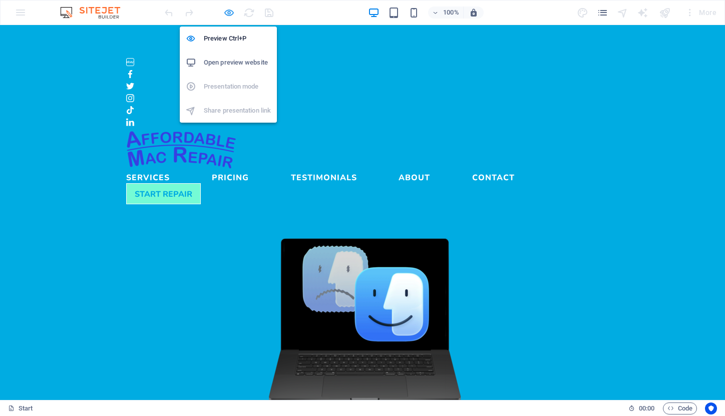
click at [228, 13] on icon "button" at bounding box center [229, 13] width 12 height 12
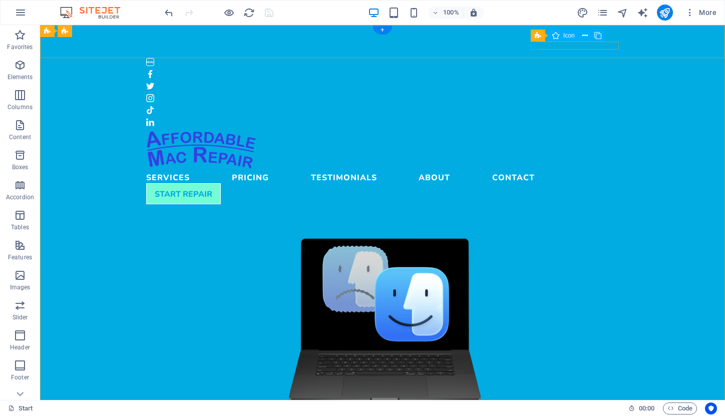
click at [535, 58] on figure at bounding box center [382, 62] width 473 height 8
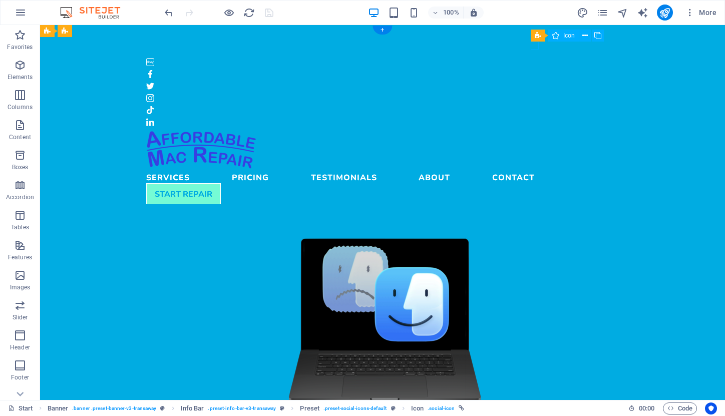
click at [535, 58] on figure at bounding box center [382, 62] width 473 height 8
select select "xMidYMid"
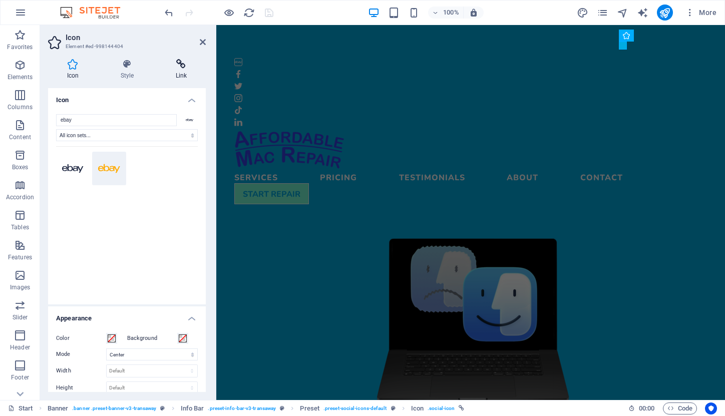
click at [181, 68] on icon at bounding box center [181, 64] width 49 height 10
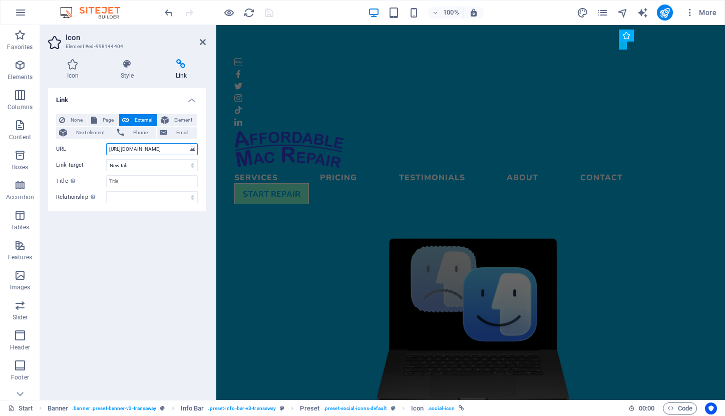
click at [160, 150] on input "https://www.whatsapp.com/" at bounding box center [152, 149] width 92 height 12
paste input "ebay.com/str/sekidata"
type input "[URL][DOMAIN_NAME]"
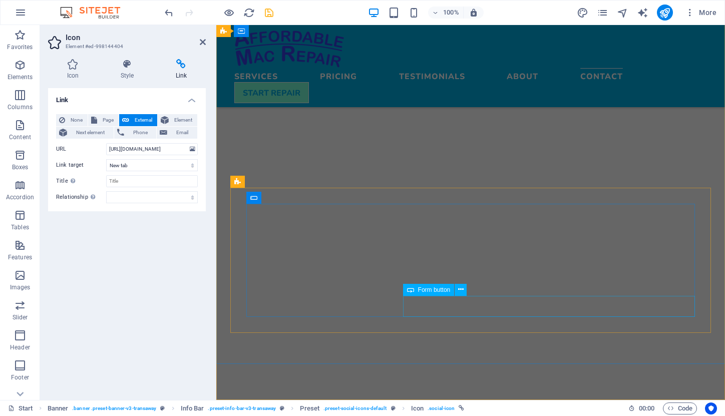
scroll to position [3090, 0]
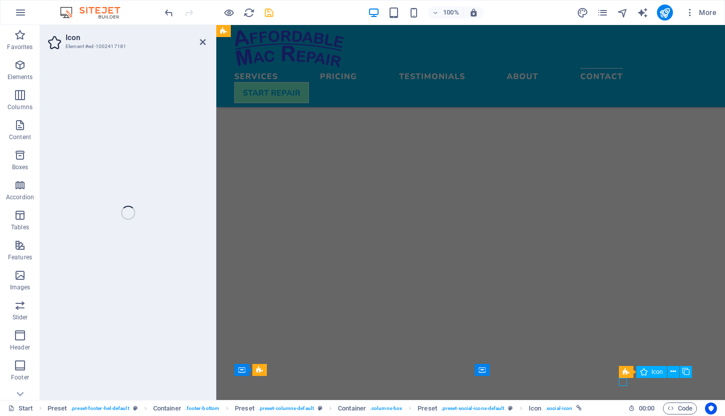
select select "xMidYMid"
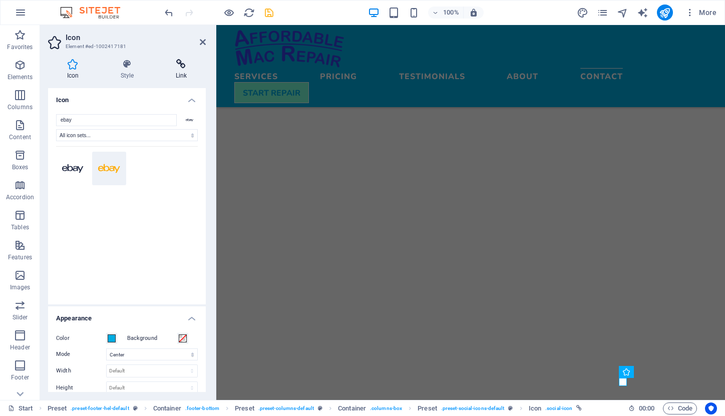
click at [180, 66] on icon at bounding box center [181, 64] width 49 height 10
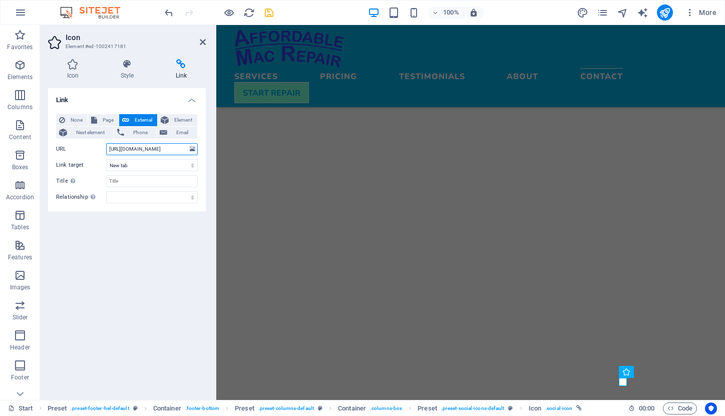
click at [155, 149] on input "https://www.whatsapp.com/" at bounding box center [152, 149] width 92 height 12
paste input "ebay.com/str/sekidata"
type input "[URL][DOMAIN_NAME]"
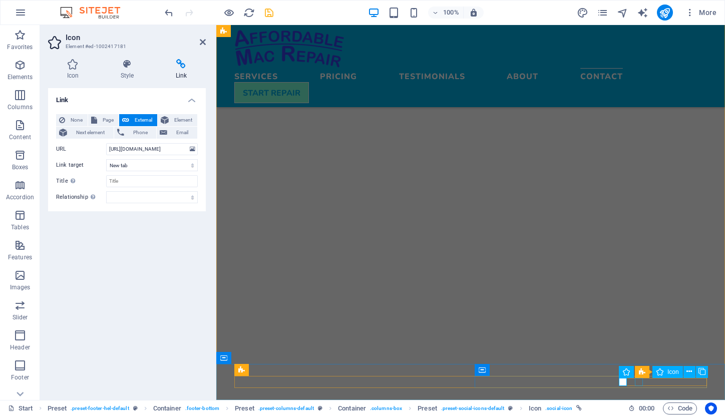
select select "xMidYMid"
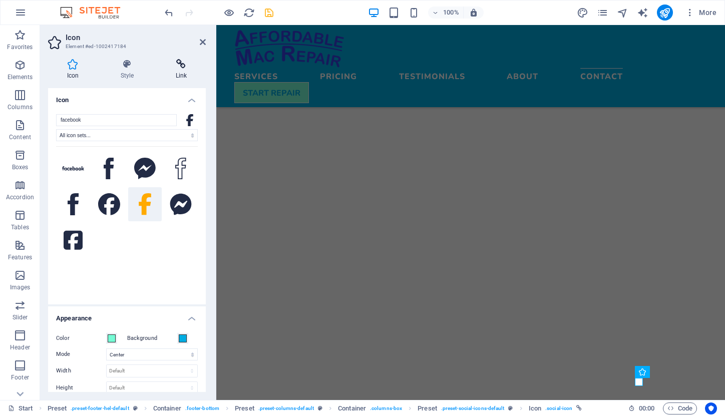
click at [179, 65] on icon at bounding box center [181, 64] width 49 height 10
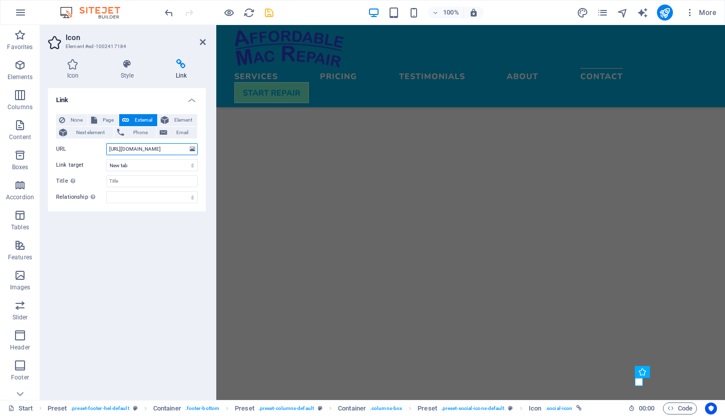
click at [153, 150] on input "https://www.facebook.com/" at bounding box center [152, 149] width 92 height 12
paste input "profile.php?id=61555809585030"
type input "https://www.facebook.com/profile.php?id=61555809585030"
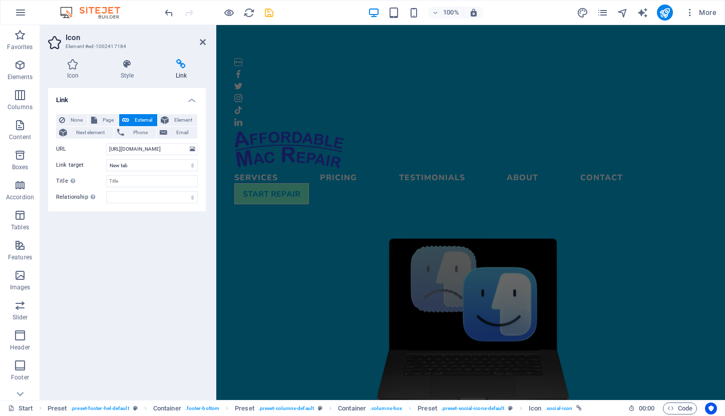
scroll to position [0, 0]
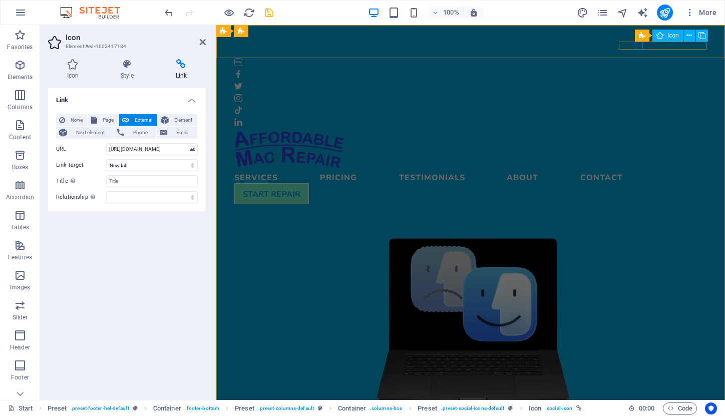
click at [638, 70] on figure at bounding box center [470, 74] width 473 height 8
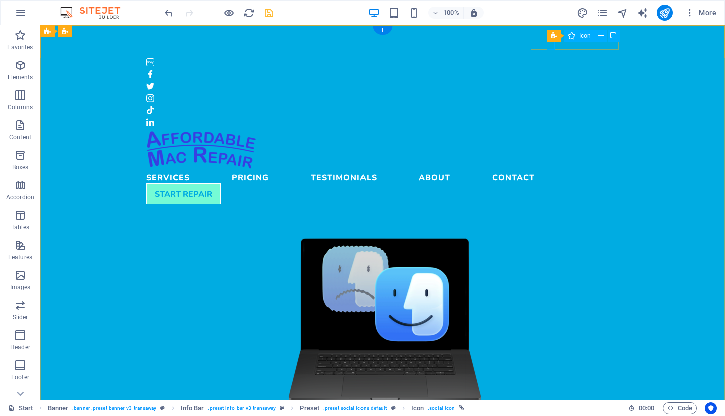
click at [550, 70] on figure at bounding box center [382, 74] width 473 height 8
select select "xMidYMid"
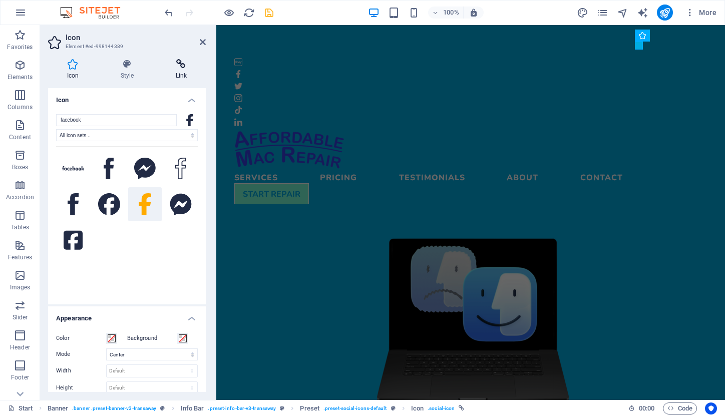
click at [179, 63] on icon at bounding box center [181, 64] width 49 height 10
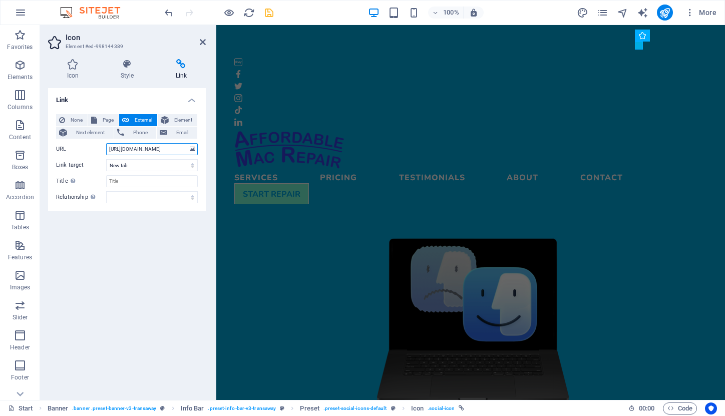
click at [149, 148] on input "https://www.facebook.com/" at bounding box center [152, 149] width 92 height 12
paste input "profile.php?id=61555809585030"
type input "https://www.facebook.com/profile.php?id=61555809585030"
click at [267, 10] on icon "save" at bounding box center [269, 13] width 12 height 12
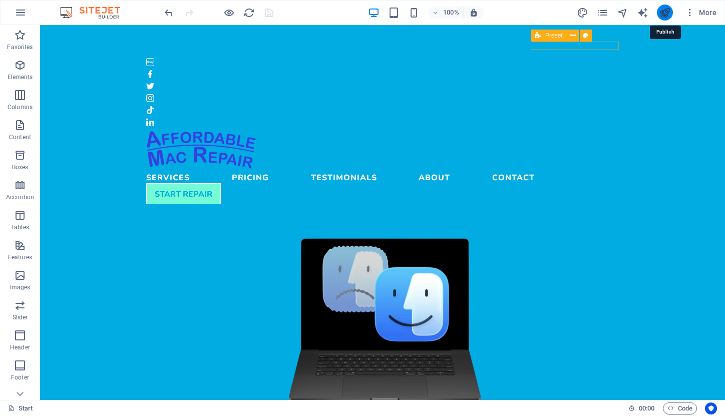
click at [667, 10] on icon "publish" at bounding box center [665, 13] width 12 height 12
